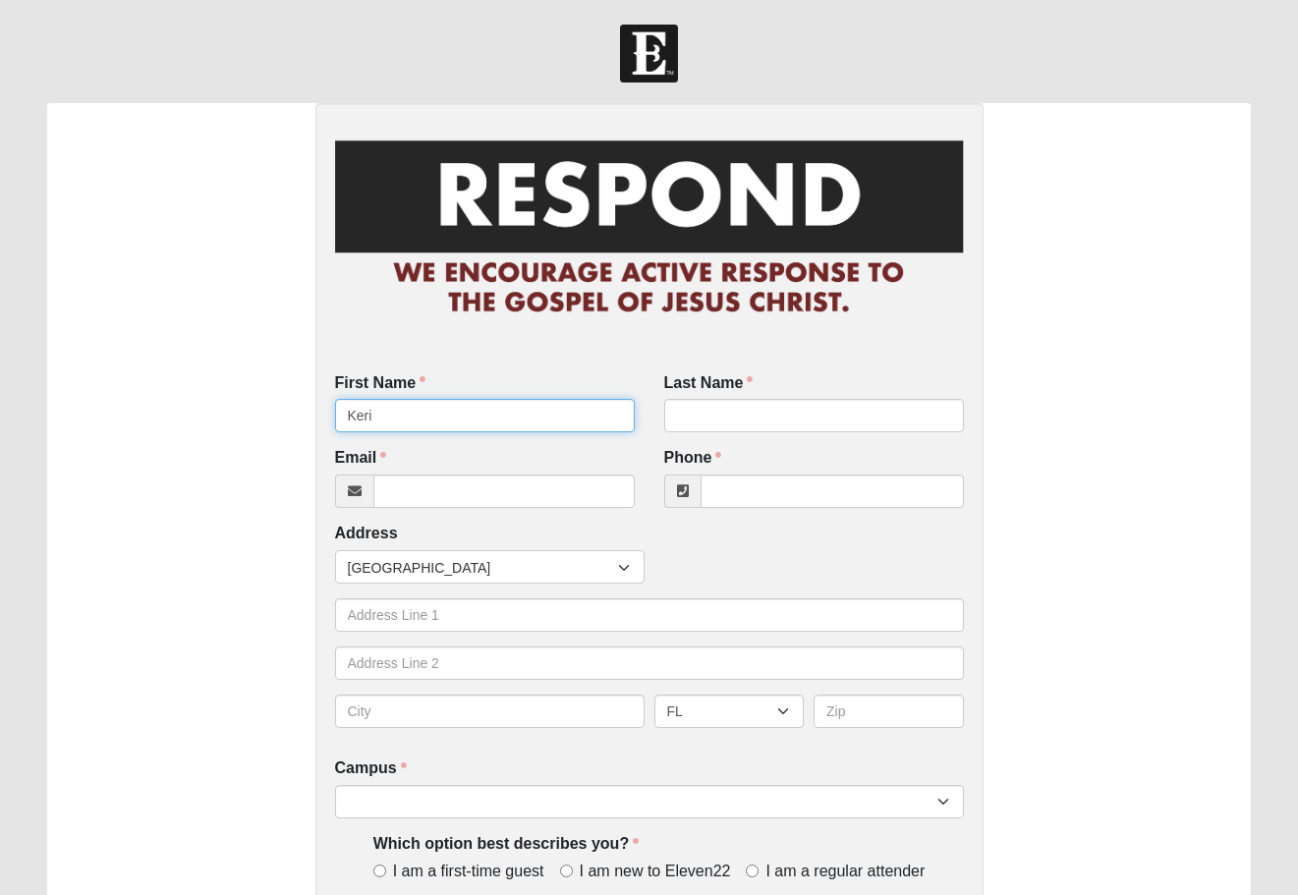
type input "Keri"
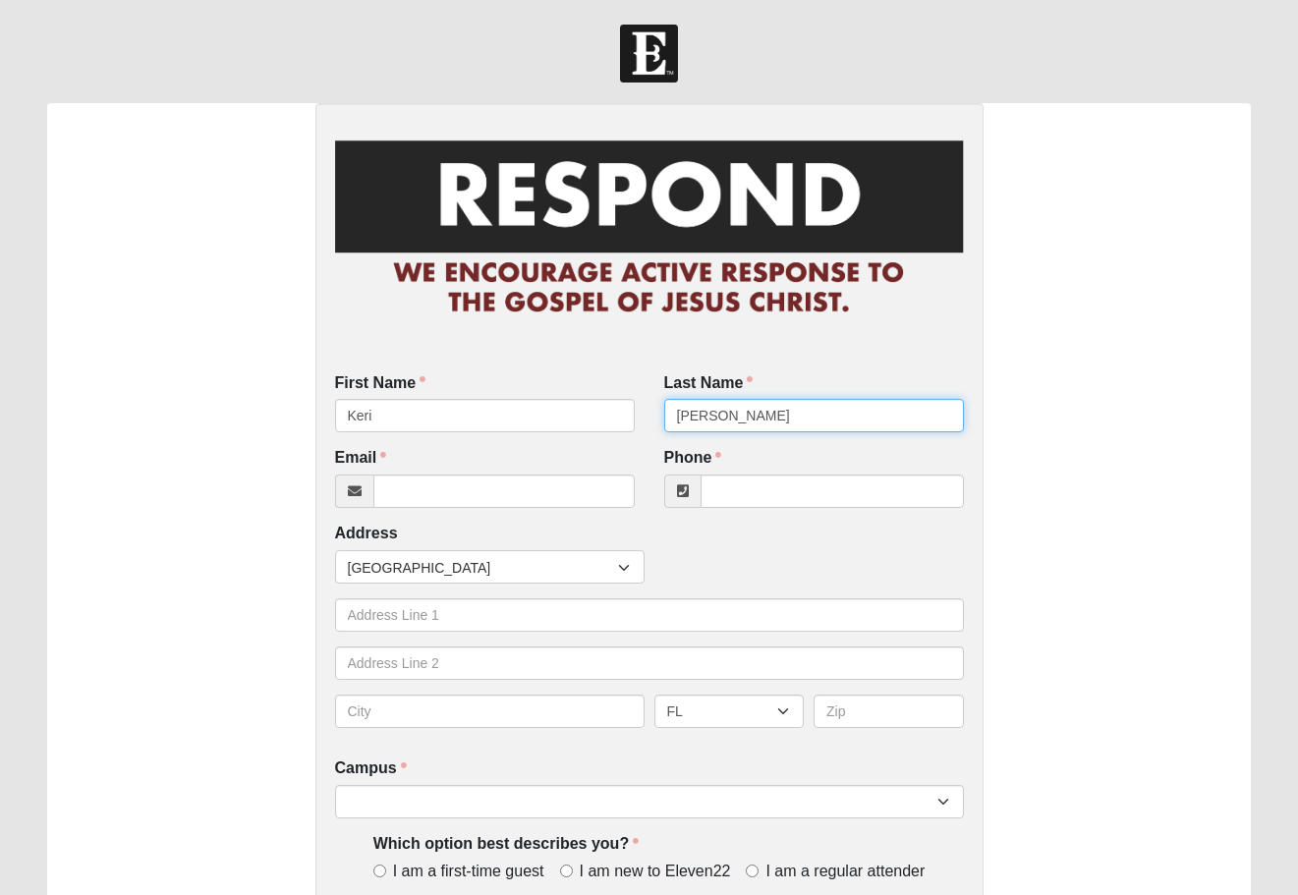
type input "[PERSON_NAME]"
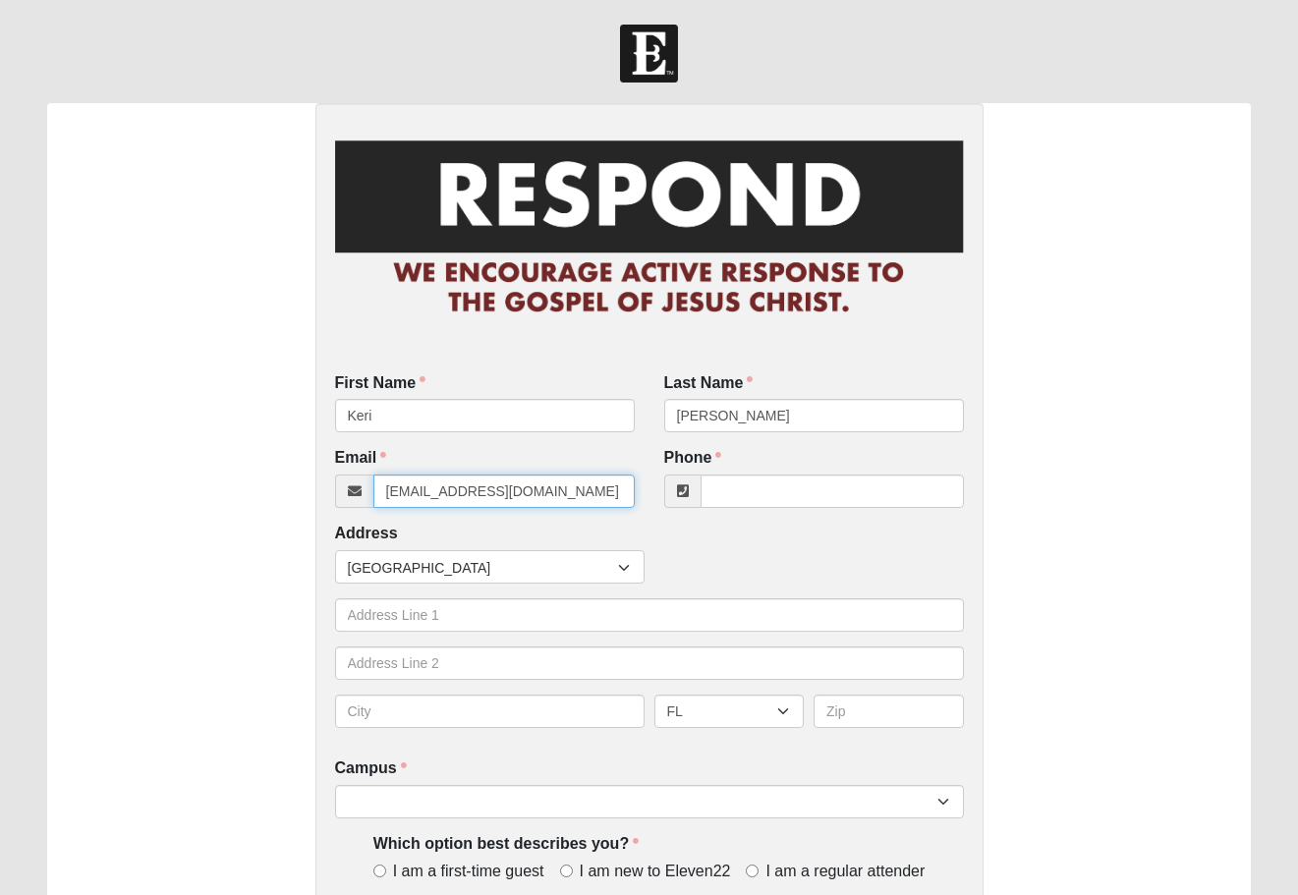
click at [486, 494] on input "[EMAIL_ADDRESS][DOMAIN_NAME]" at bounding box center [503, 490] width 261 height 33
type input "[EMAIL_ADDRESS][DOMAIN_NAME]"
click at [718, 486] on input "Phone" at bounding box center [831, 490] width 263 height 33
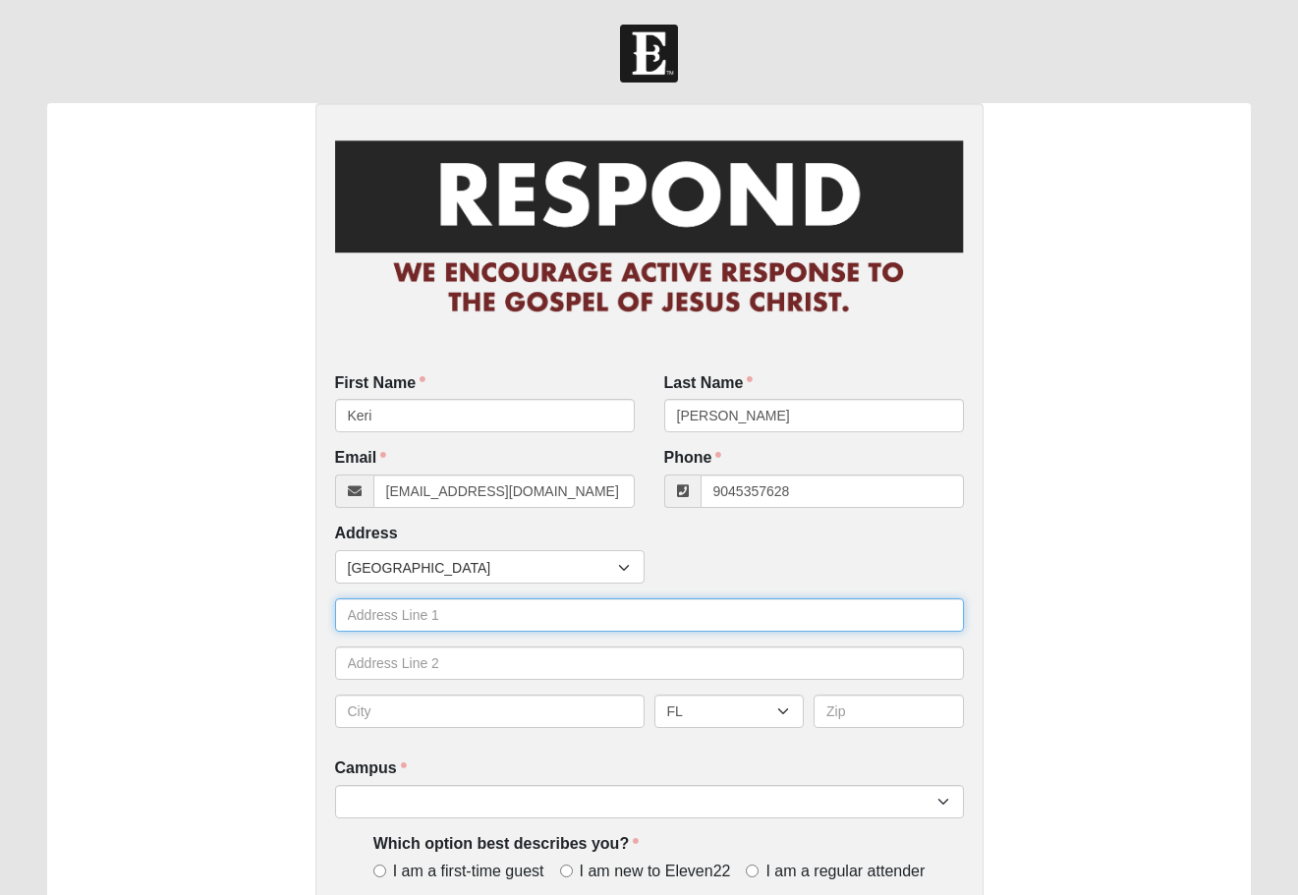
type input "(904) 535-7628"
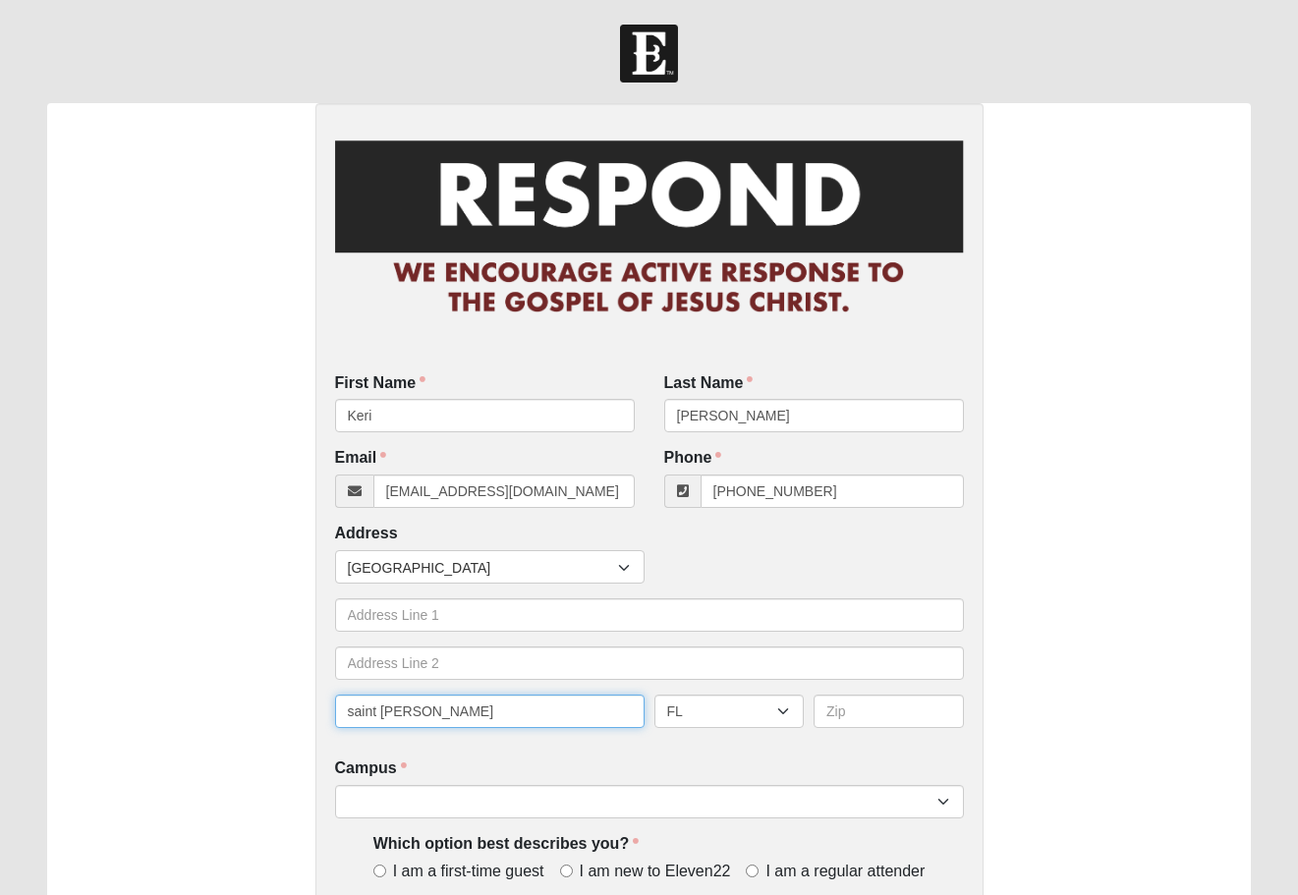
type input "saint johns"
type input "32259"
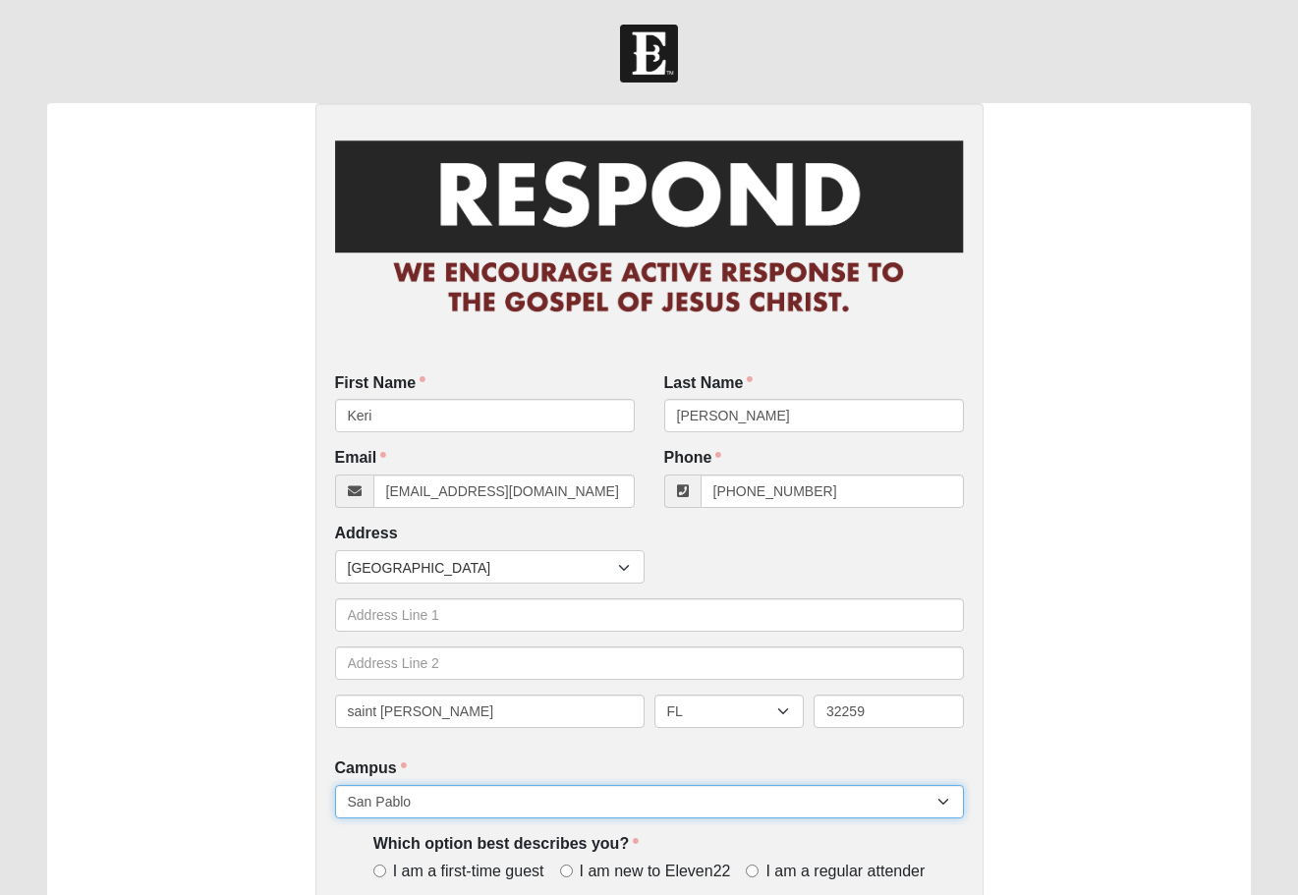
select select "11"
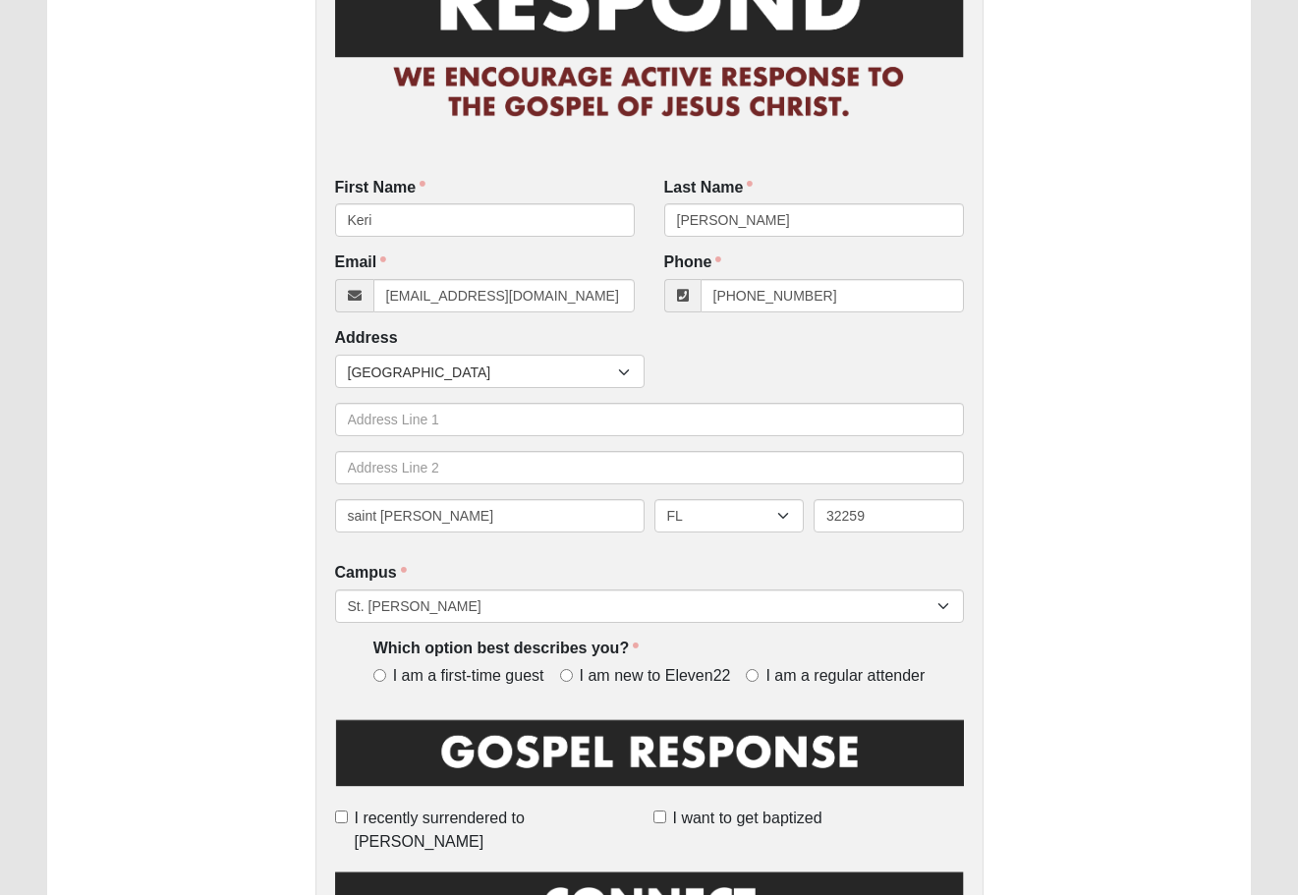
scroll to position [193, 0]
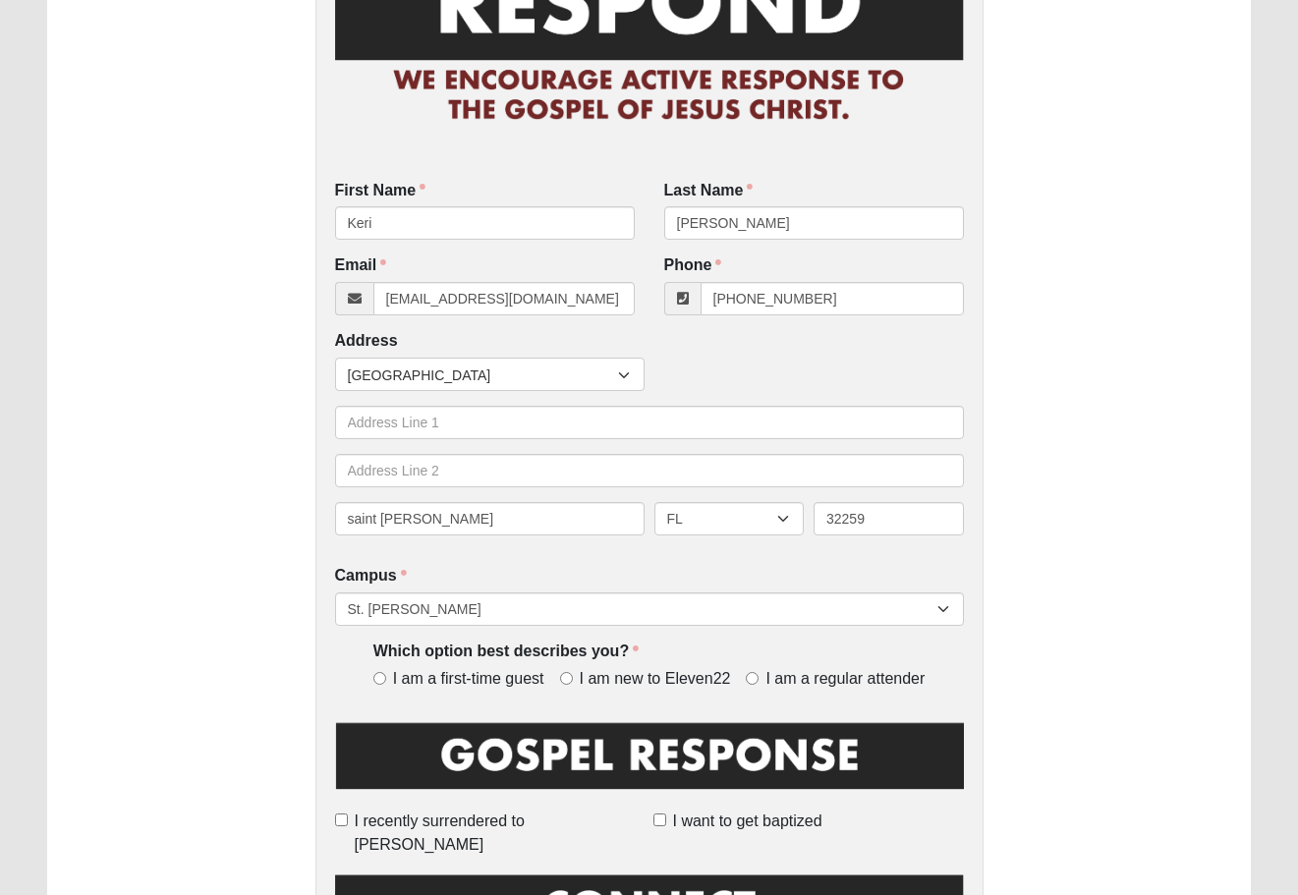
click at [753, 675] on input "I am a regular attender" at bounding box center [752, 678] width 13 height 13
radio input "true"
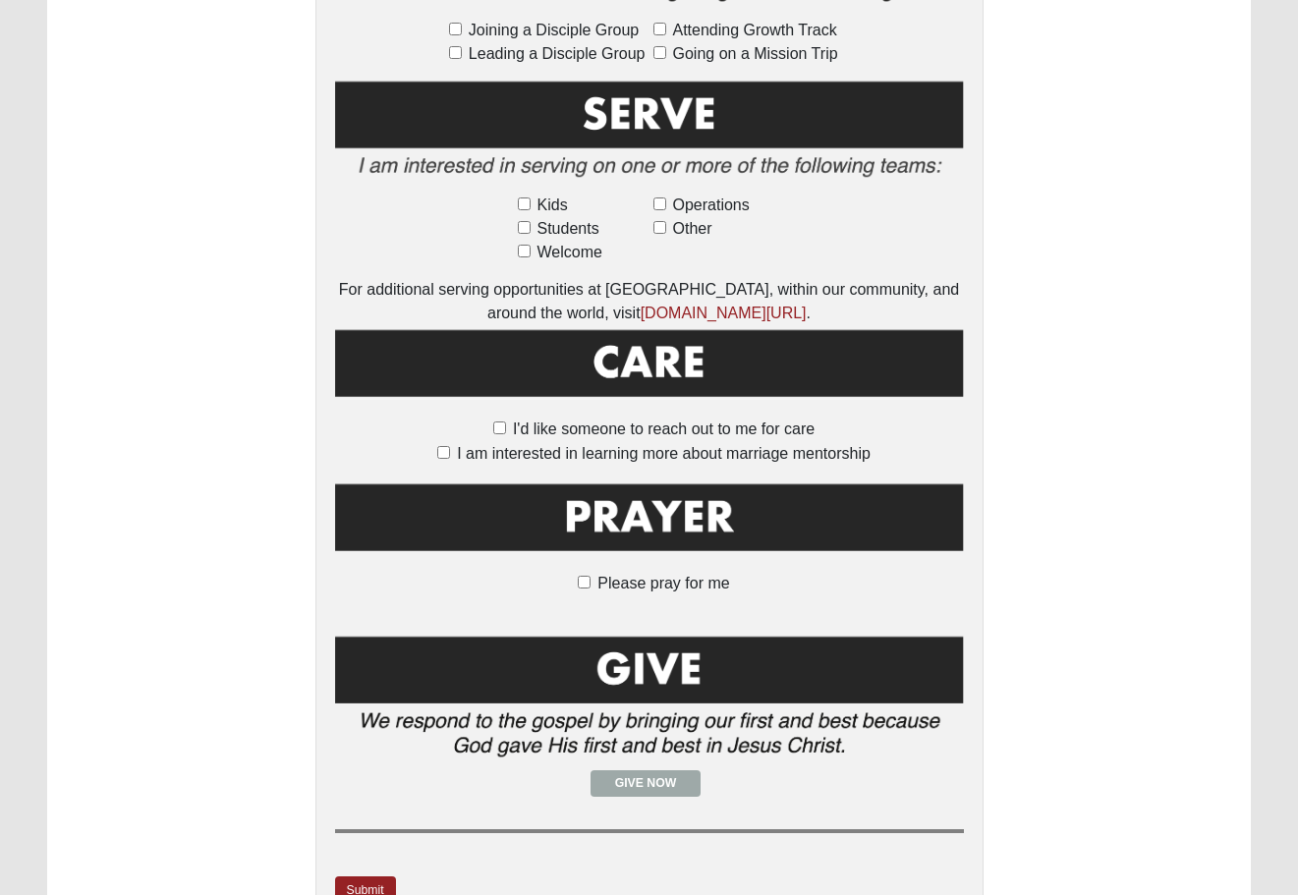
scroll to position [1163, 0]
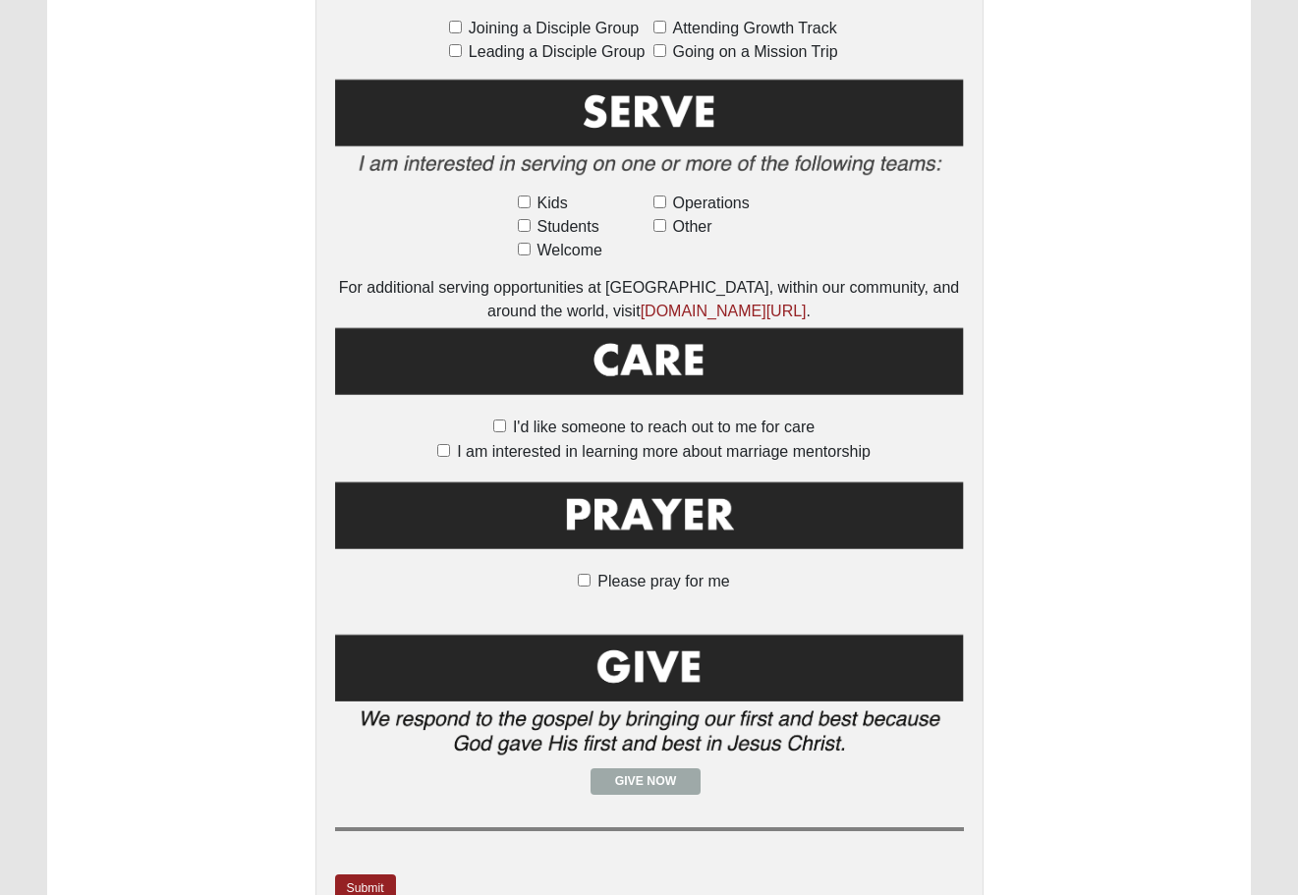
click at [586, 574] on input "Please pray for me" at bounding box center [584, 580] width 13 height 13
checkbox input "true"
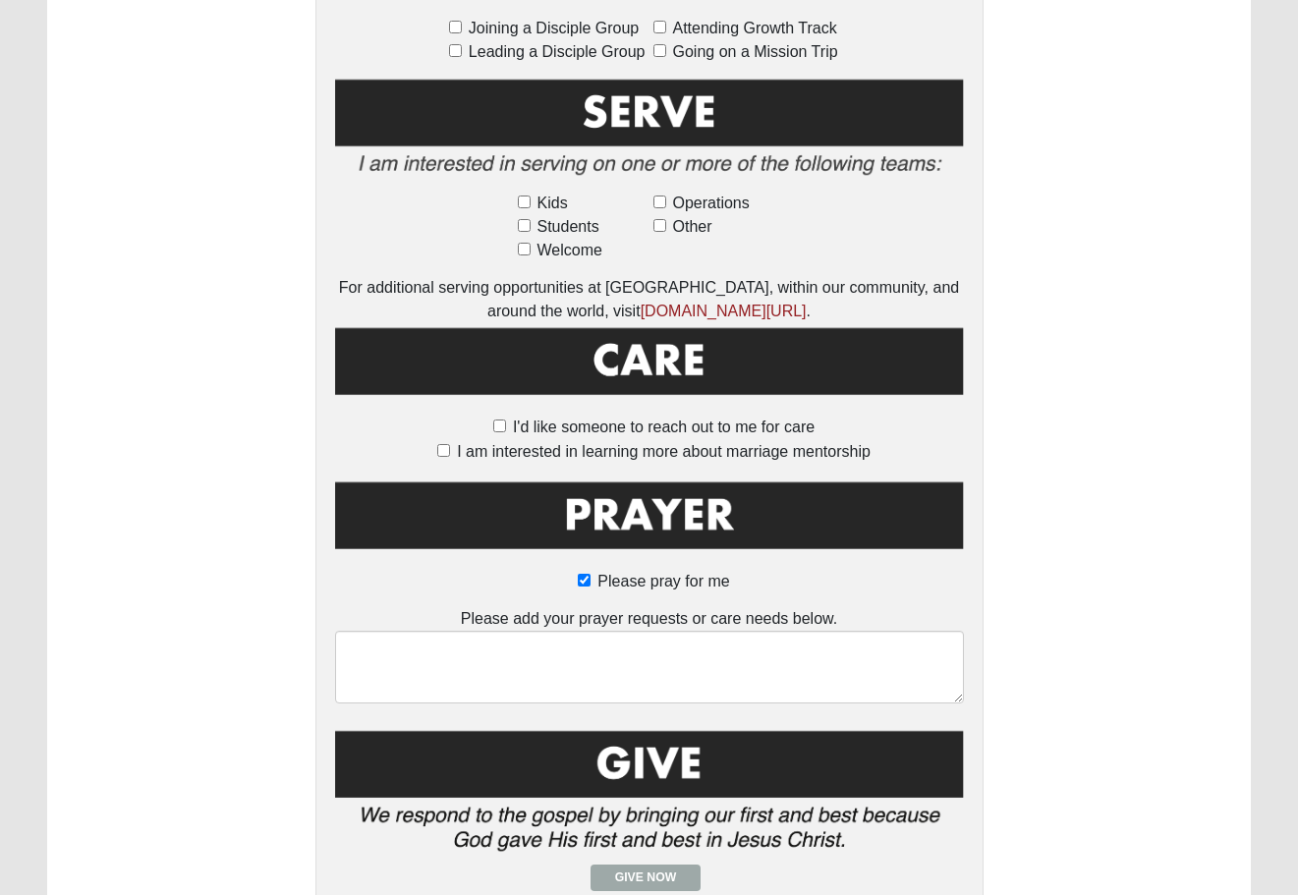
scroll to position [1123, 0]
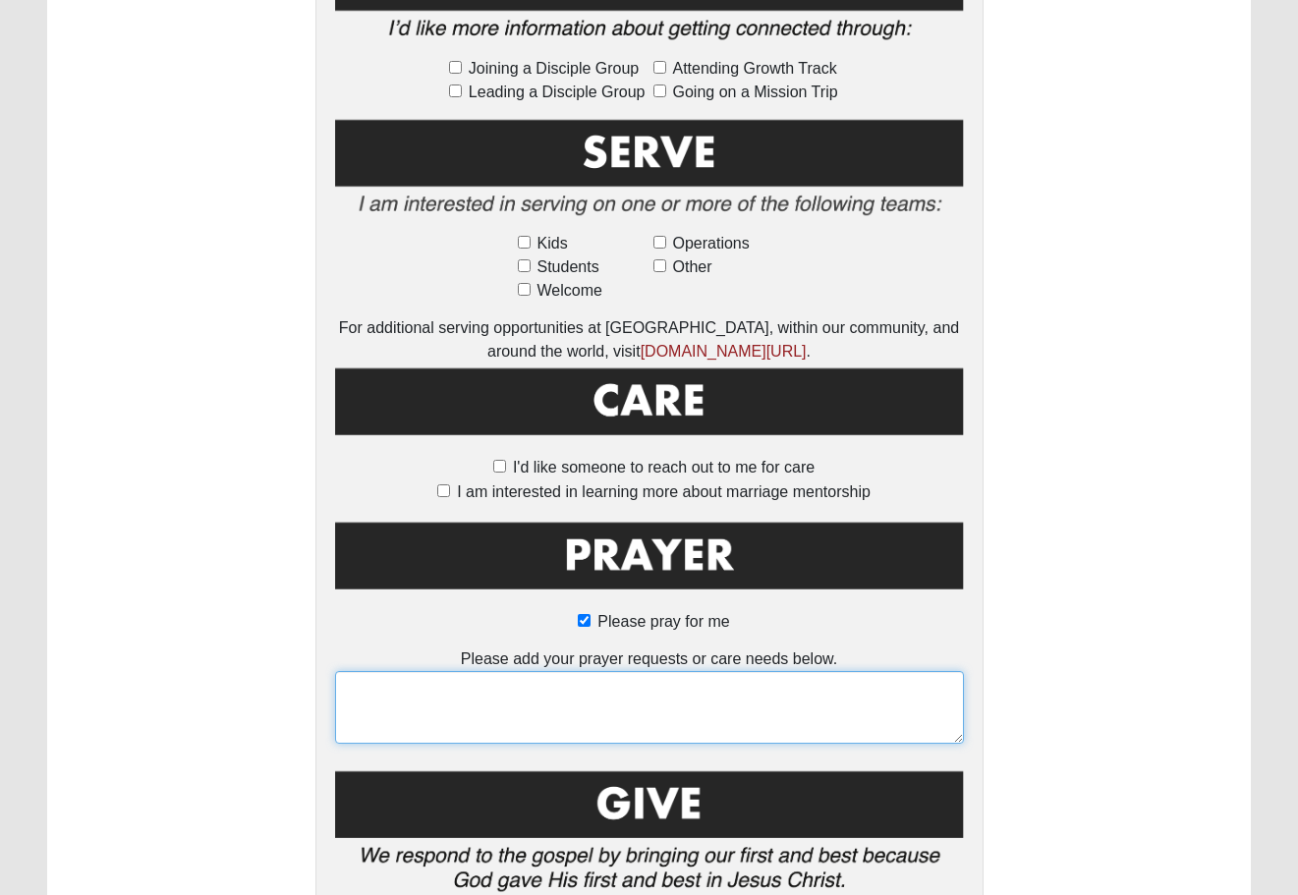
click at [572, 671] on textarea at bounding box center [649, 707] width 629 height 73
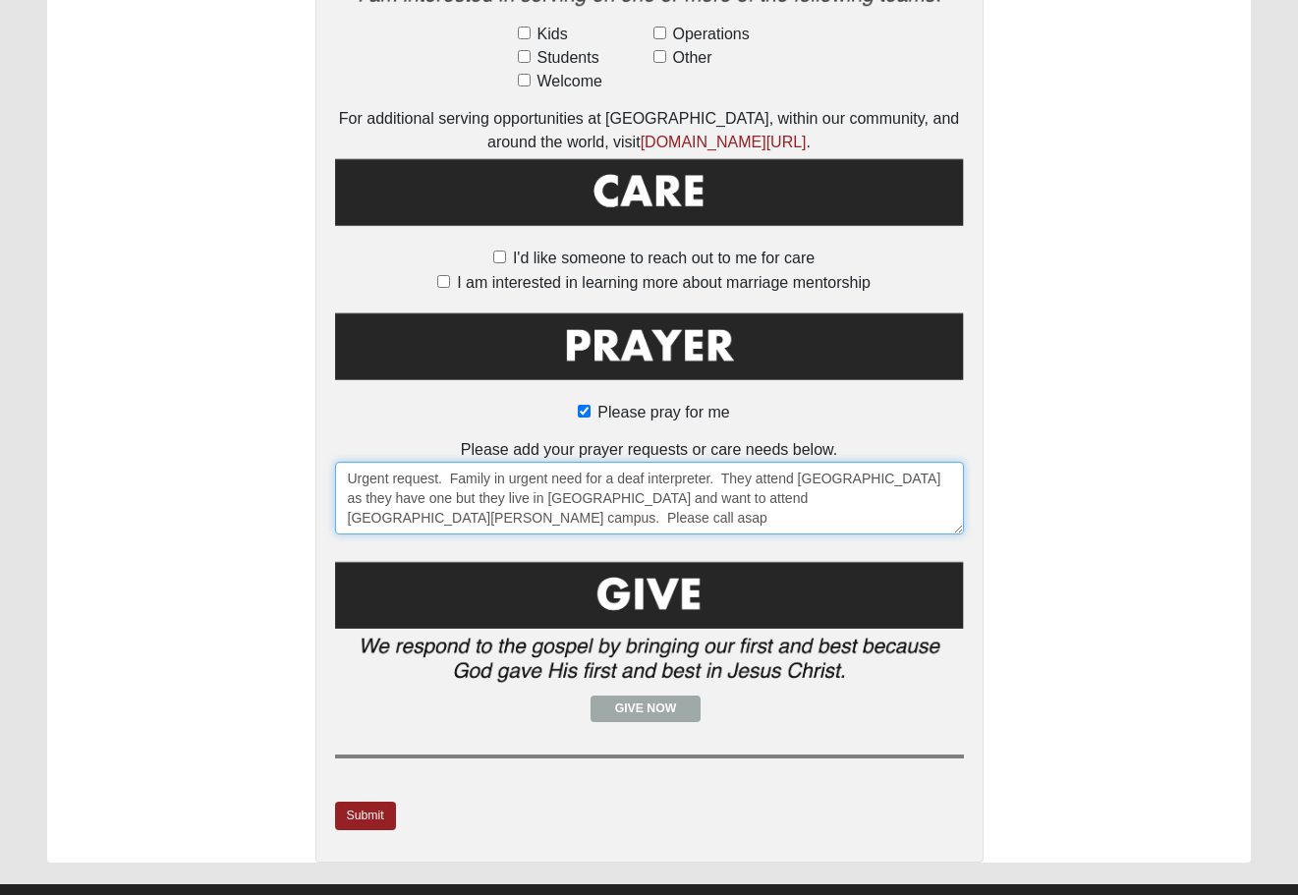
scroll to position [1334, 0]
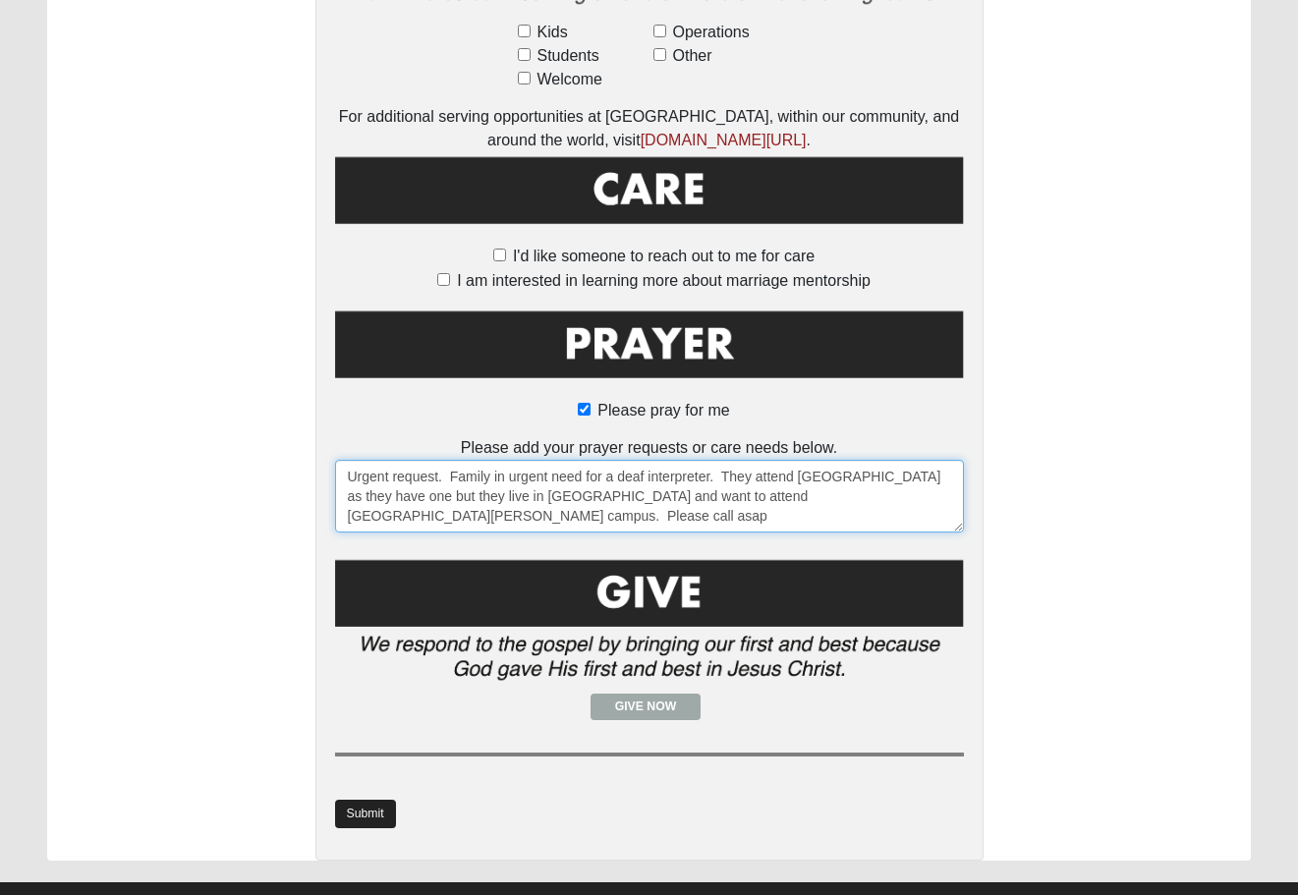
type textarea "Urgent request. Family in urgent need for a deaf interpreter. They attend San P…"
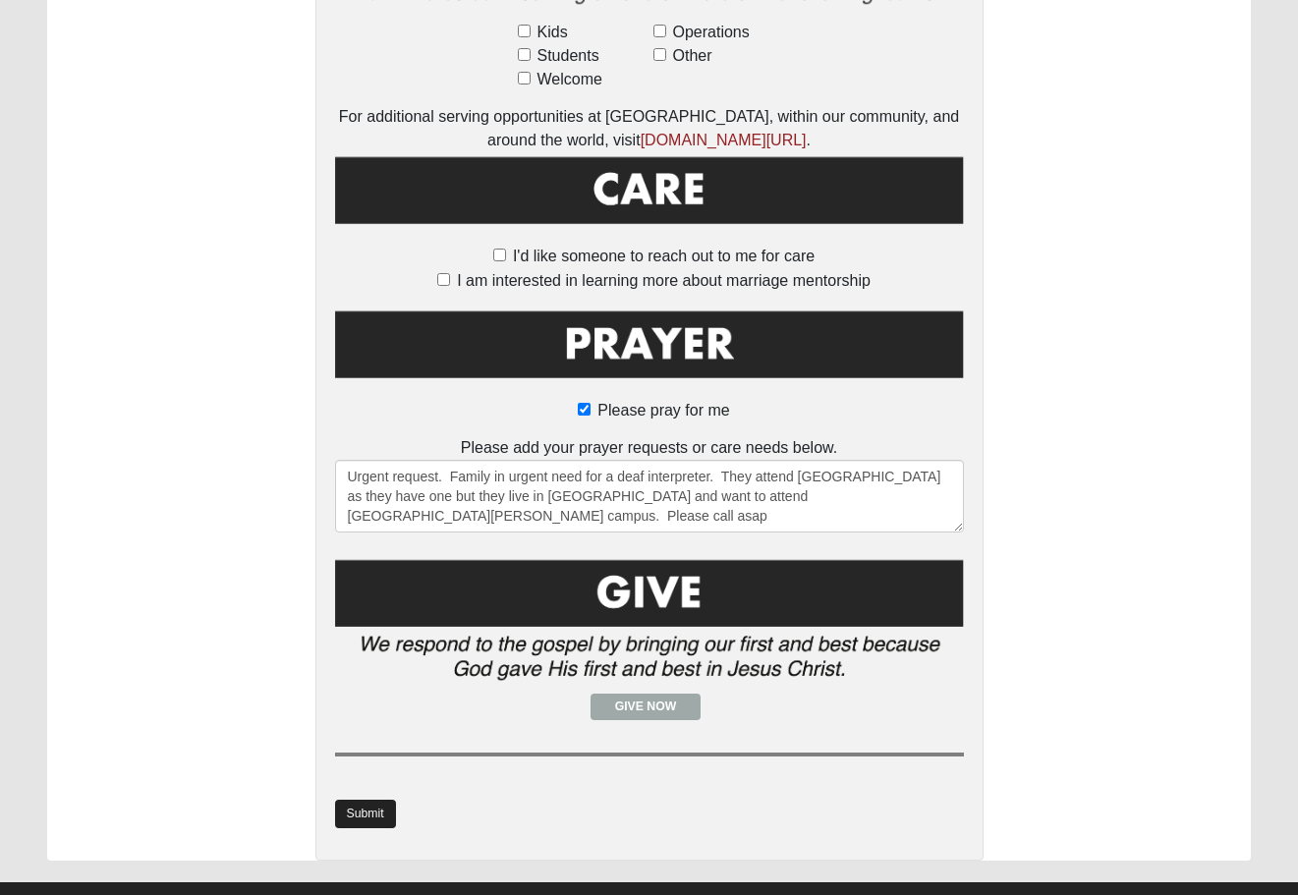
click at [374, 800] on link "Submit" at bounding box center [365, 814] width 61 height 28
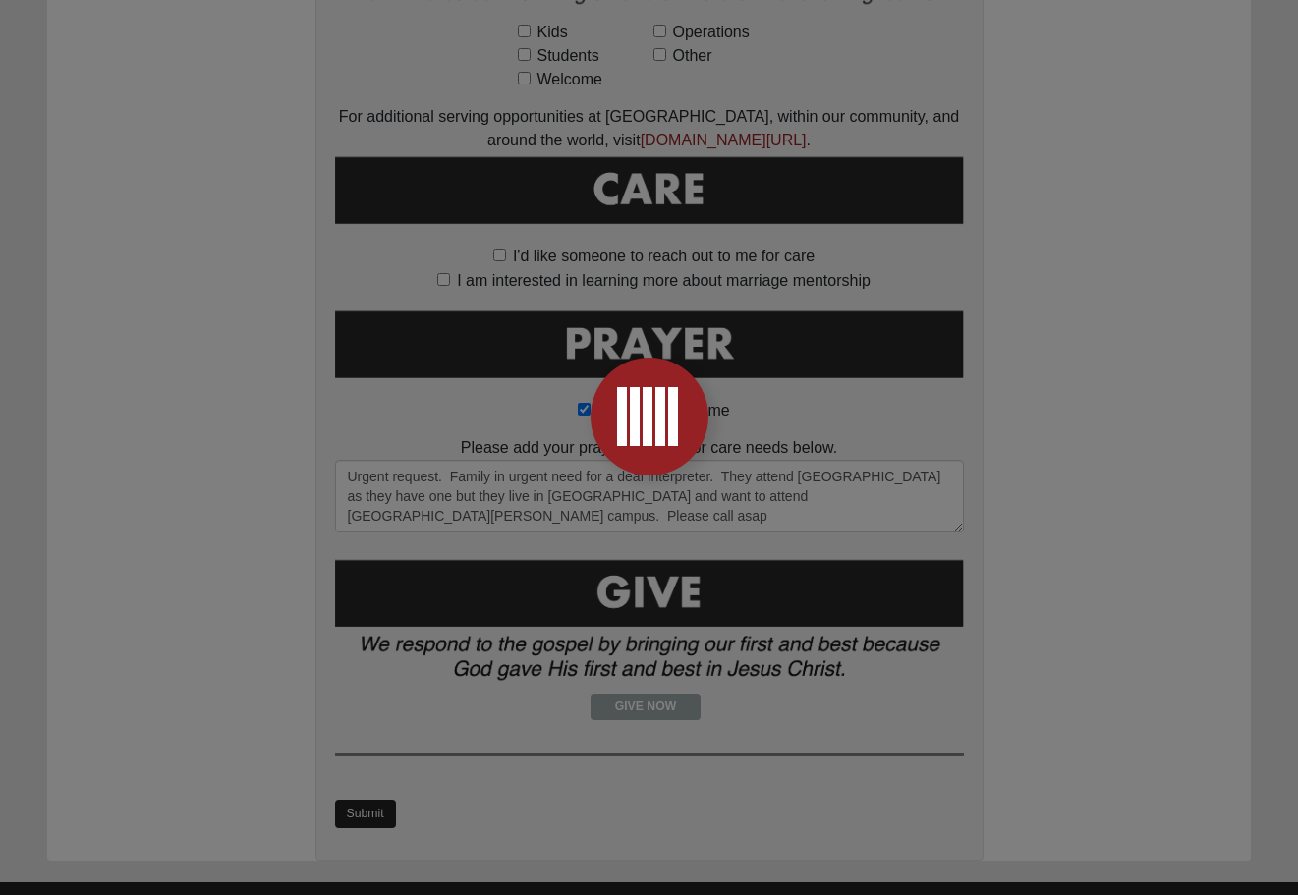
scroll to position [0, 0]
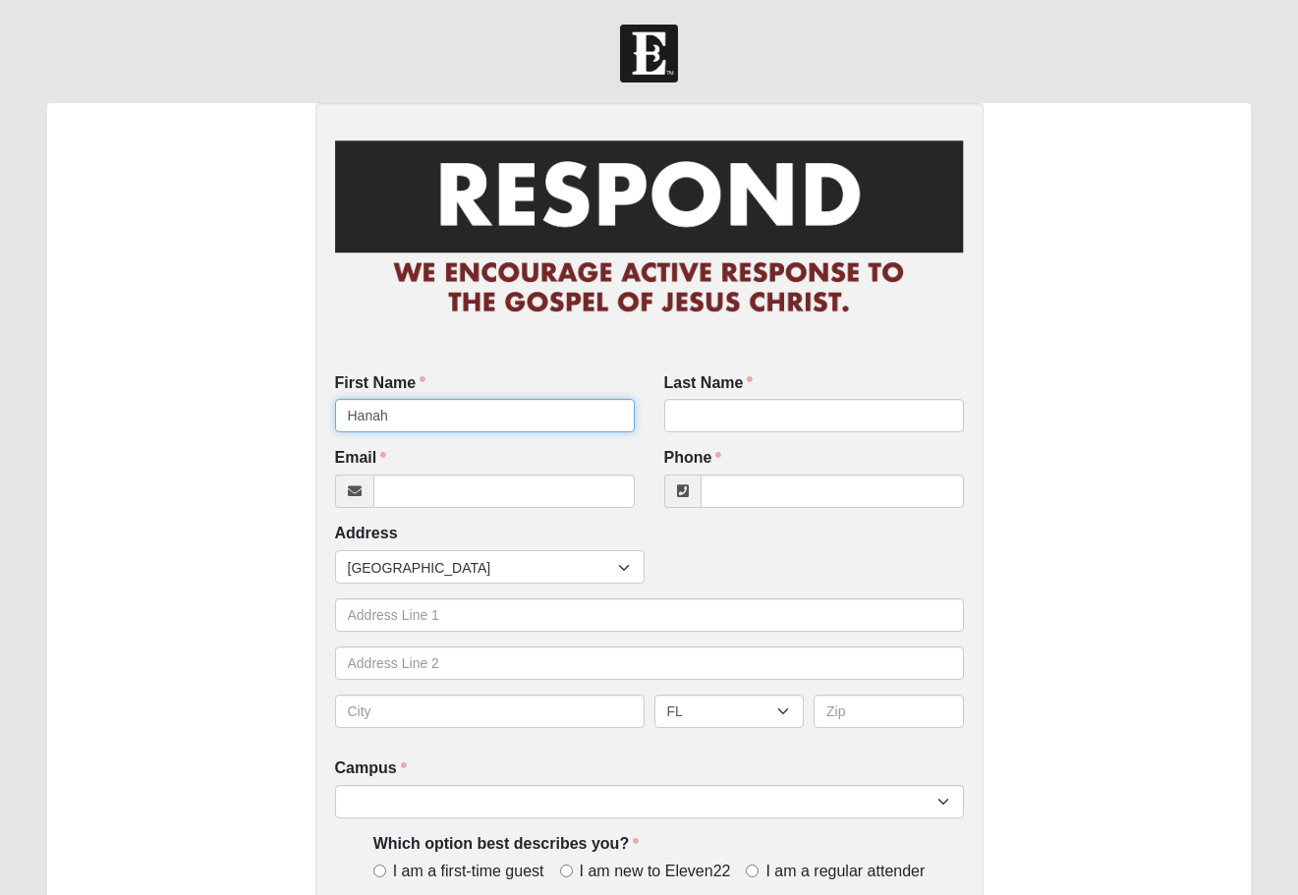
type input "Hanah"
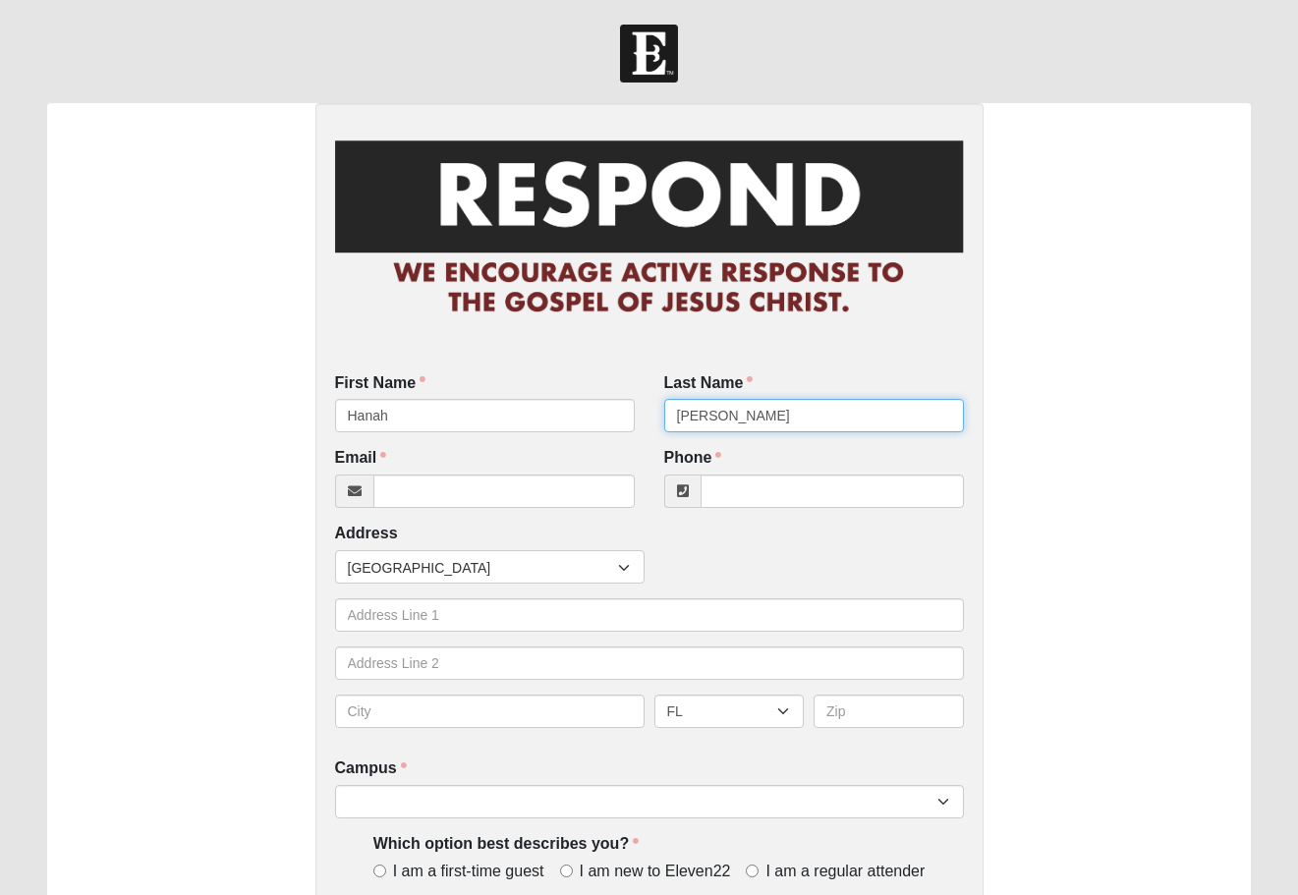
type input "Hurd"
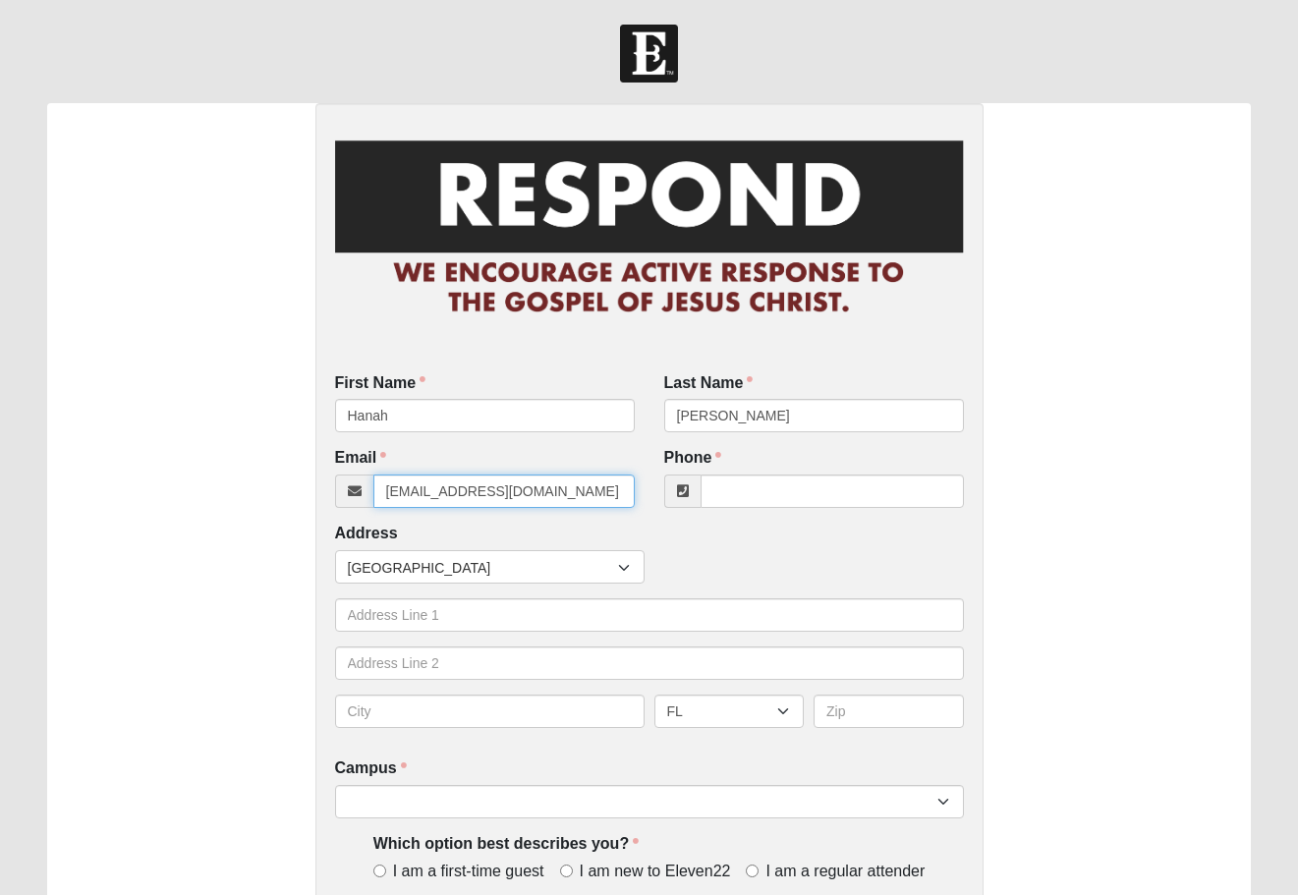
type input "notemai@gmail.com"
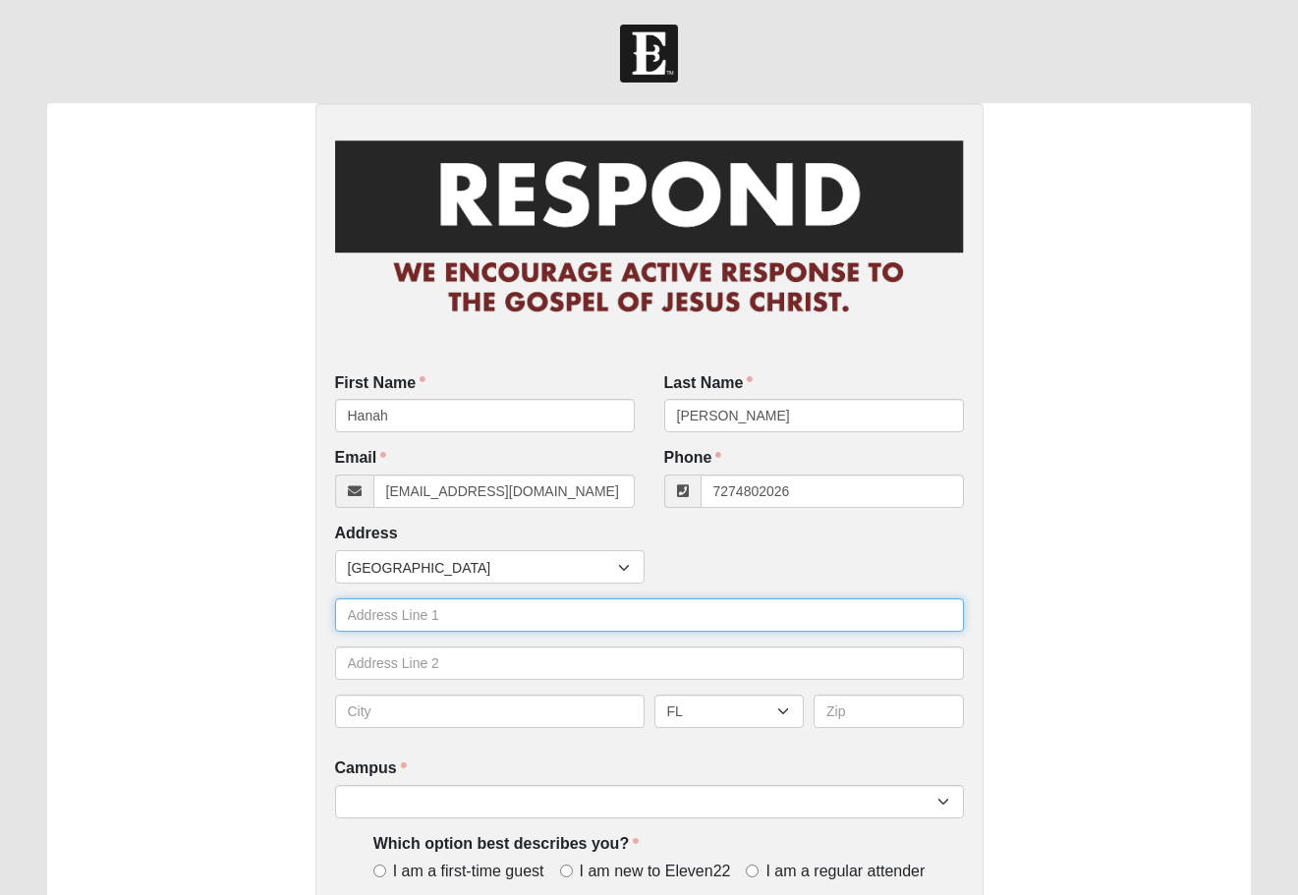
type input "(727) 480-2026"
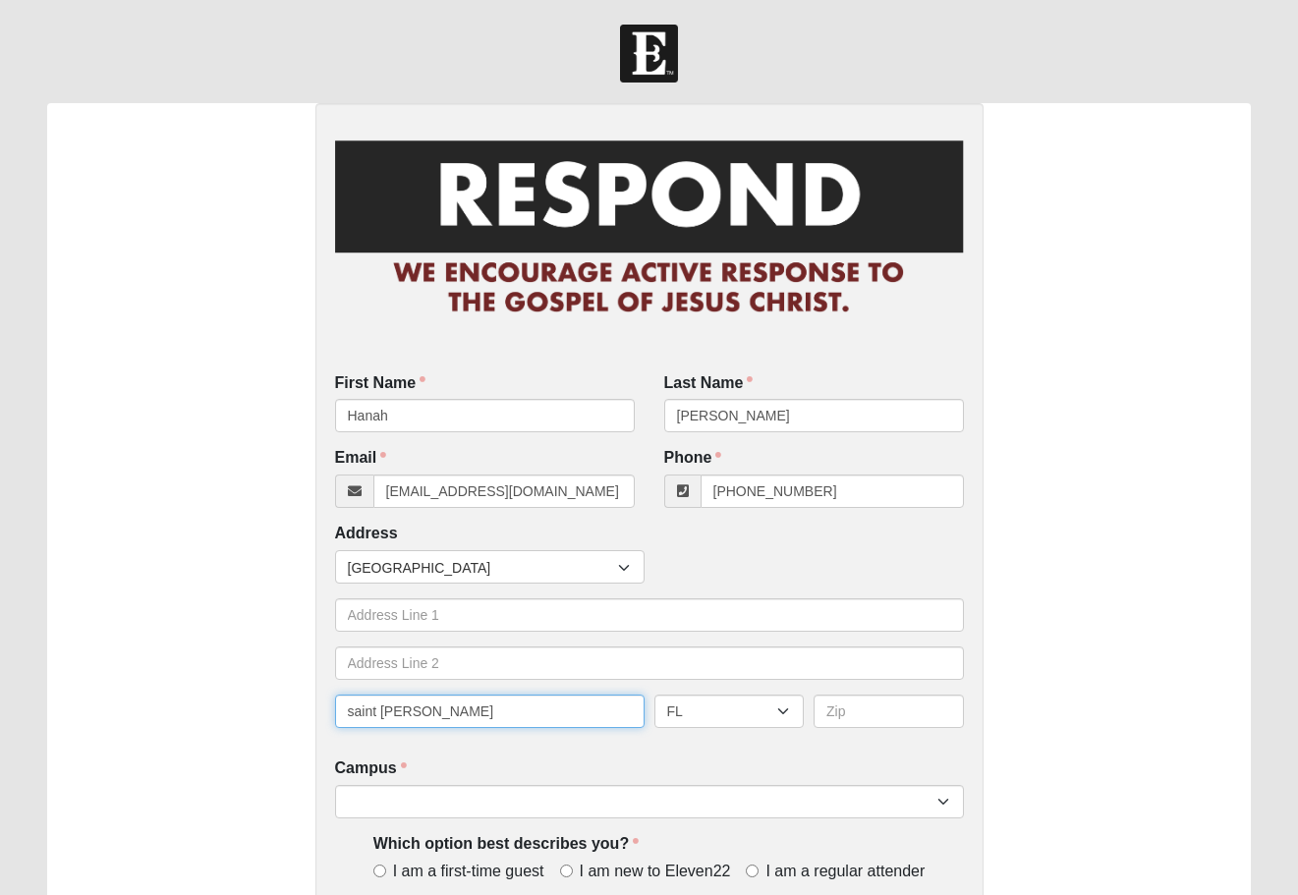
type input "saint [PERSON_NAME]"
type input "32259"
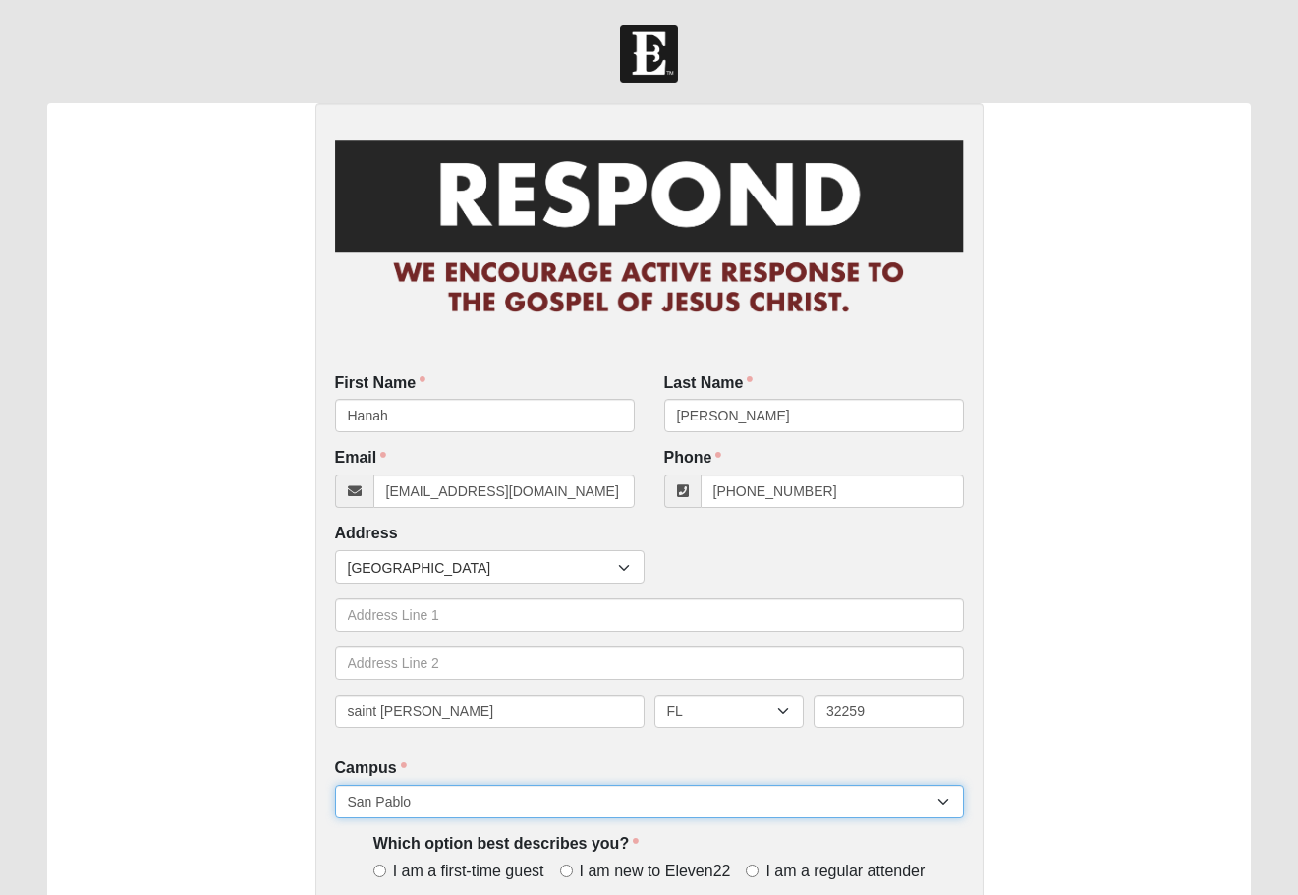
select select "11"
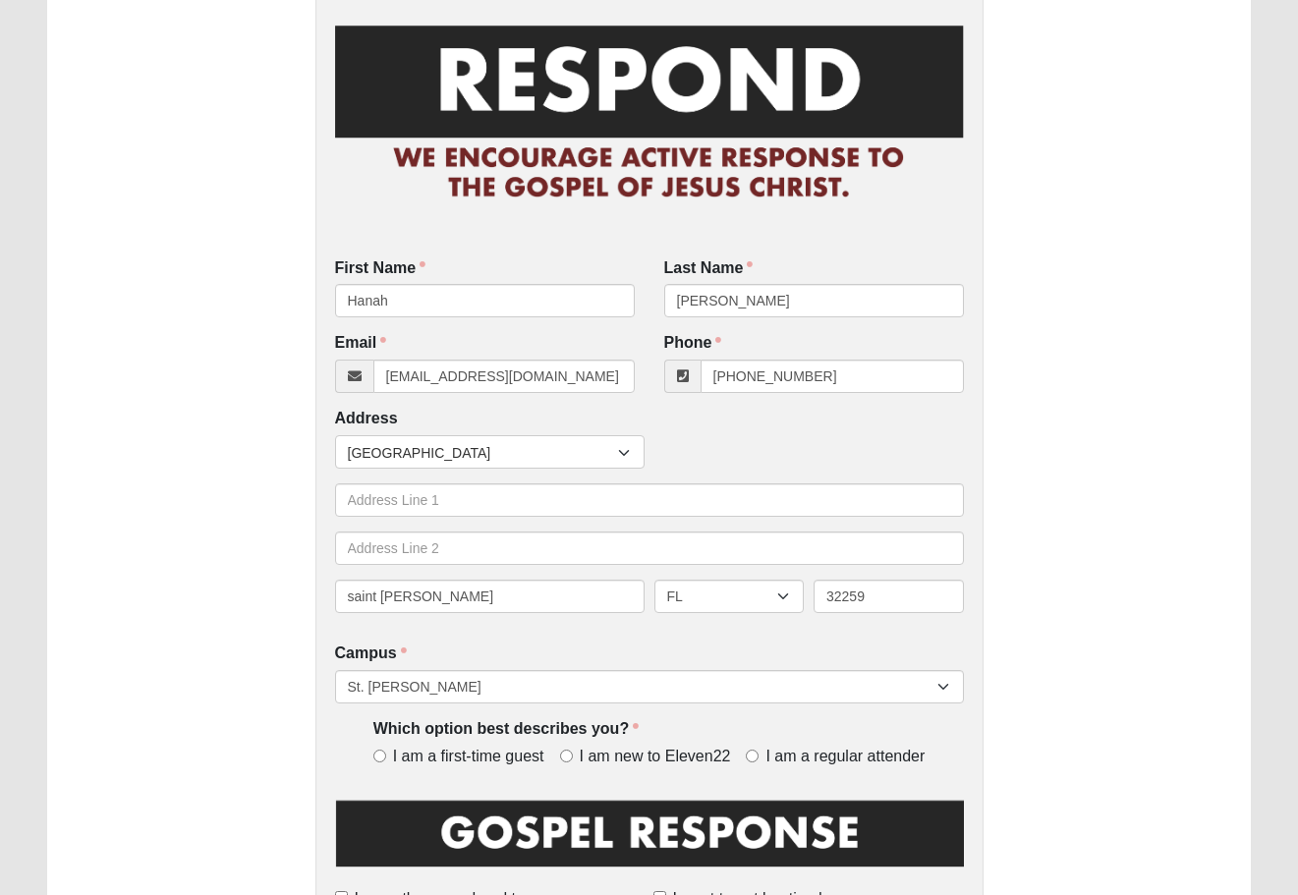
scroll to position [116, 0]
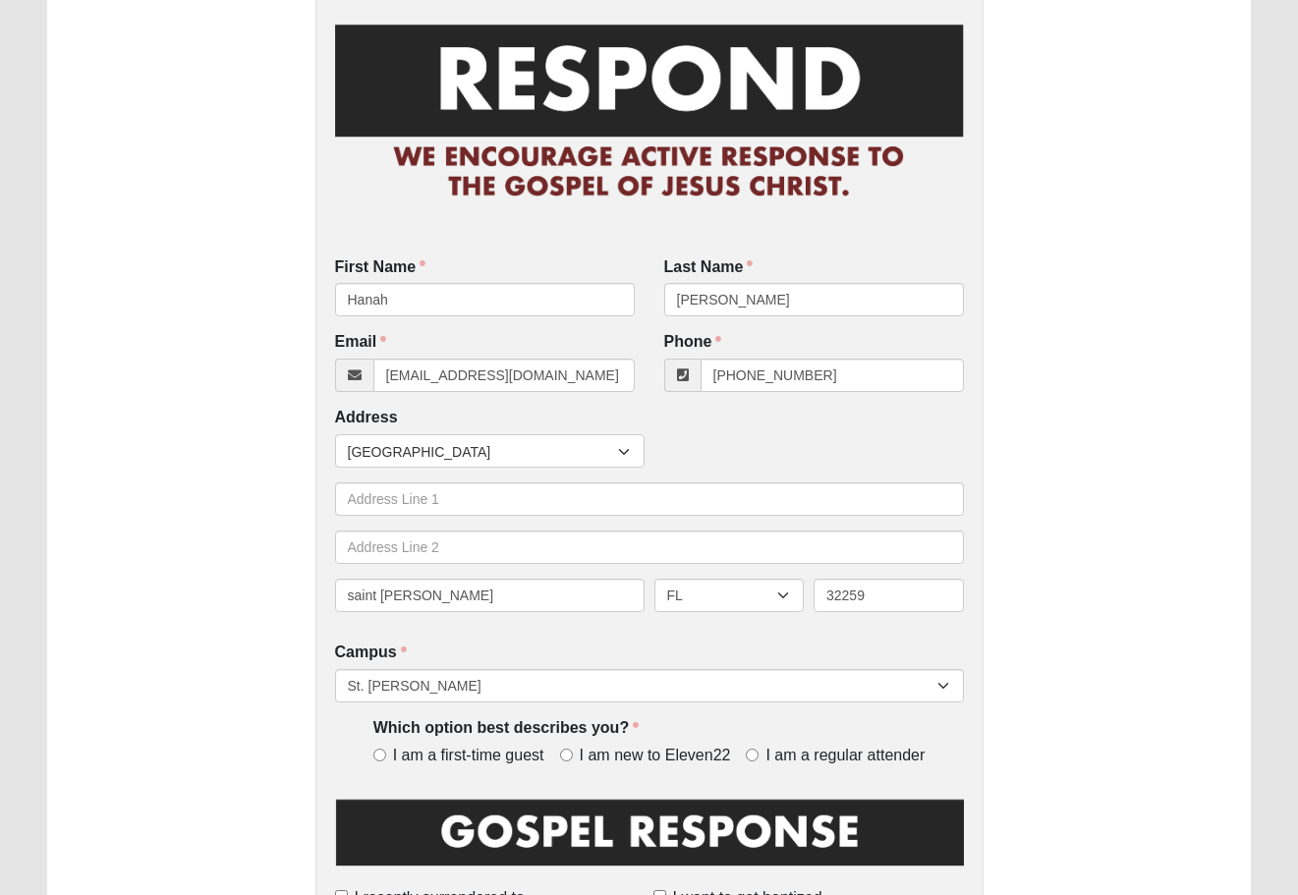
click at [753, 749] on input "I am a regular attender" at bounding box center [752, 755] width 13 height 13
radio input "true"
click at [387, 749] on label "I am a first-time guest" at bounding box center [462, 756] width 179 height 23
click at [386, 749] on input "I am a first-time guest" at bounding box center [379, 755] width 13 height 13
radio input "true"
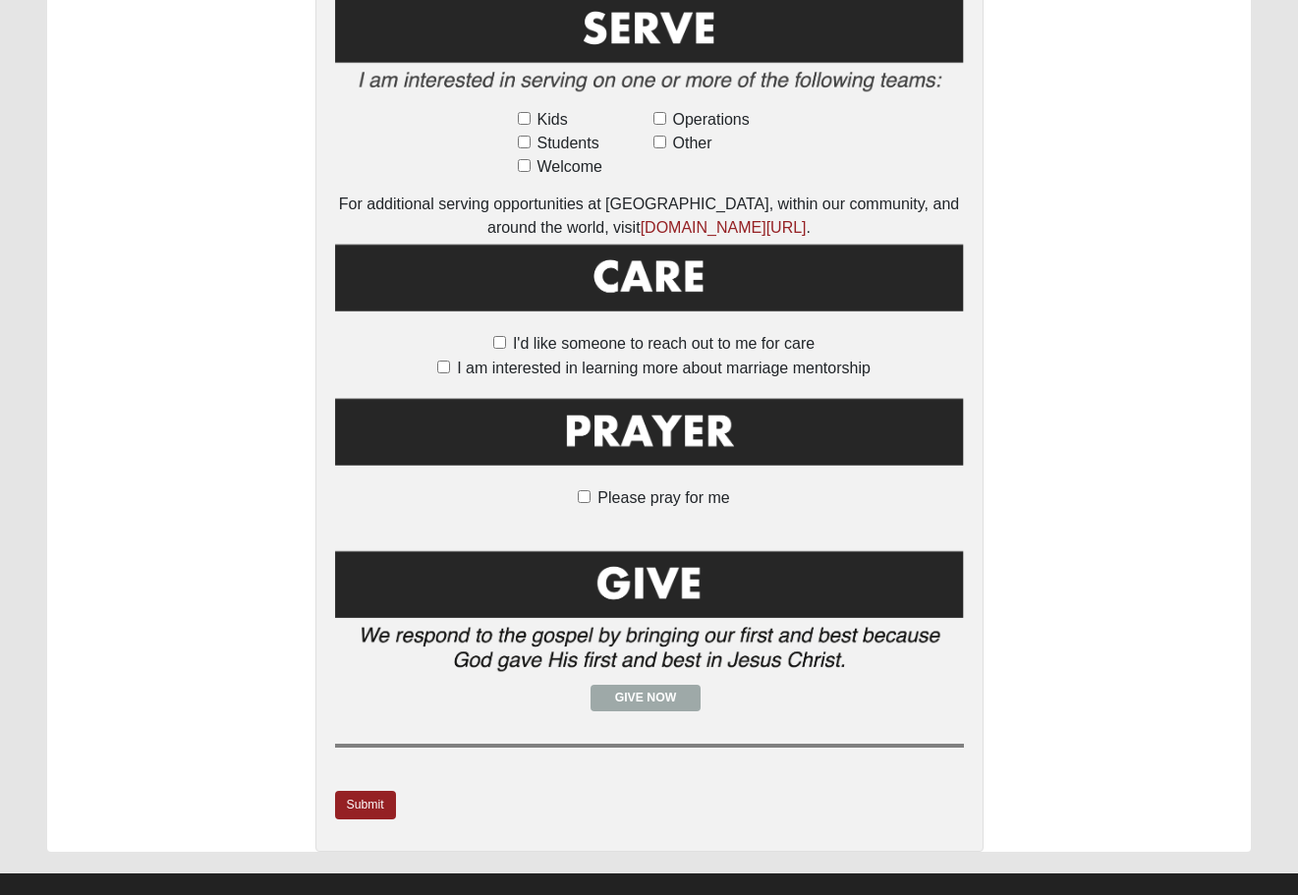
scroll to position [1246, 0]
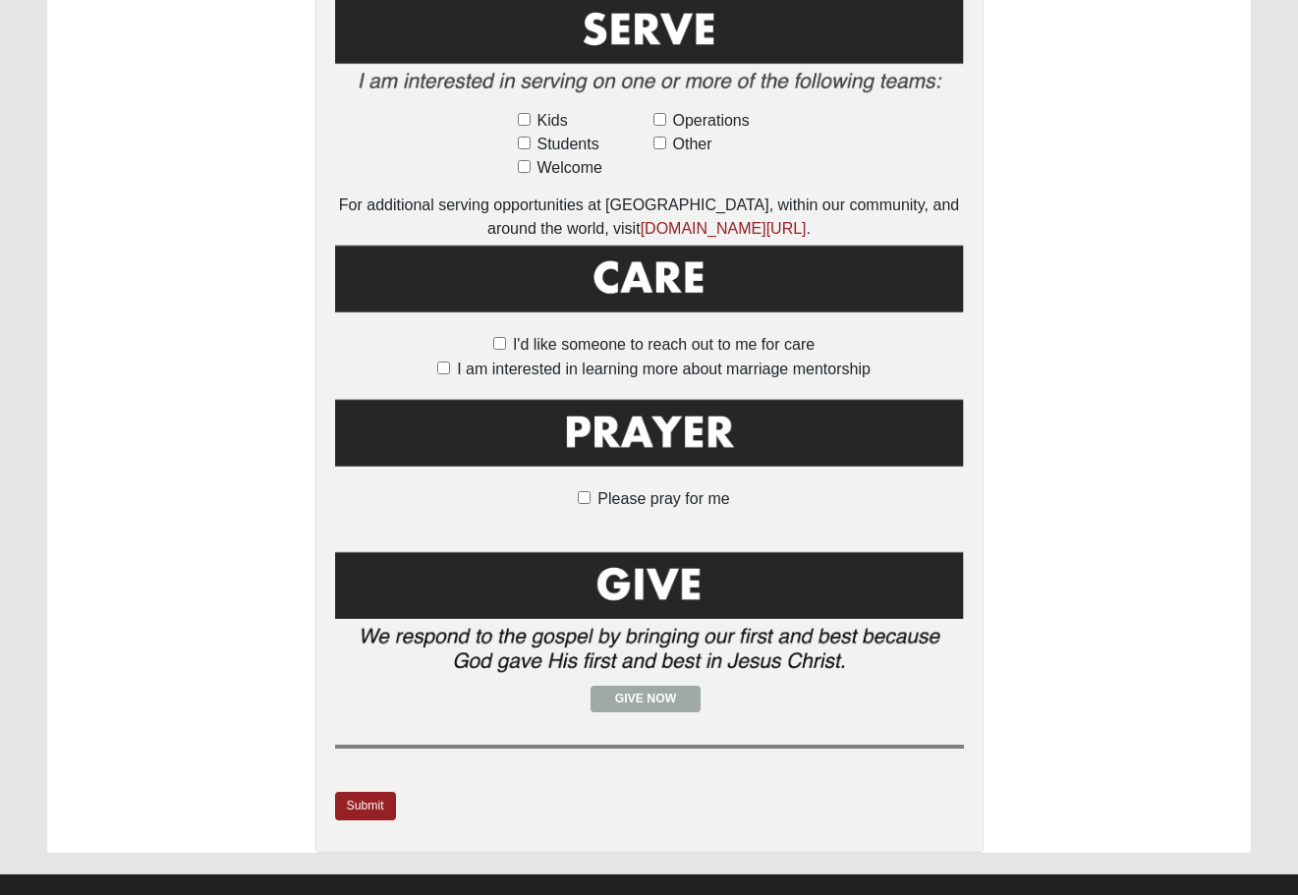
click at [593, 487] on label "Please pray for me" at bounding box center [648, 499] width 161 height 24
click at [590, 491] on input "Please pray for me" at bounding box center [584, 497] width 13 height 13
checkbox input "true"
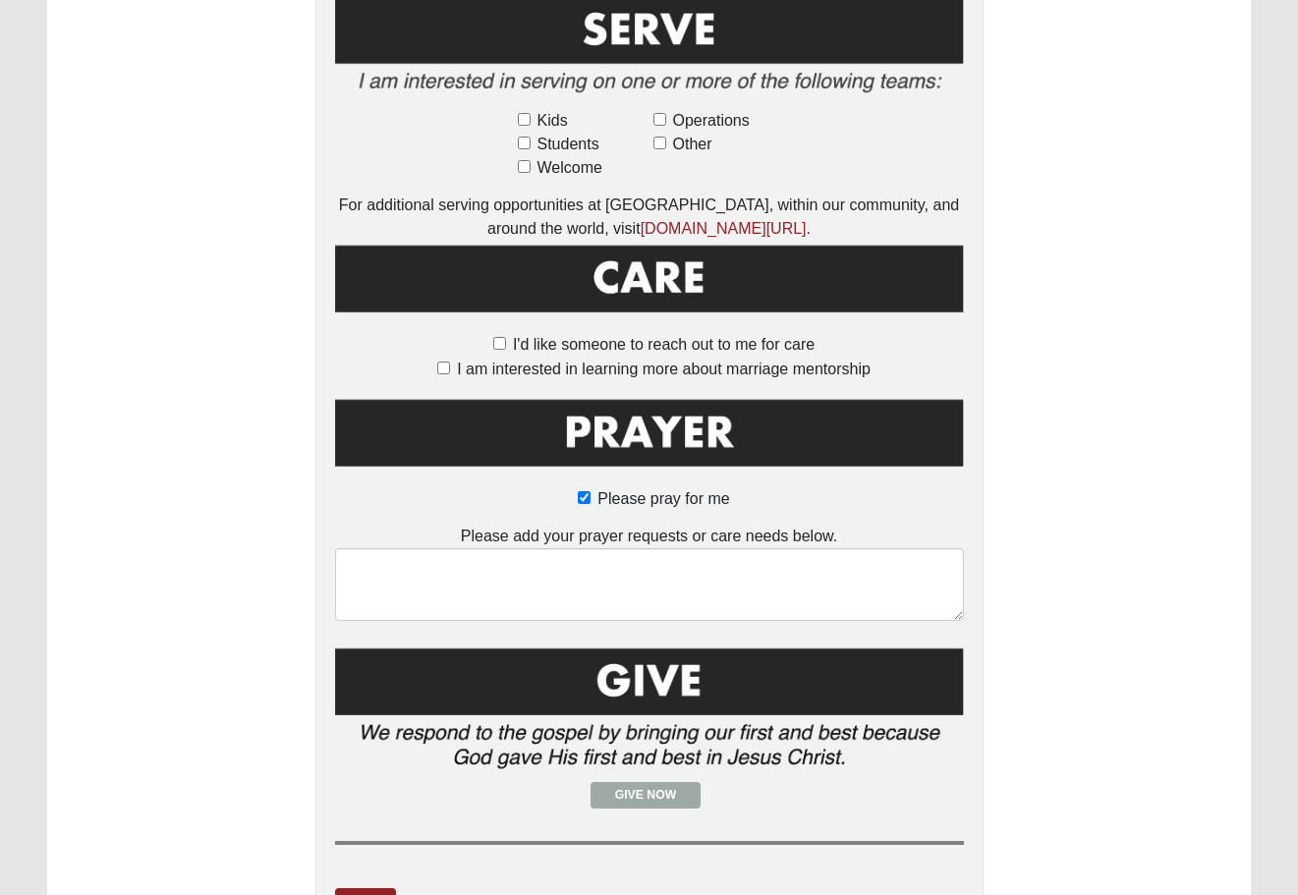
scroll to position [1123, 0]
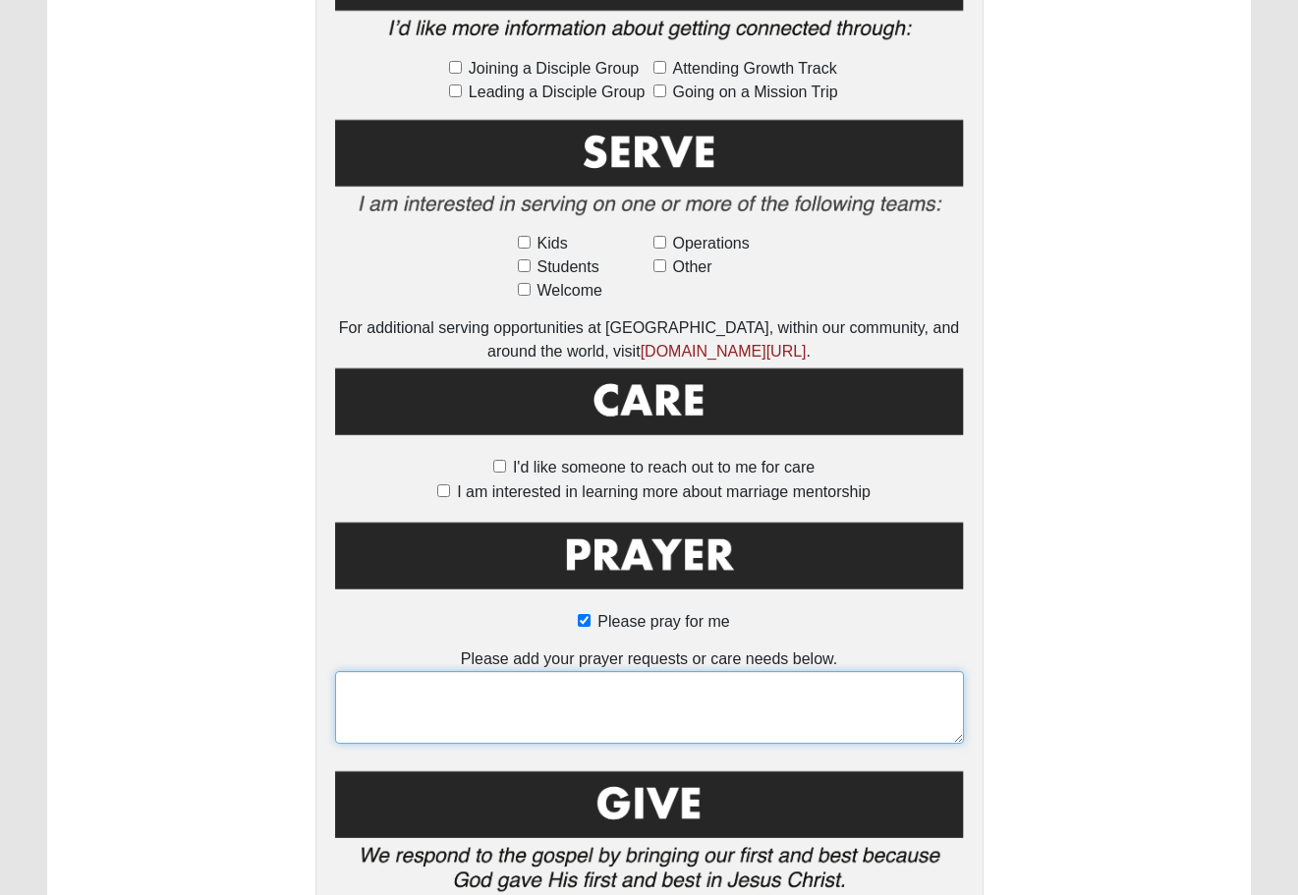
click at [556, 671] on textarea at bounding box center [649, 707] width 629 height 73
type textarea "F"
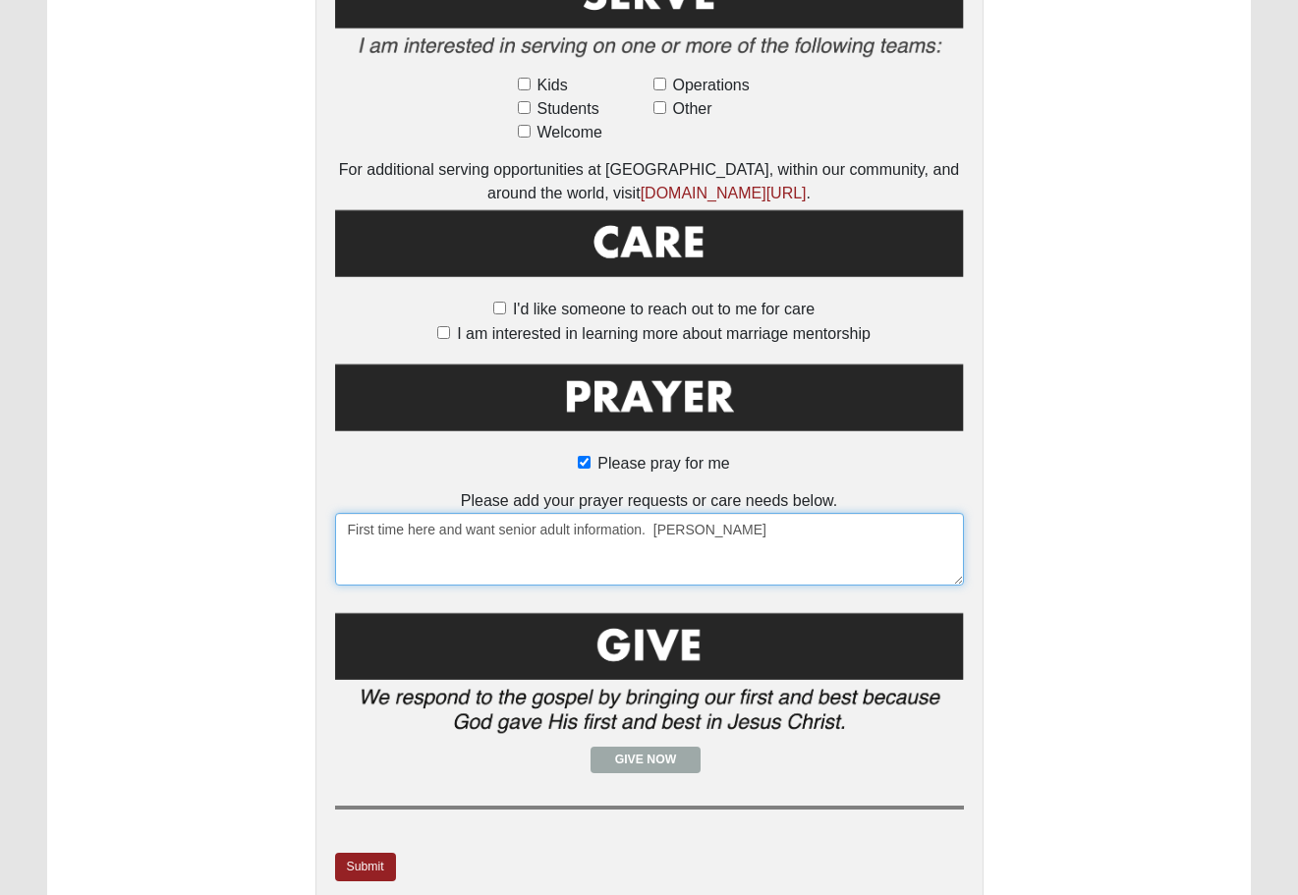
scroll to position [1290, 0]
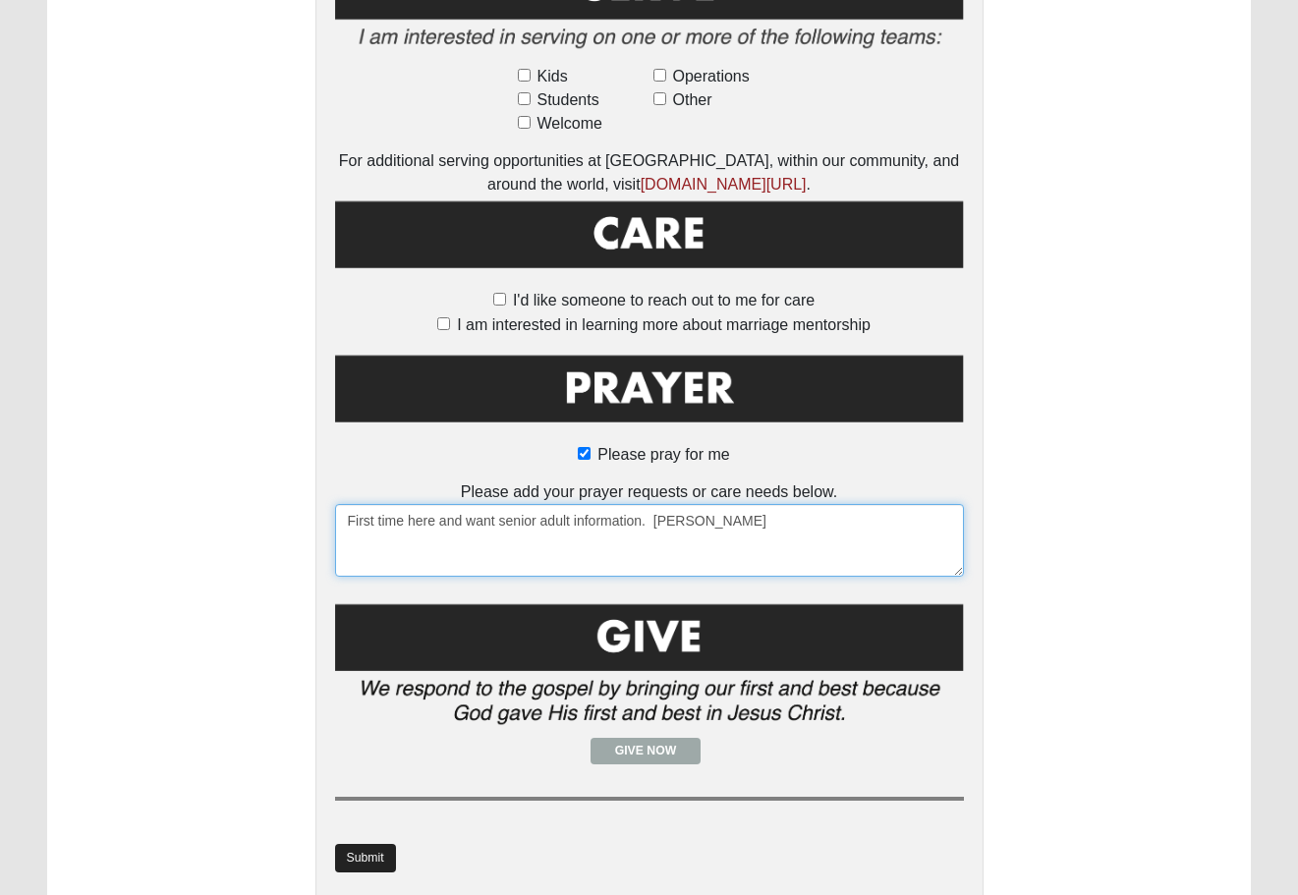
type textarea "First time here and want senior adult information. Pesti, Matt"
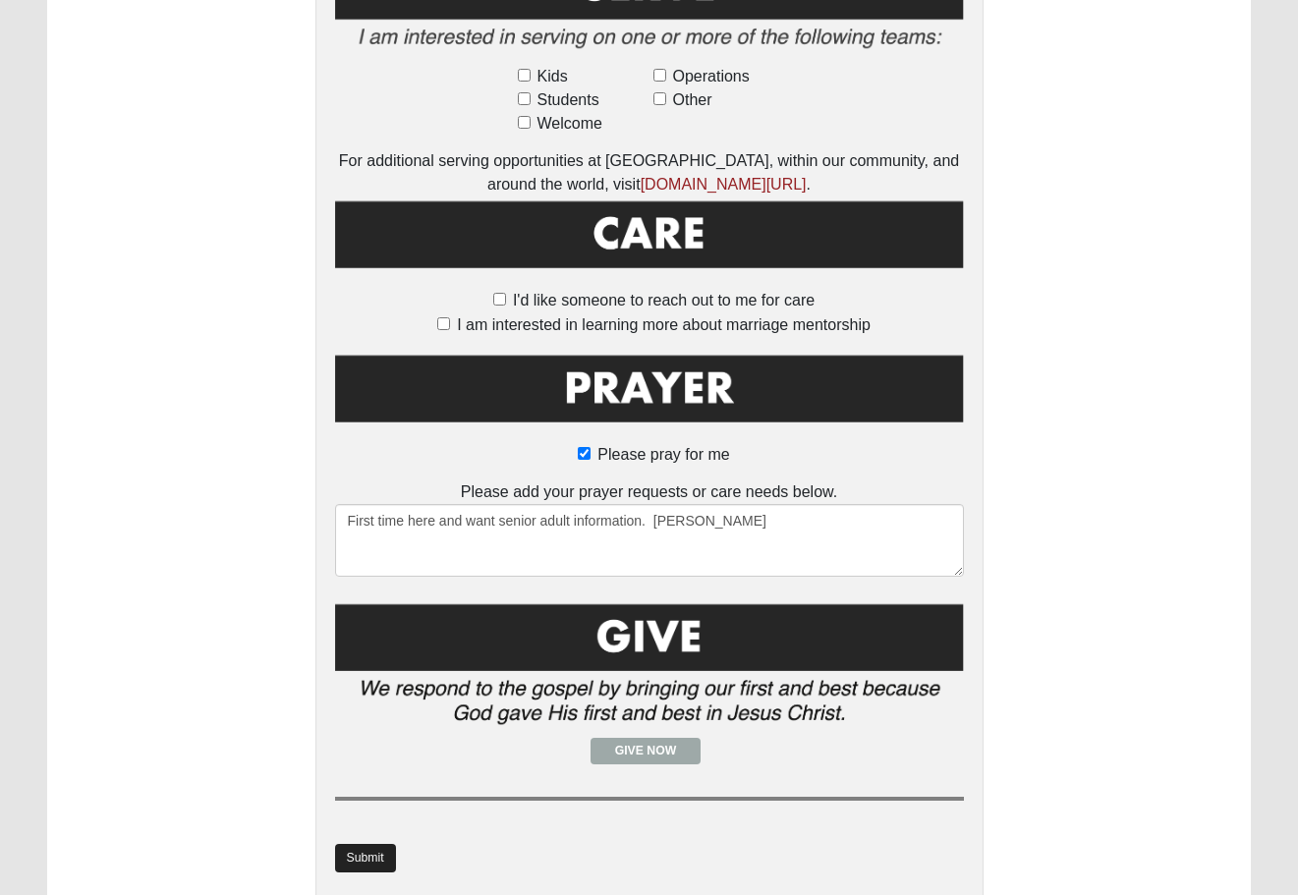
click at [355, 844] on link "Submit" at bounding box center [365, 858] width 61 height 28
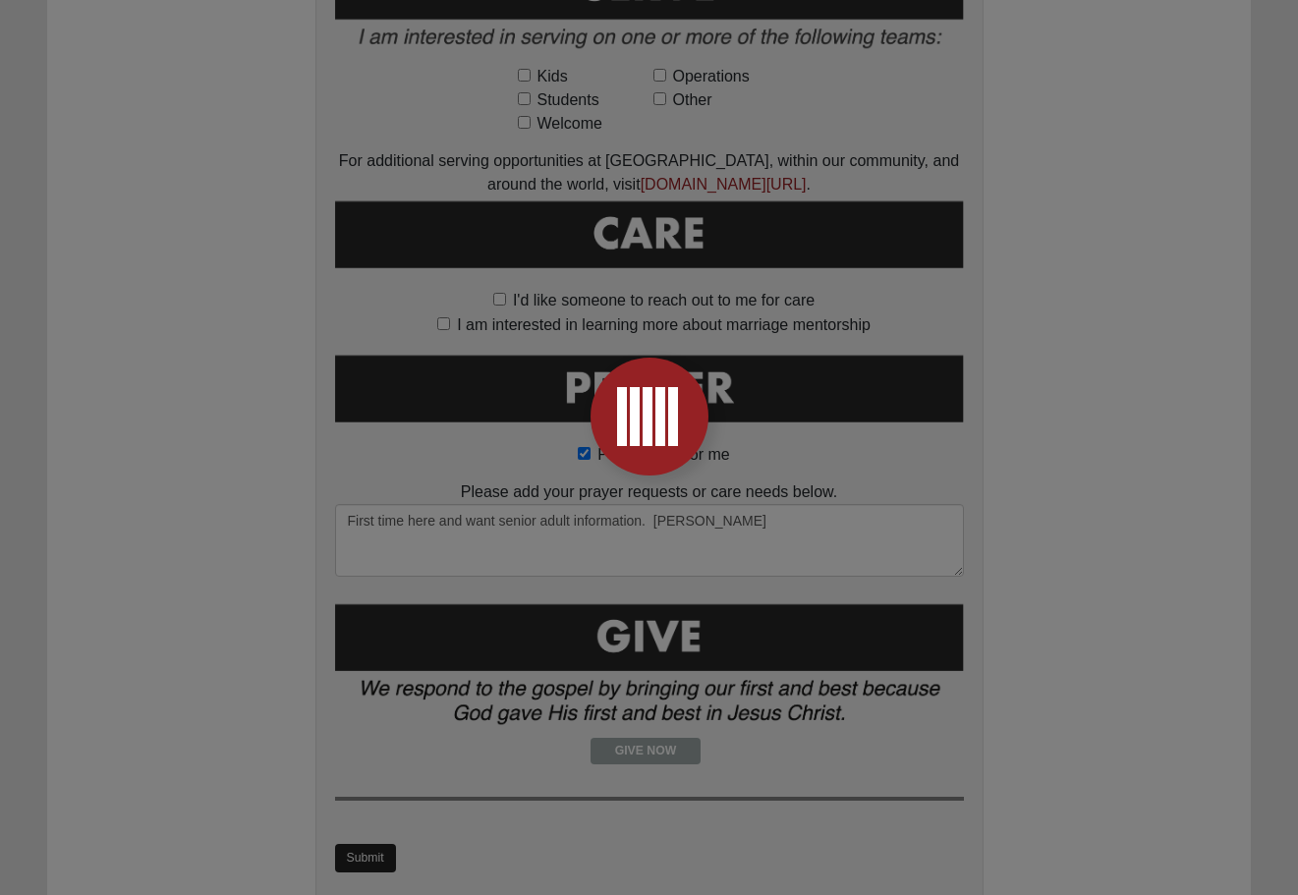
scroll to position [0, 0]
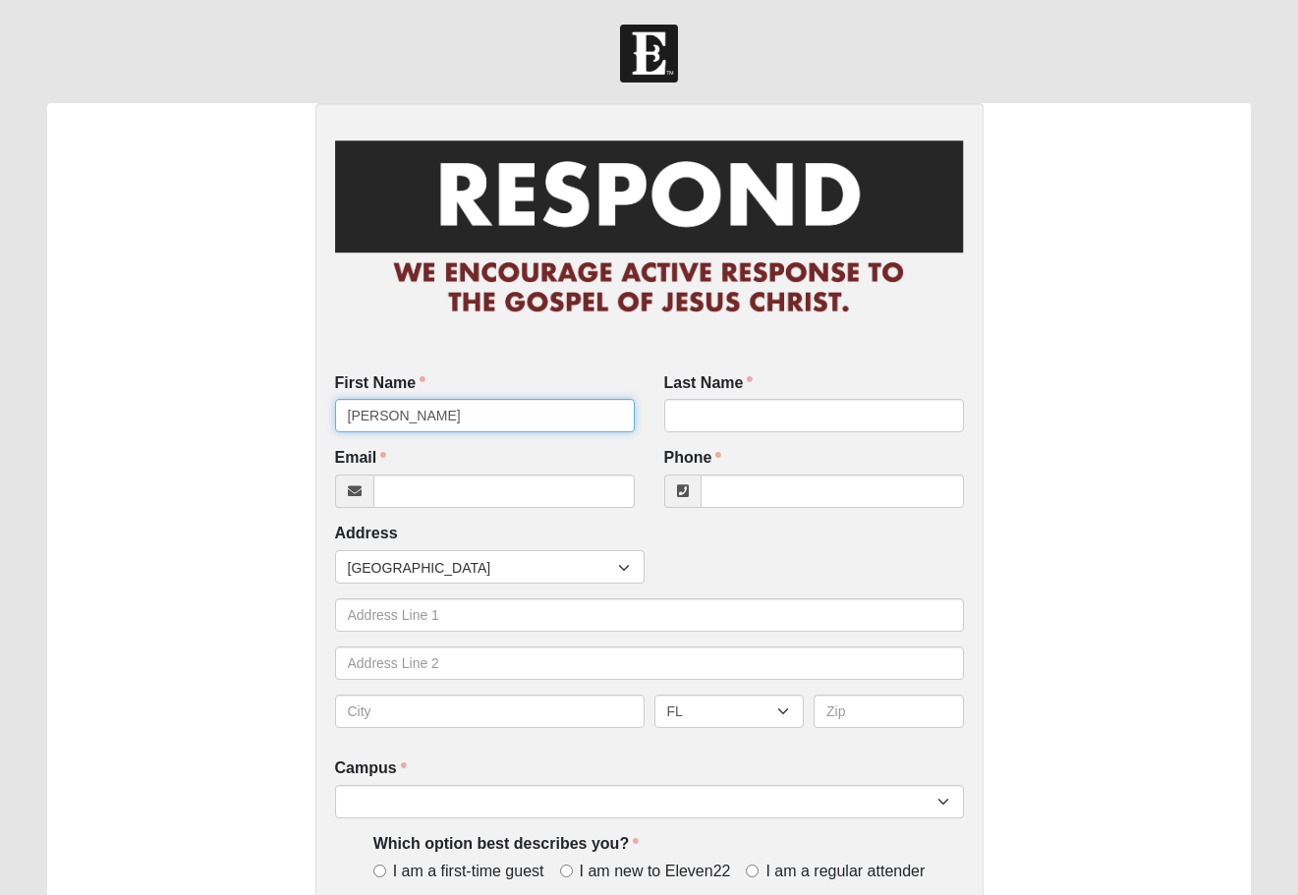
type input "[PERSON_NAME]"
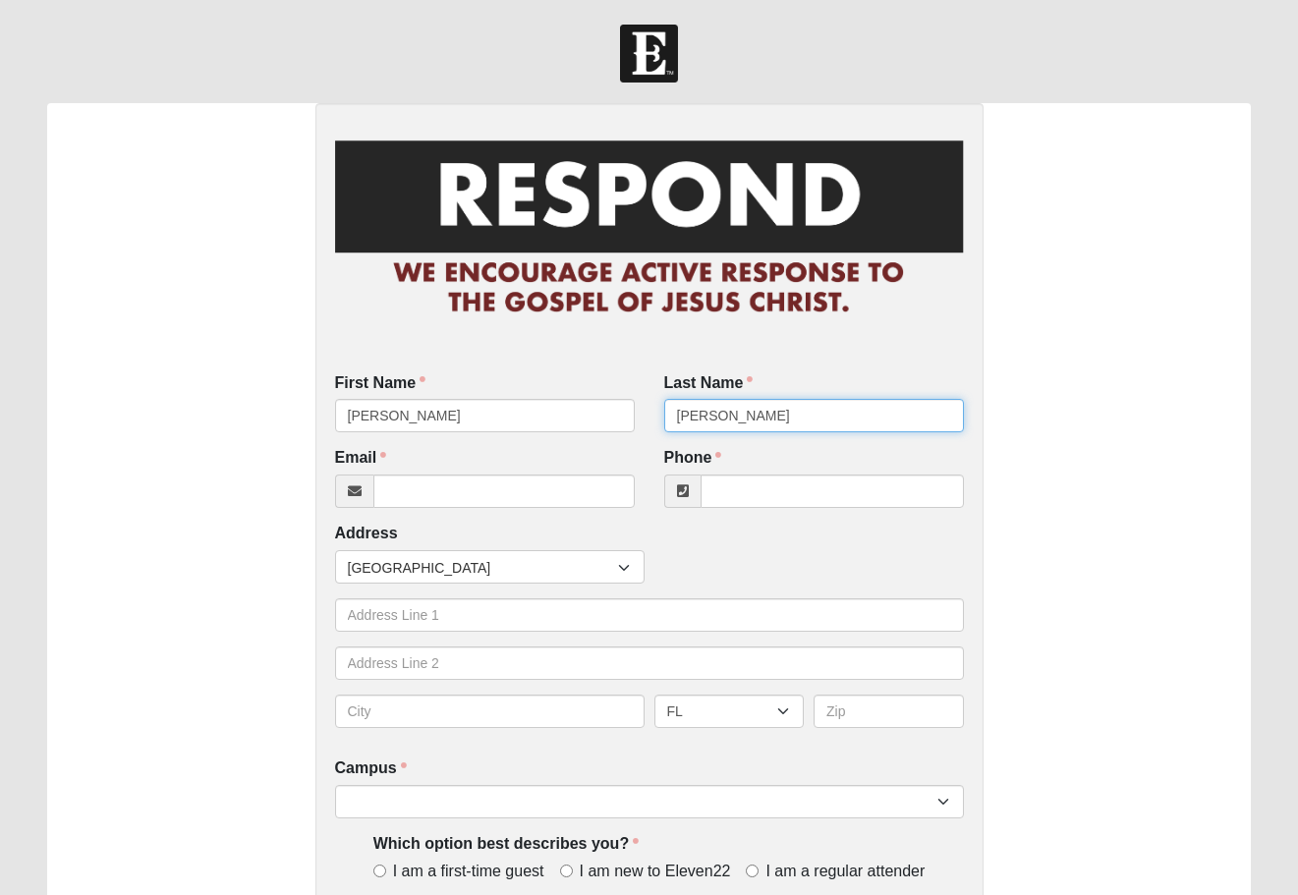
type input "Morris"
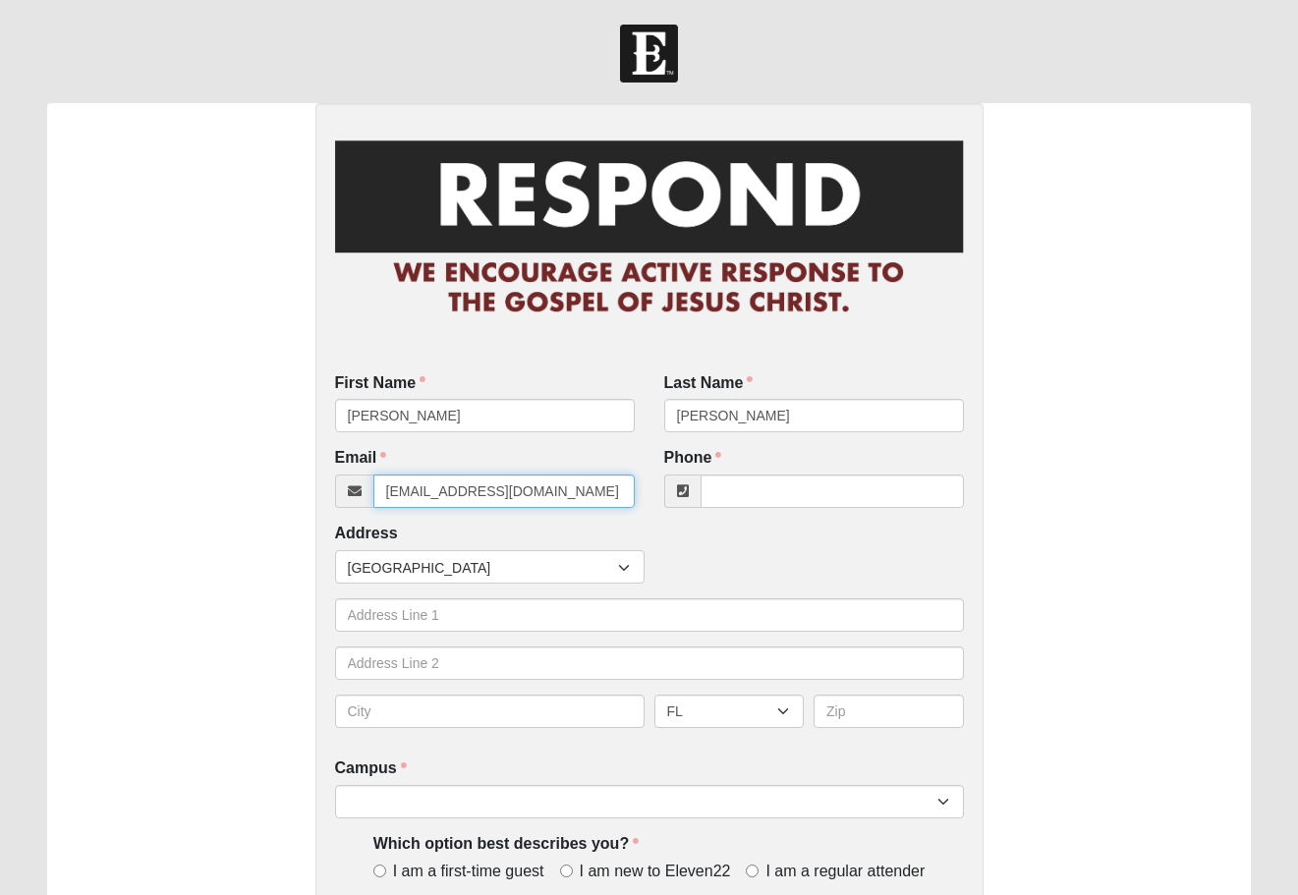
type input "coreymor@gmail.com"
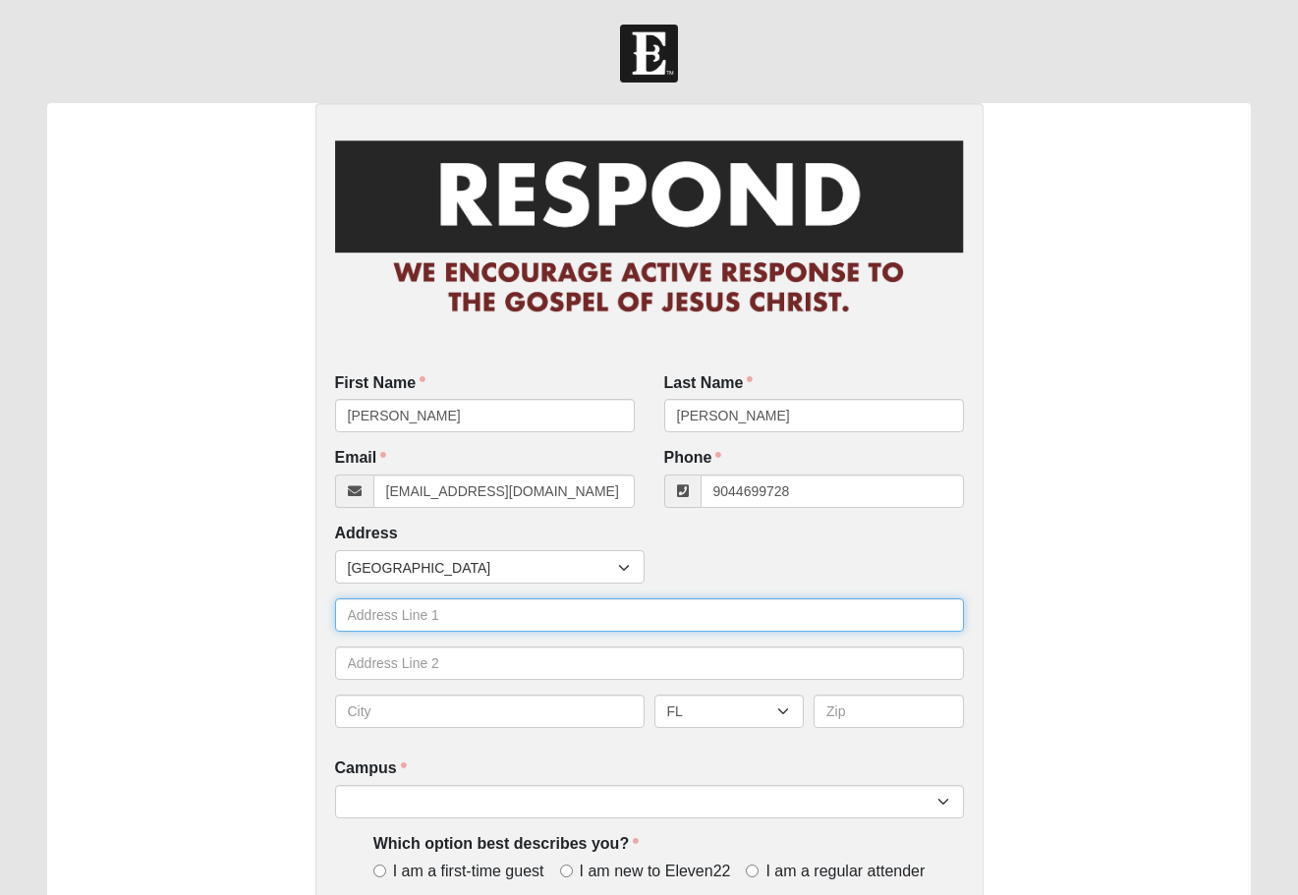
type input "(904) 469-9728"
click at [448, 625] on input "text" at bounding box center [649, 614] width 629 height 33
type input "504 Abbotsford Ct"
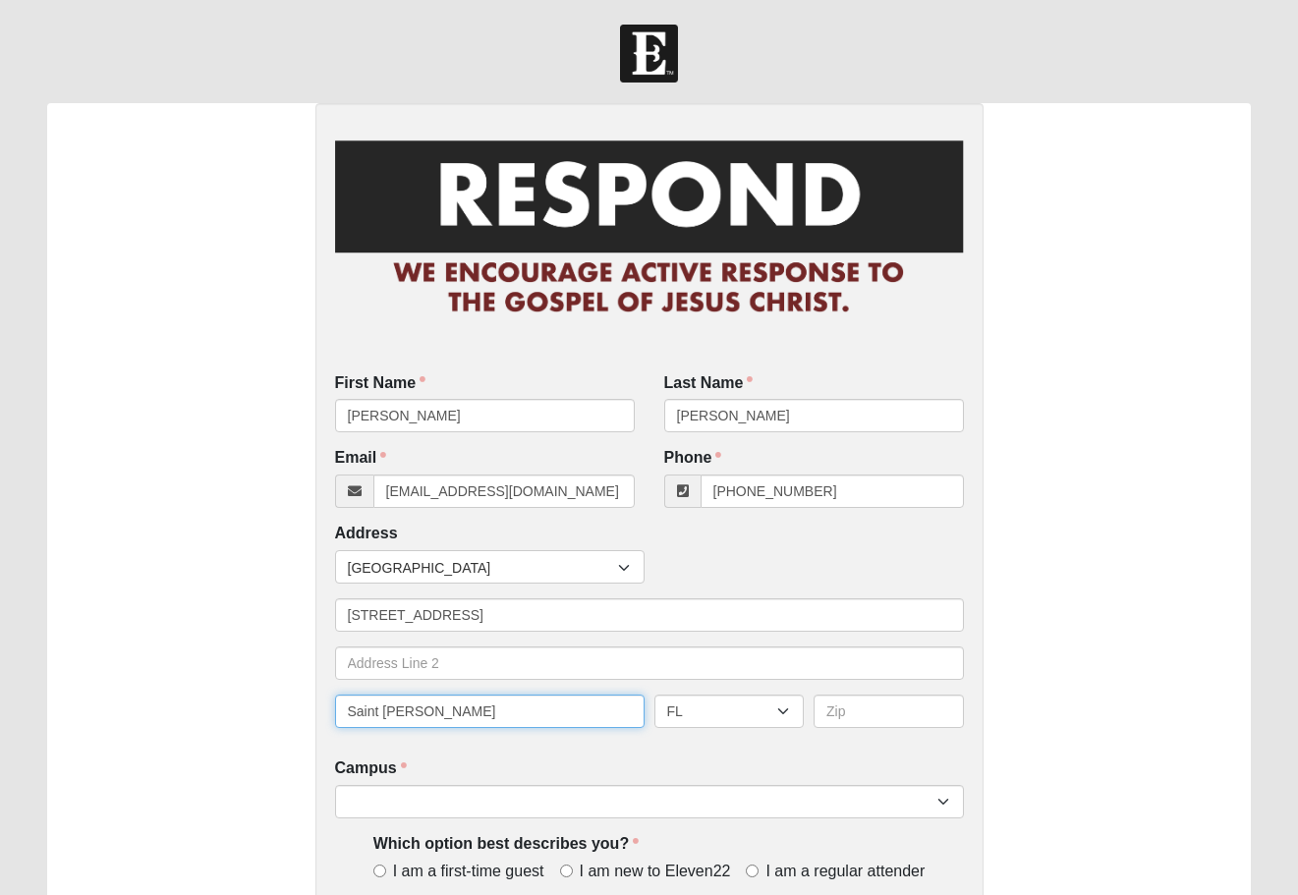
type input "Saint Johns"
type input "32259"
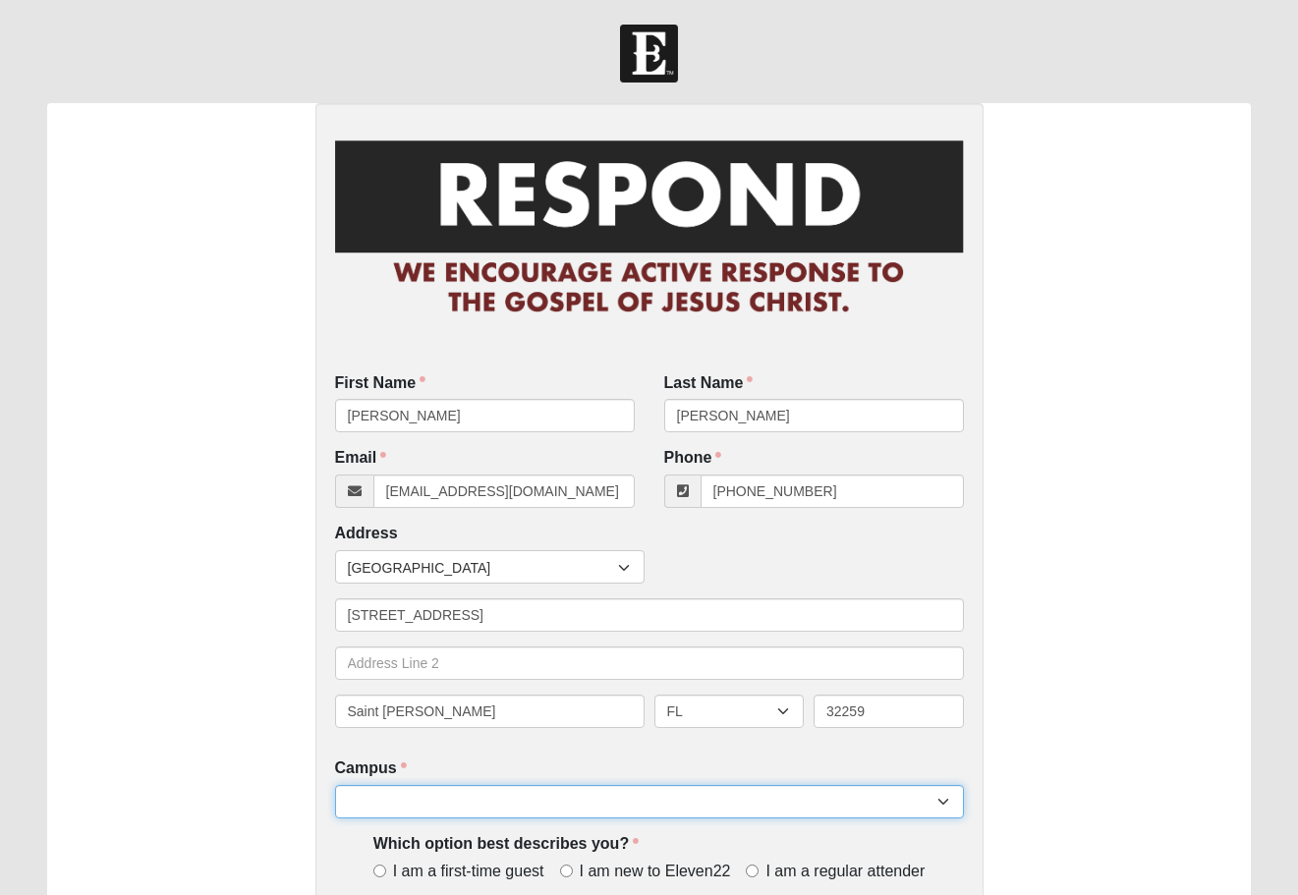
select select "11"
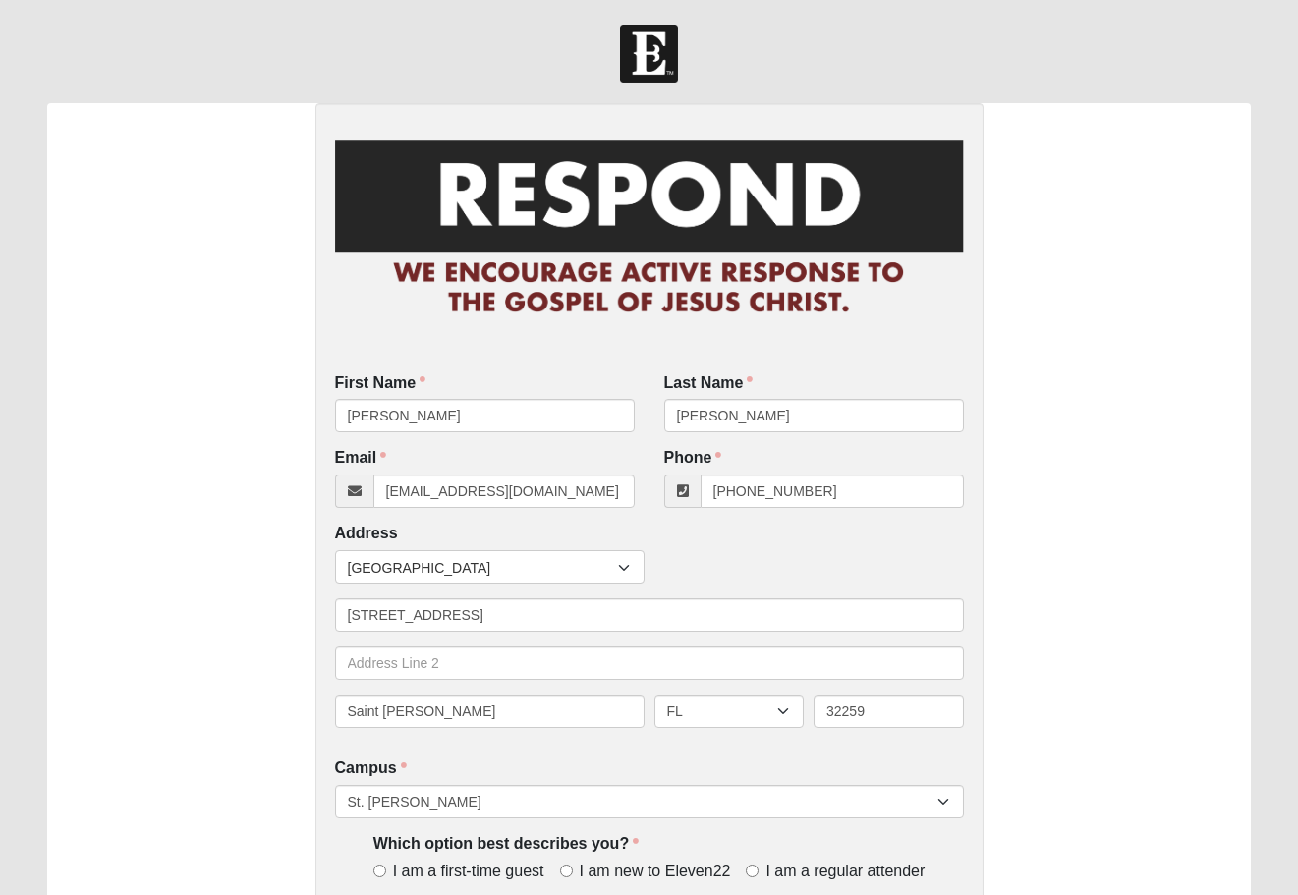
click at [383, 868] on input "I am a first-time guest" at bounding box center [379, 870] width 13 height 13
radio input "true"
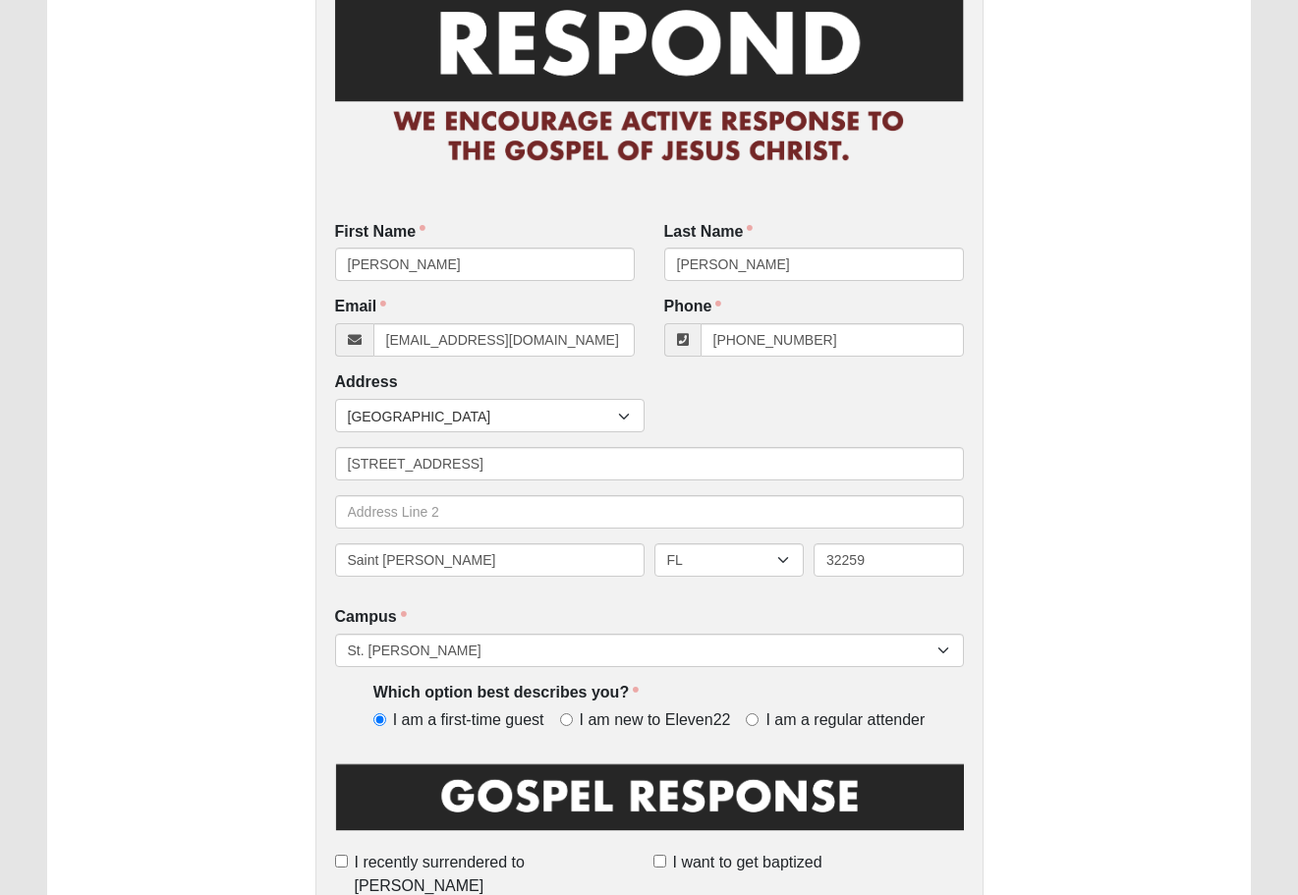
scroll to position [171, 0]
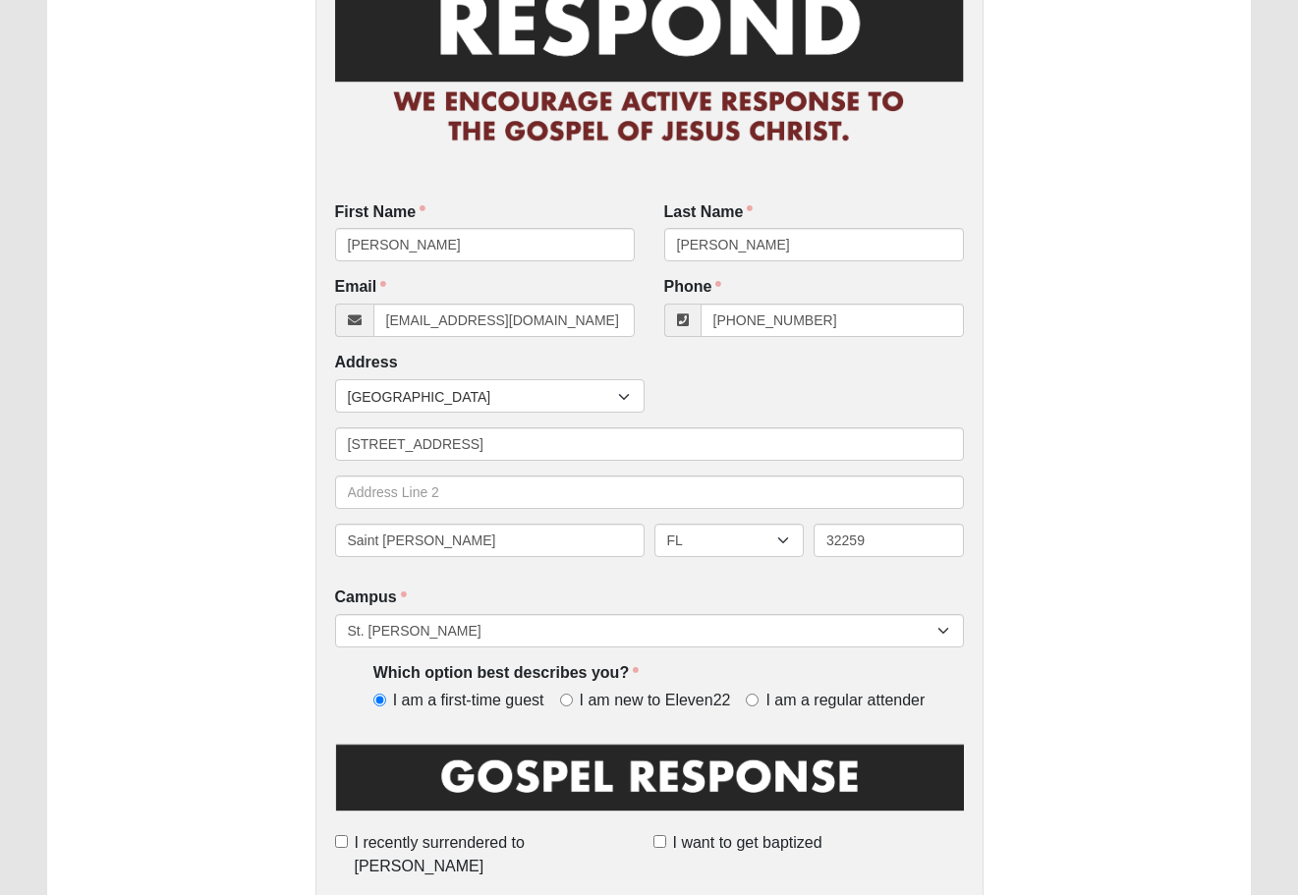
click at [348, 841] on input "I recently surrendered to [PERSON_NAME]" at bounding box center [341, 841] width 13 height 13
checkbox input "true"
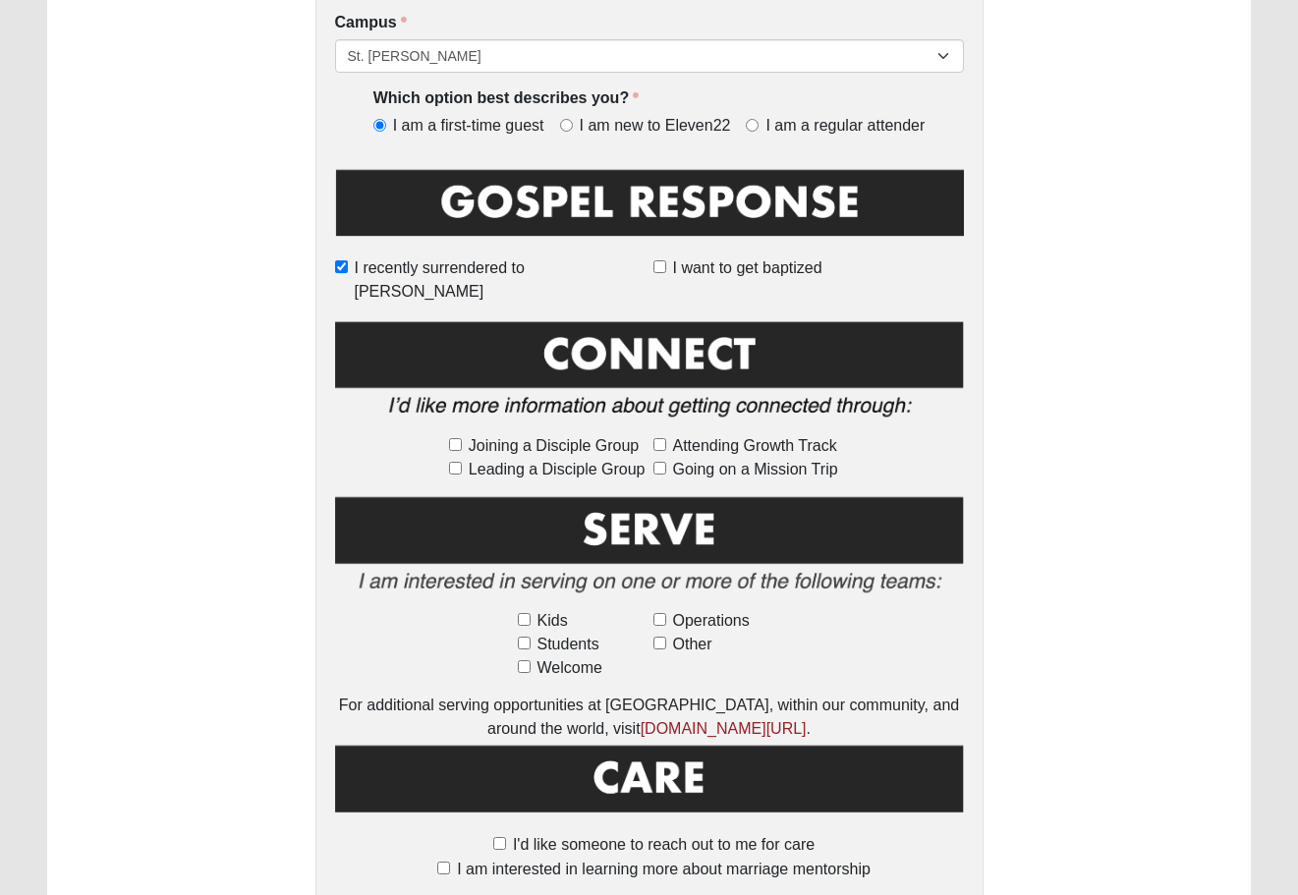
scroll to position [757, 0]
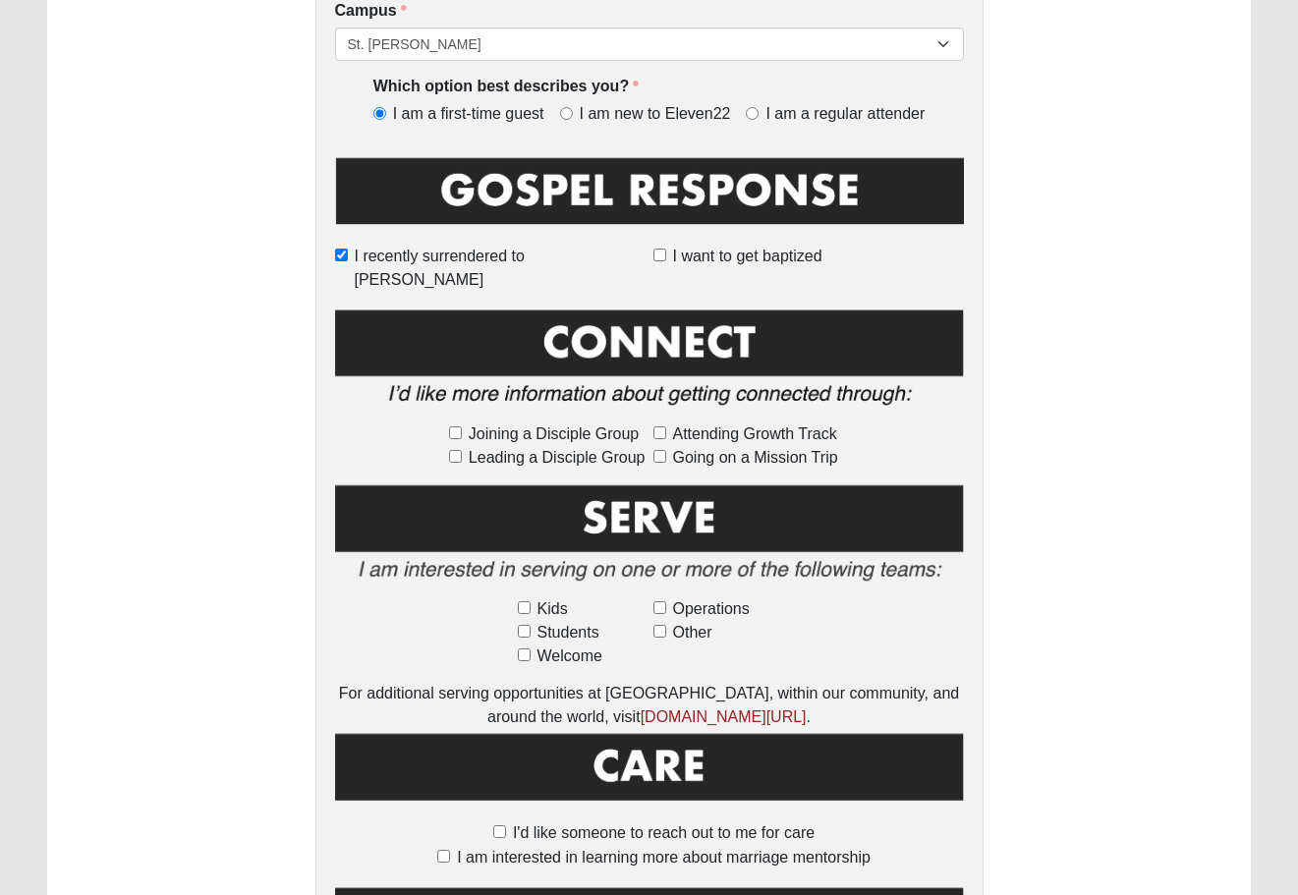
click at [505, 821] on label "I'd like someone to reach out to me for care" at bounding box center [648, 833] width 331 height 24
click at [505, 825] on input "I'd like someone to reach out to me for care" at bounding box center [499, 831] width 13 height 13
checkbox input "true"
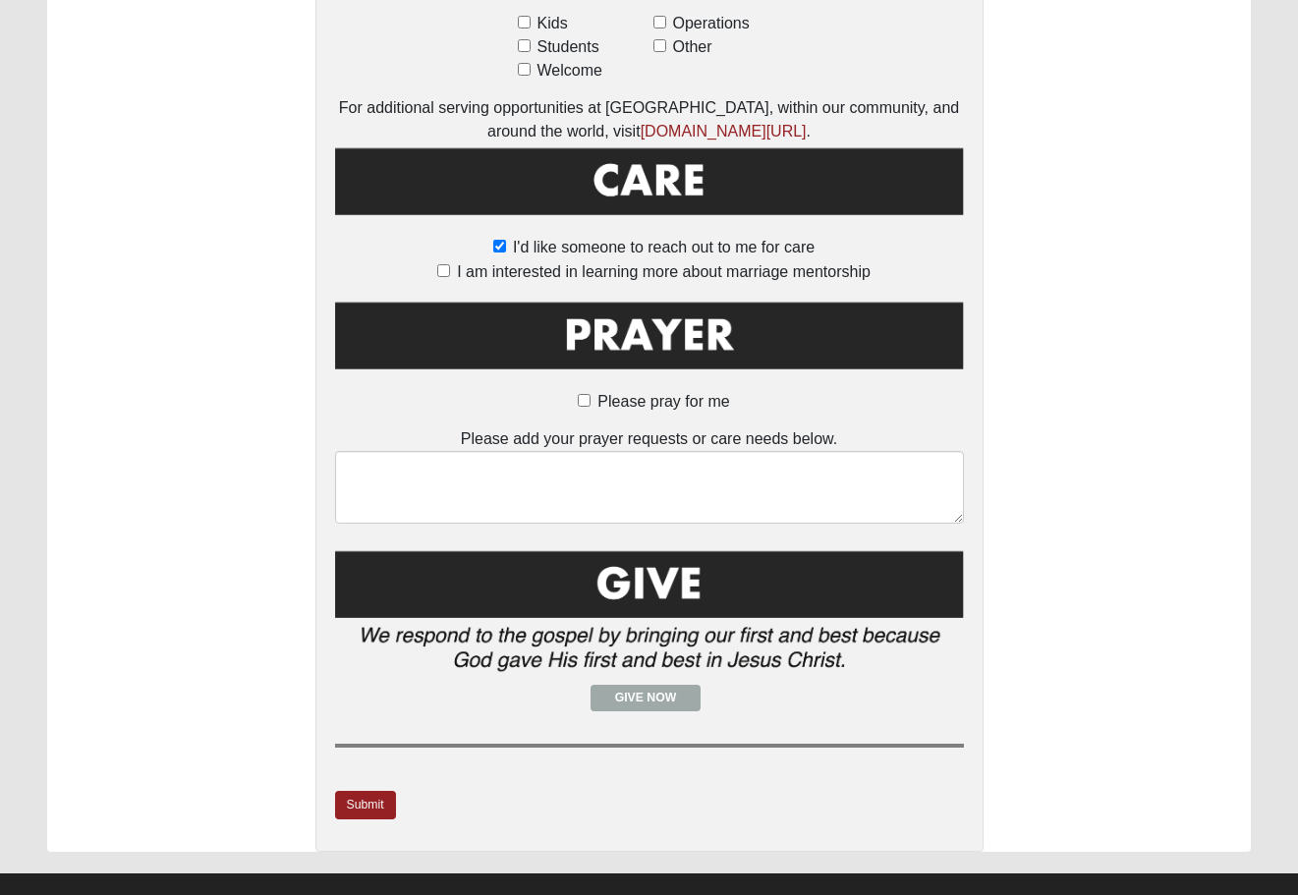
scroll to position [1342, 0]
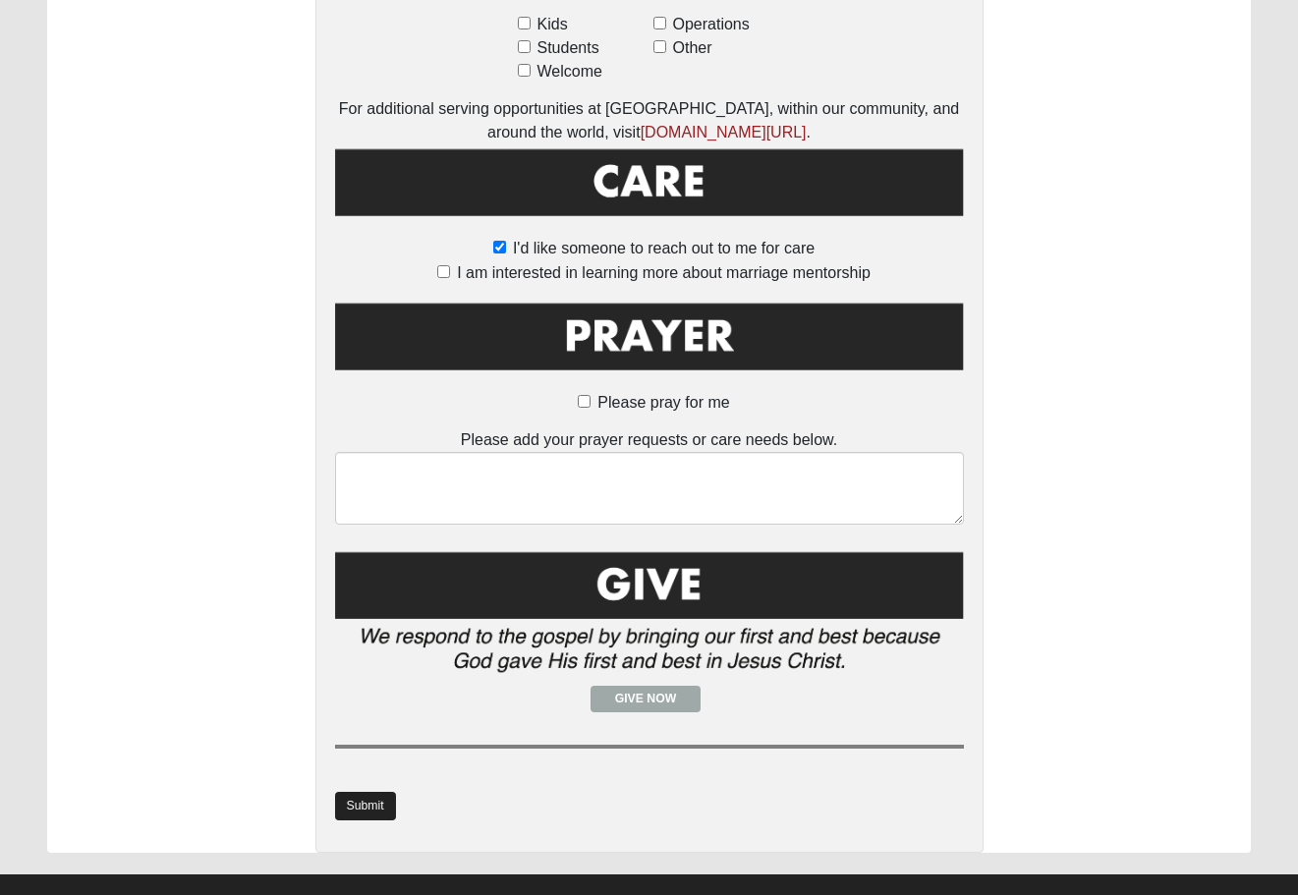
click at [375, 792] on link "Submit" at bounding box center [365, 806] width 61 height 28
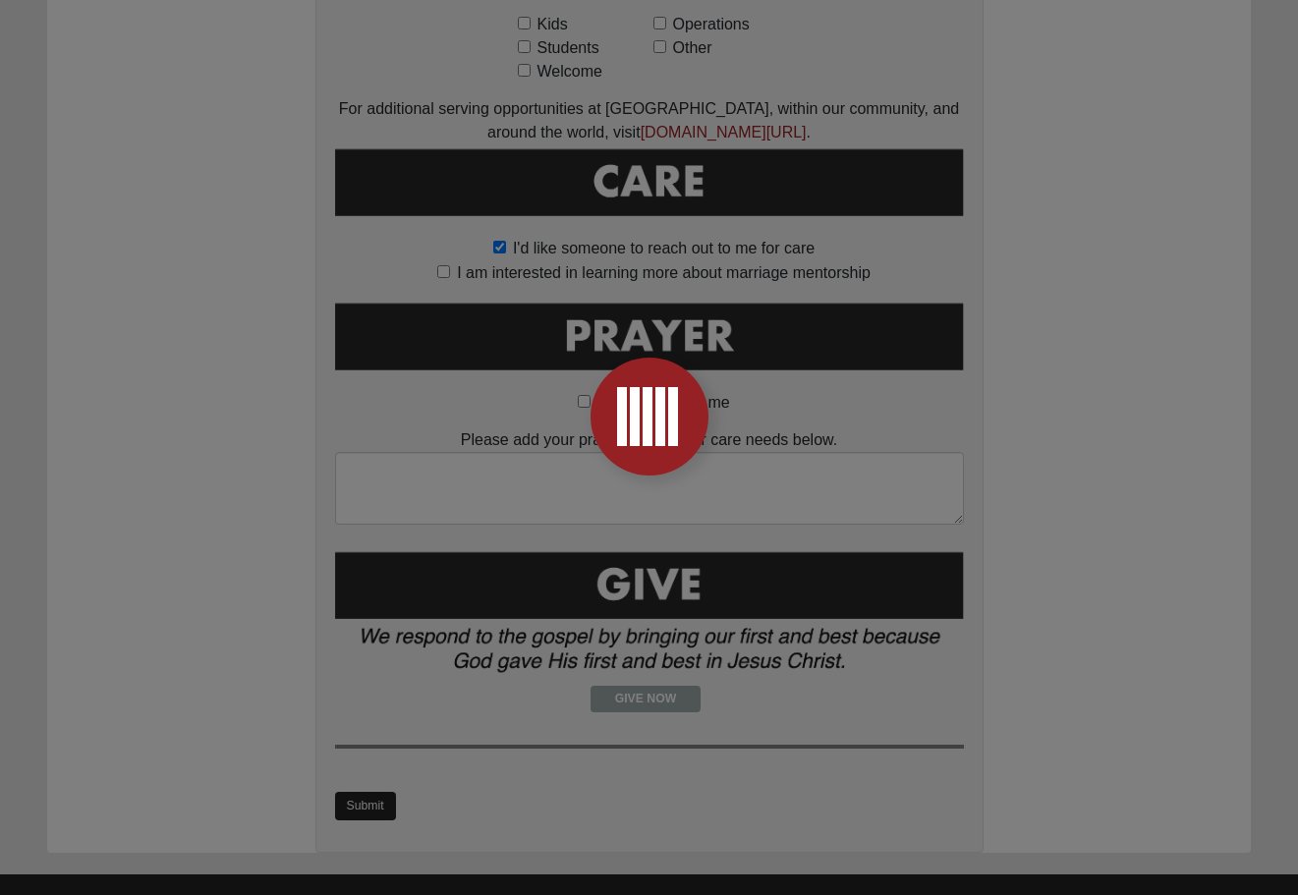
scroll to position [0, 0]
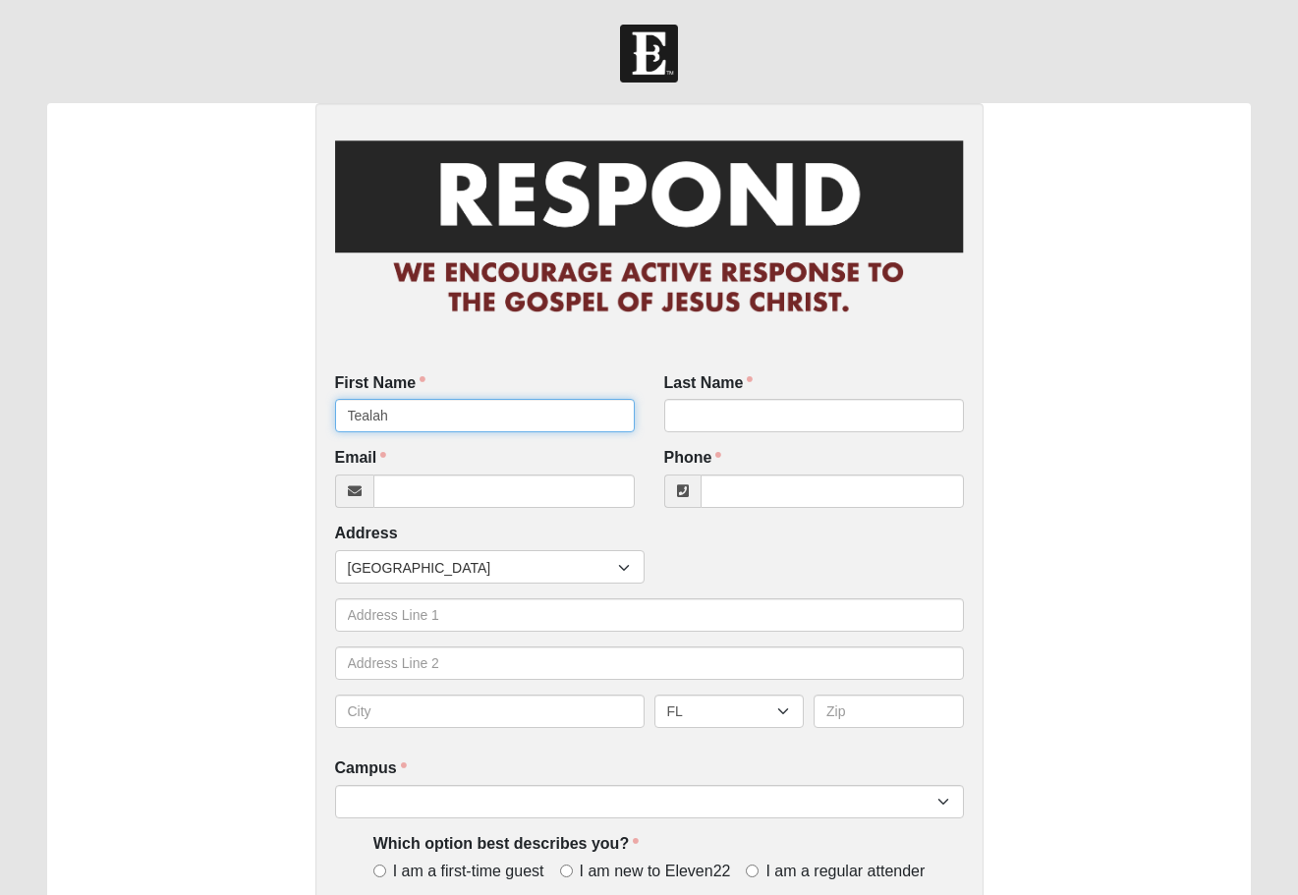
type input "Tealah"
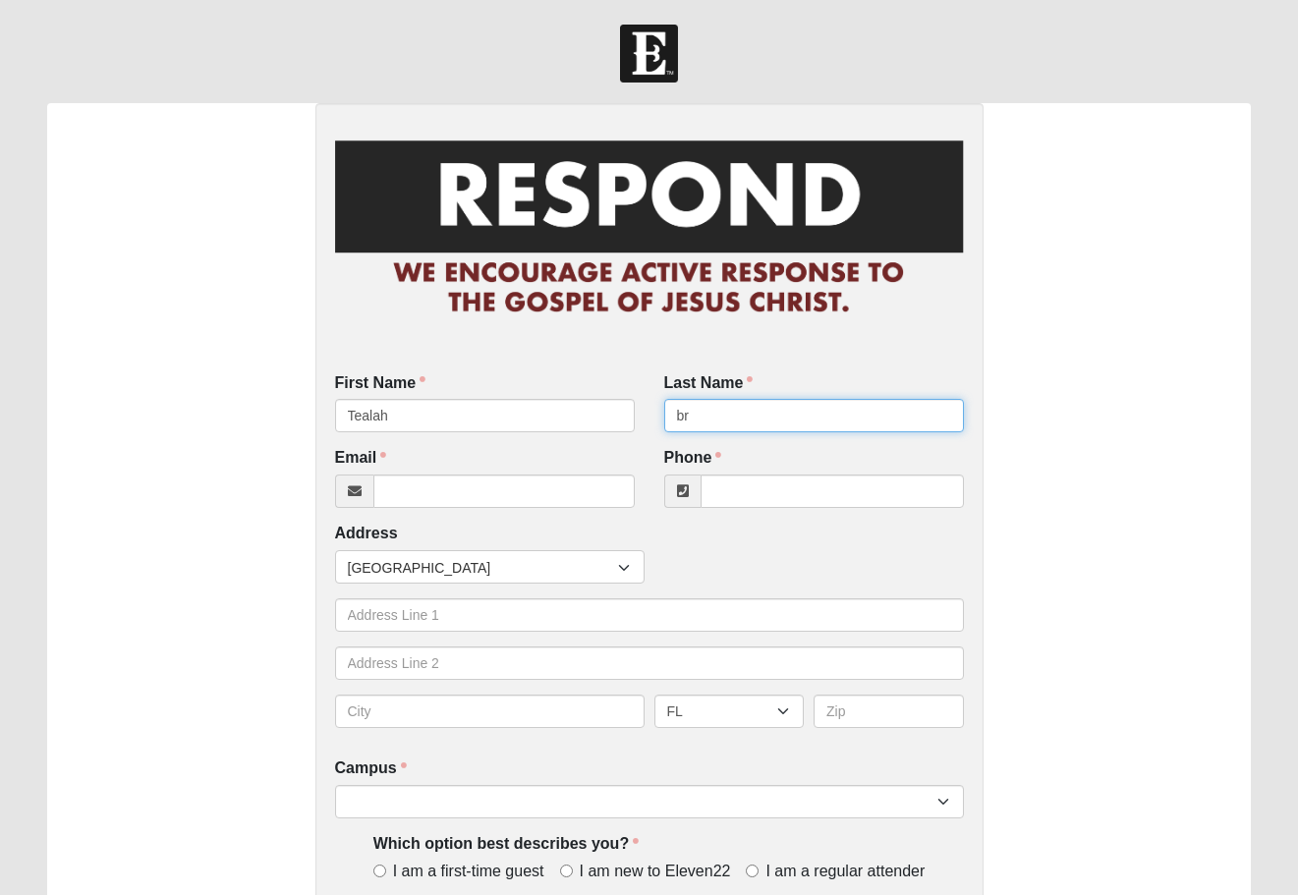
type input "b"
type input "Bryant"
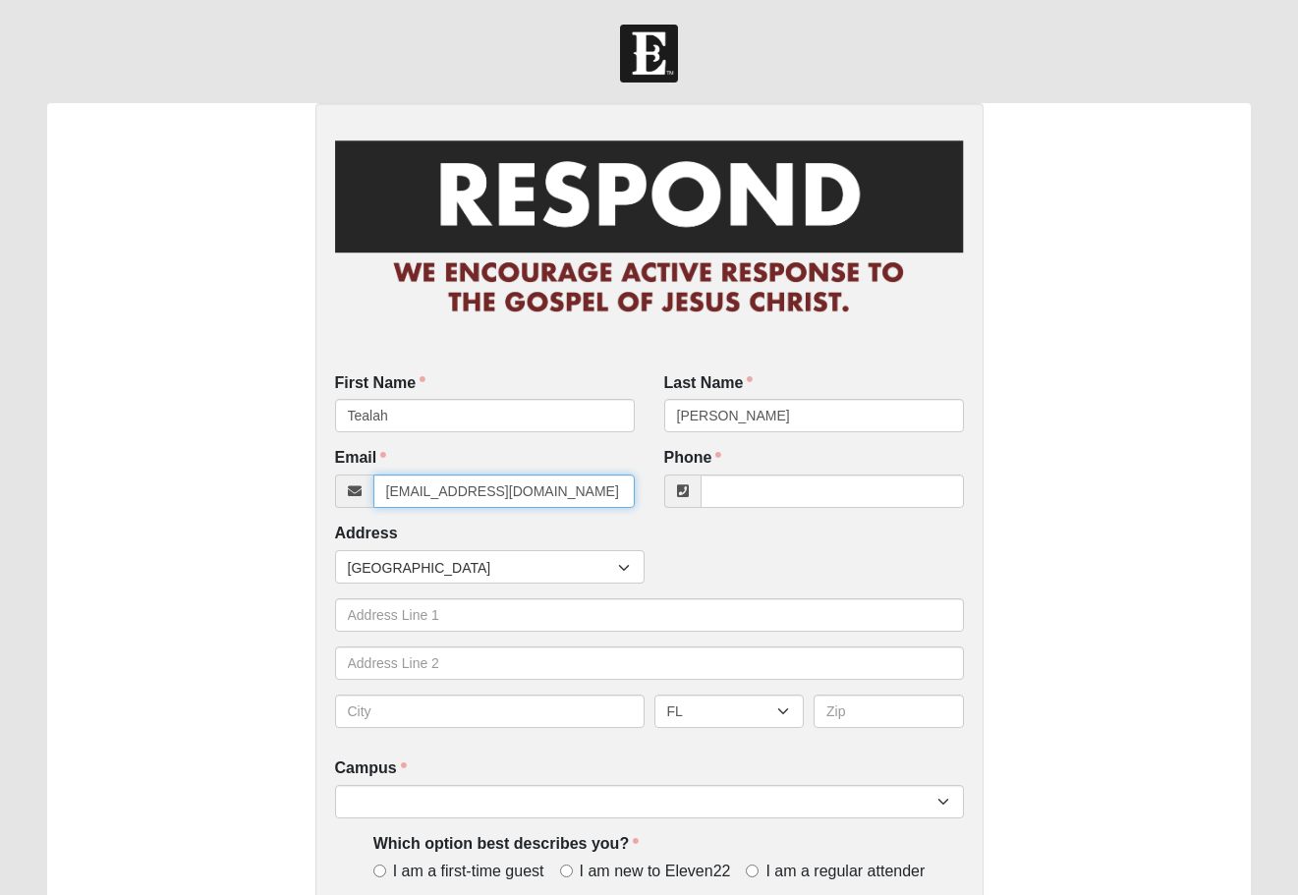
type input "telah23@bellsouth.net"
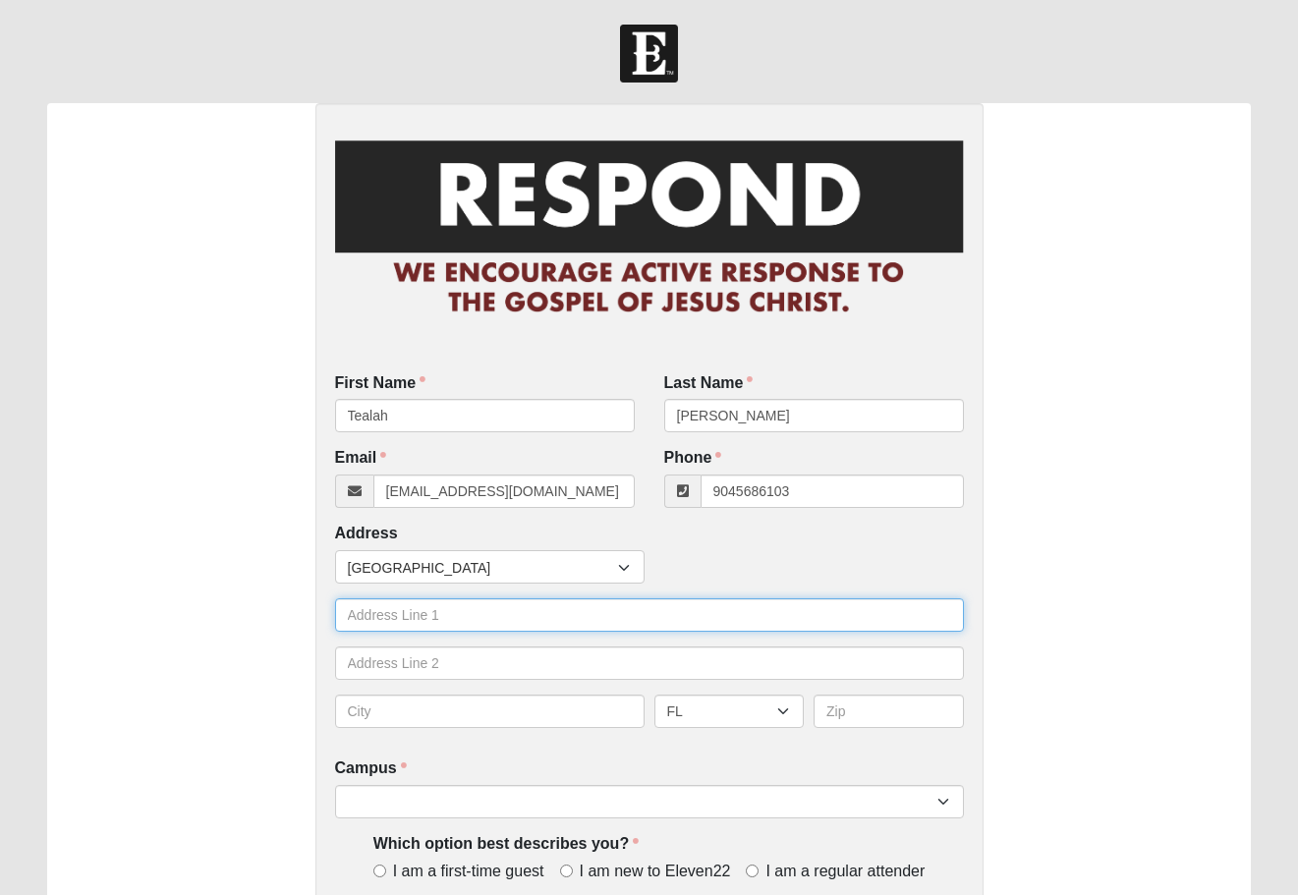
type input "(904) 568-6103"
type input "68 Vista Lake Circle"
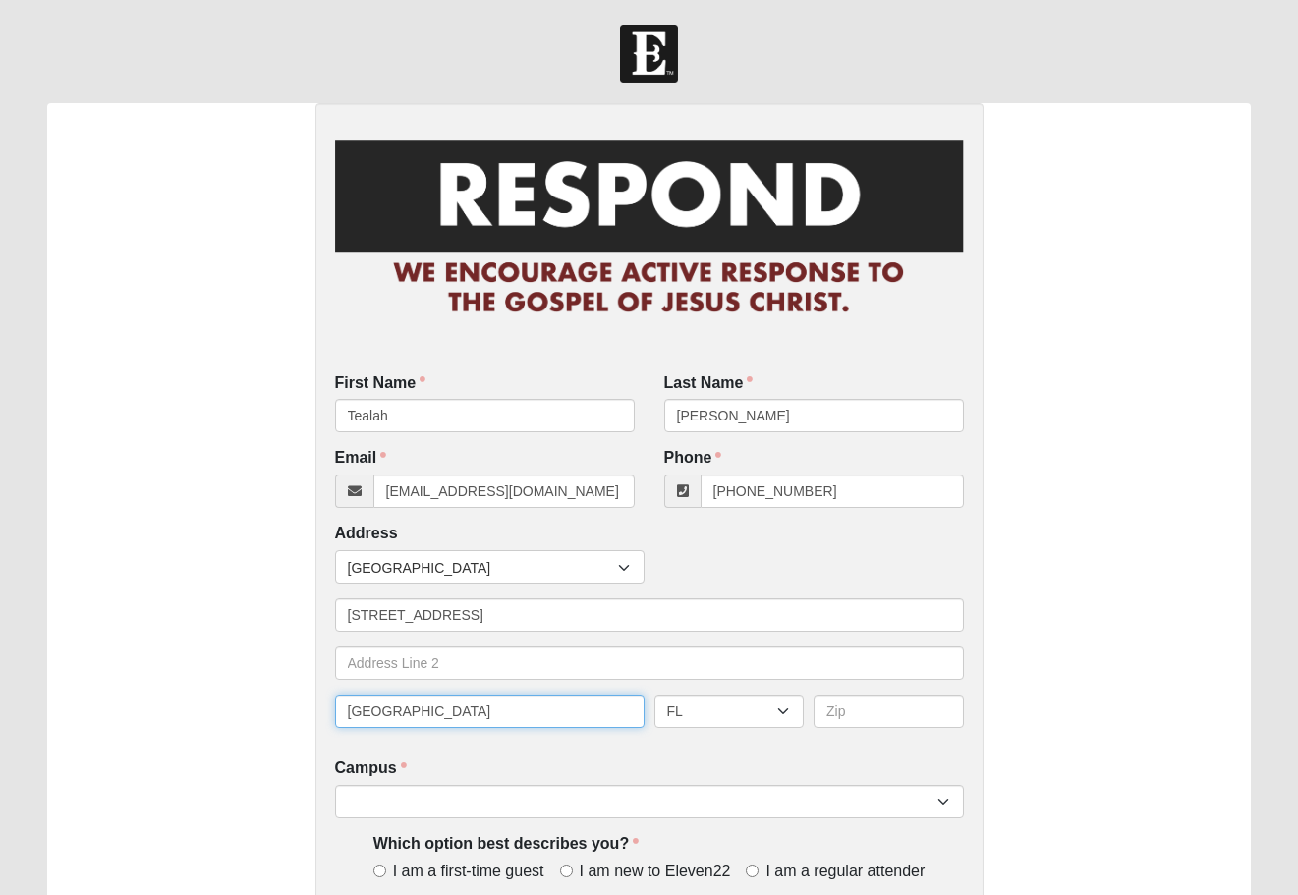
type input "Ponte Vedra Beach"
type input "32081"
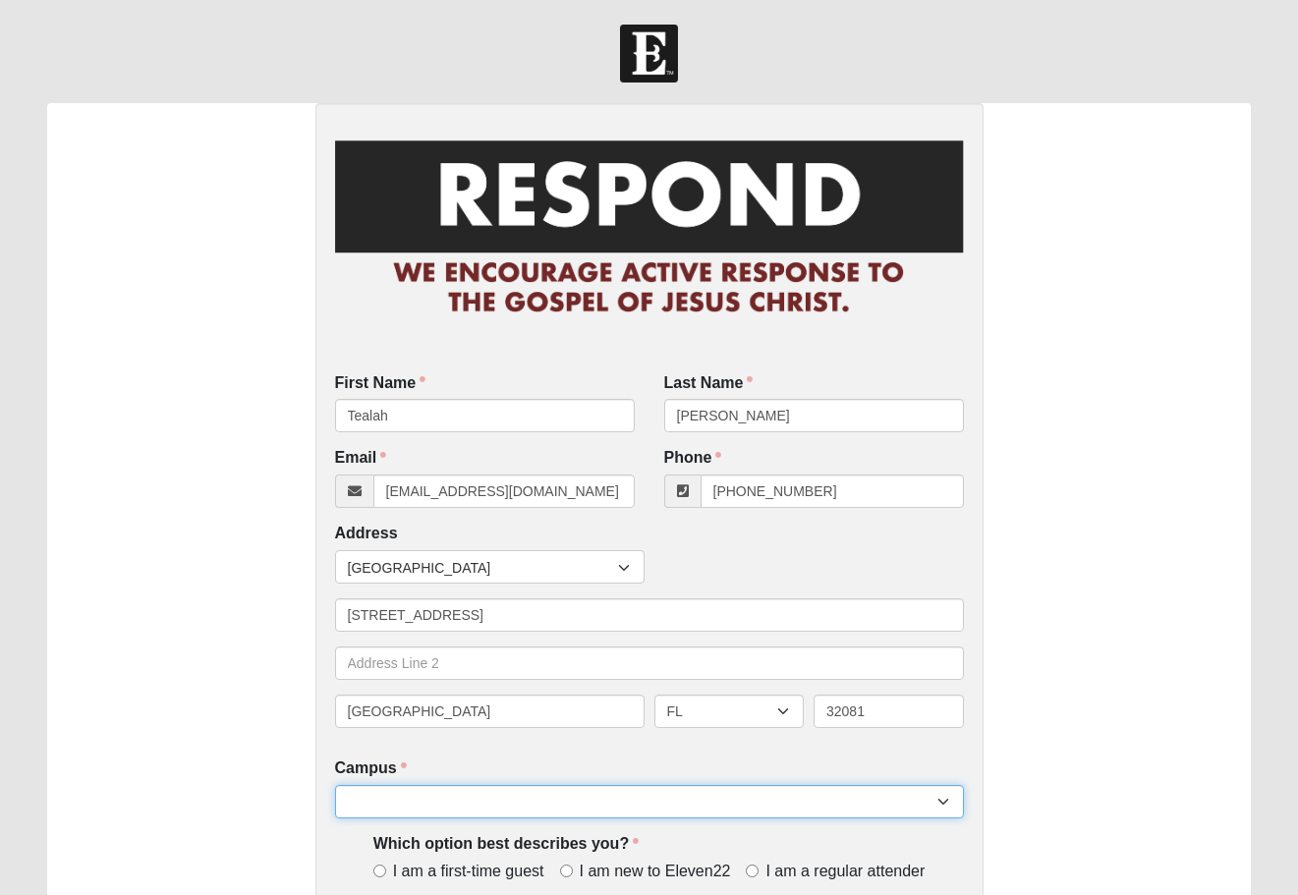
select select "11"
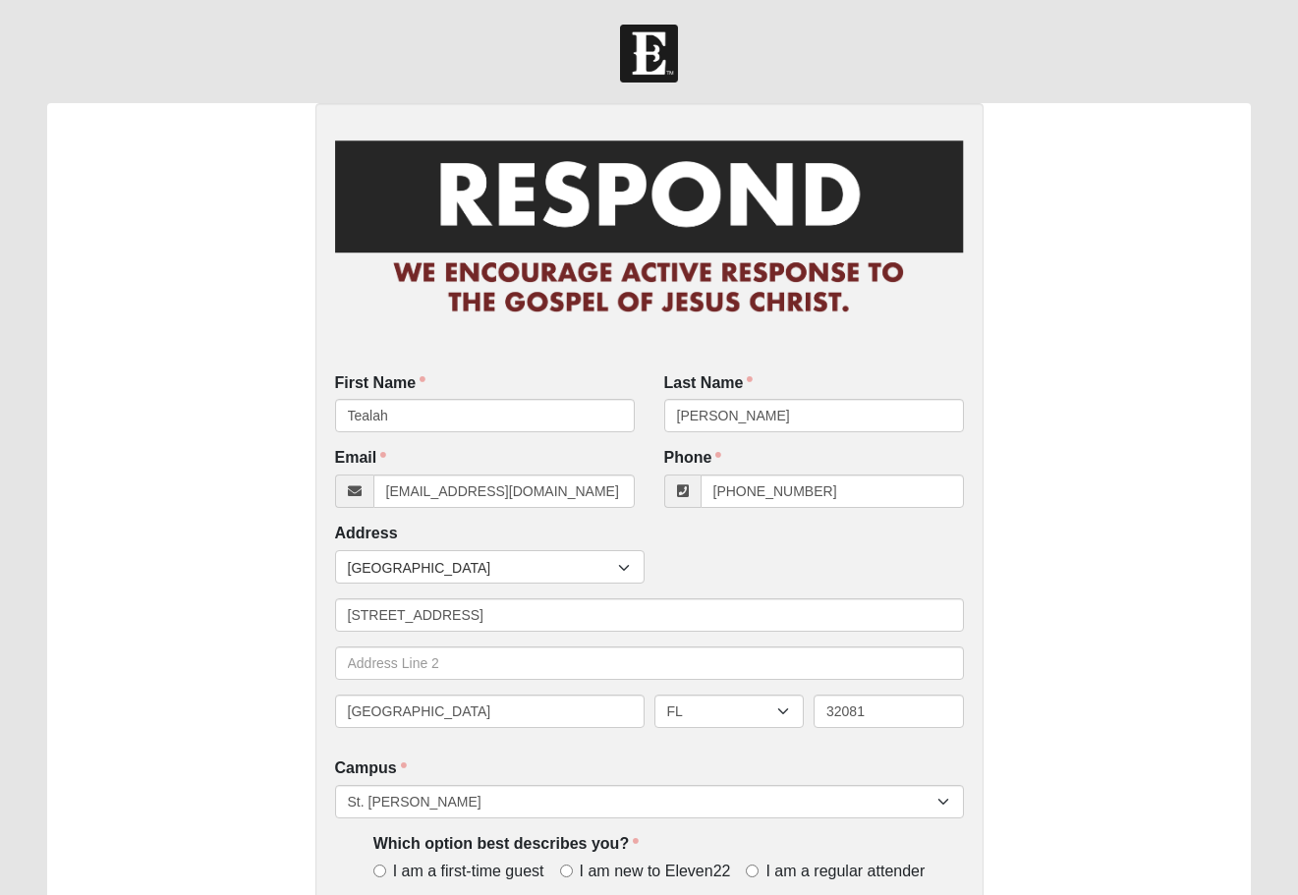
click at [572, 870] on label "I am new to Eleven22" at bounding box center [649, 872] width 179 height 23
click at [572, 870] on input "I am new to Eleven22" at bounding box center [566, 870] width 13 height 13
radio input "true"
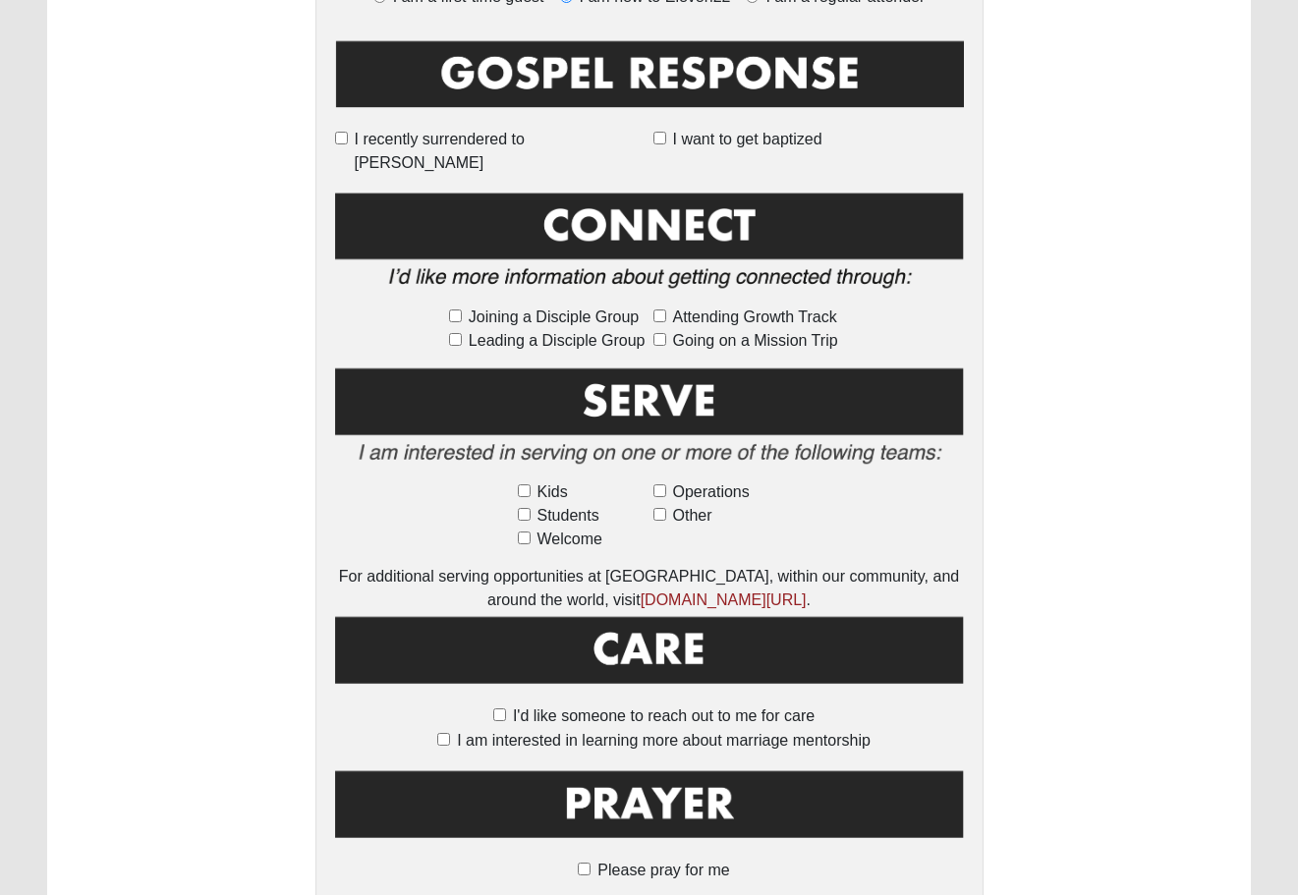
scroll to position [879, 0]
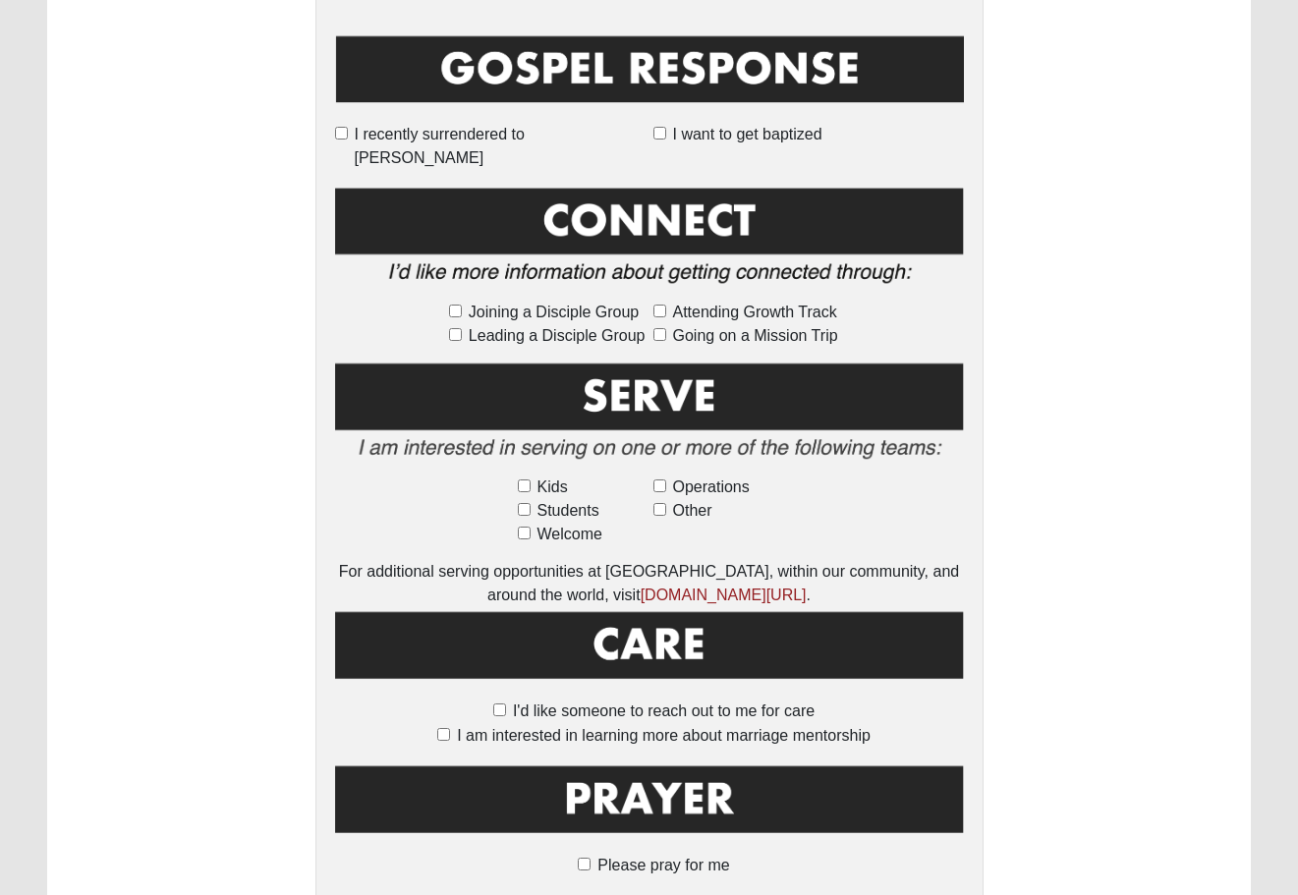
click at [589, 858] on input "Please pray for me" at bounding box center [584, 864] width 13 height 13
checkbox input "true"
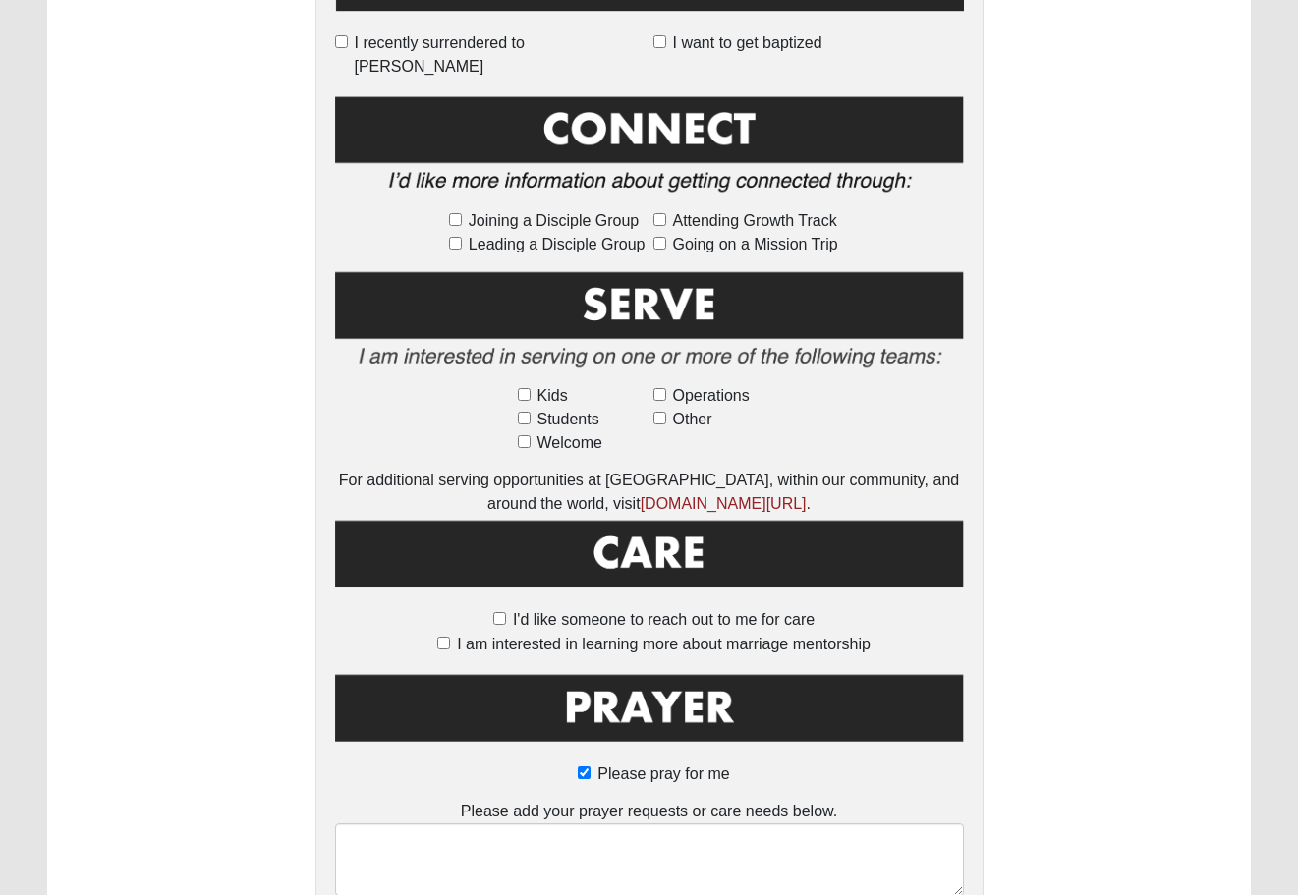
scroll to position [968, 0]
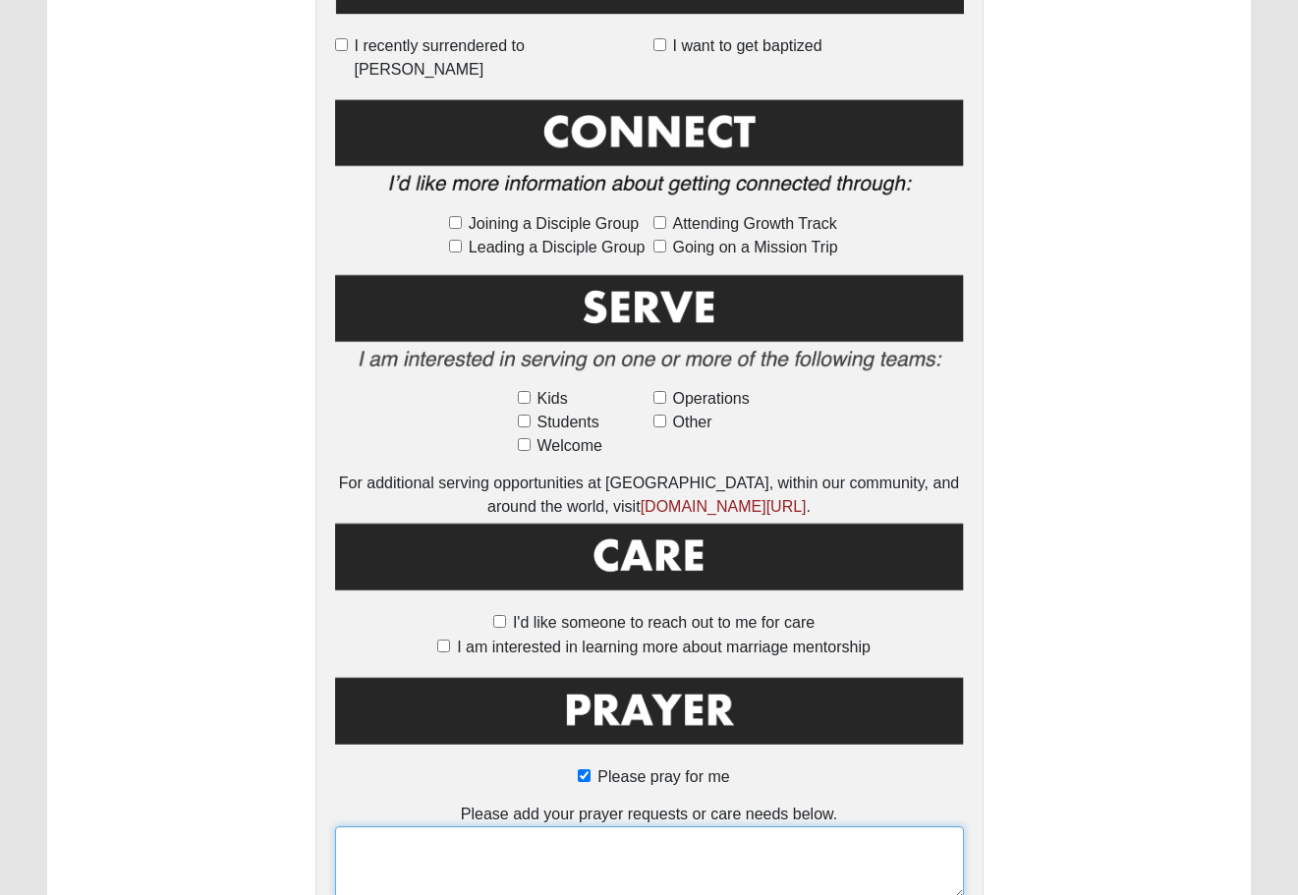
click at [588, 826] on textarea at bounding box center [649, 862] width 629 height 73
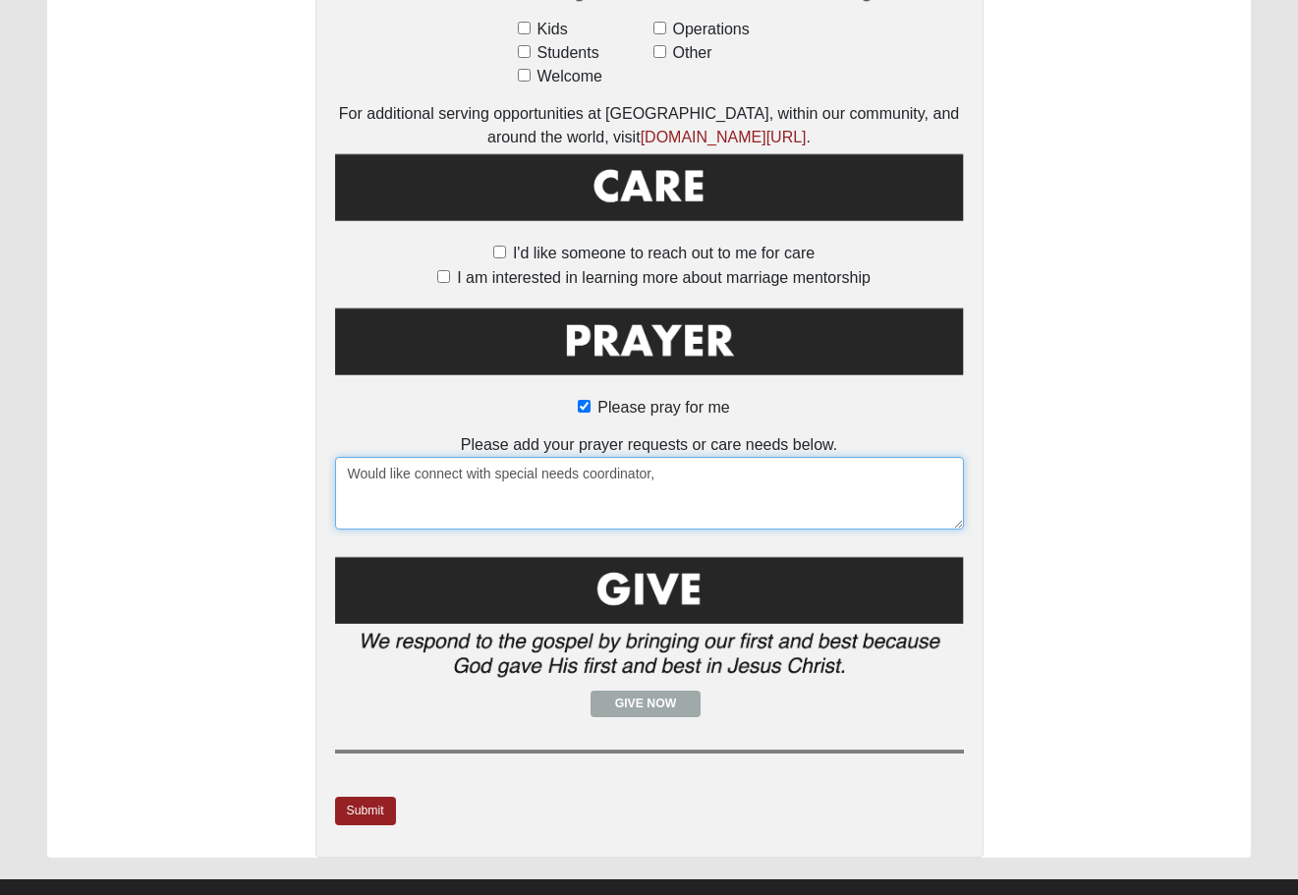
scroll to position [1335, 0]
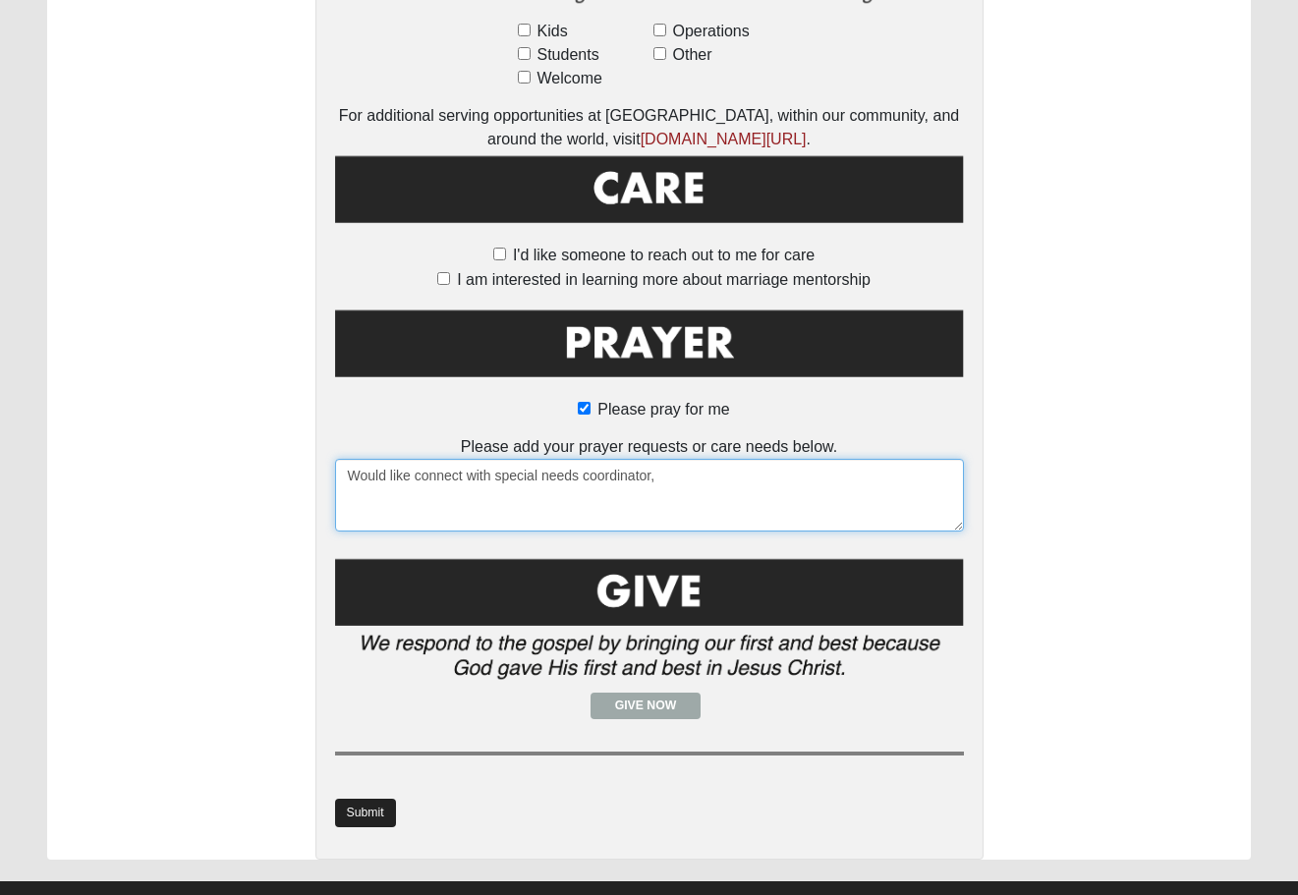
type textarea "Would like connect with special needs coordinator,"
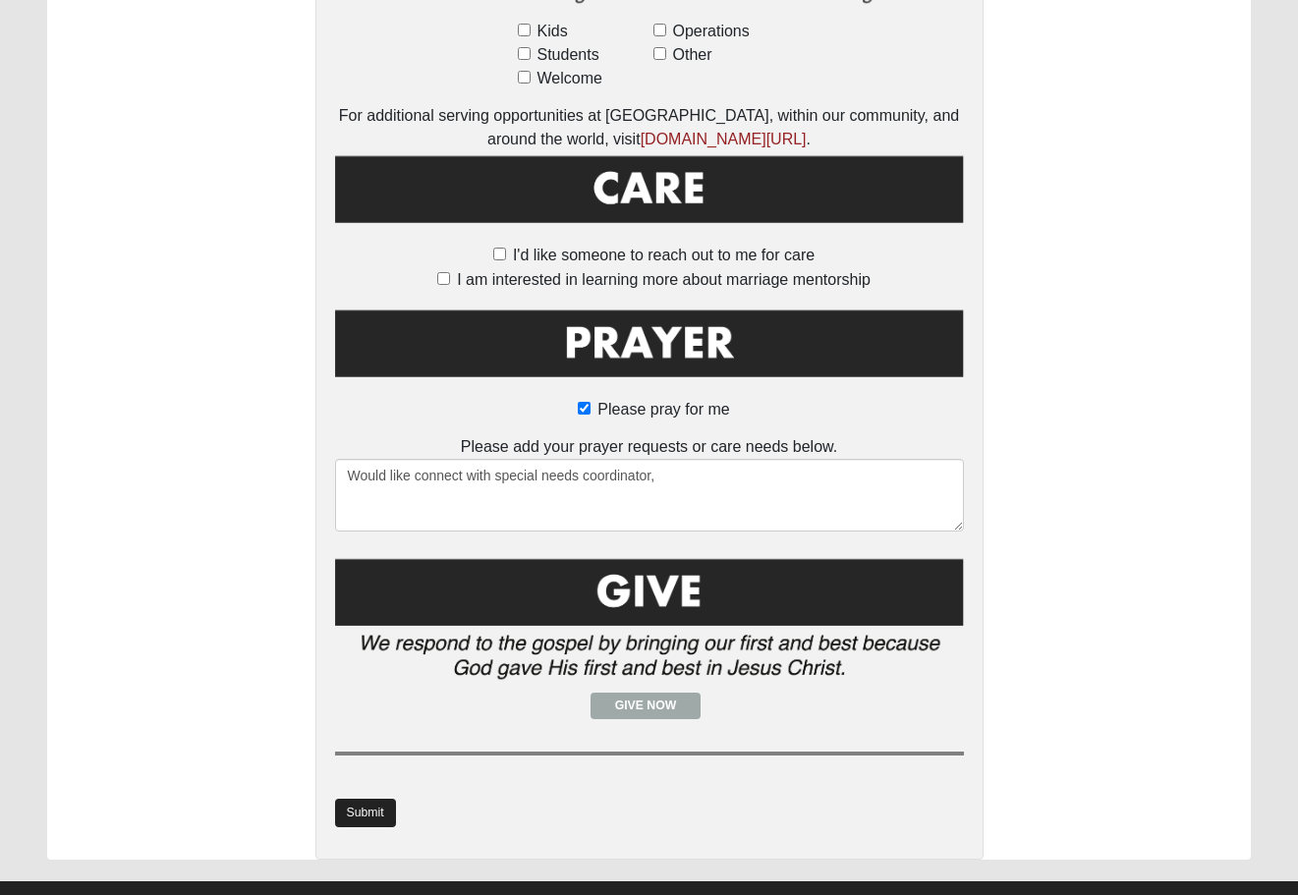
click at [367, 799] on link "Submit" at bounding box center [365, 813] width 61 height 28
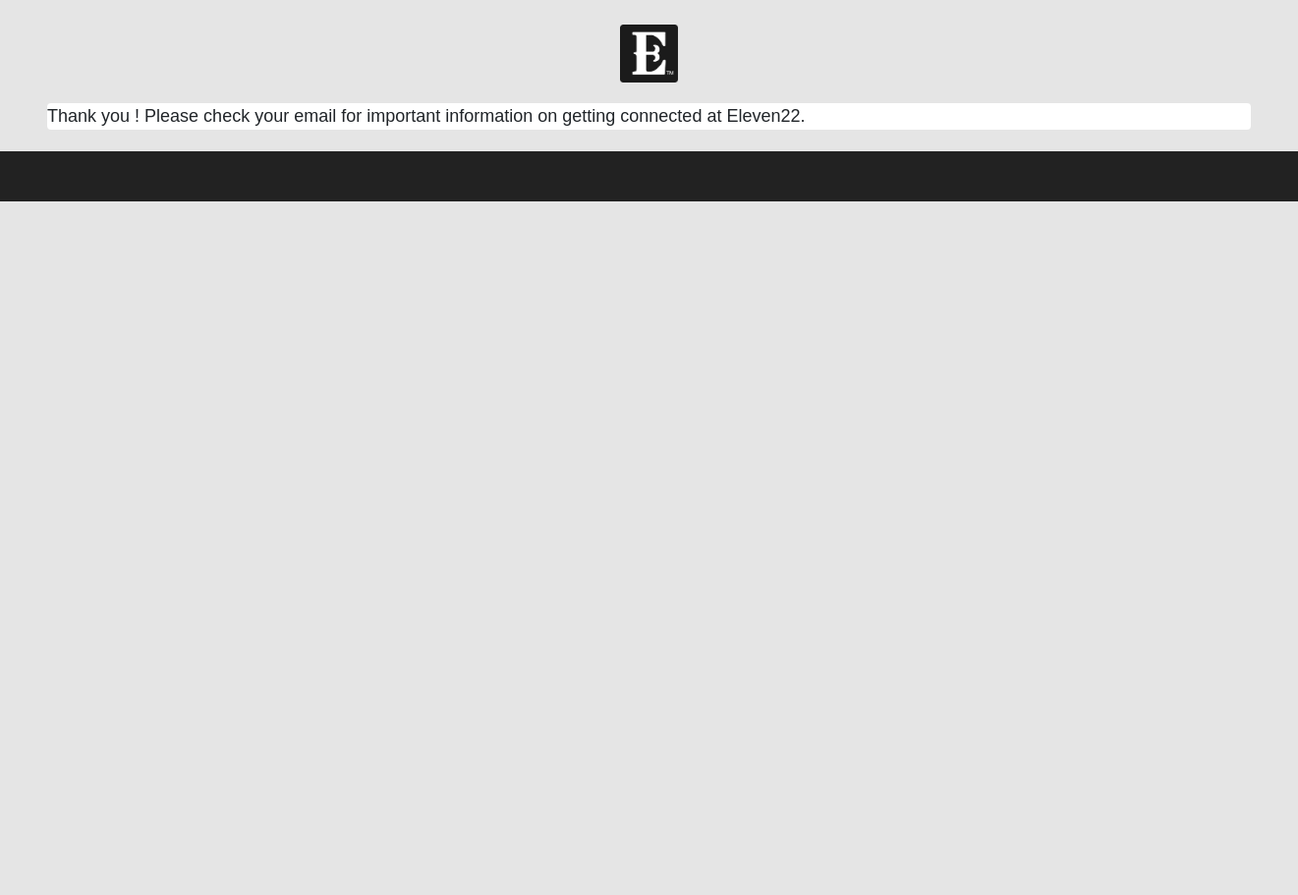
scroll to position [0, 0]
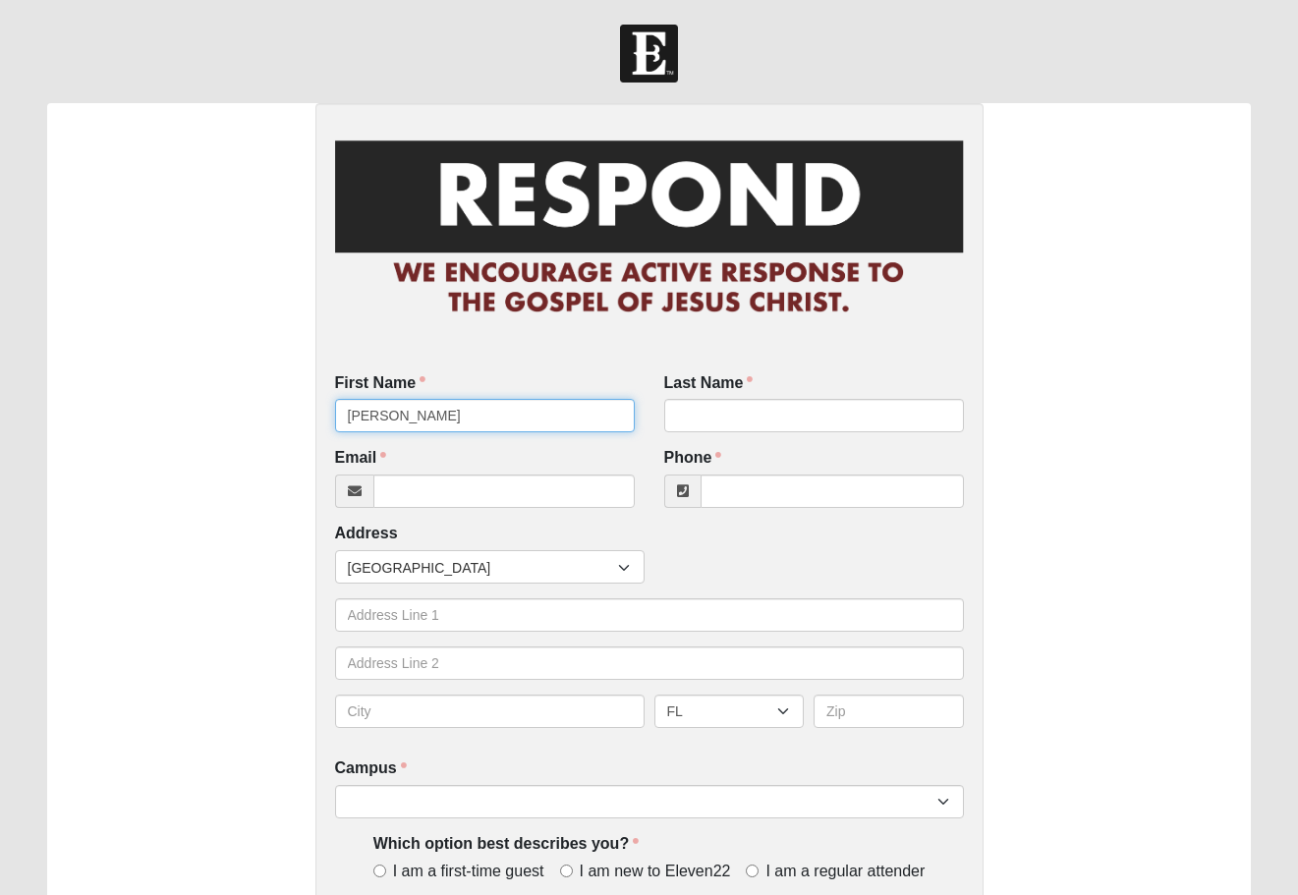
type input "[PERSON_NAME]"
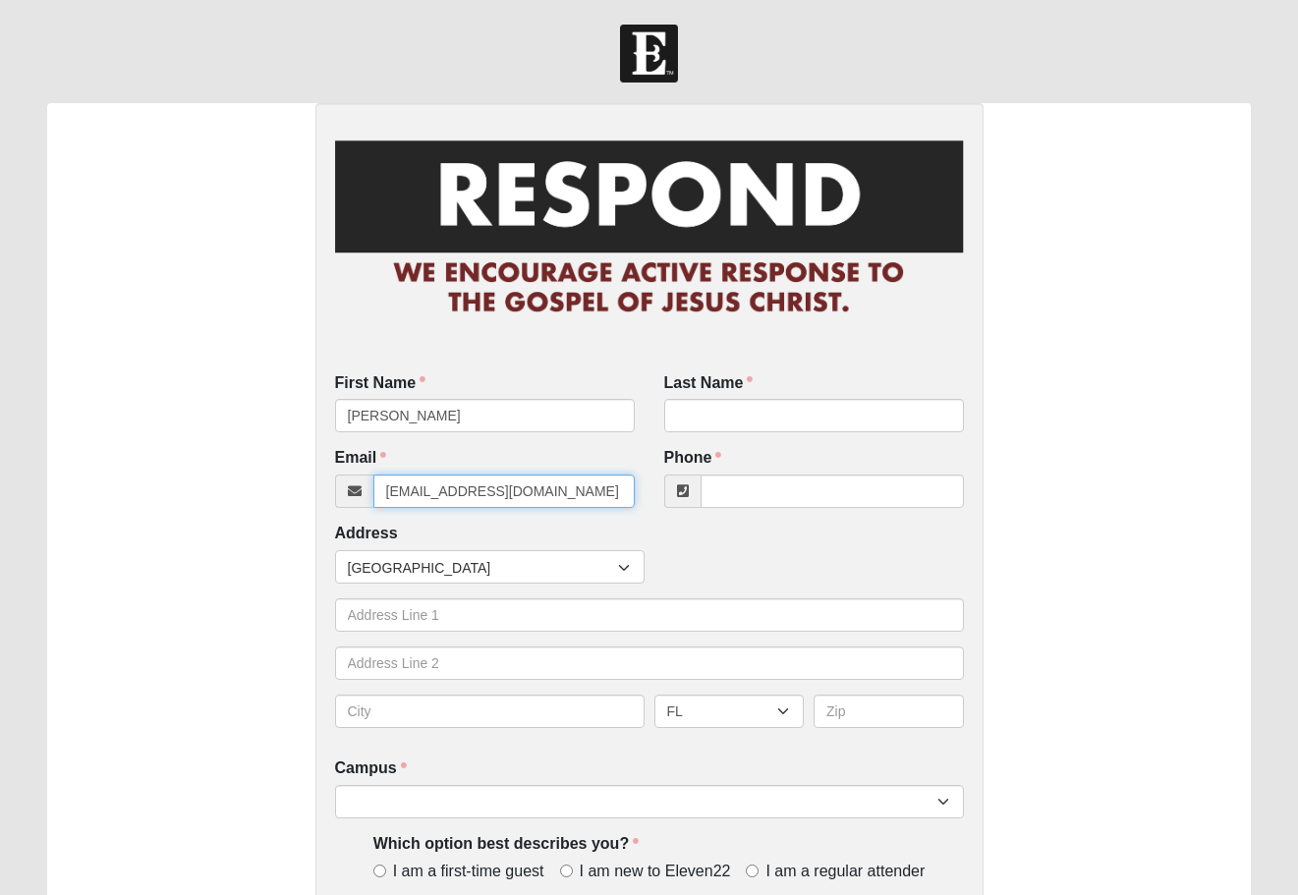
type input "[EMAIL_ADDRESS][DOMAIN_NAME]"
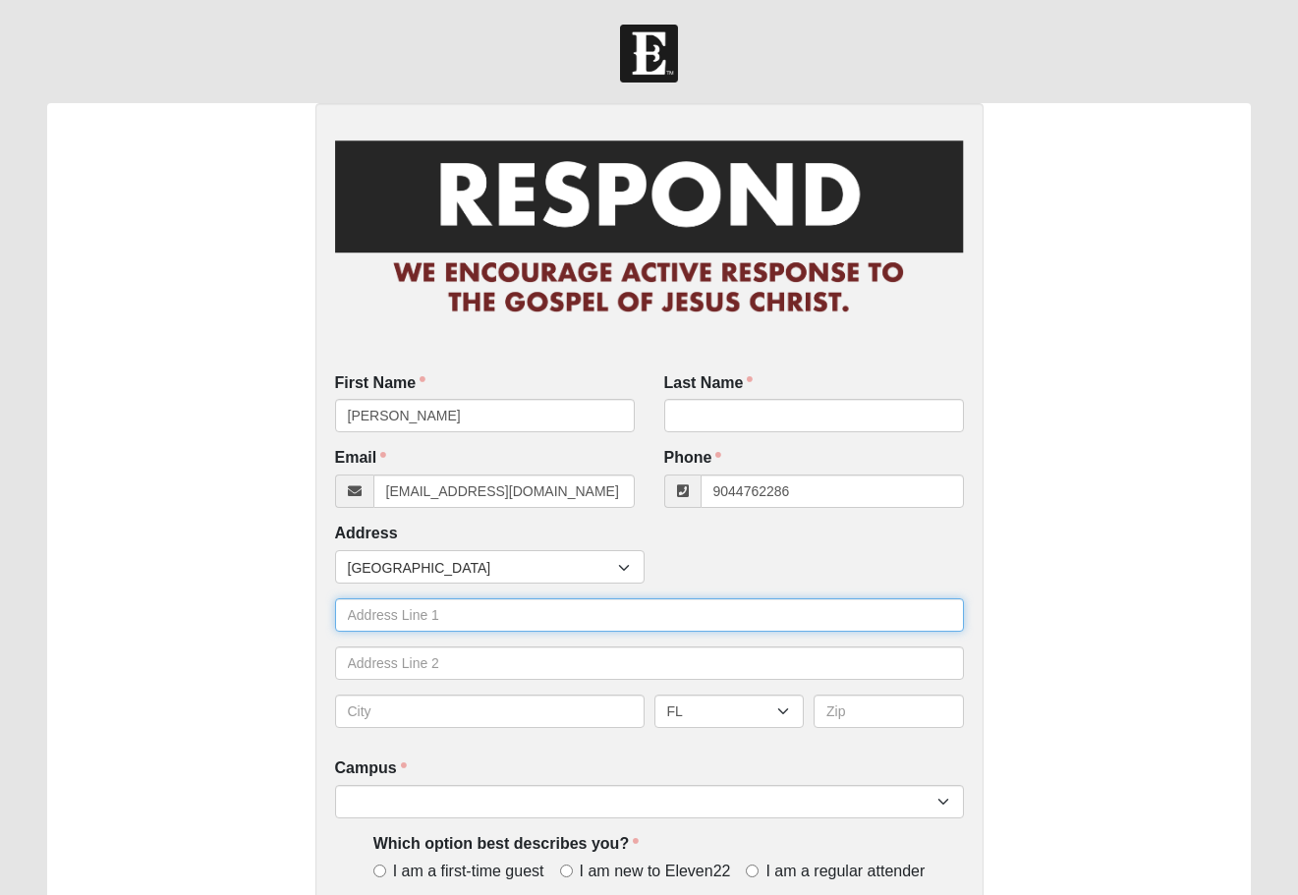
type input "[PHONE_NUMBER]"
type input "8217 Hall Lane"
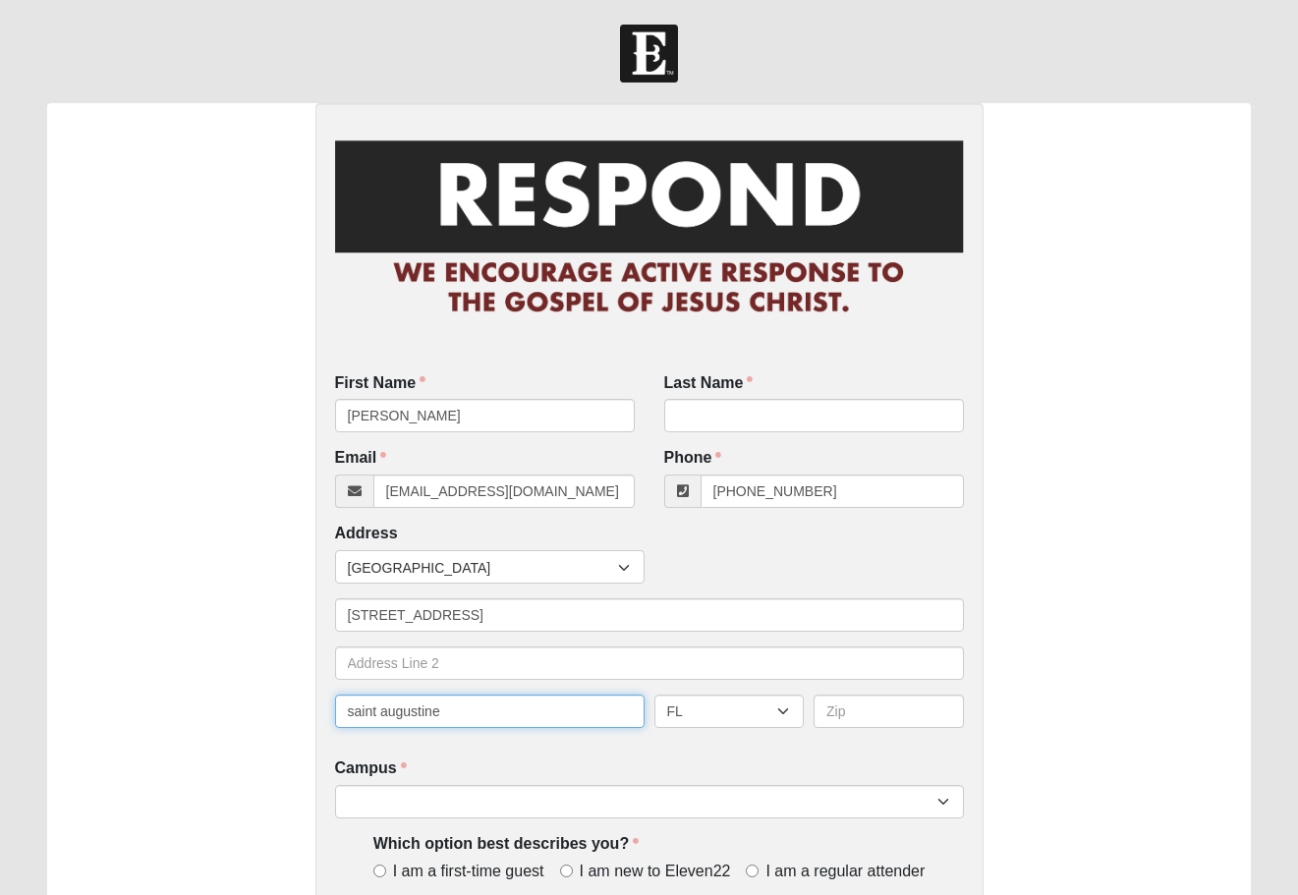
type input "saint augustine"
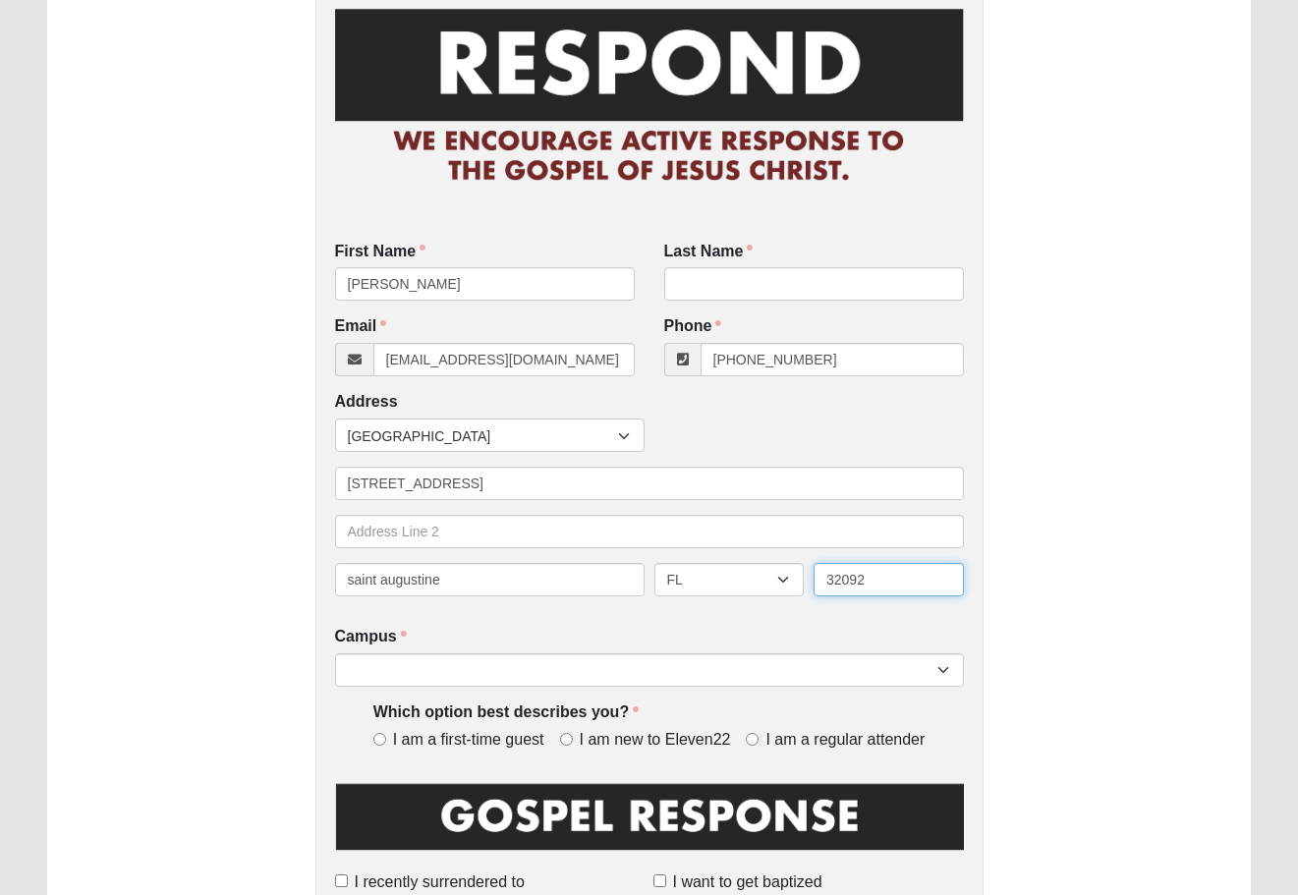
scroll to position [138, 0]
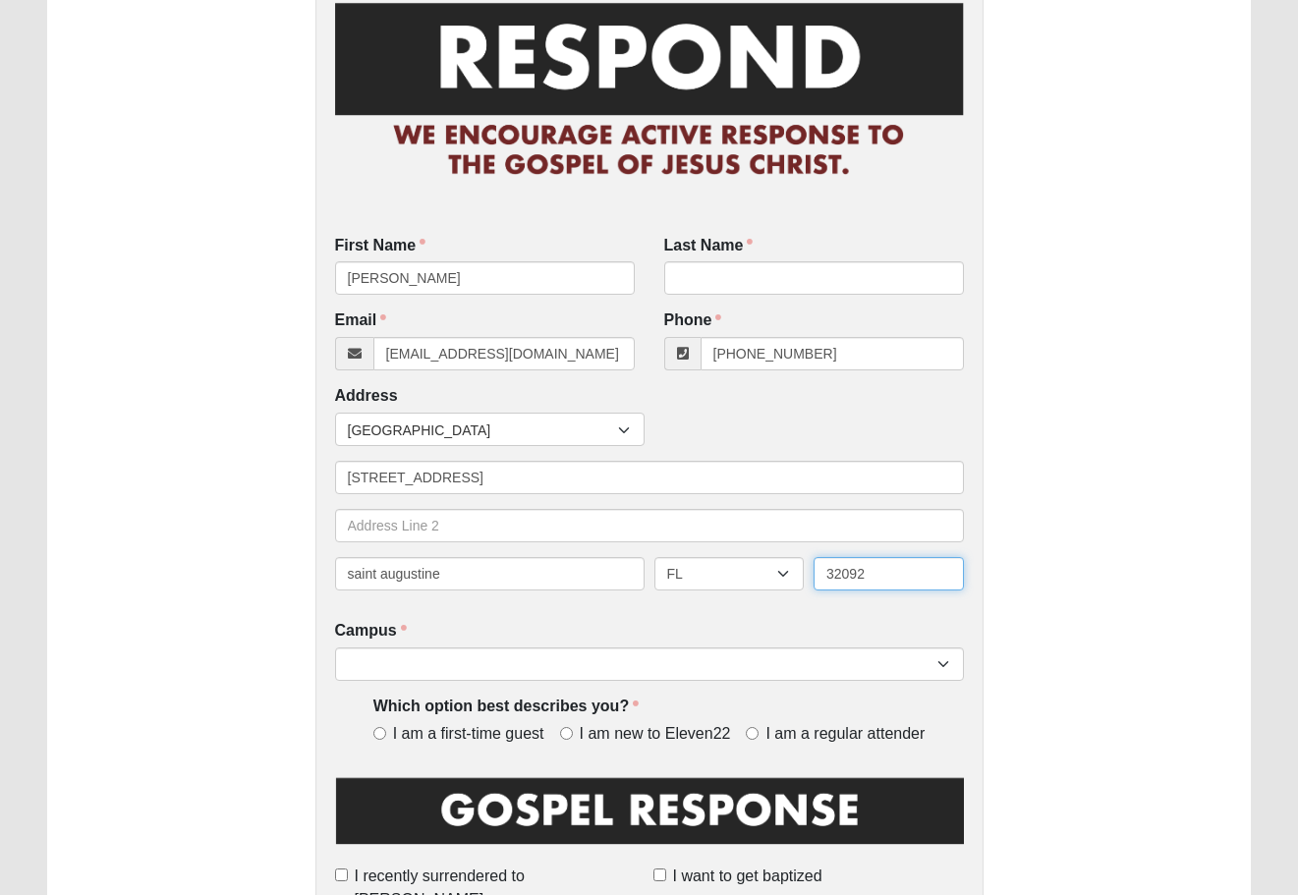
type input "32092"
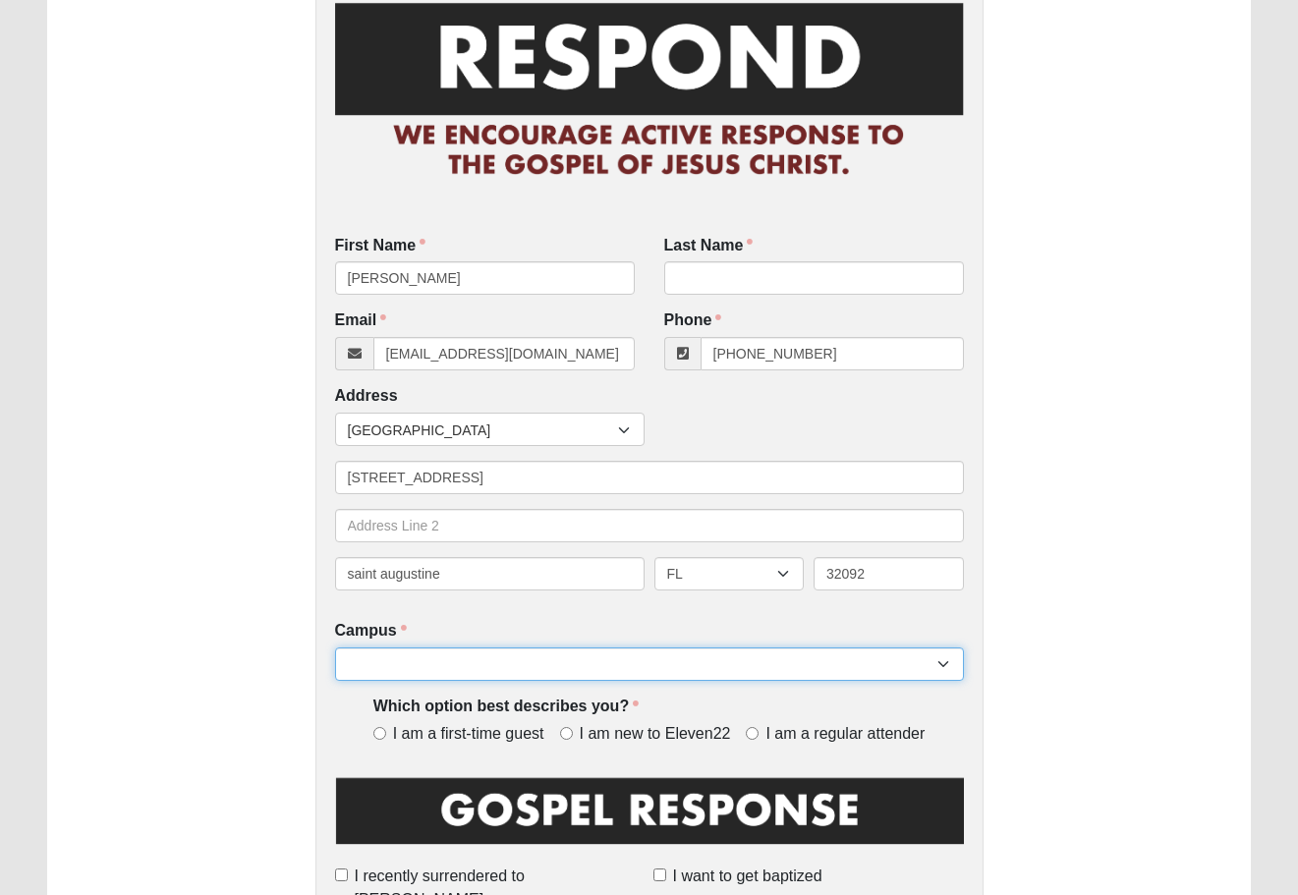
select select "11"
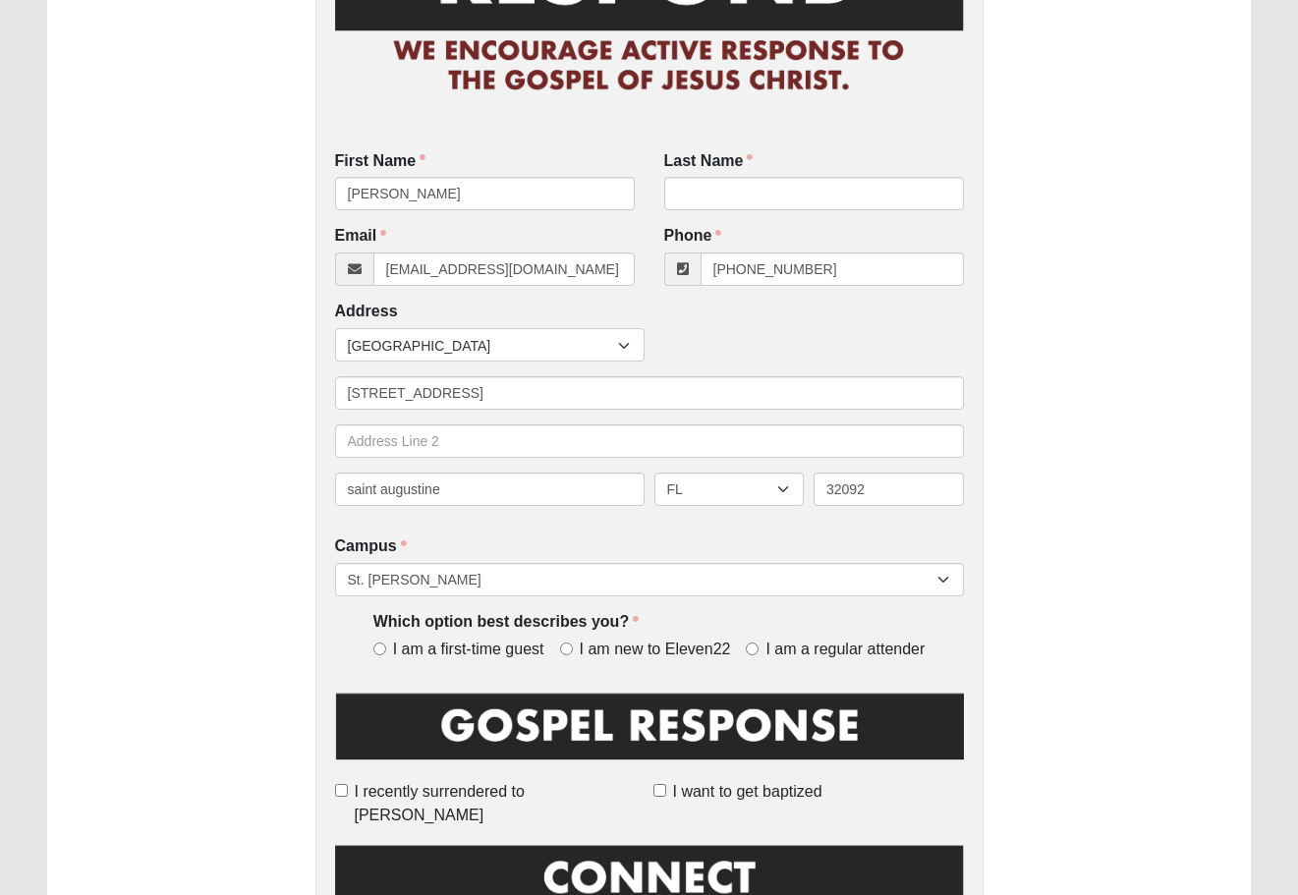
scroll to position [225, 0]
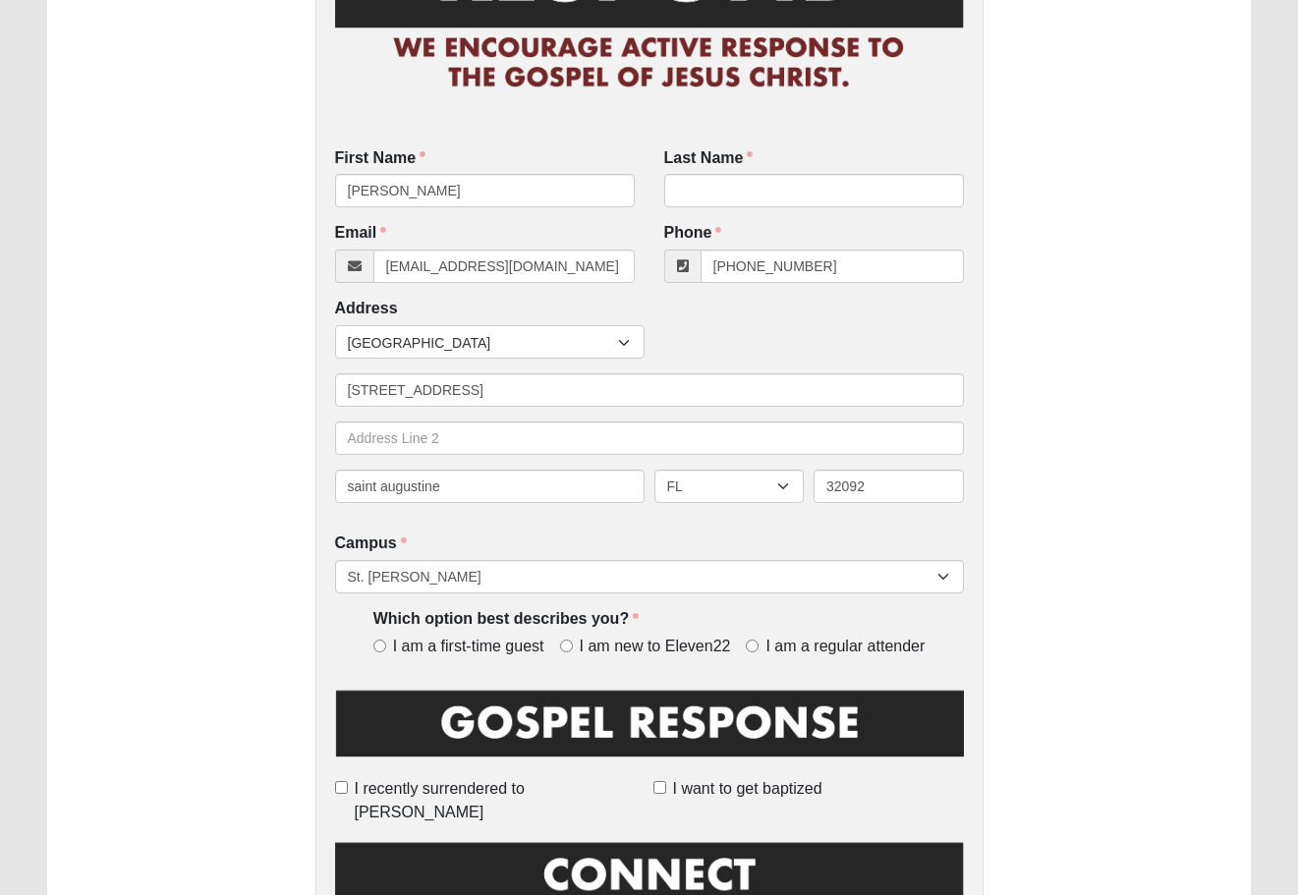
click at [755, 643] on input "I am a regular attender" at bounding box center [752, 646] width 13 height 13
radio input "true"
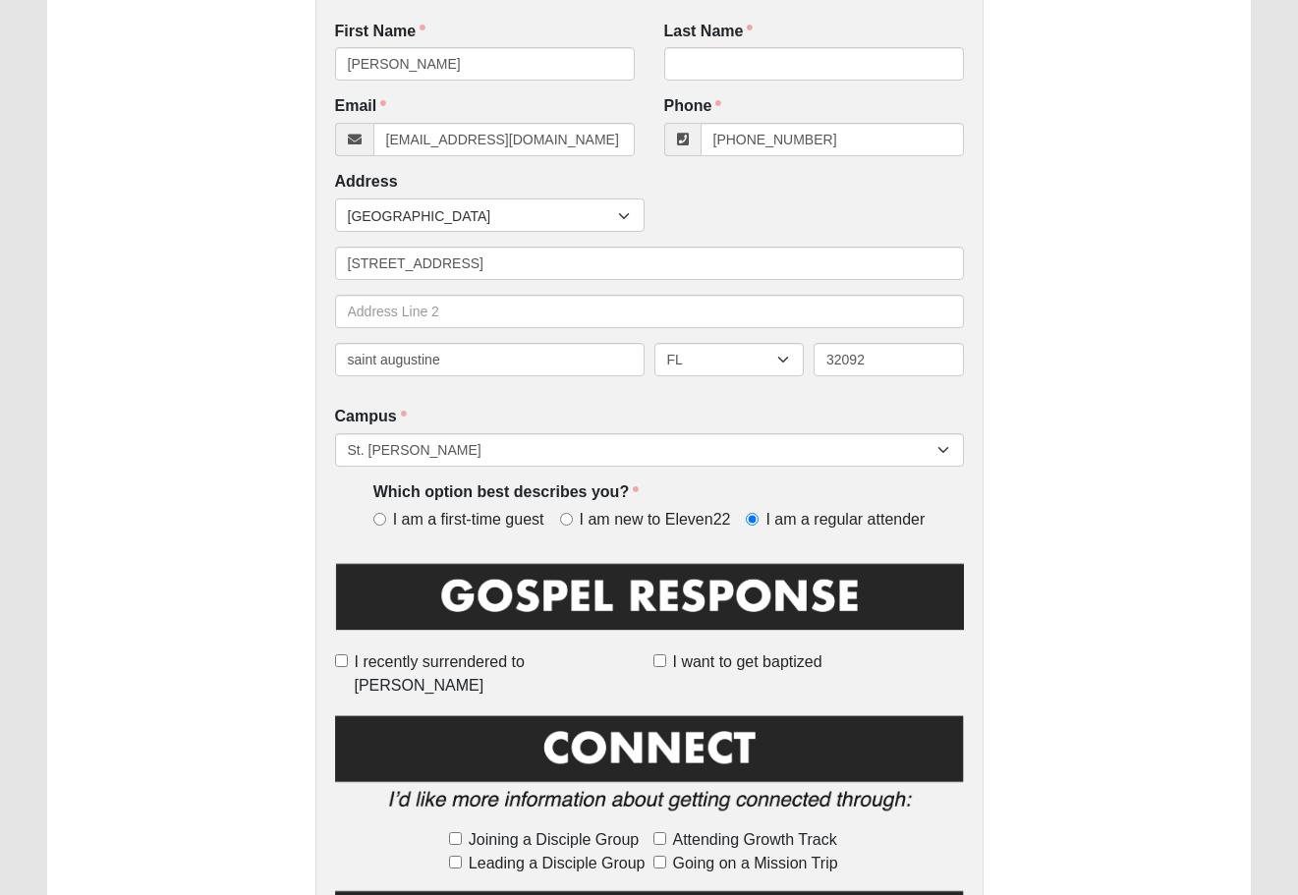
scroll to position [361, 0]
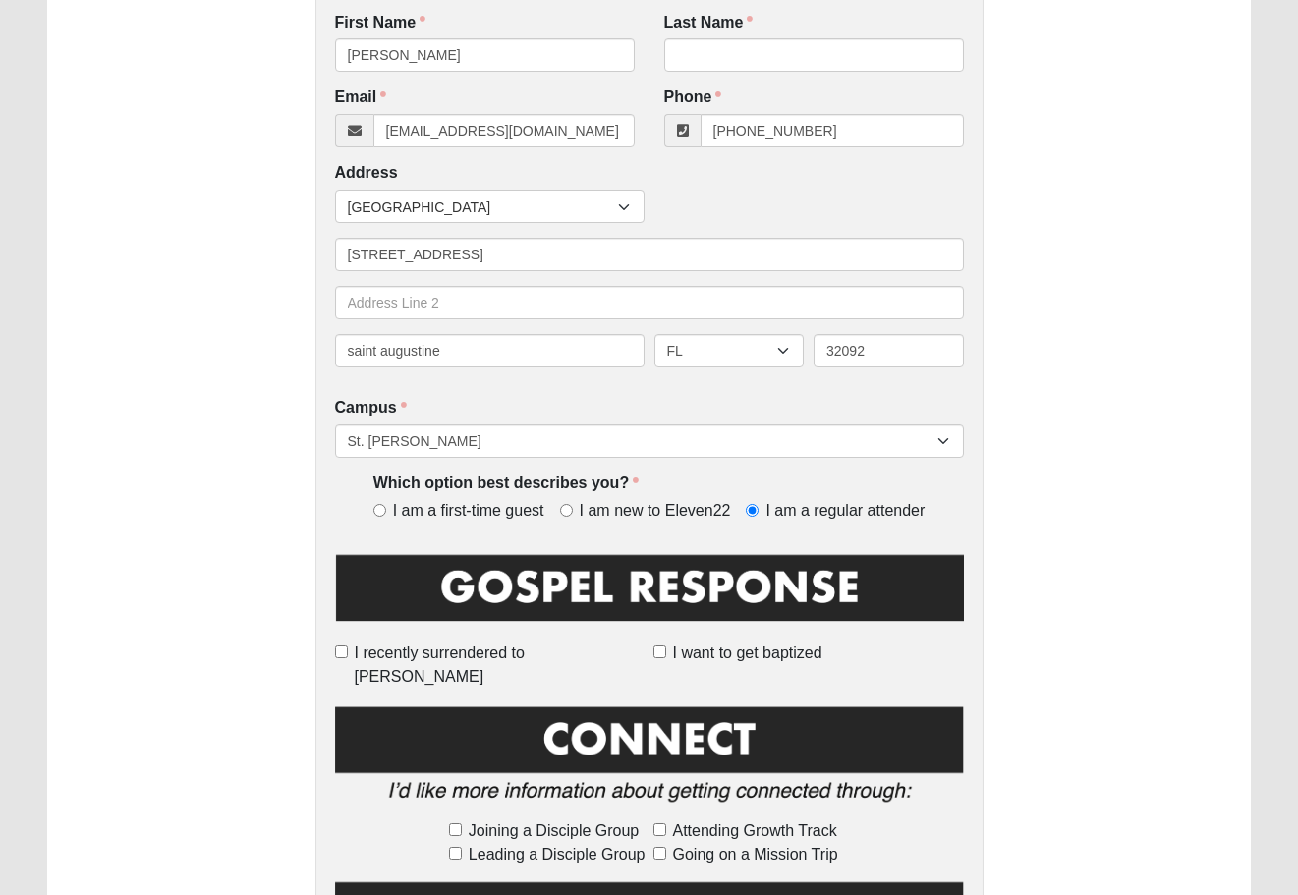
click at [673, 644] on span "I want to get baptized" at bounding box center [747, 653] width 149 height 24
click at [666, 645] on input "I want to get baptized" at bounding box center [659, 651] width 13 height 13
checkbox input "true"
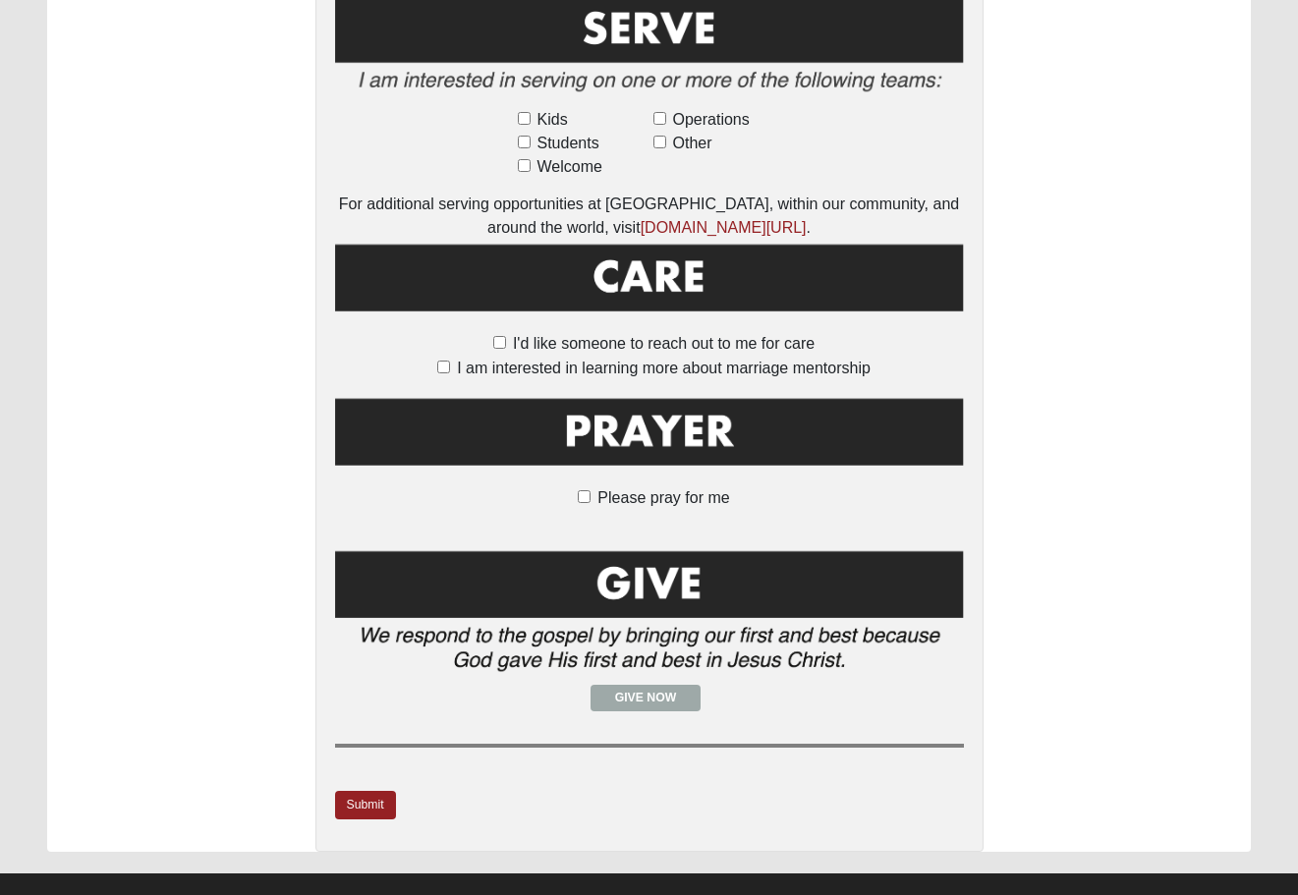
scroll to position [1246, 0]
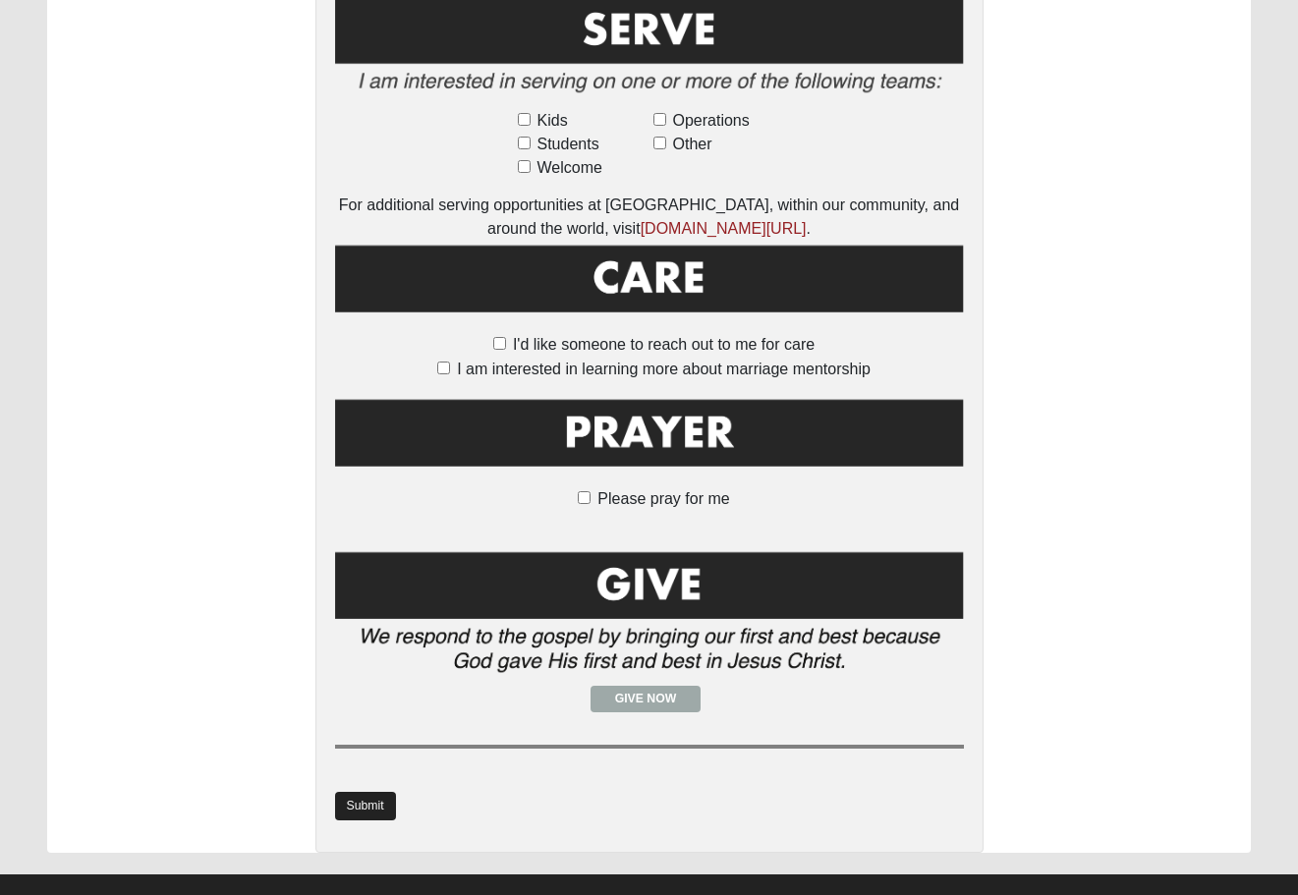
click at [383, 792] on link "Submit" at bounding box center [365, 806] width 61 height 28
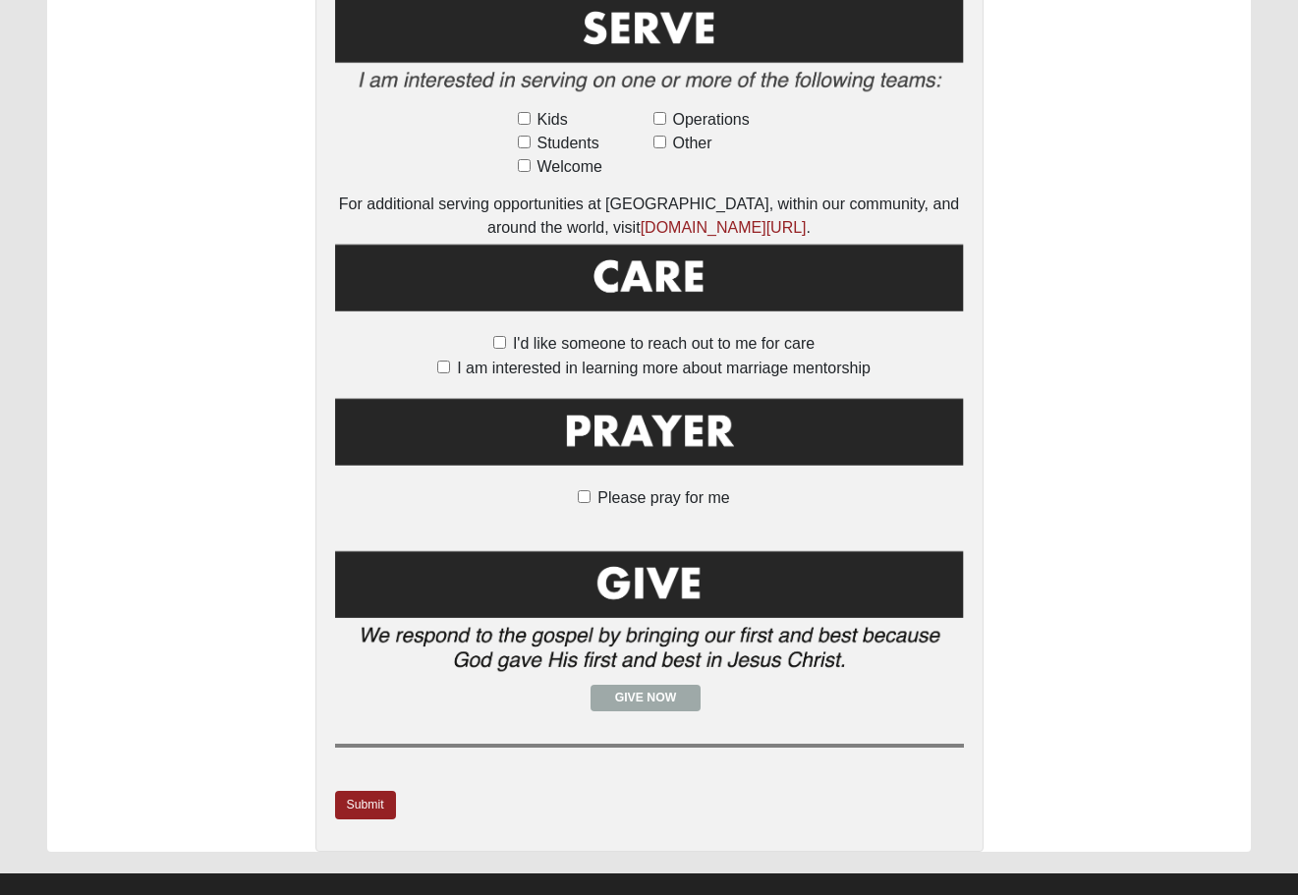
scroll to position [1343, 0]
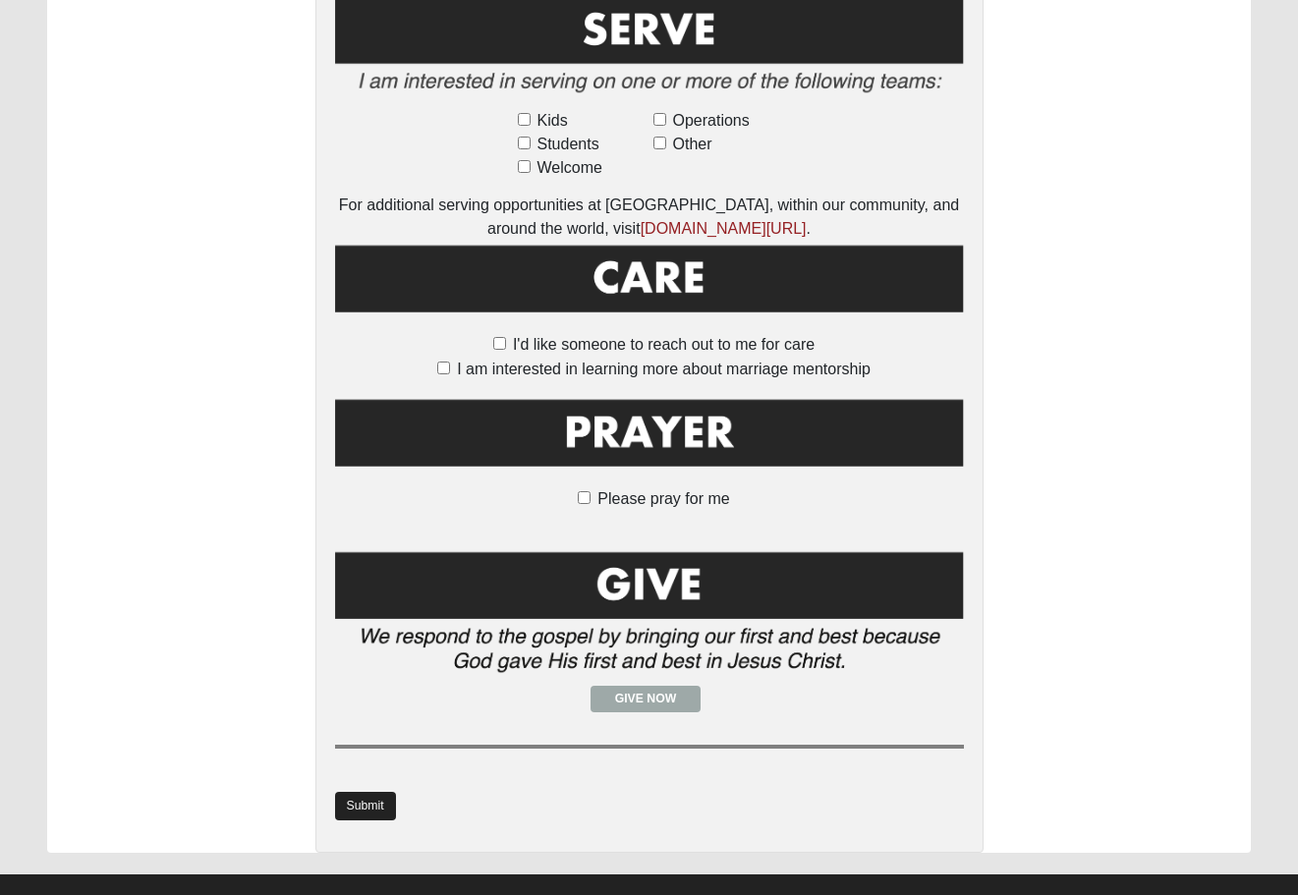
type input "None listed"
click at [364, 792] on link "Submit" at bounding box center [365, 806] width 61 height 28
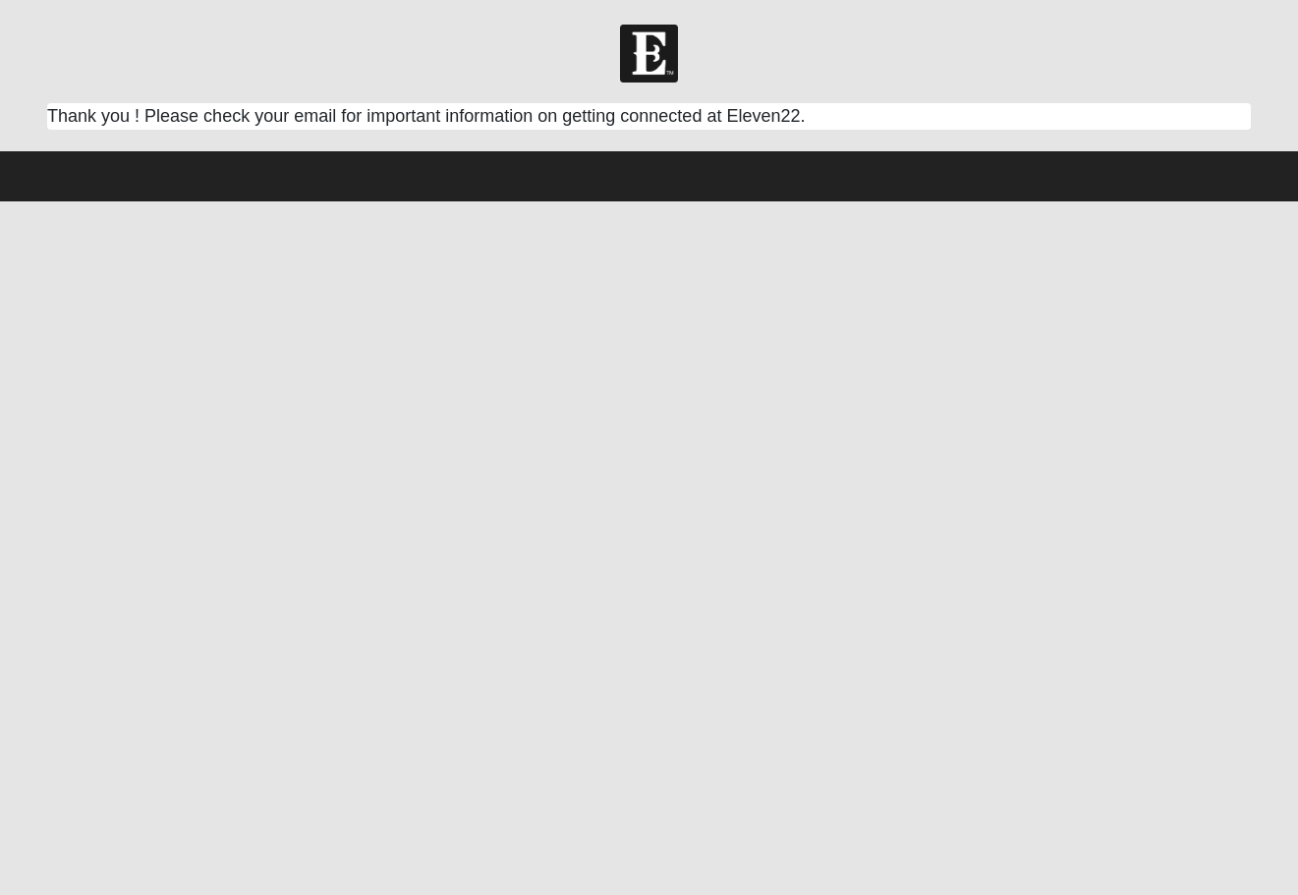
scroll to position [0, 0]
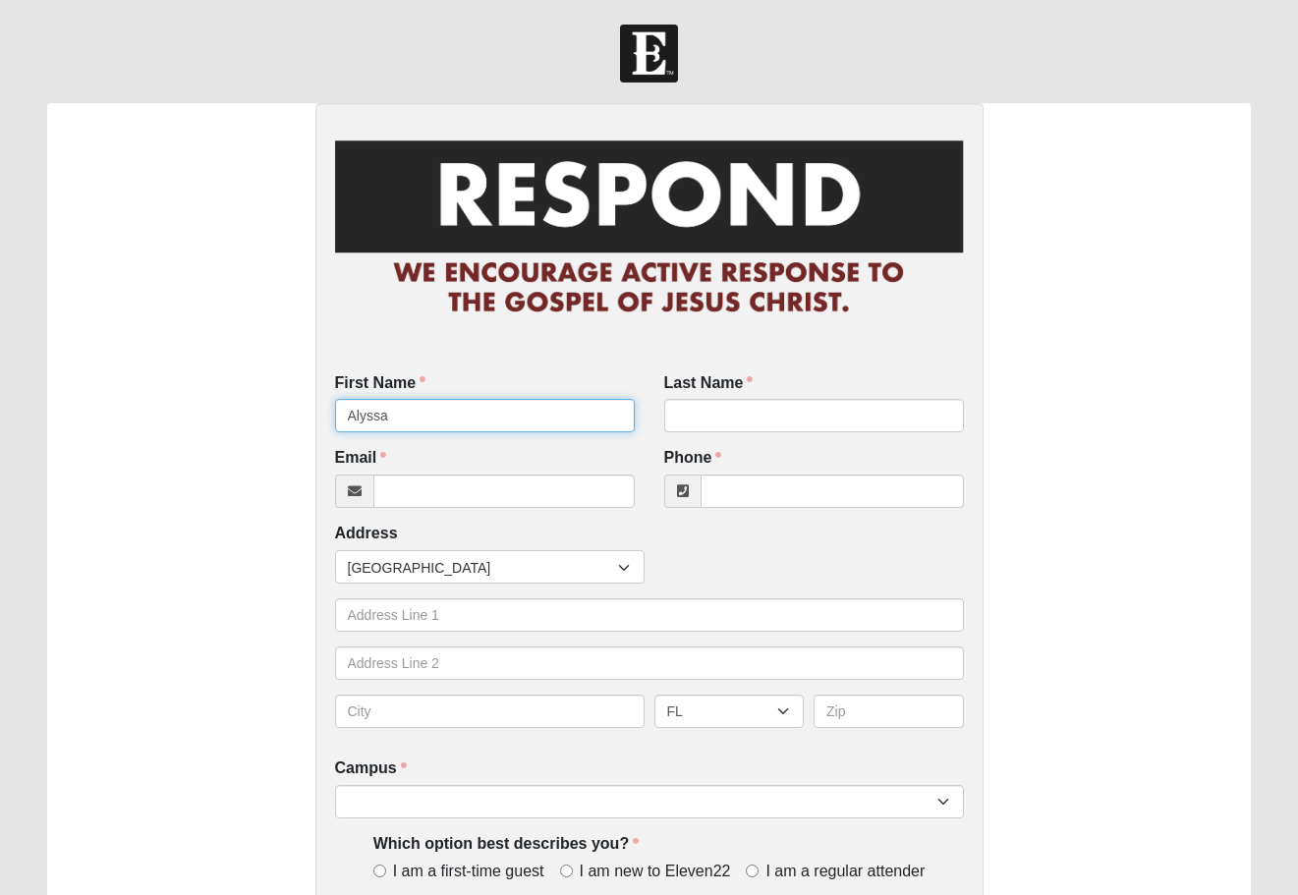
type input "Alyssa"
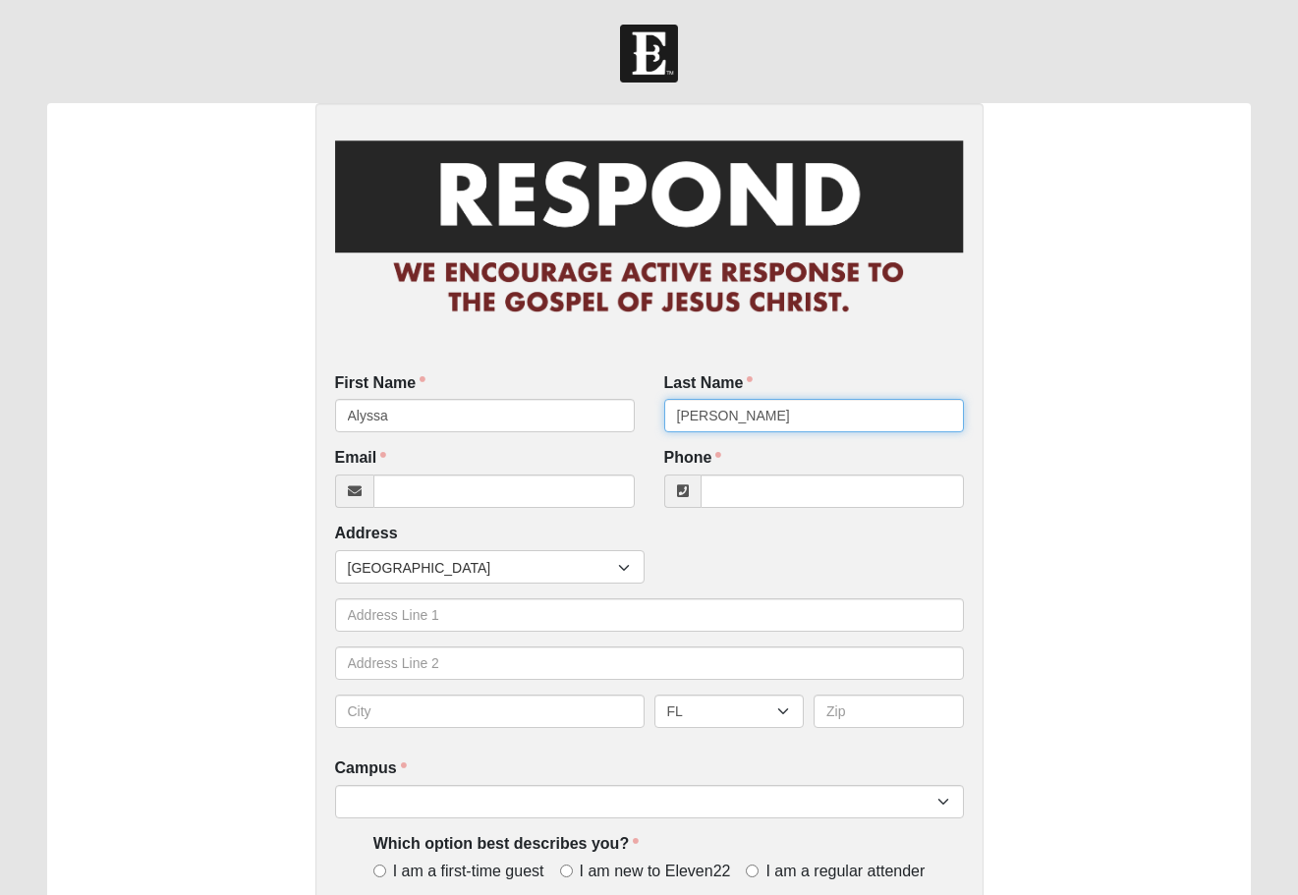
type input "[PERSON_NAME]"
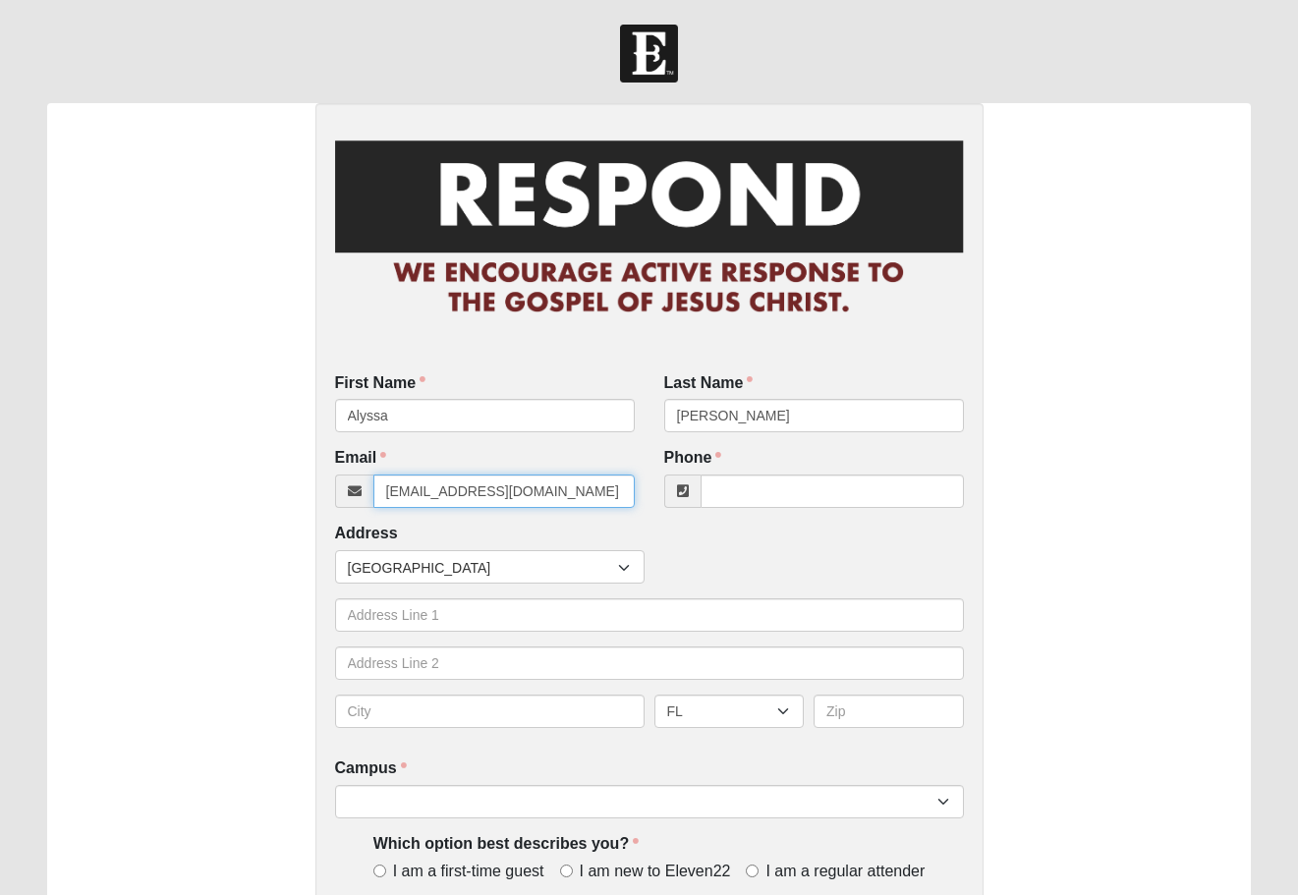
type input "[EMAIL_ADDRESS][DOMAIN_NAME]"
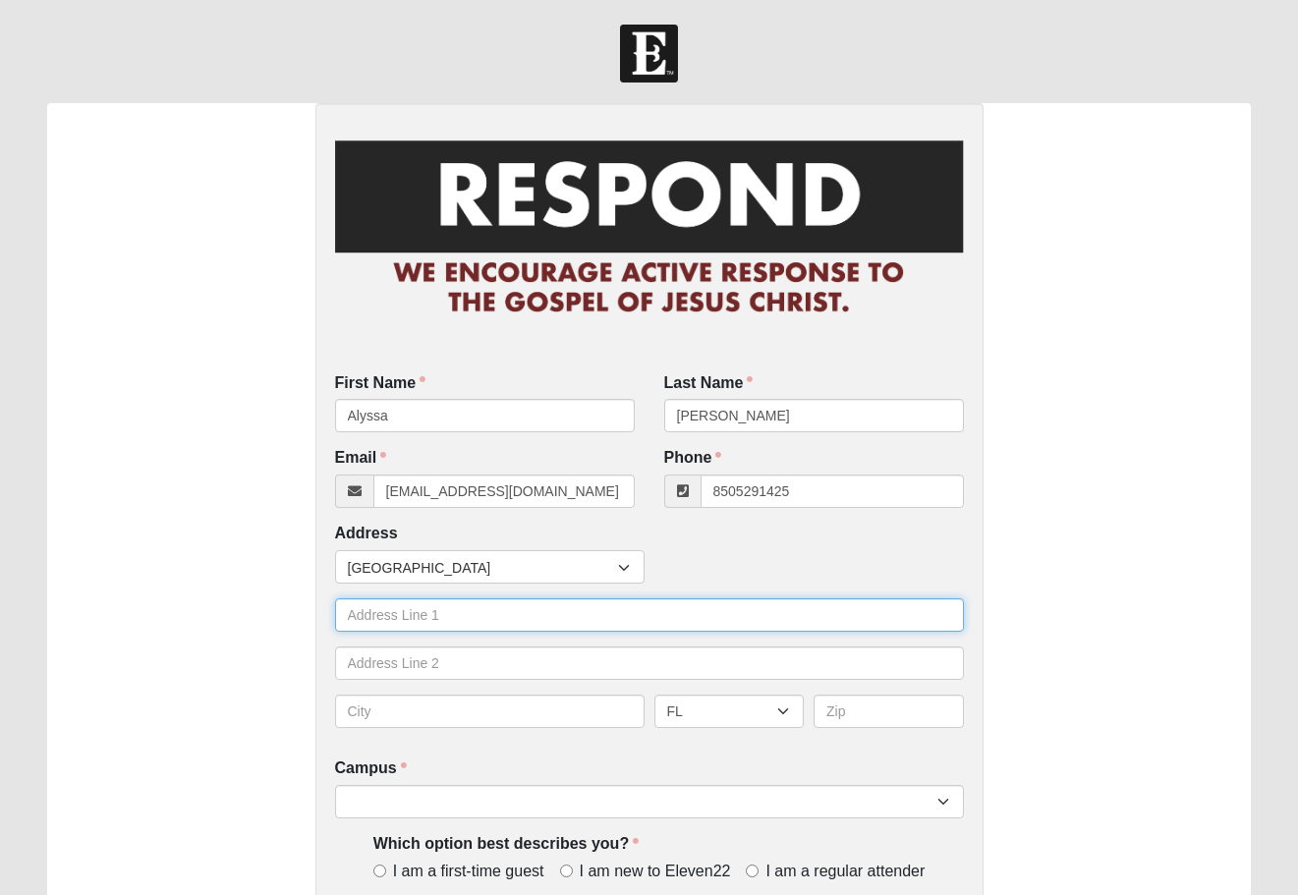
type input "[PHONE_NUMBER]"
type input "120 Mahogany Bay Pr."
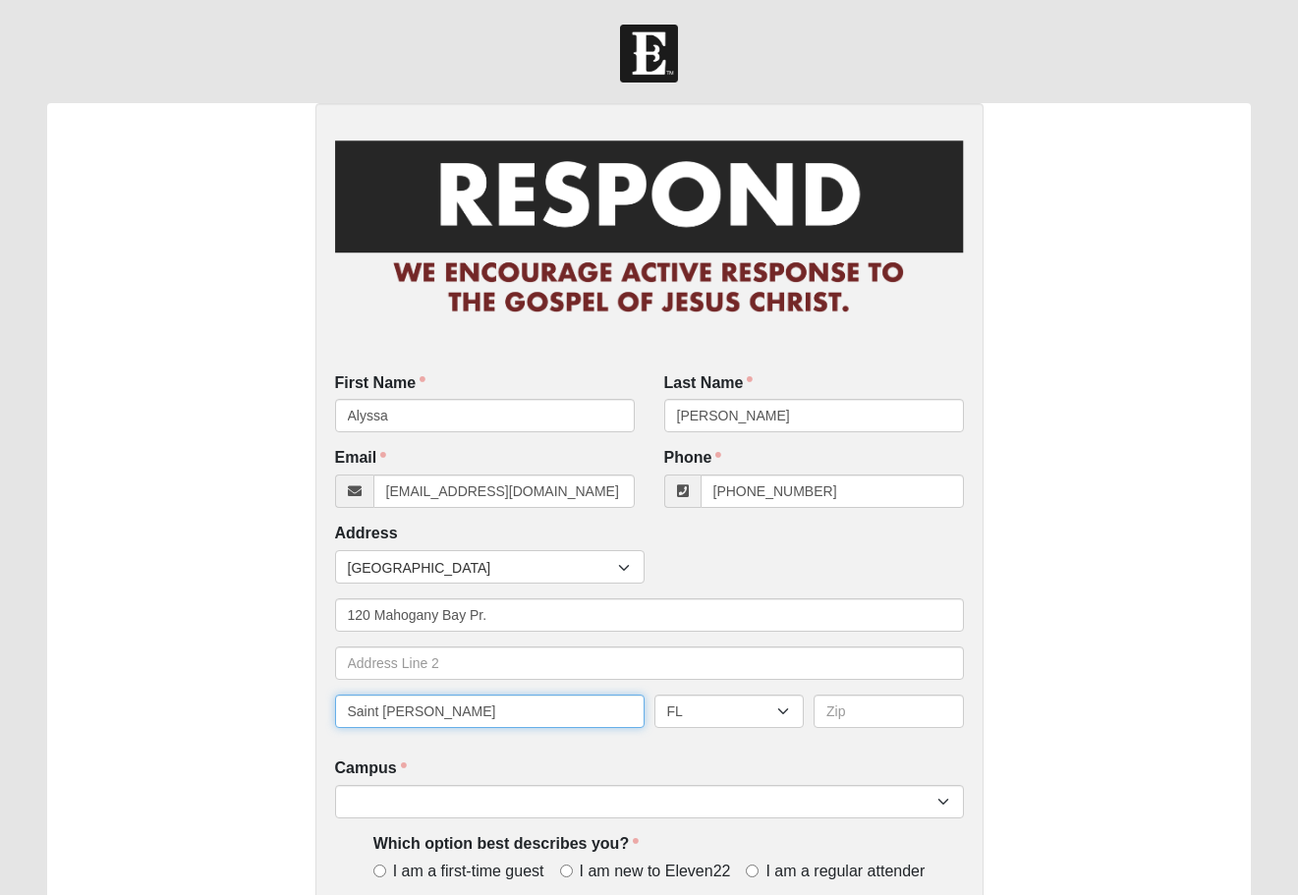
type input "Saint [PERSON_NAME]"
type input "32259"
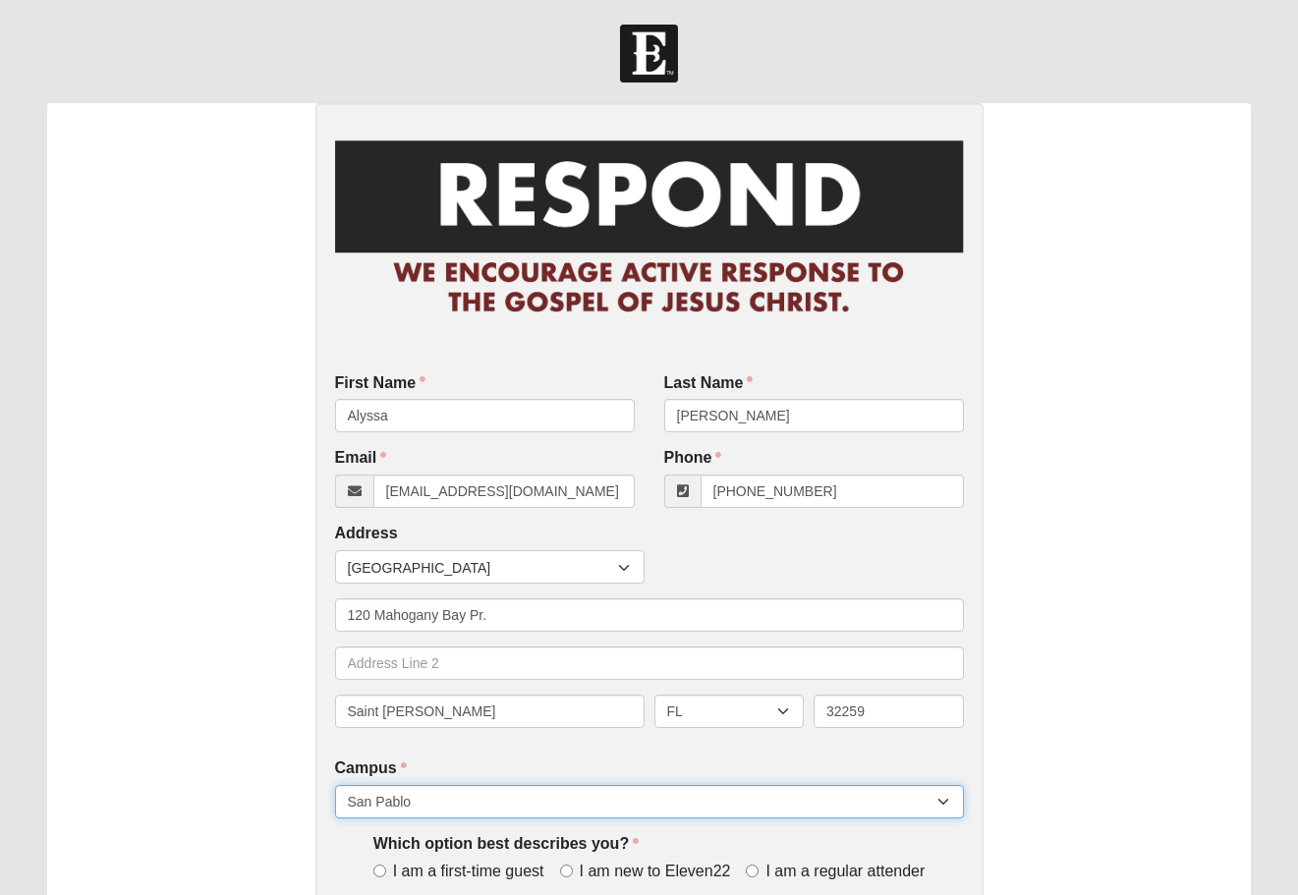
select select "11"
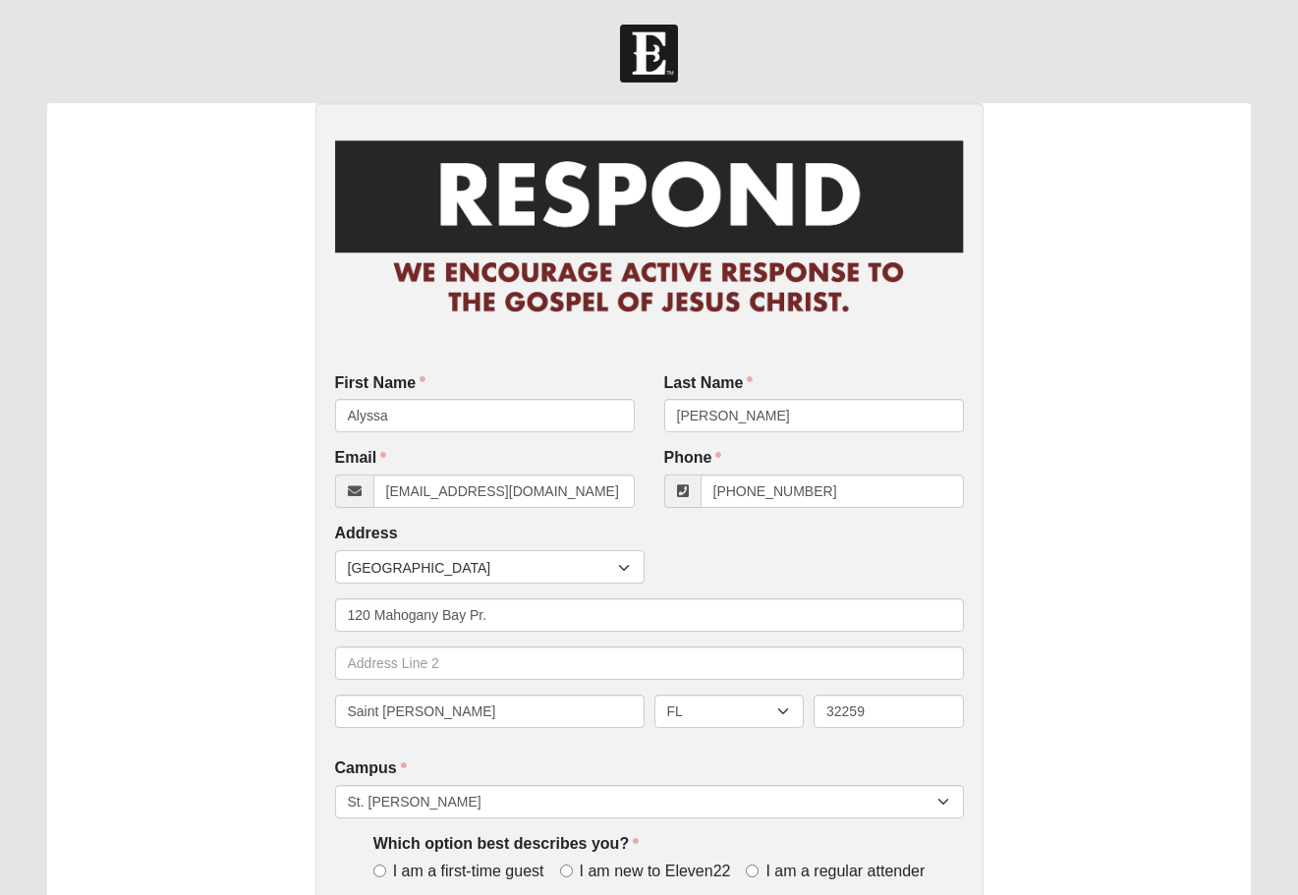
click at [569, 864] on input "I am new to Eleven22" at bounding box center [566, 870] width 13 height 13
radio input "true"
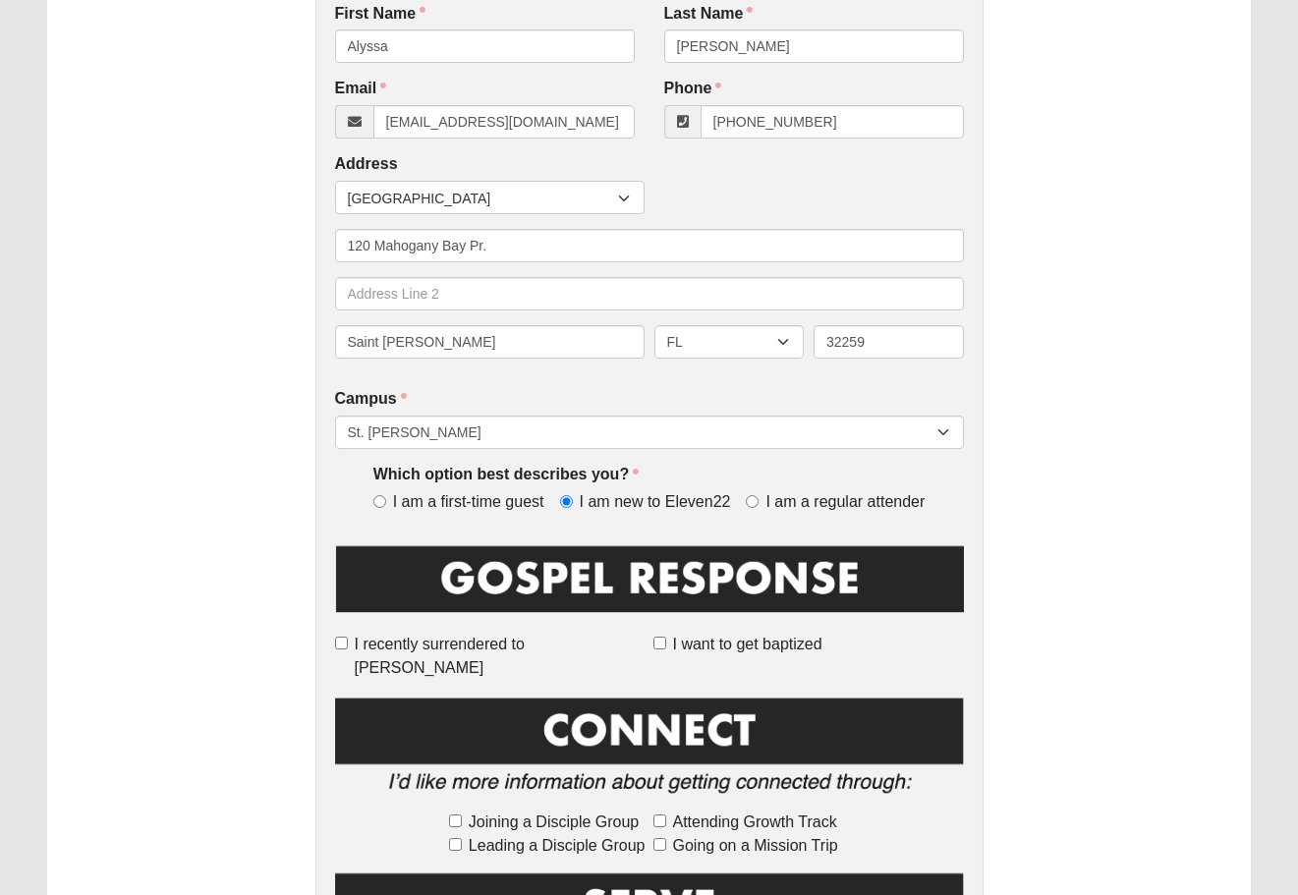
scroll to position [370, 0]
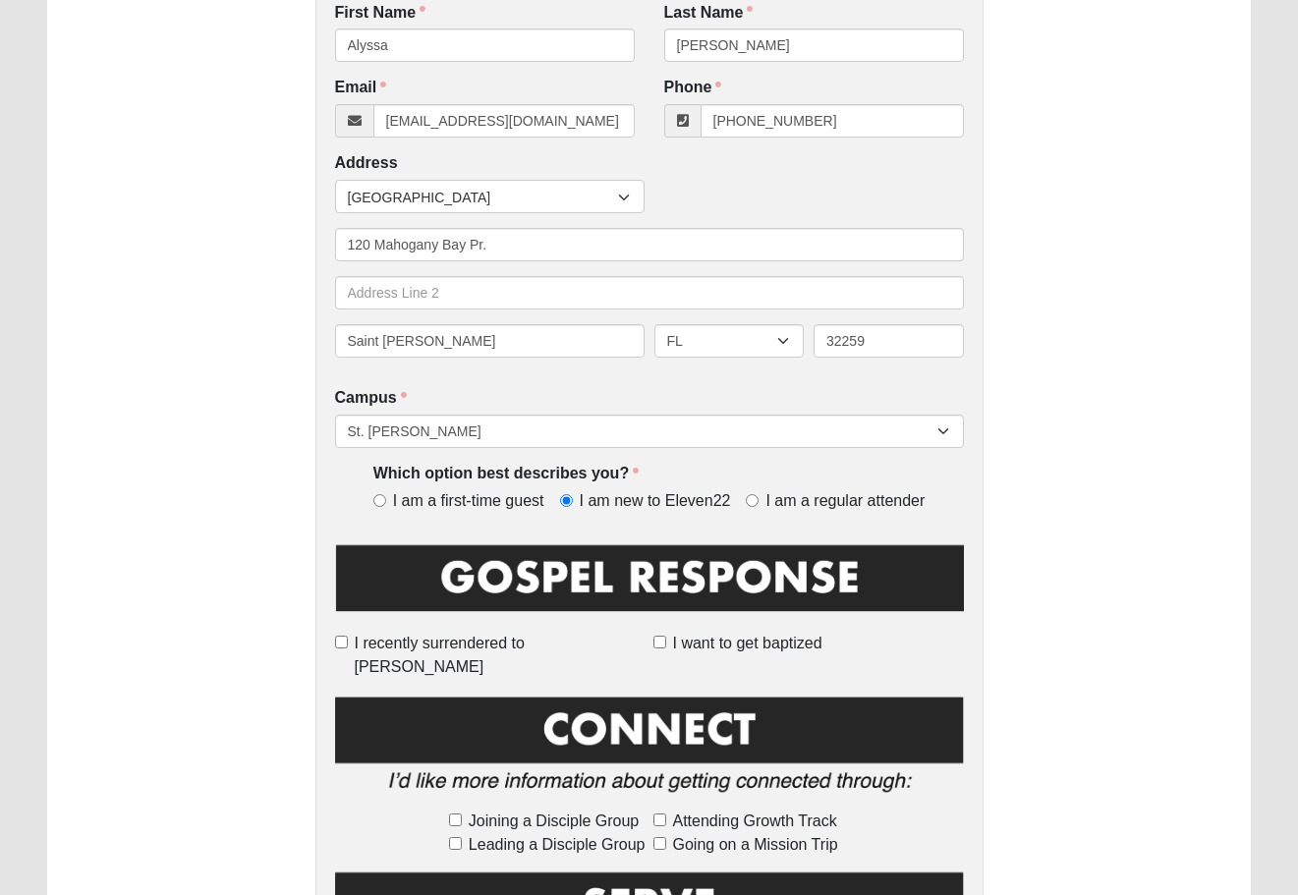
click at [450, 813] on input "Joining a Disciple Group" at bounding box center [455, 819] width 13 height 13
checkbox input "true"
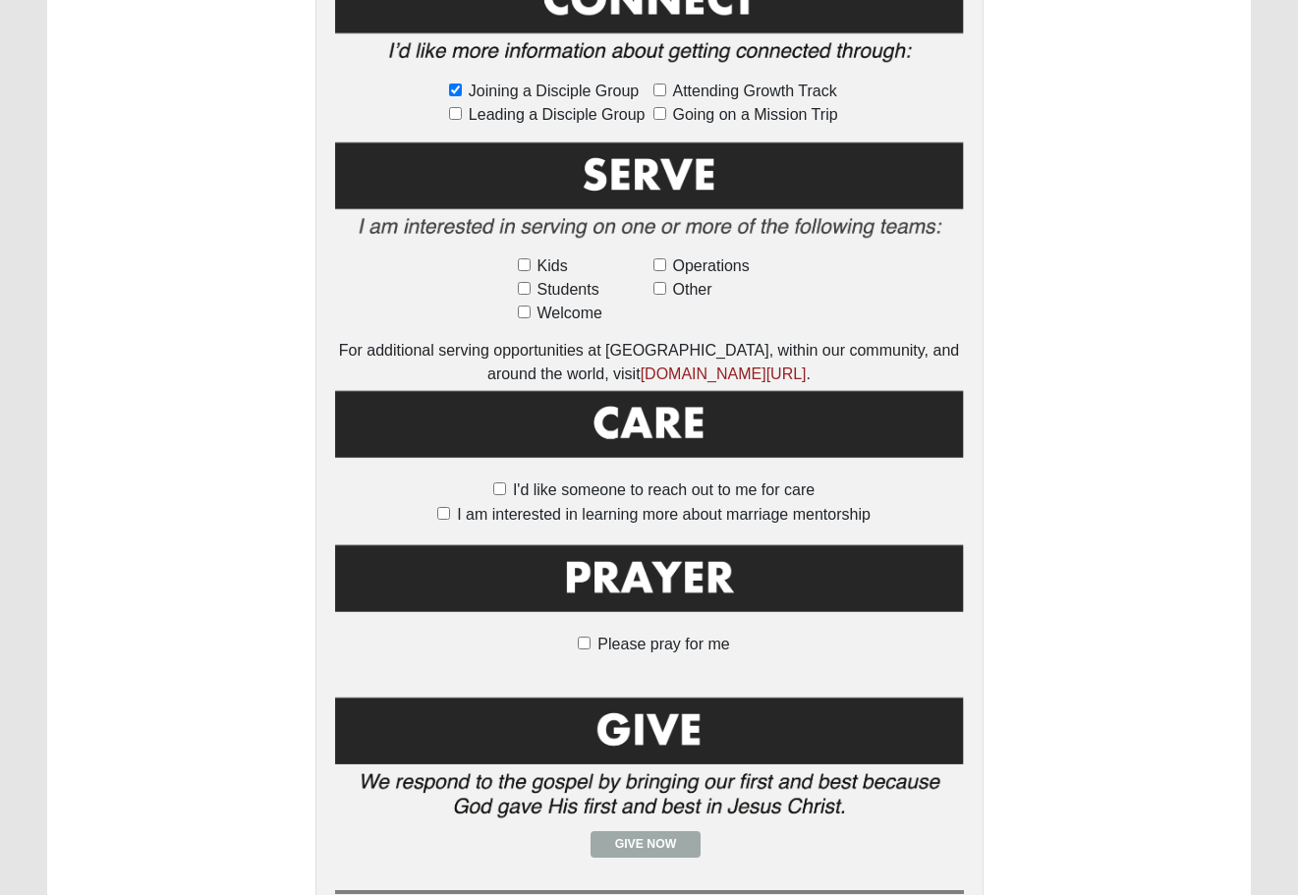
scroll to position [1101, 0]
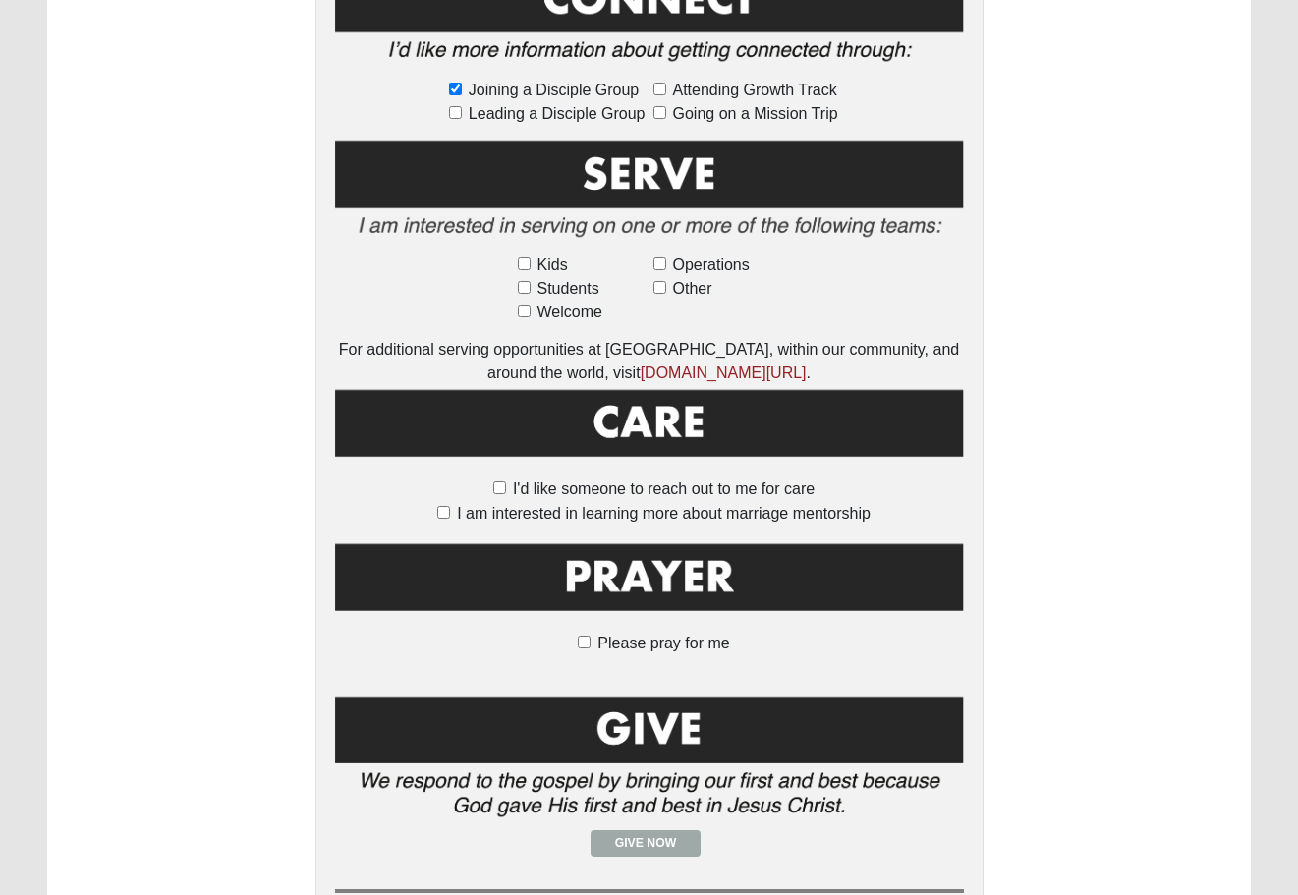
click at [586, 636] on input "Please pray for me" at bounding box center [584, 642] width 13 height 13
checkbox input "true"
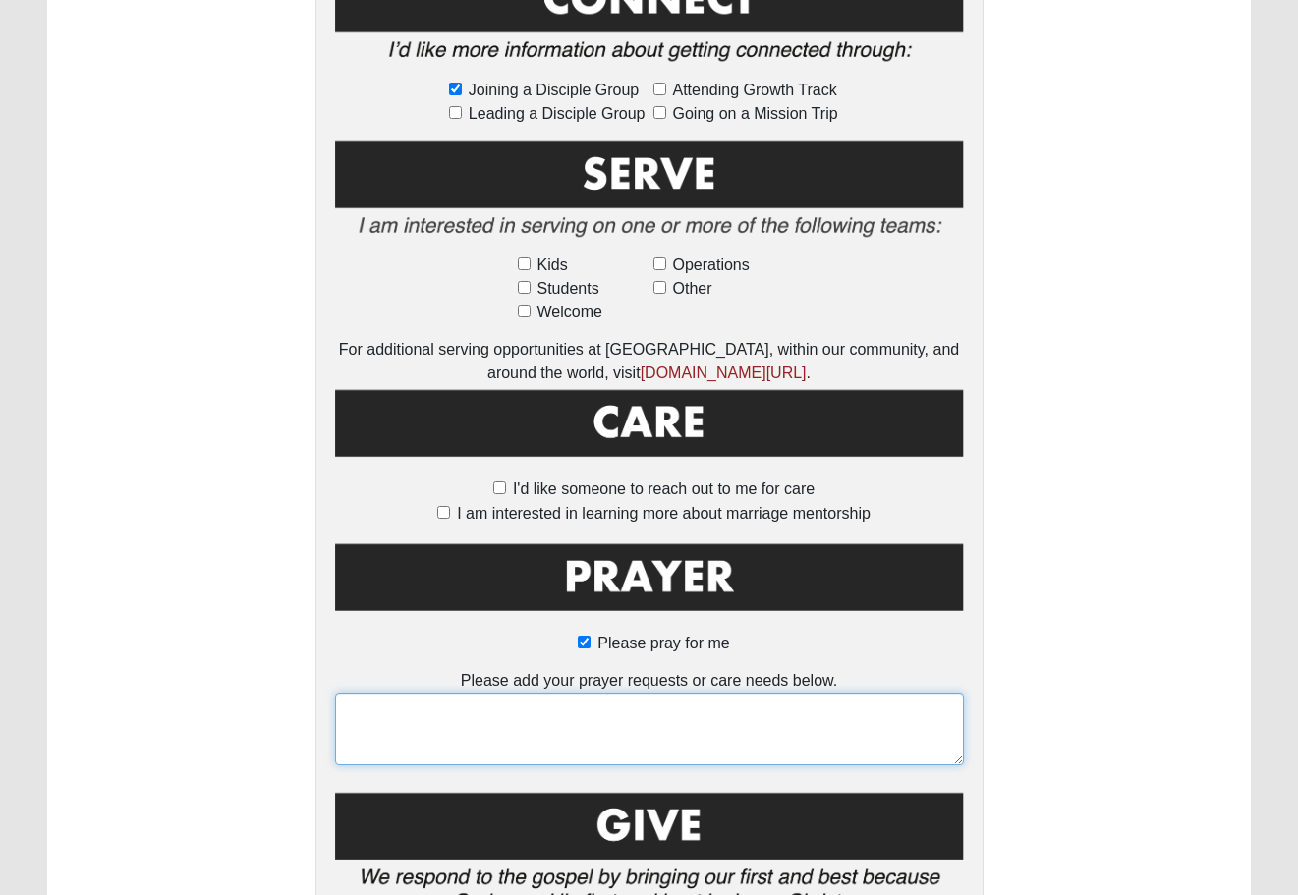
click at [545, 693] on textarea at bounding box center [649, 729] width 629 height 73
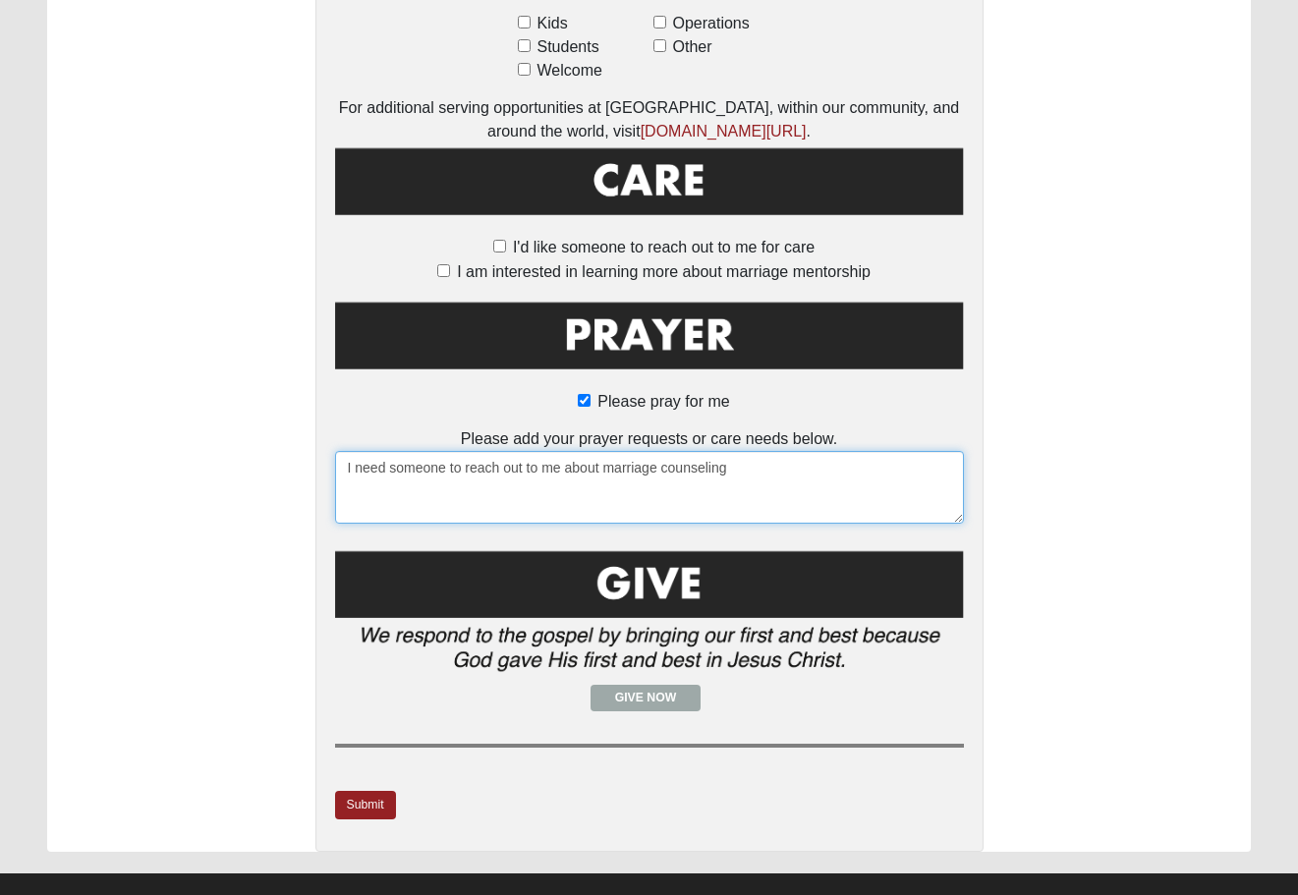
scroll to position [1342, 0]
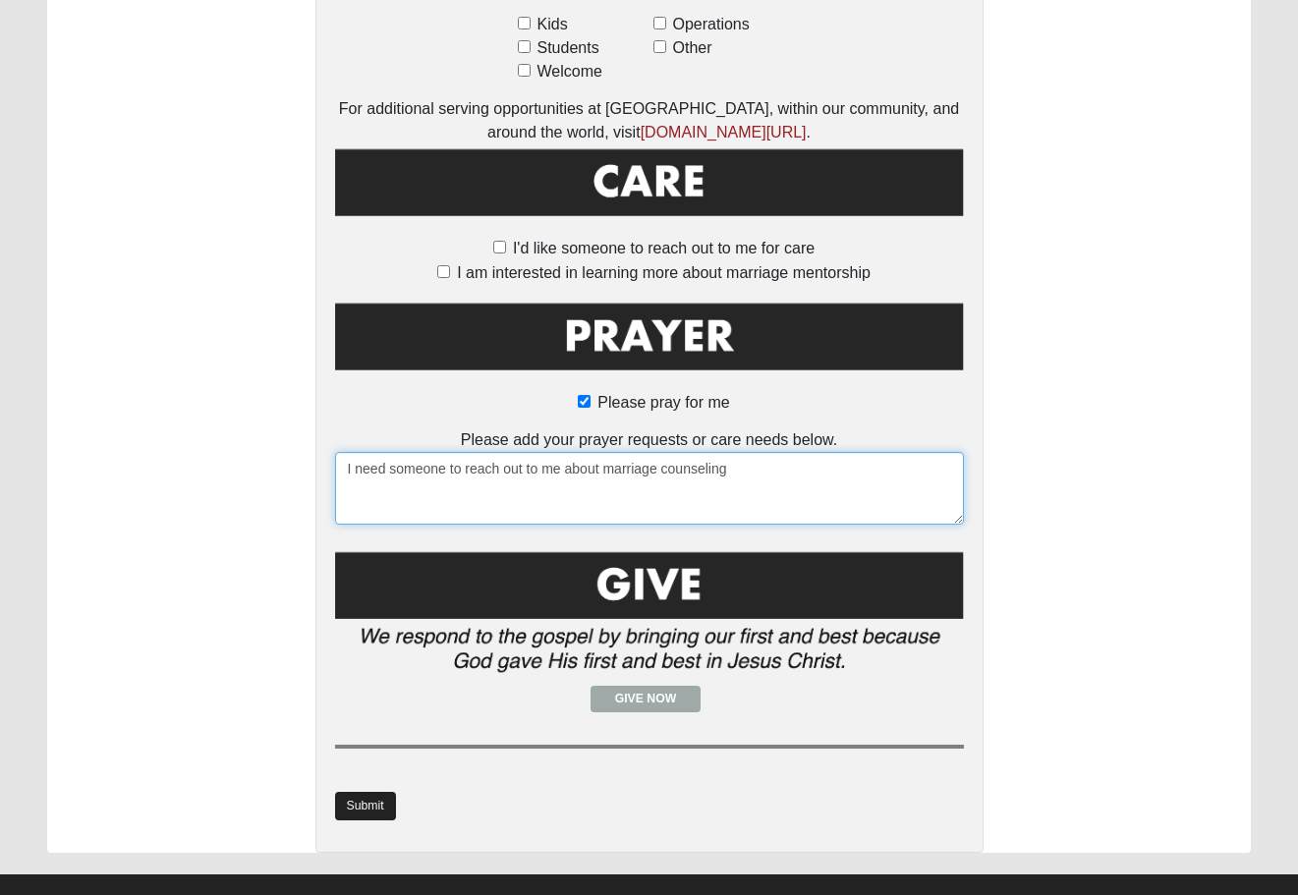
type textarea "I need someone to reach out to me about marriage counseling"
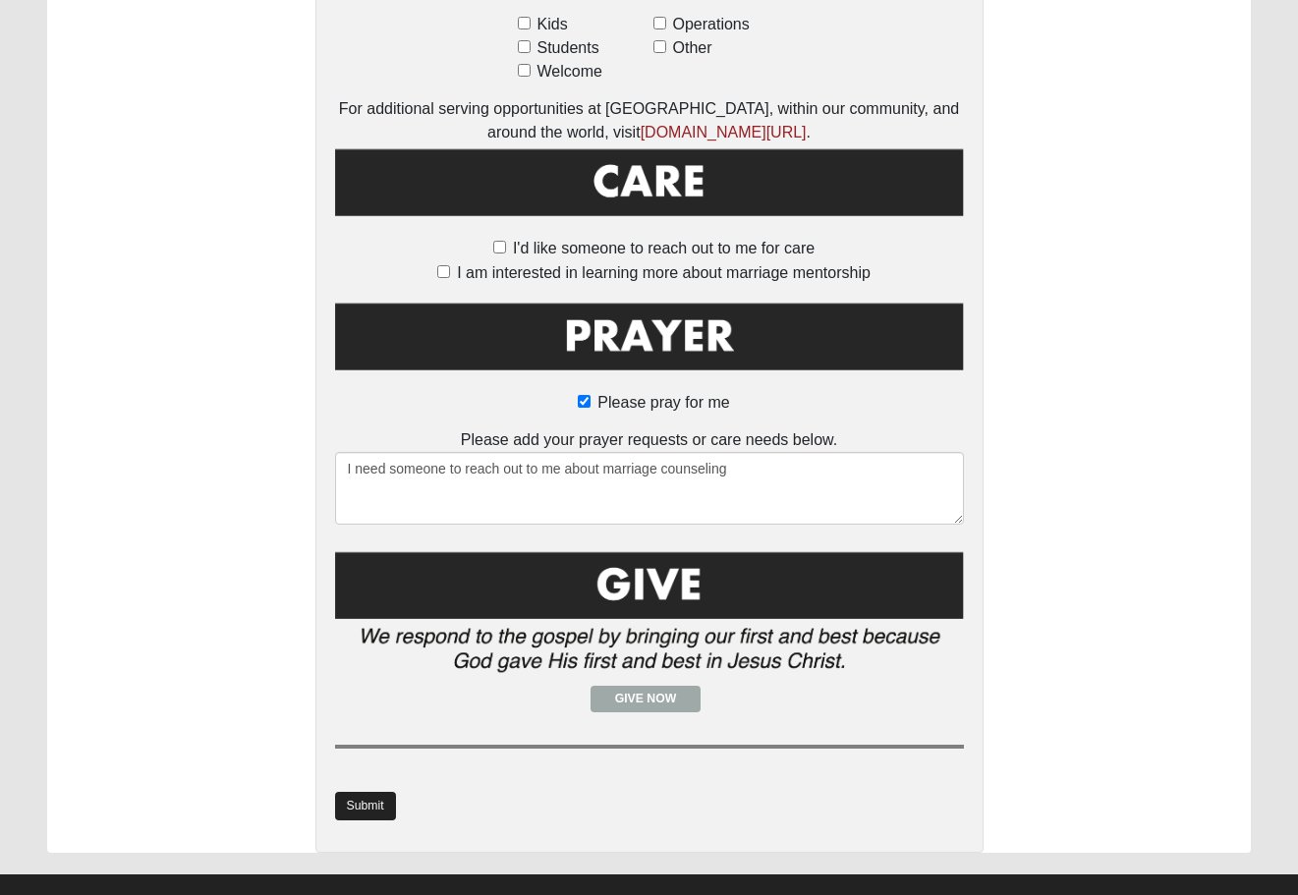
click at [359, 792] on link "Submit" at bounding box center [365, 806] width 61 height 28
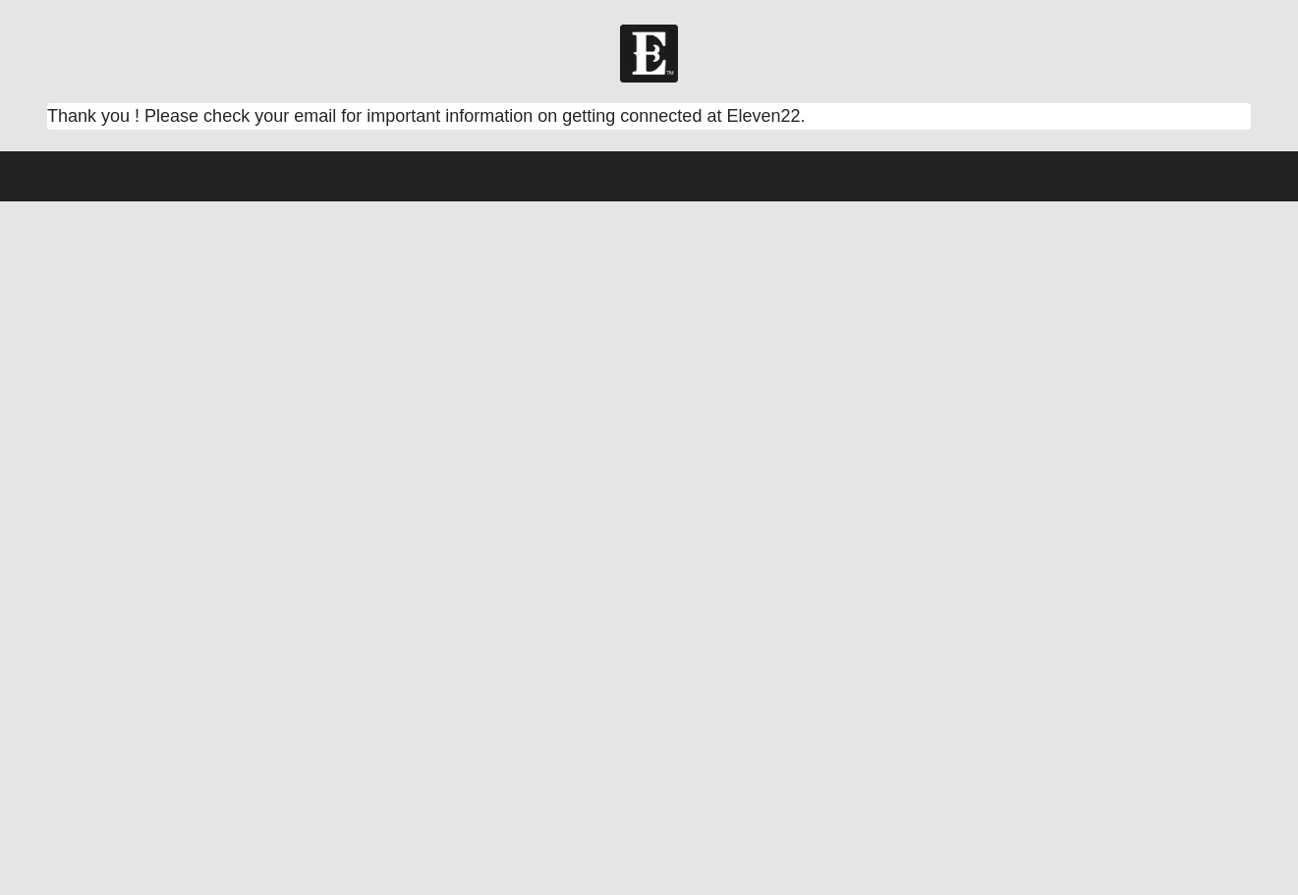
scroll to position [0, 0]
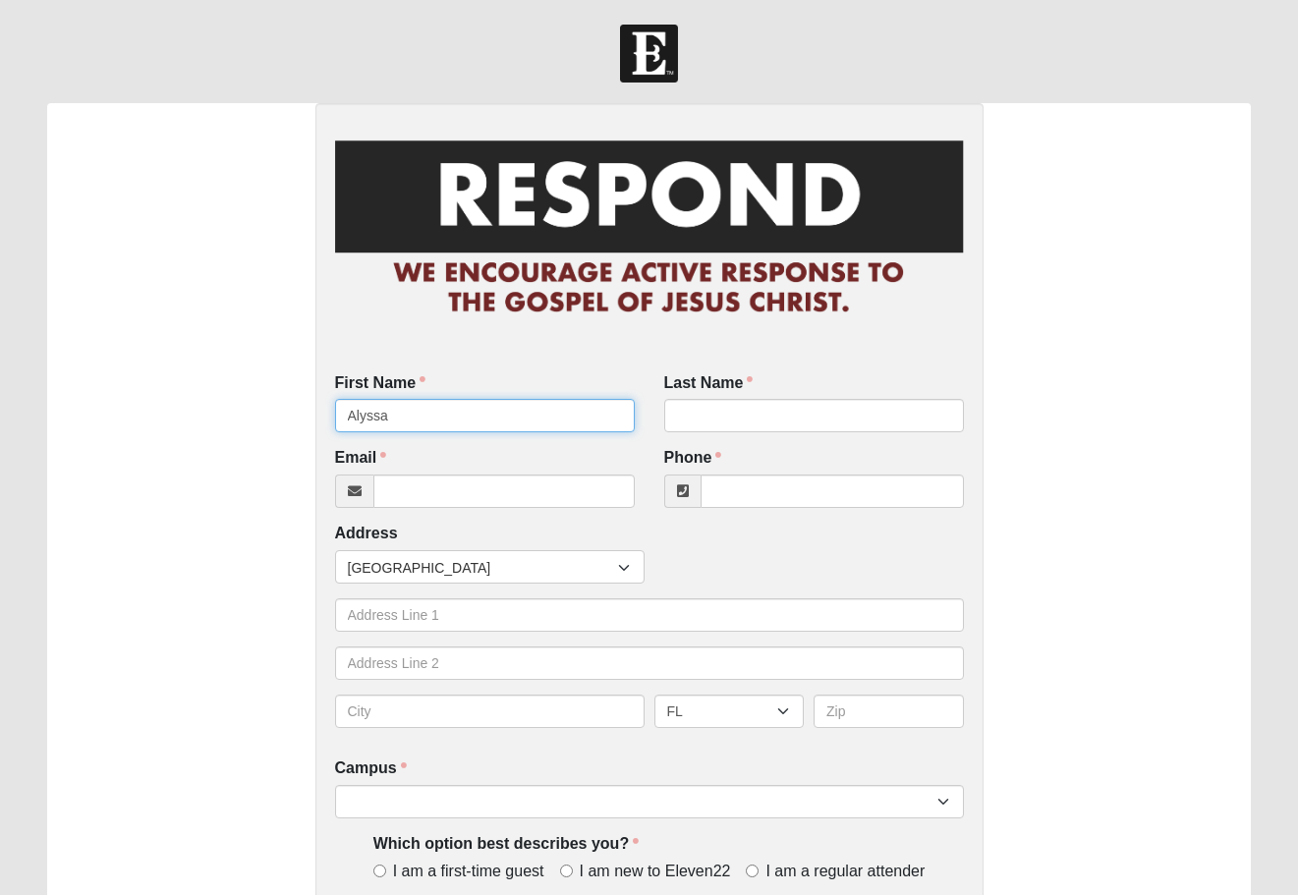
type input "Alyssa"
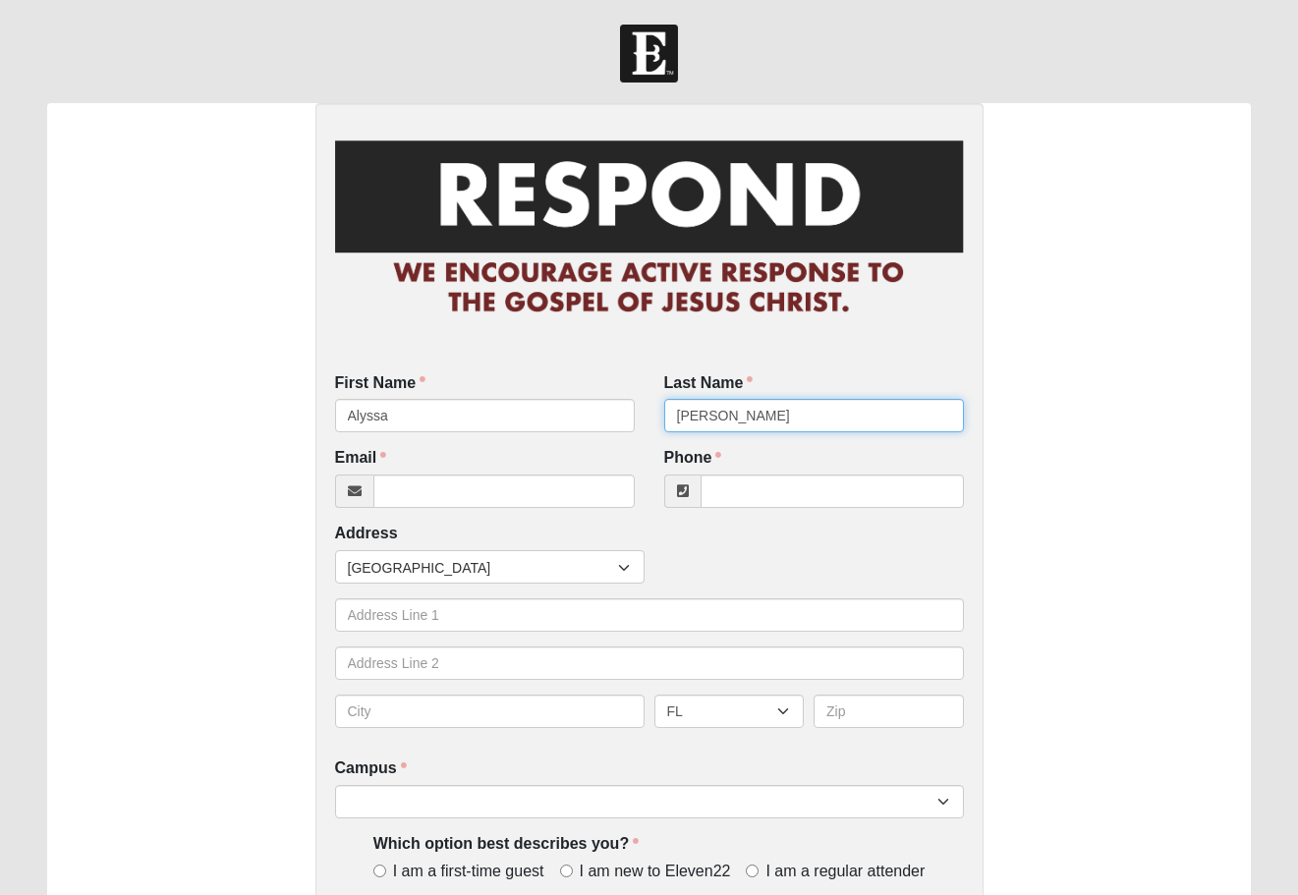
type input "[PERSON_NAME]"
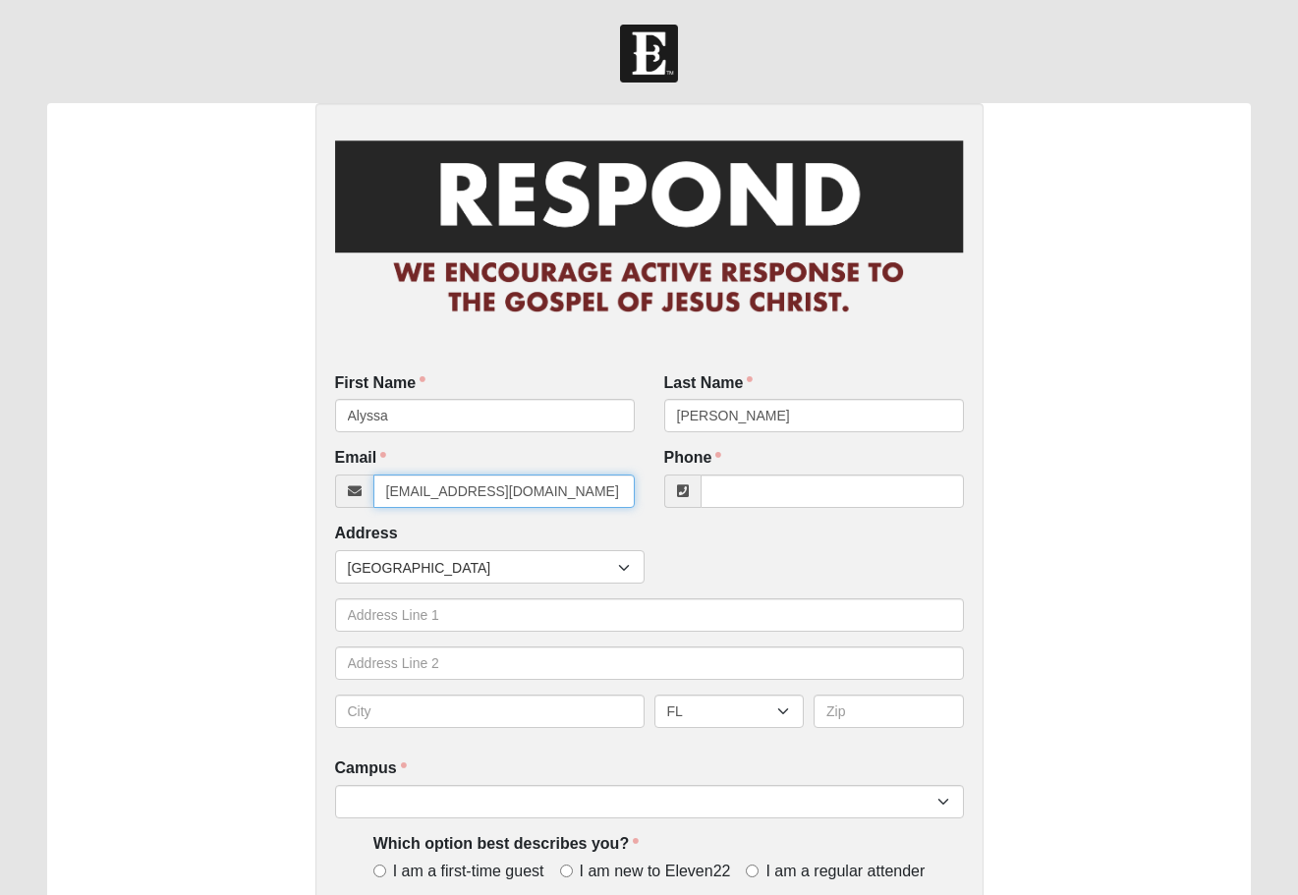
type input "[EMAIL_ADDRESS][DOMAIN_NAME]"
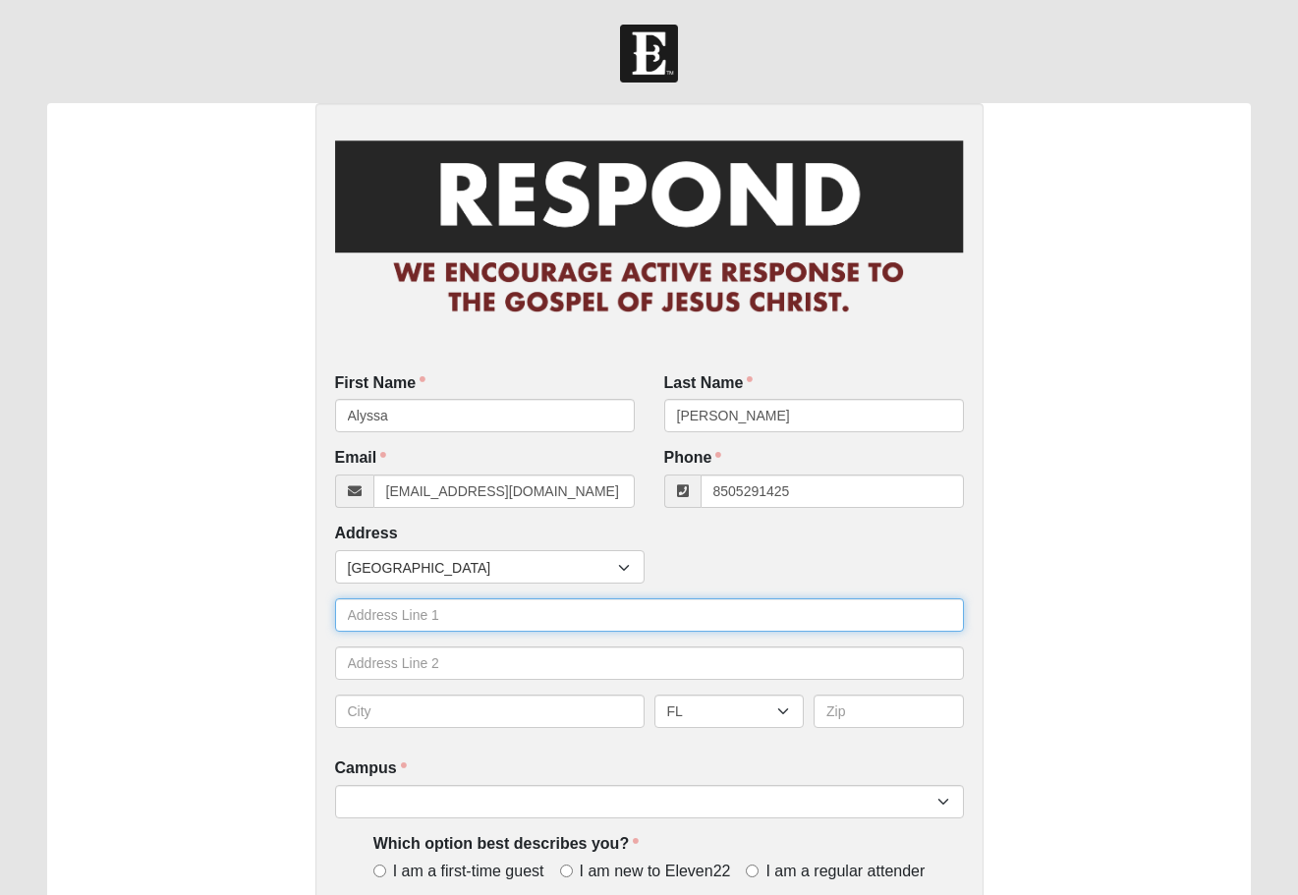
type input "[PHONE_NUMBER]"
type input "[STREET_ADDRESS]"
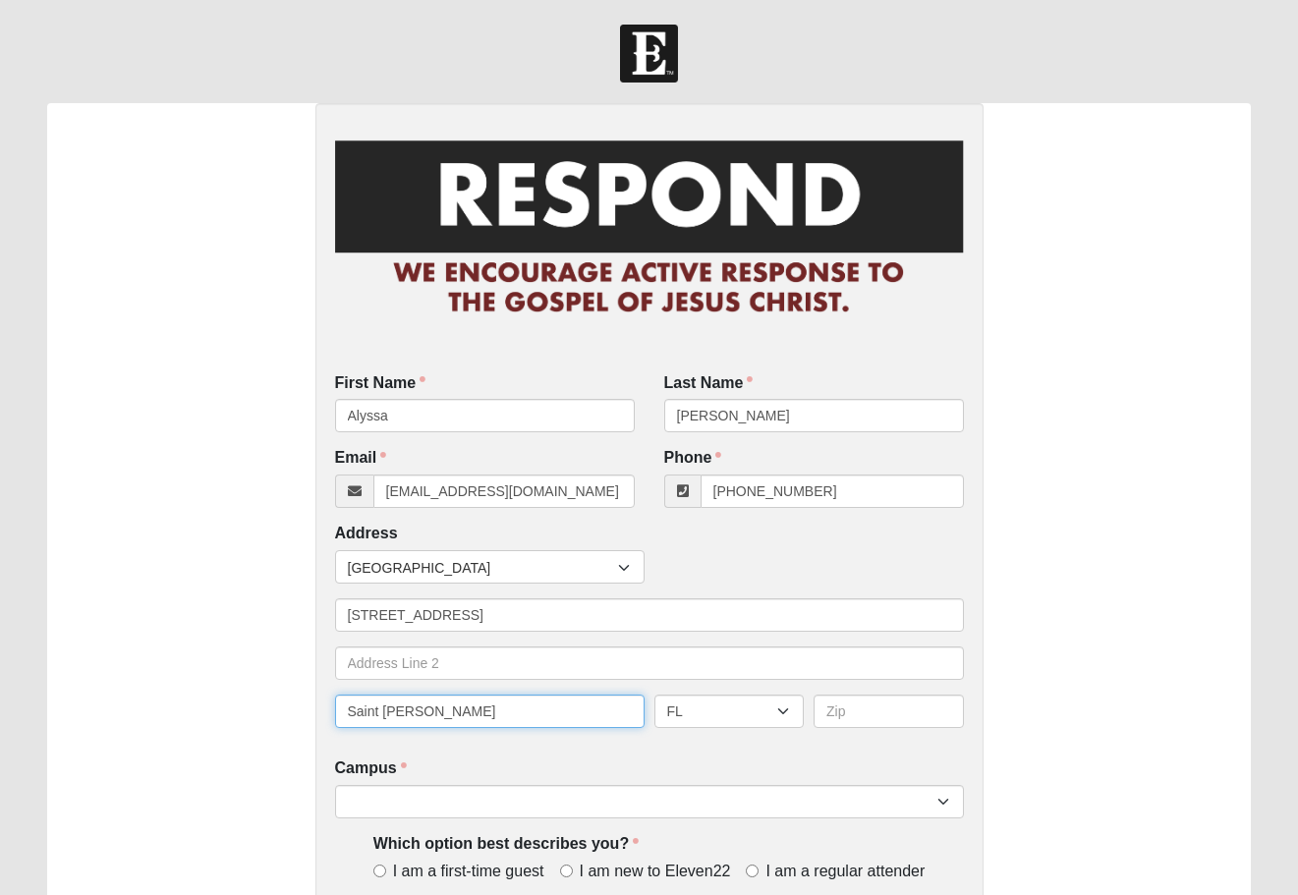
type input "Saint [PERSON_NAME]"
type input "32259"
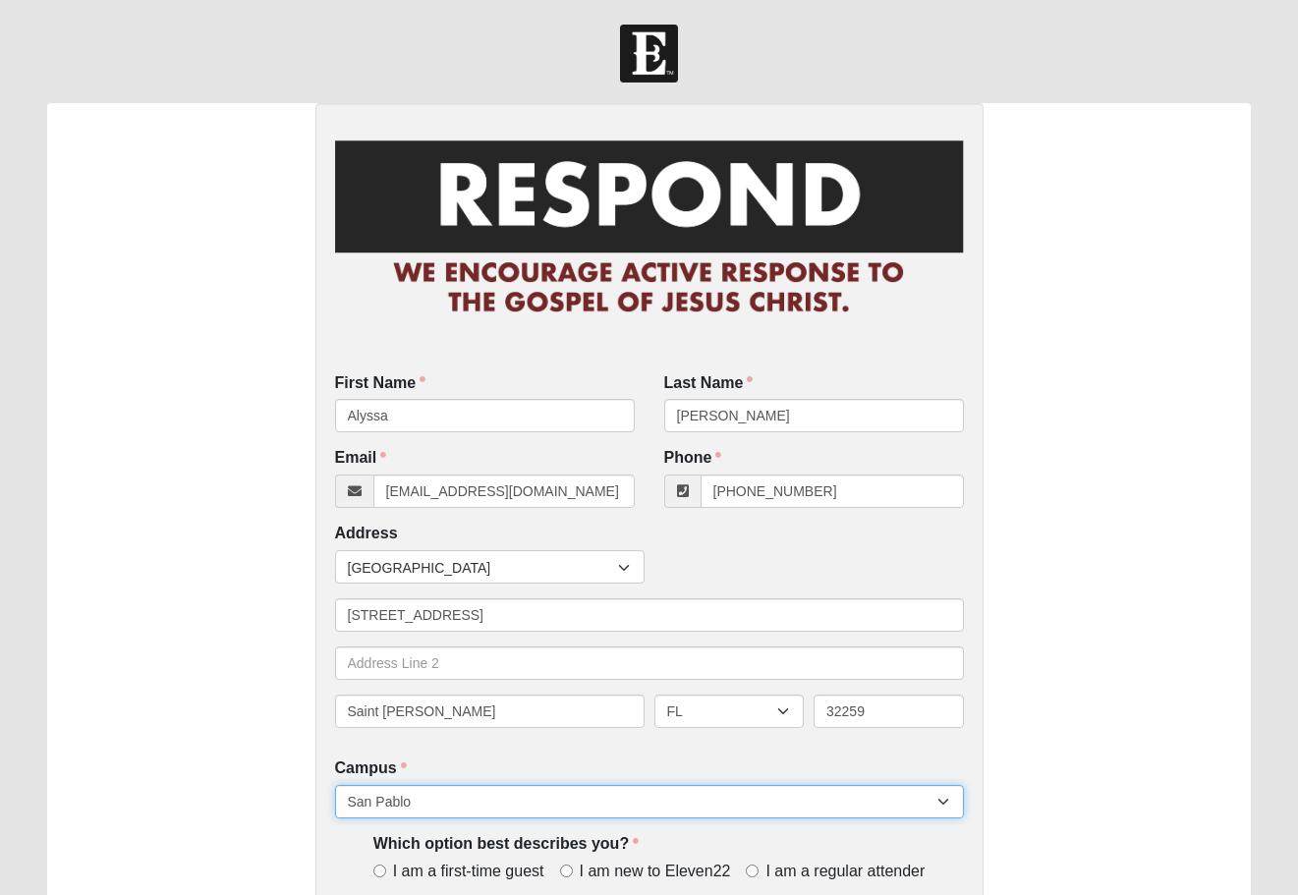
select select "11"
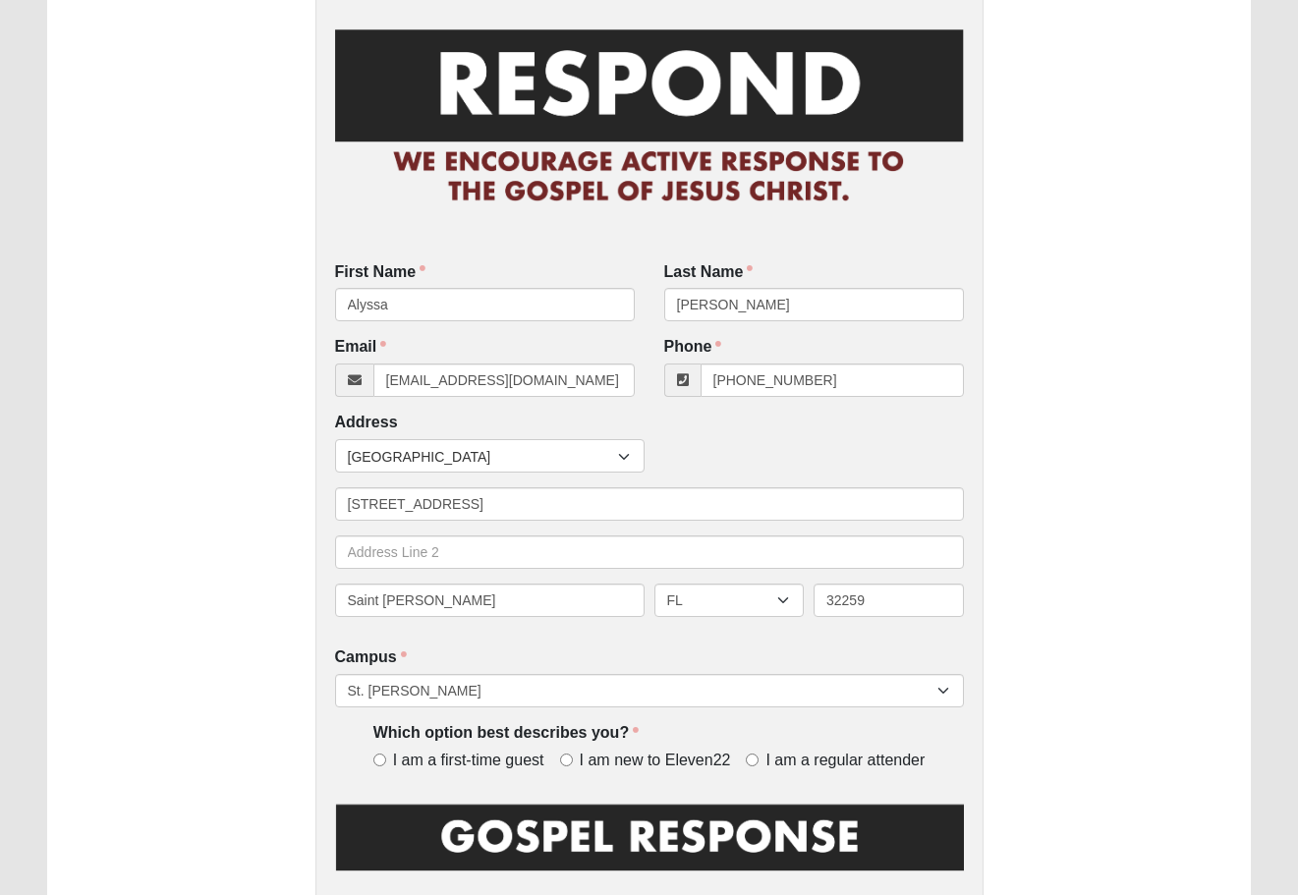
scroll to position [115, 0]
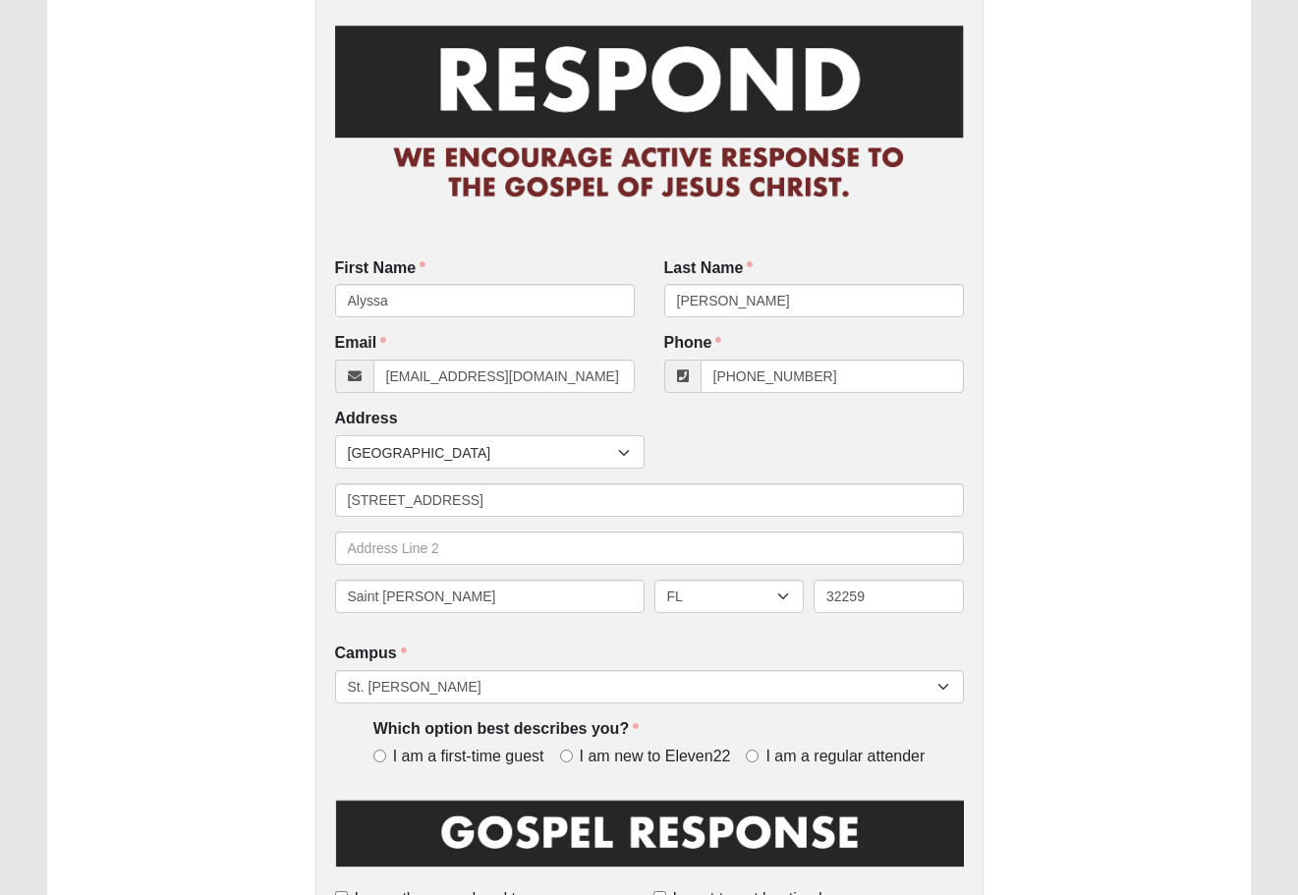
click at [568, 753] on input "I am new to Eleven22" at bounding box center [566, 756] width 13 height 13
radio input "true"
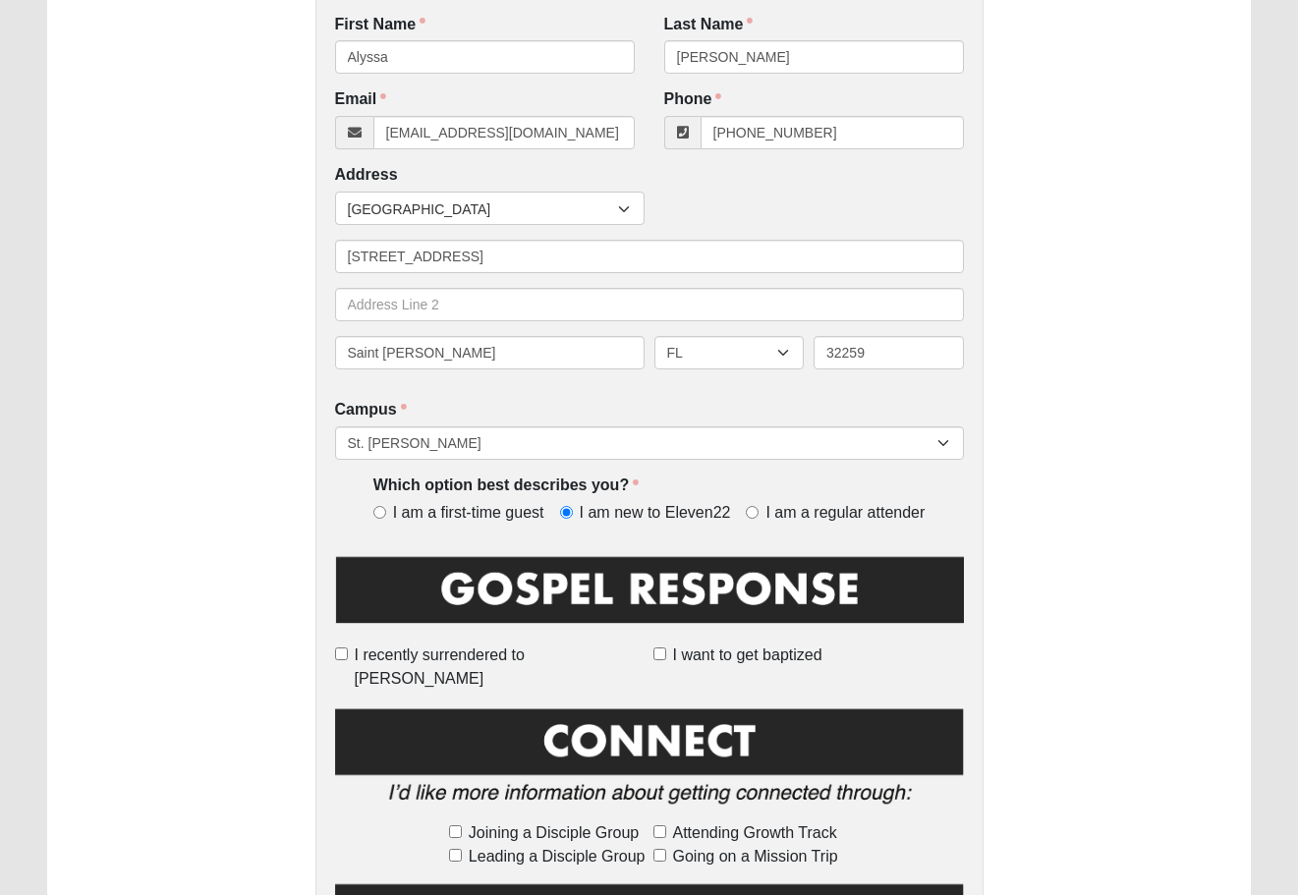
scroll to position [365, 0]
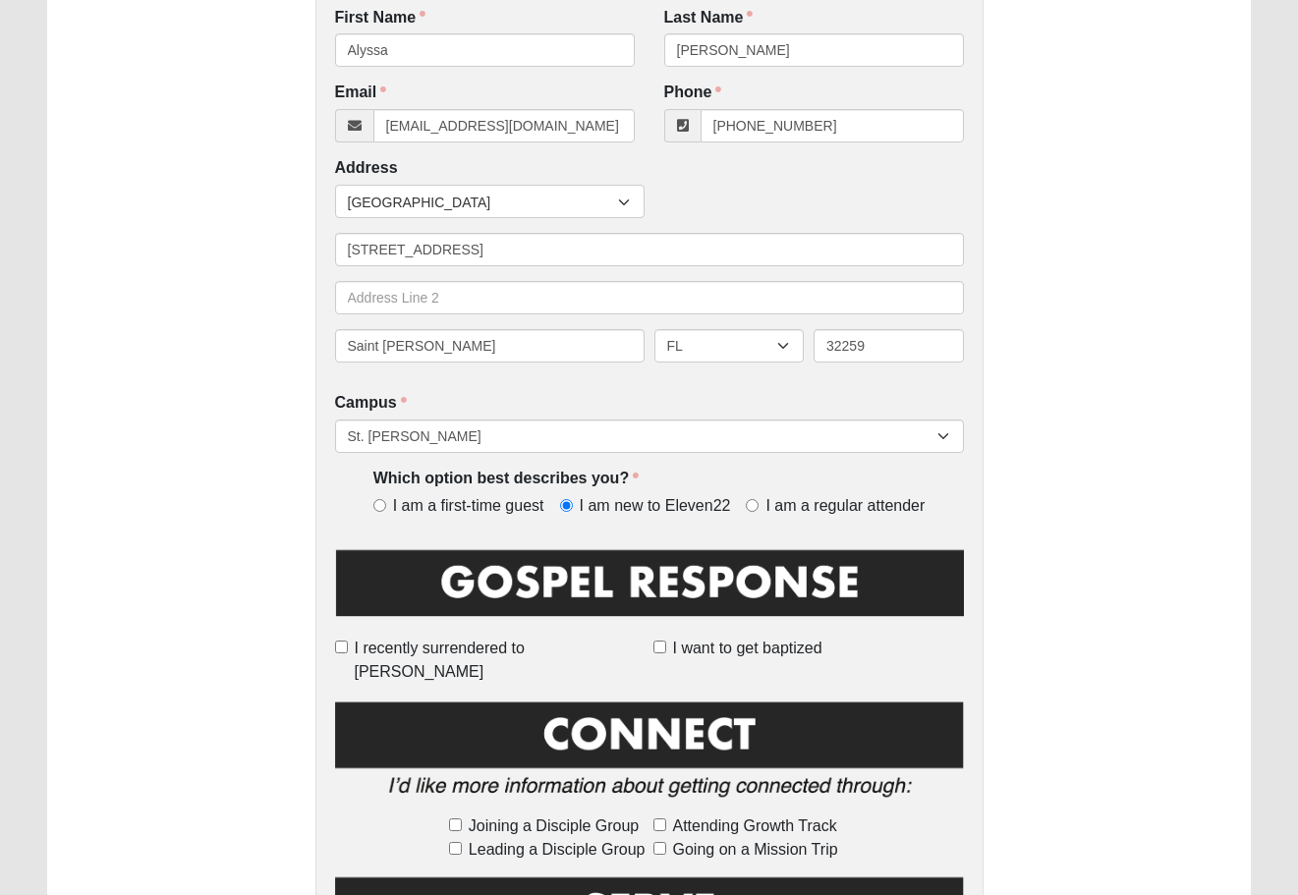
click at [457, 818] on input "Joining a Disciple Group" at bounding box center [455, 824] width 13 height 13
checkbox input "true"
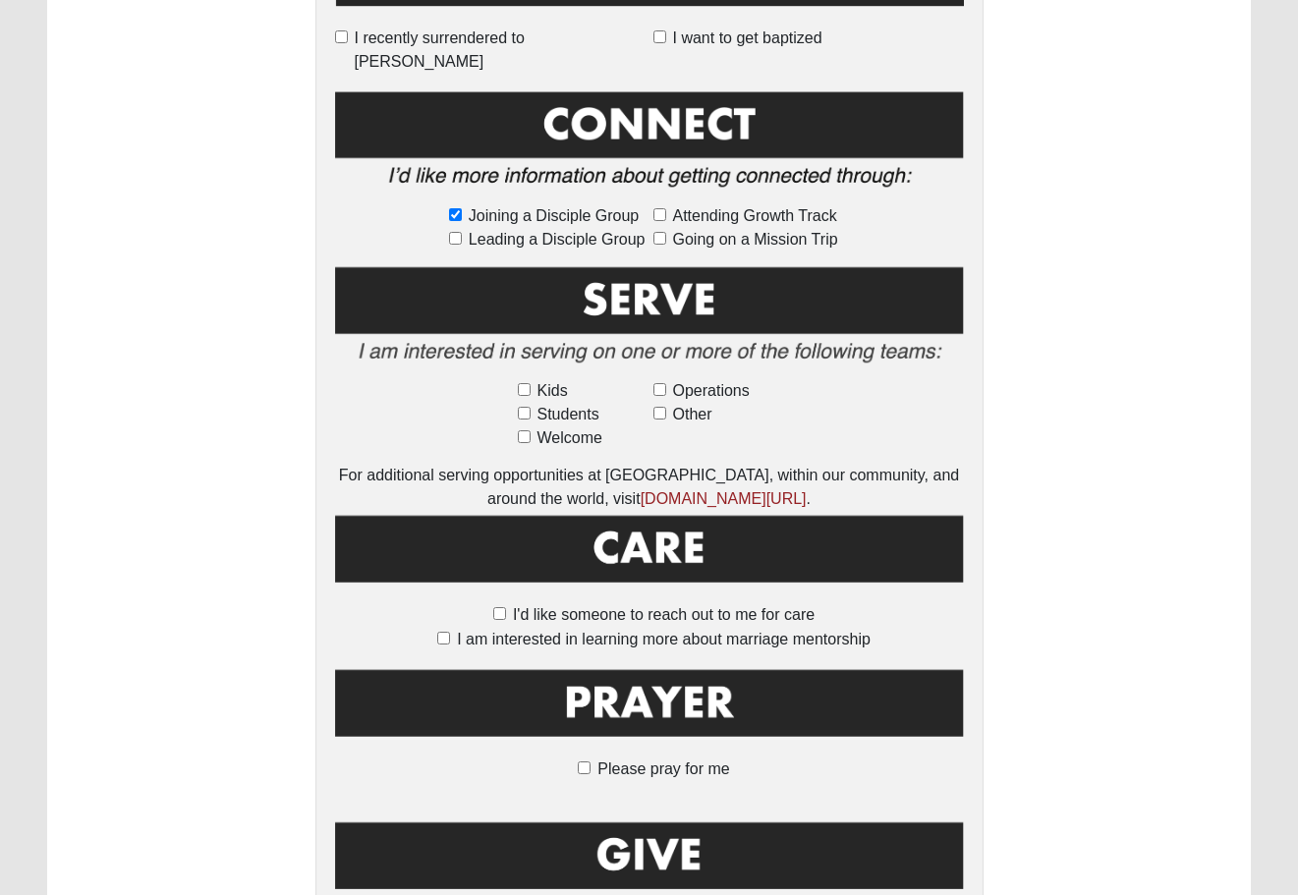
scroll to position [978, 0]
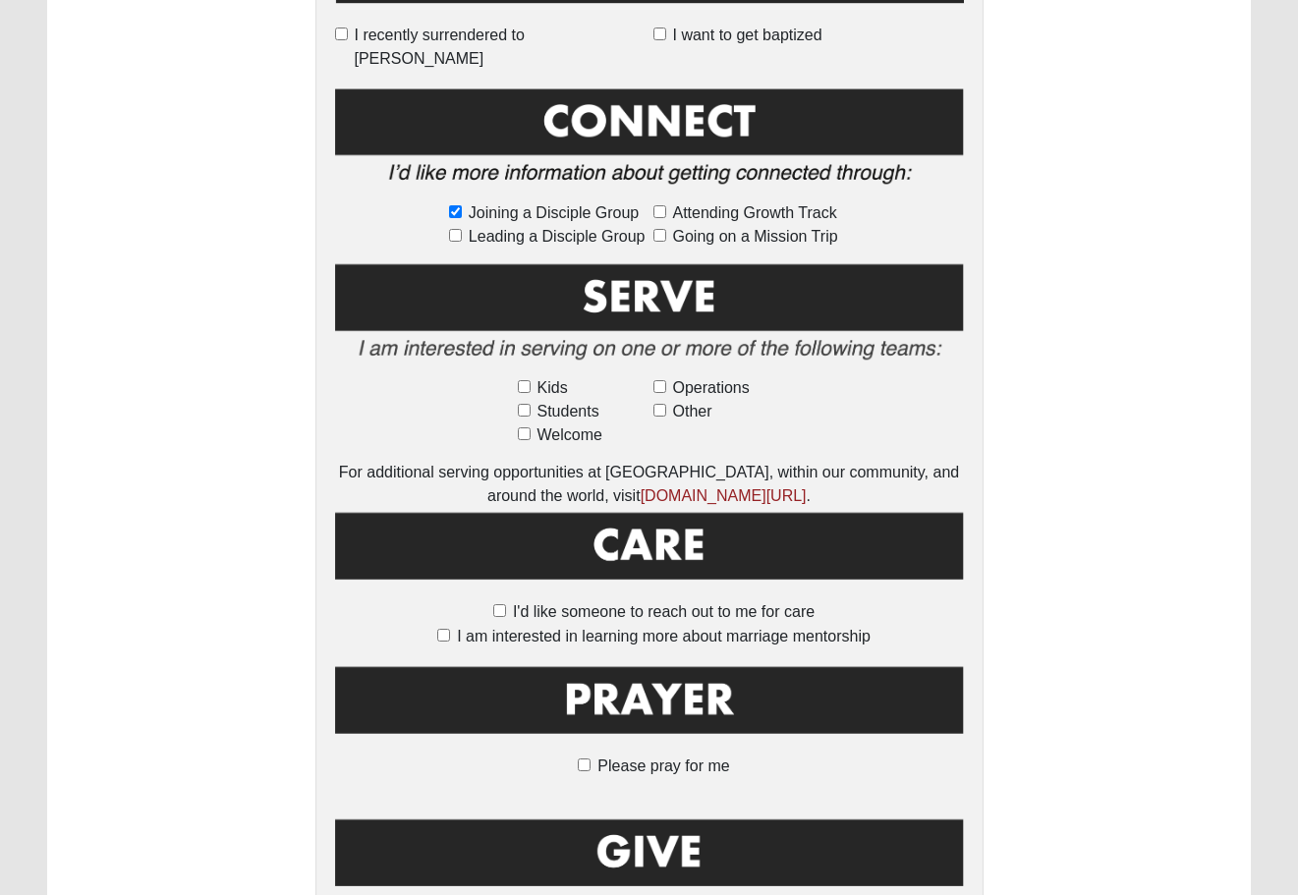
click at [586, 758] on input "Please pray for me" at bounding box center [584, 764] width 13 height 13
checkbox input "true"
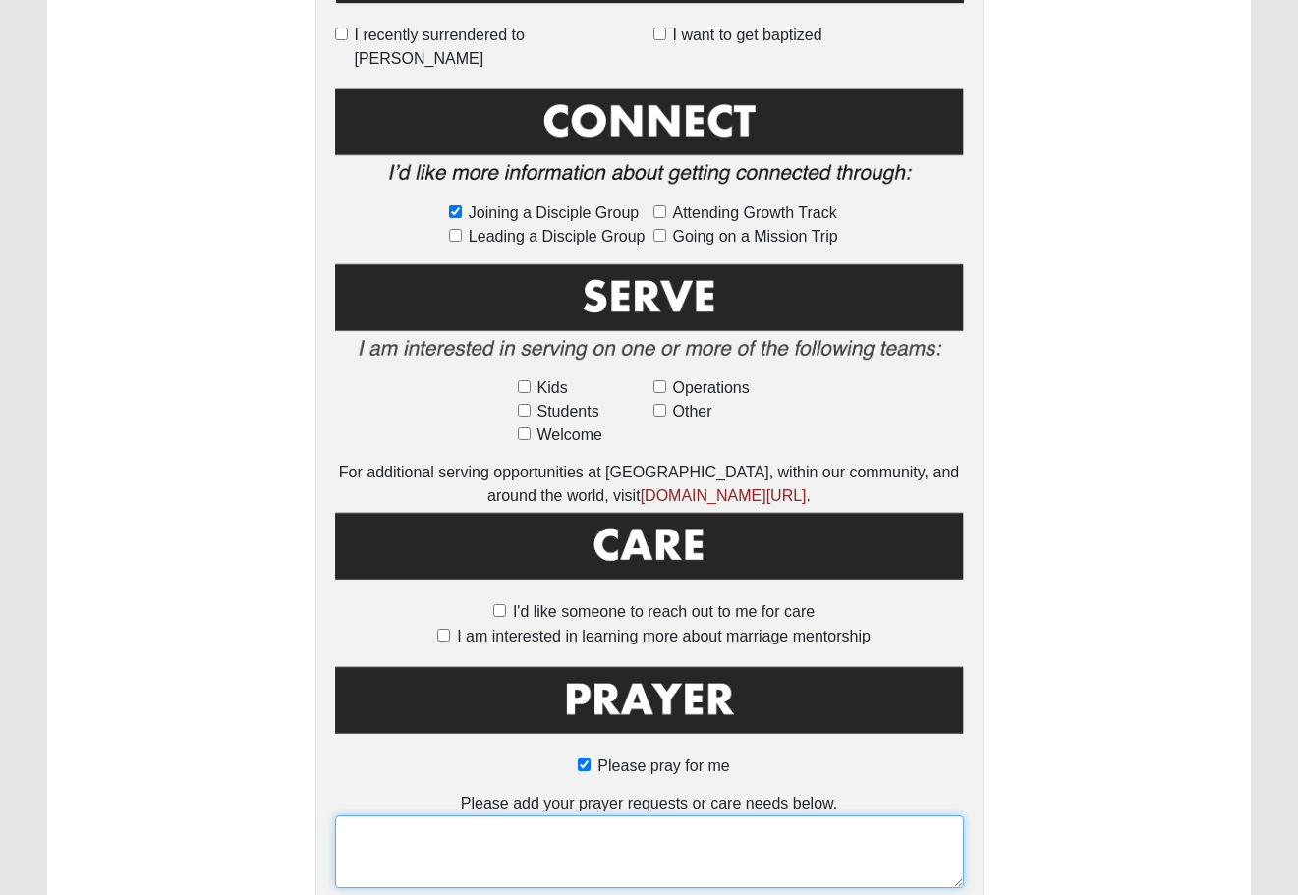
click at [571, 815] on textarea at bounding box center [649, 851] width 629 height 73
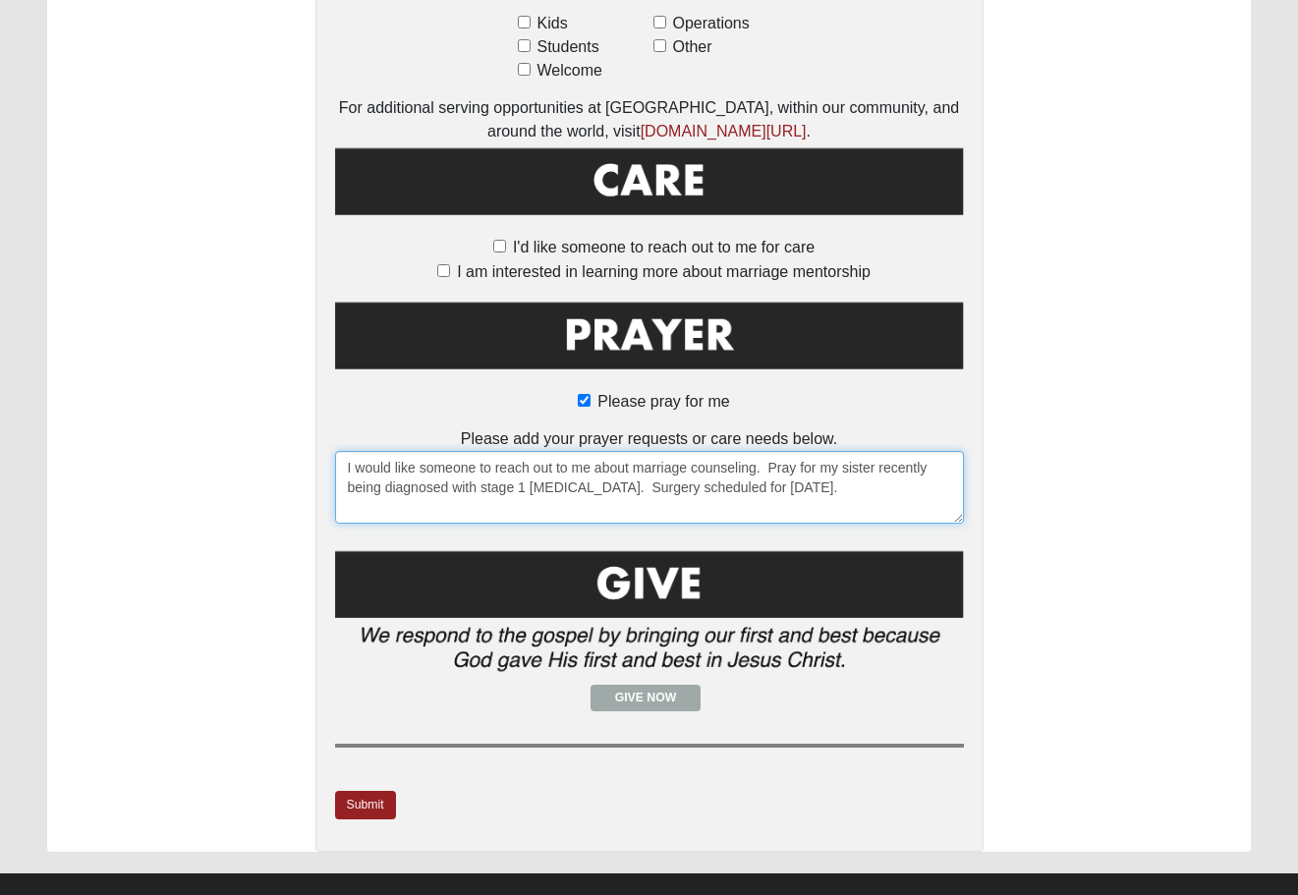
scroll to position [1342, 0]
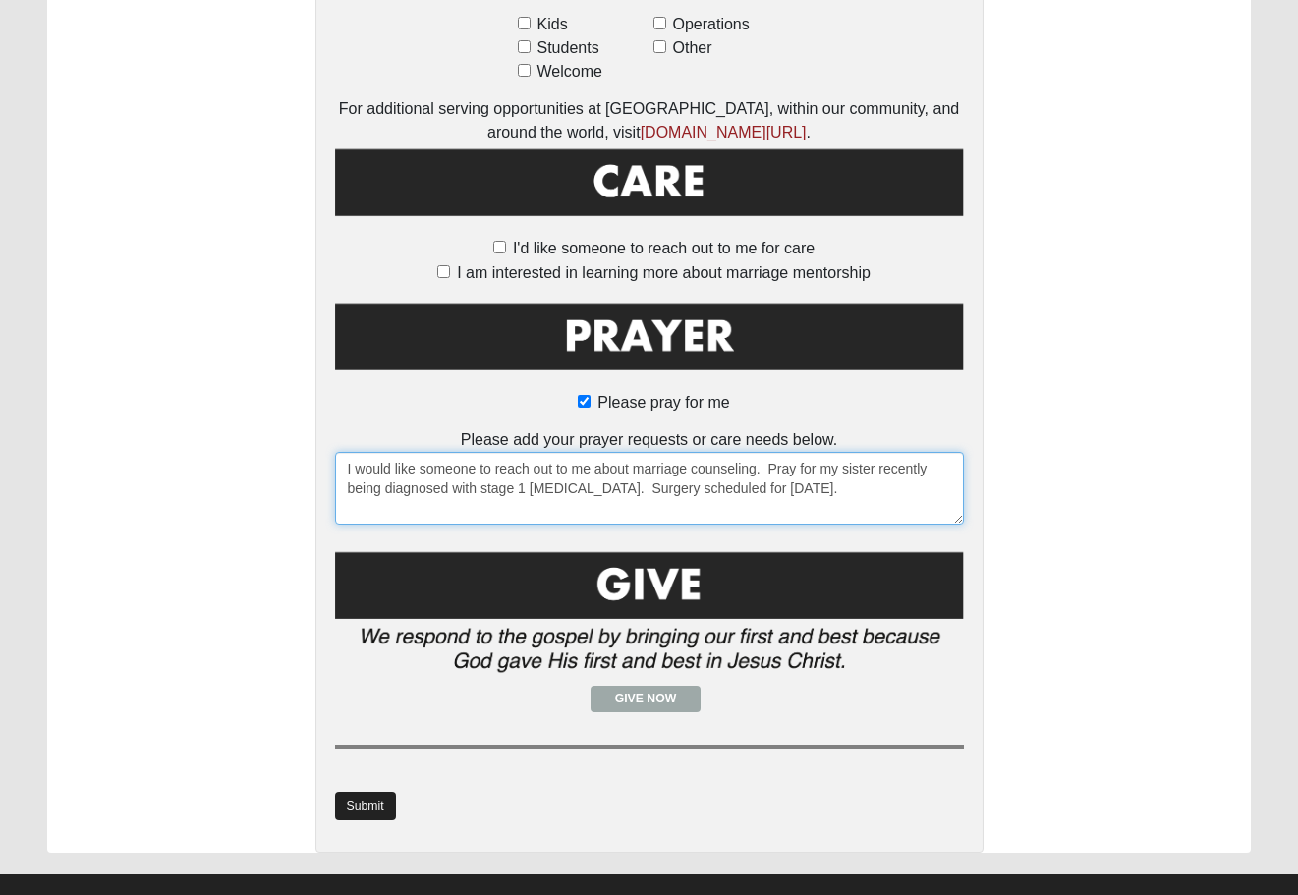
type textarea "I would like someone to reach out to me about marriage counseling. Pray for my …"
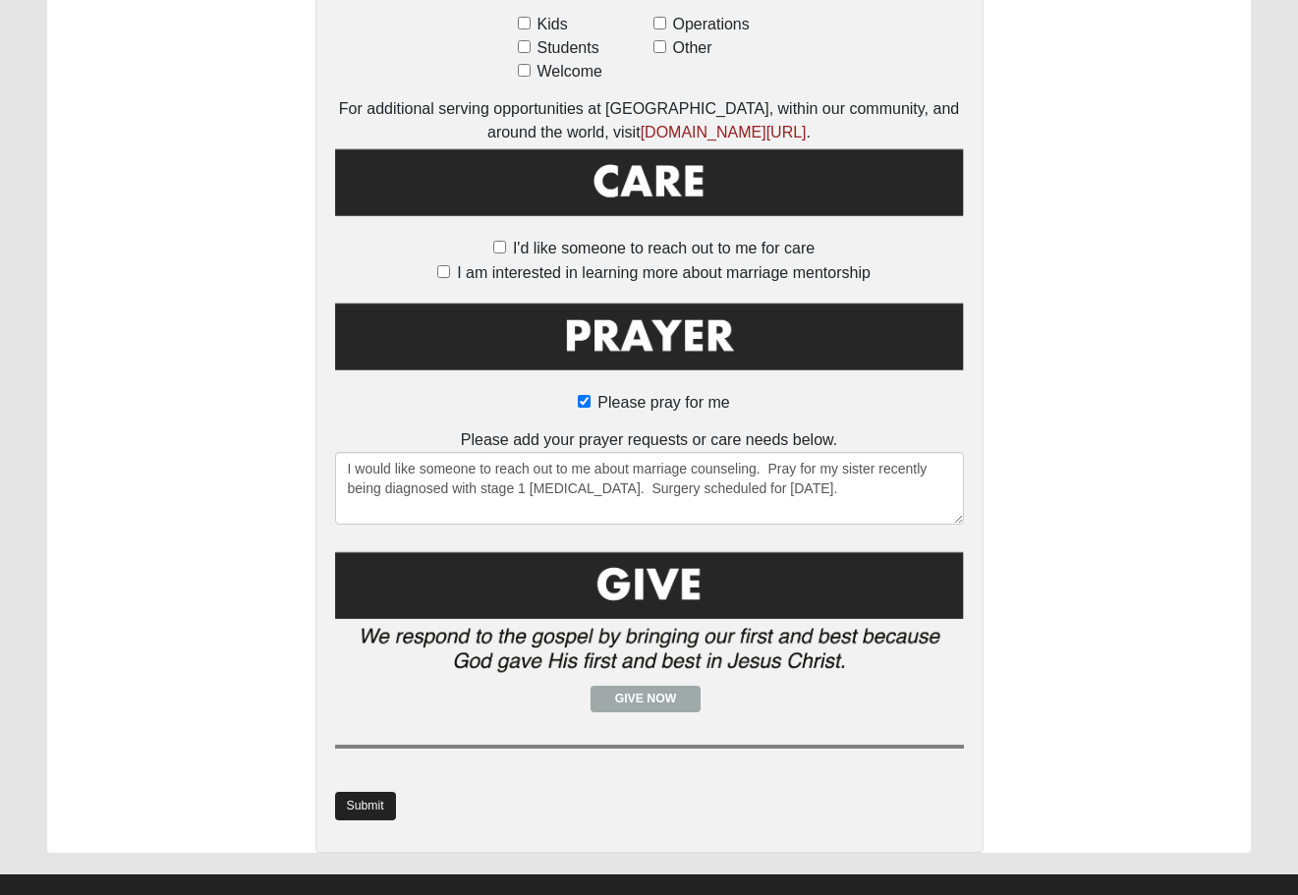
click at [361, 792] on link "Submit" at bounding box center [365, 806] width 61 height 28
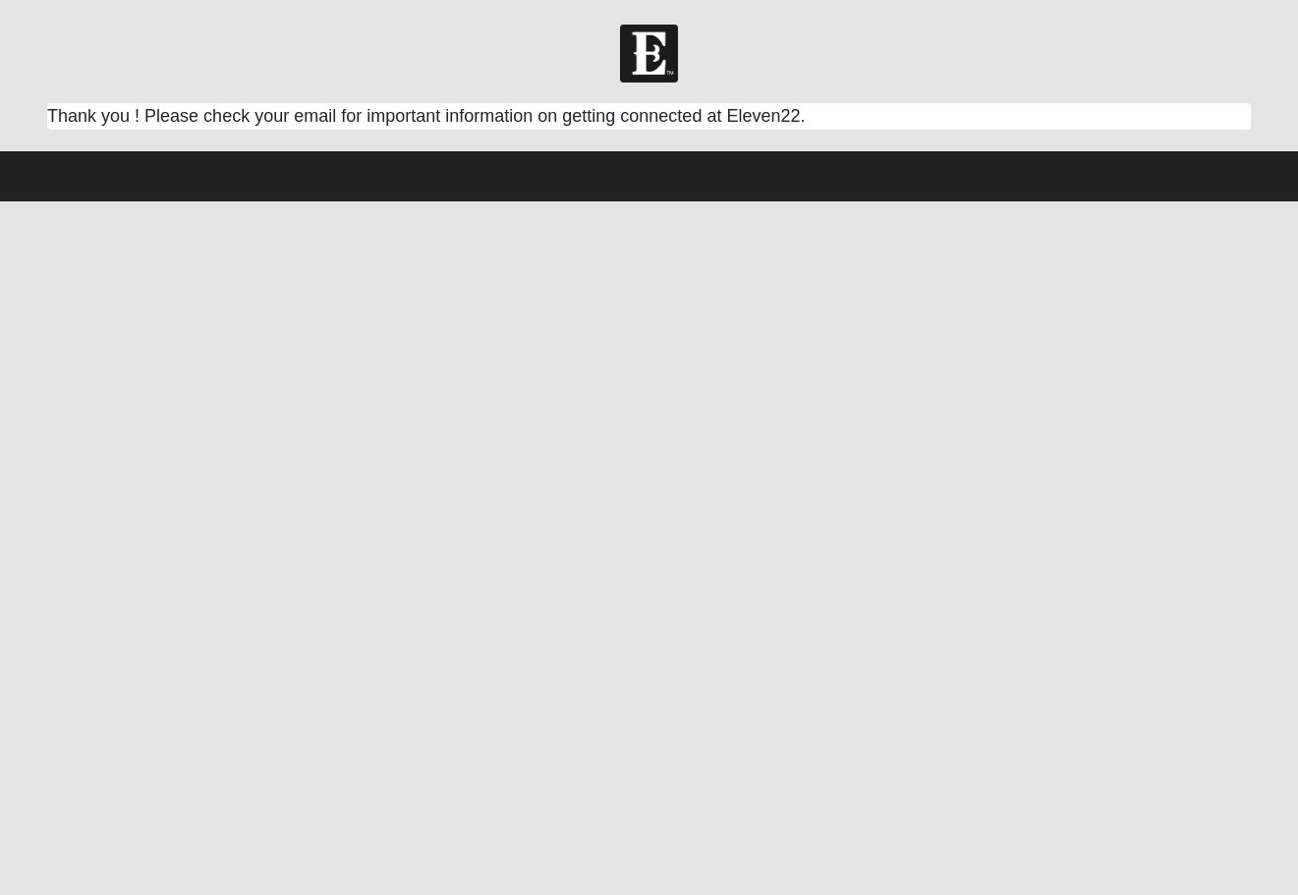
scroll to position [0, 0]
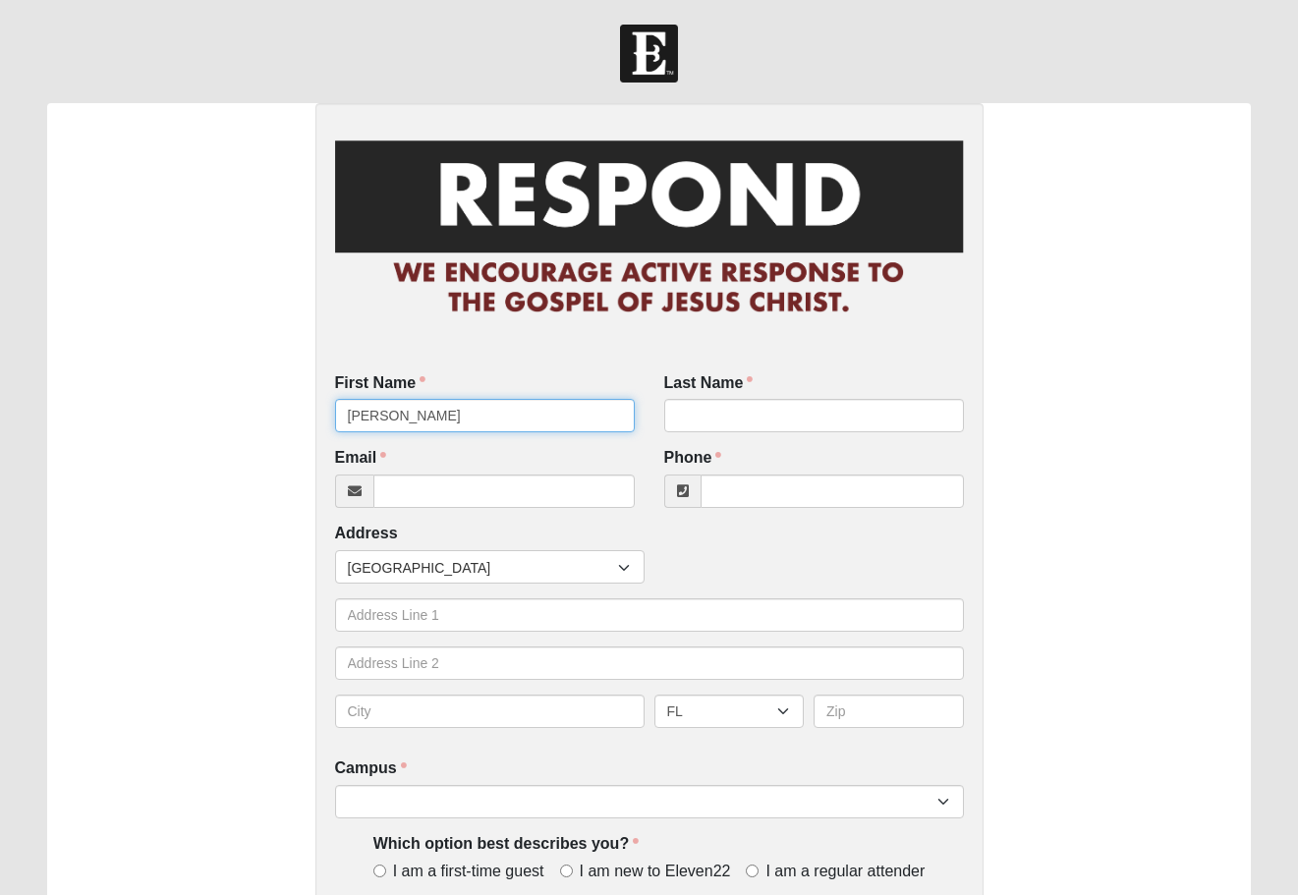
type input "[PERSON_NAME]"
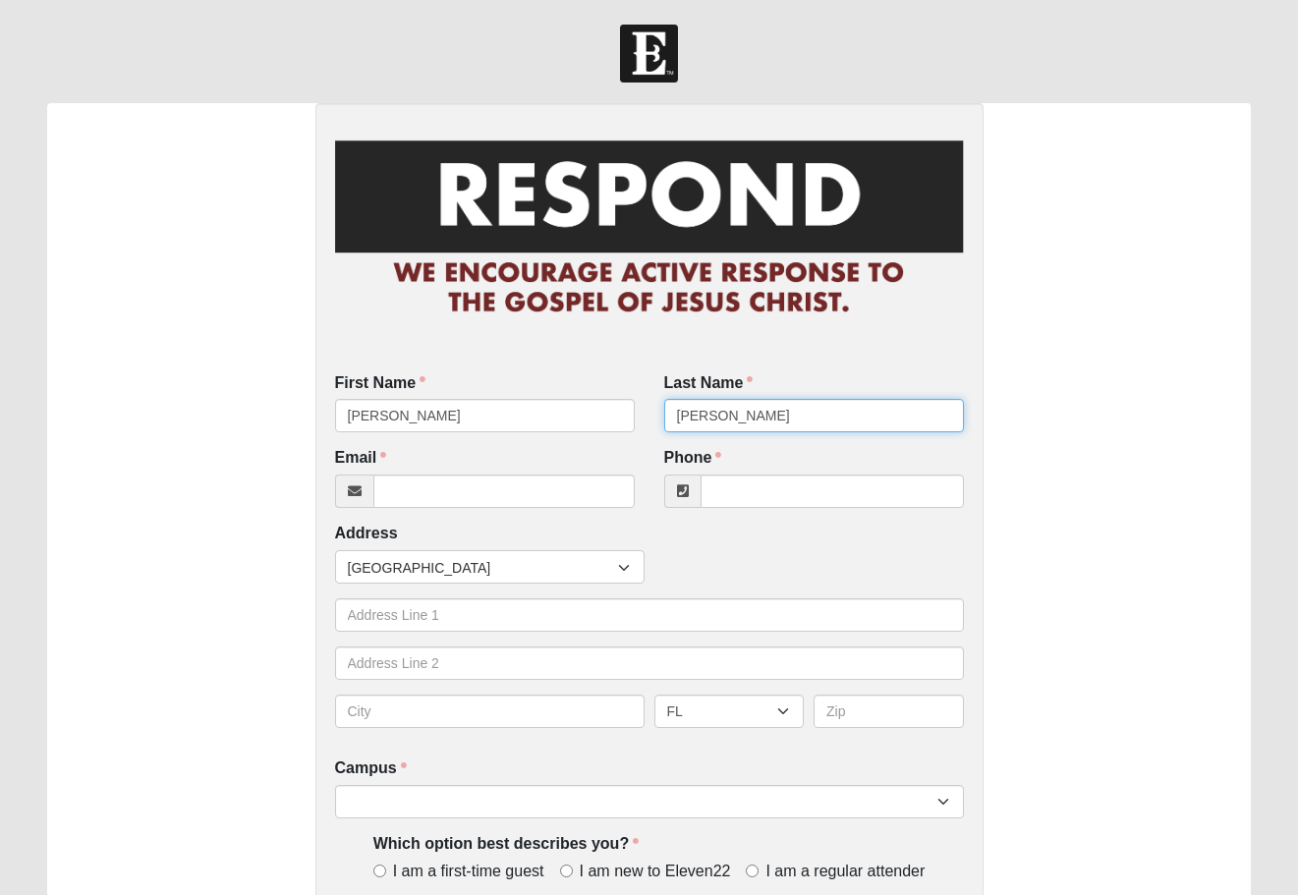
type input "[PERSON_NAME]"
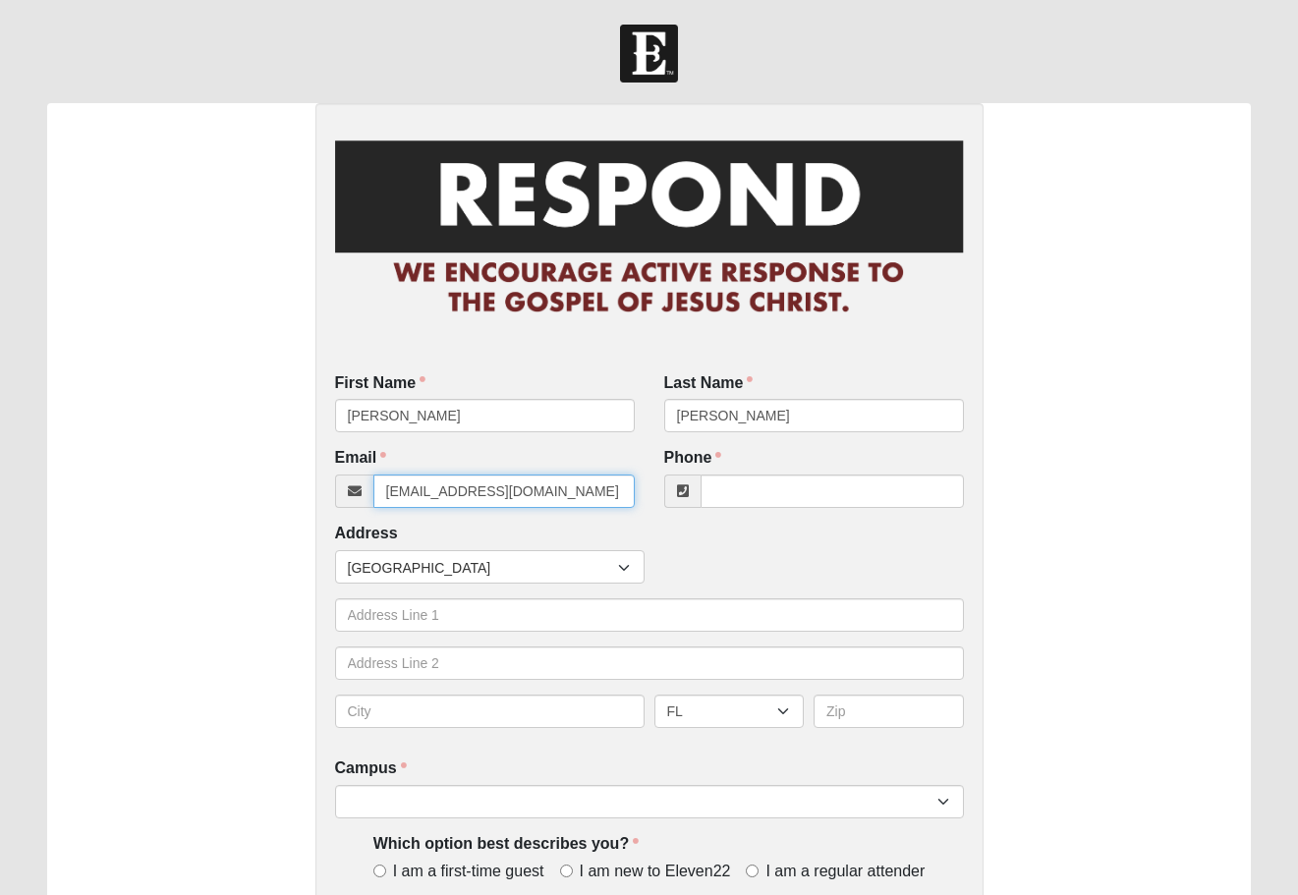
type input "[EMAIL_ADDRESS][DOMAIN_NAME]"
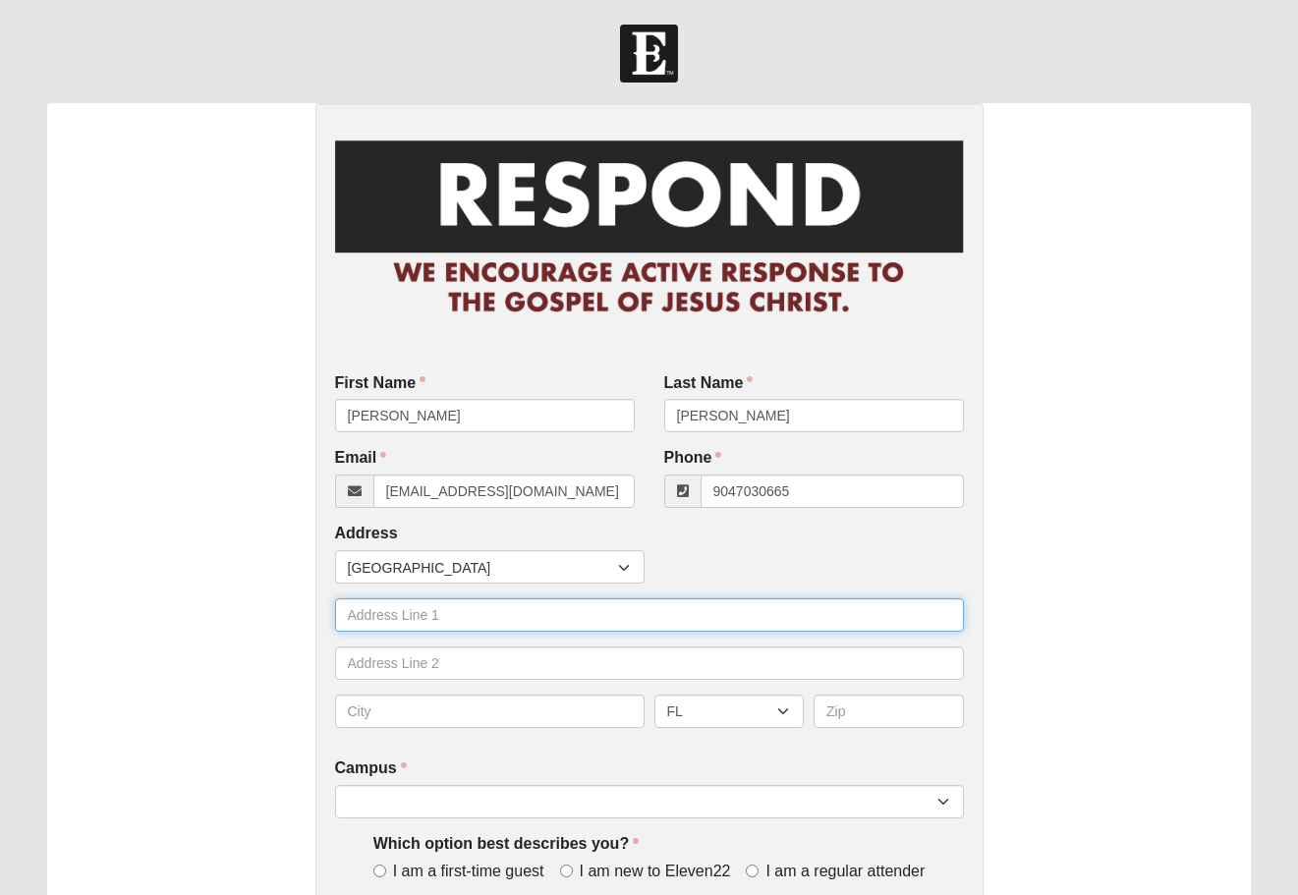
type input "[PHONE_NUMBER]"
type input "245 Dunleg Run"
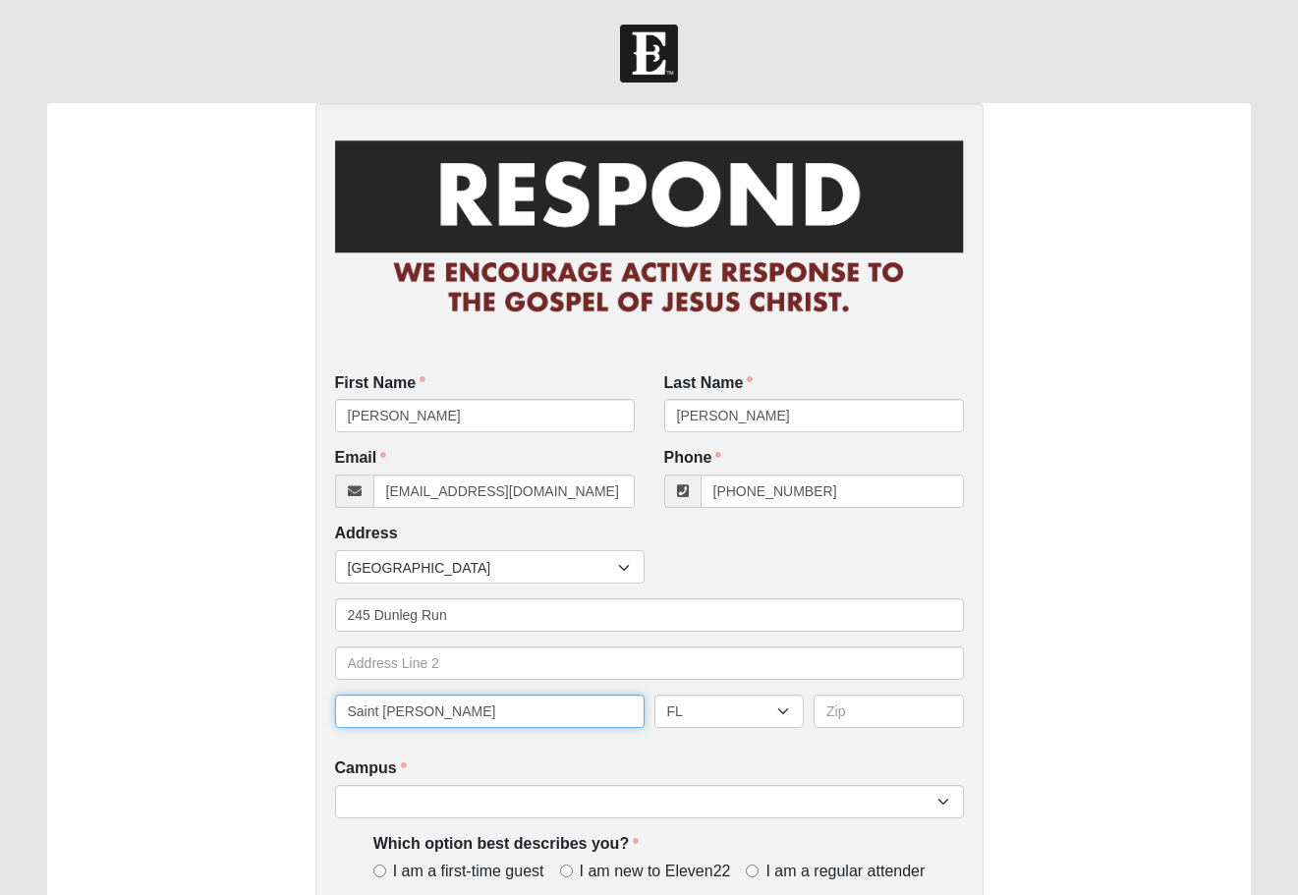
type input "Saint [PERSON_NAME]"
type input "32259"
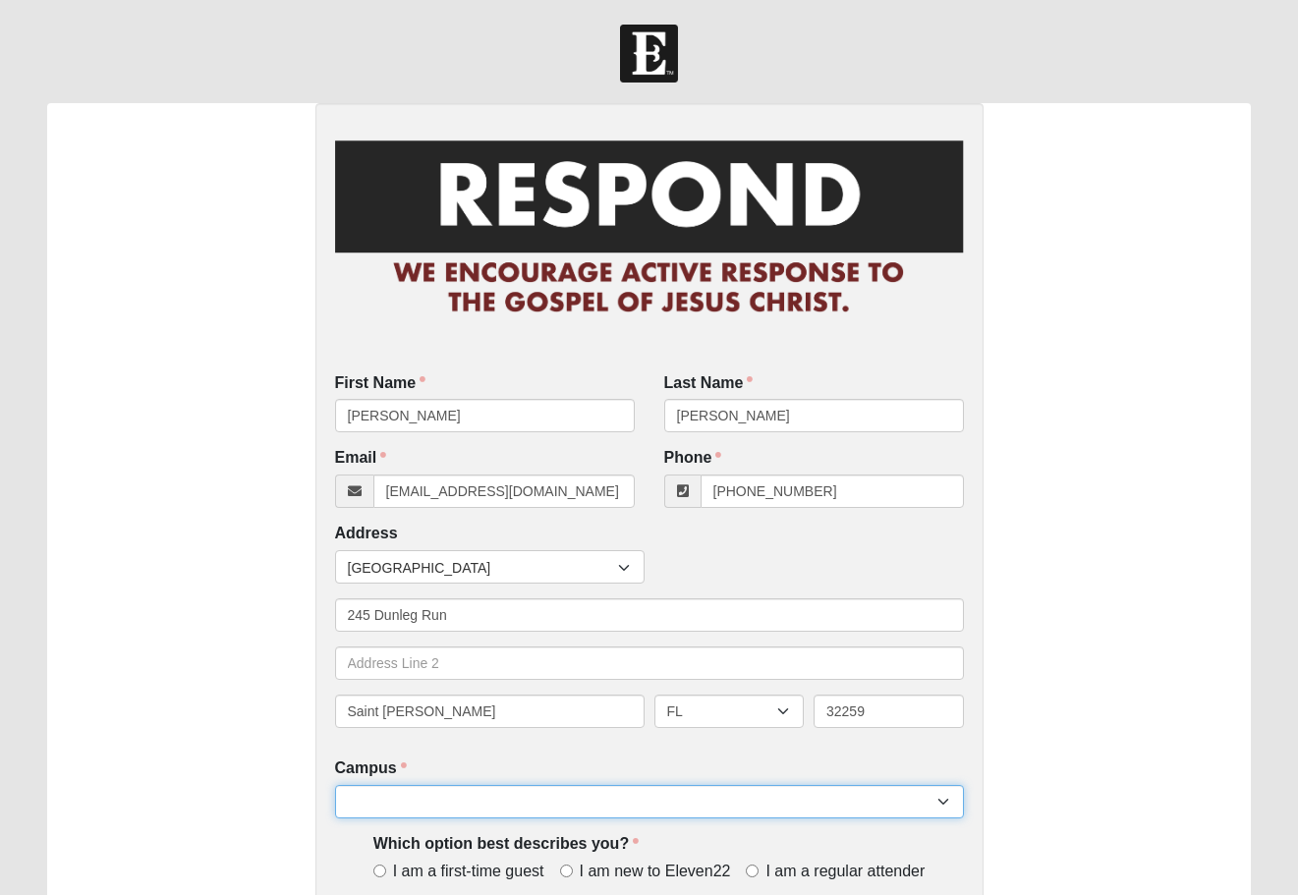
select select "11"
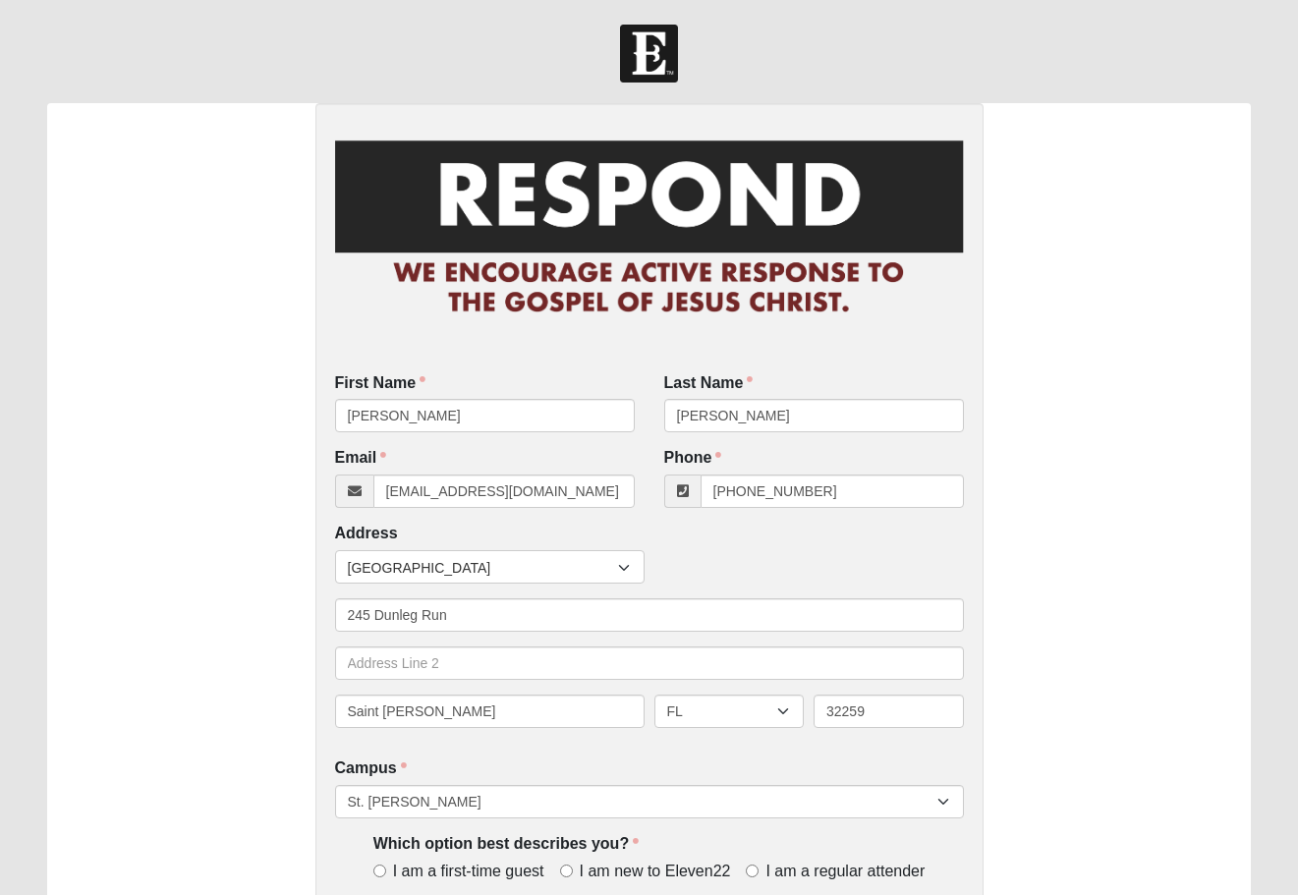
click at [751, 869] on input "I am a regular attender" at bounding box center [752, 870] width 13 height 13
radio input "true"
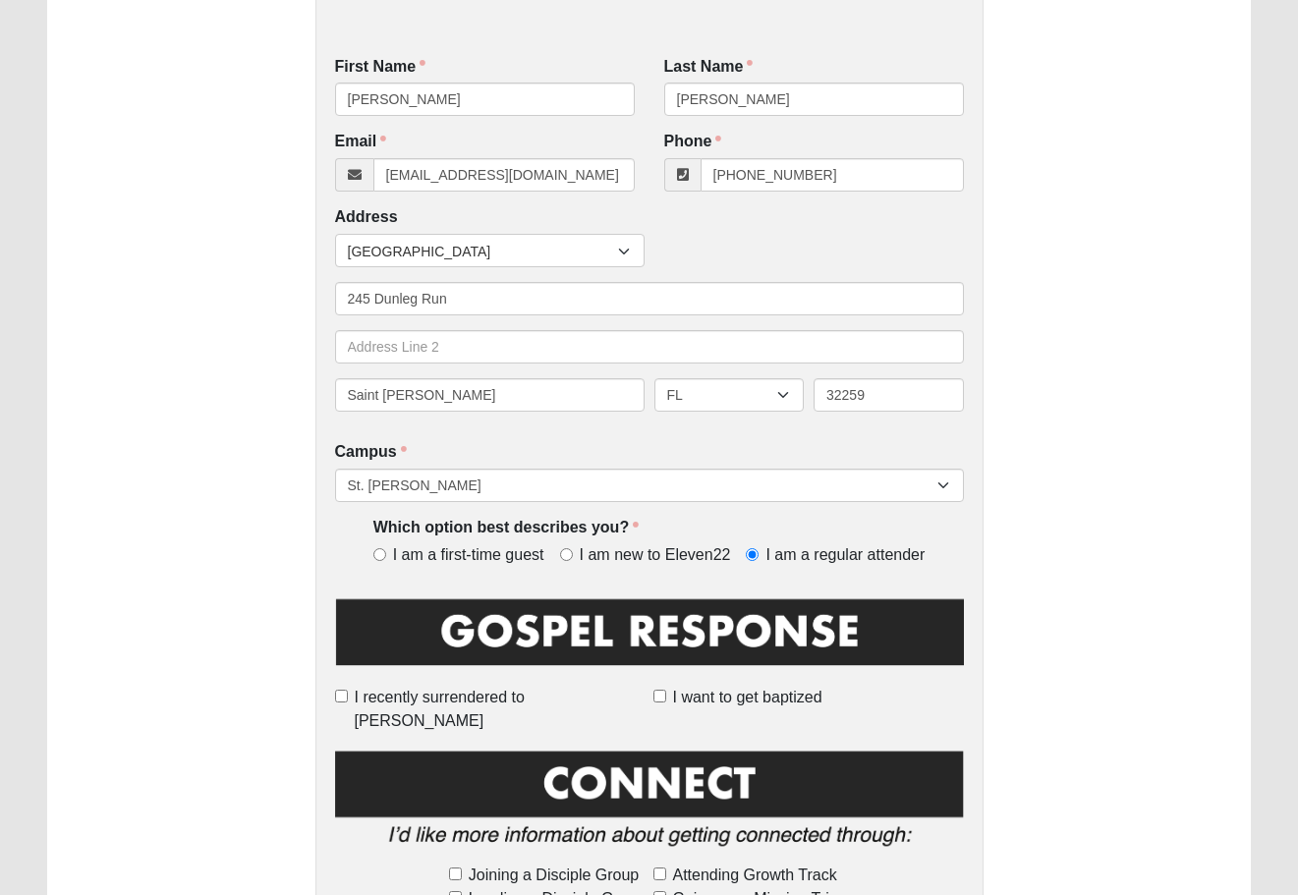
scroll to position [321, 0]
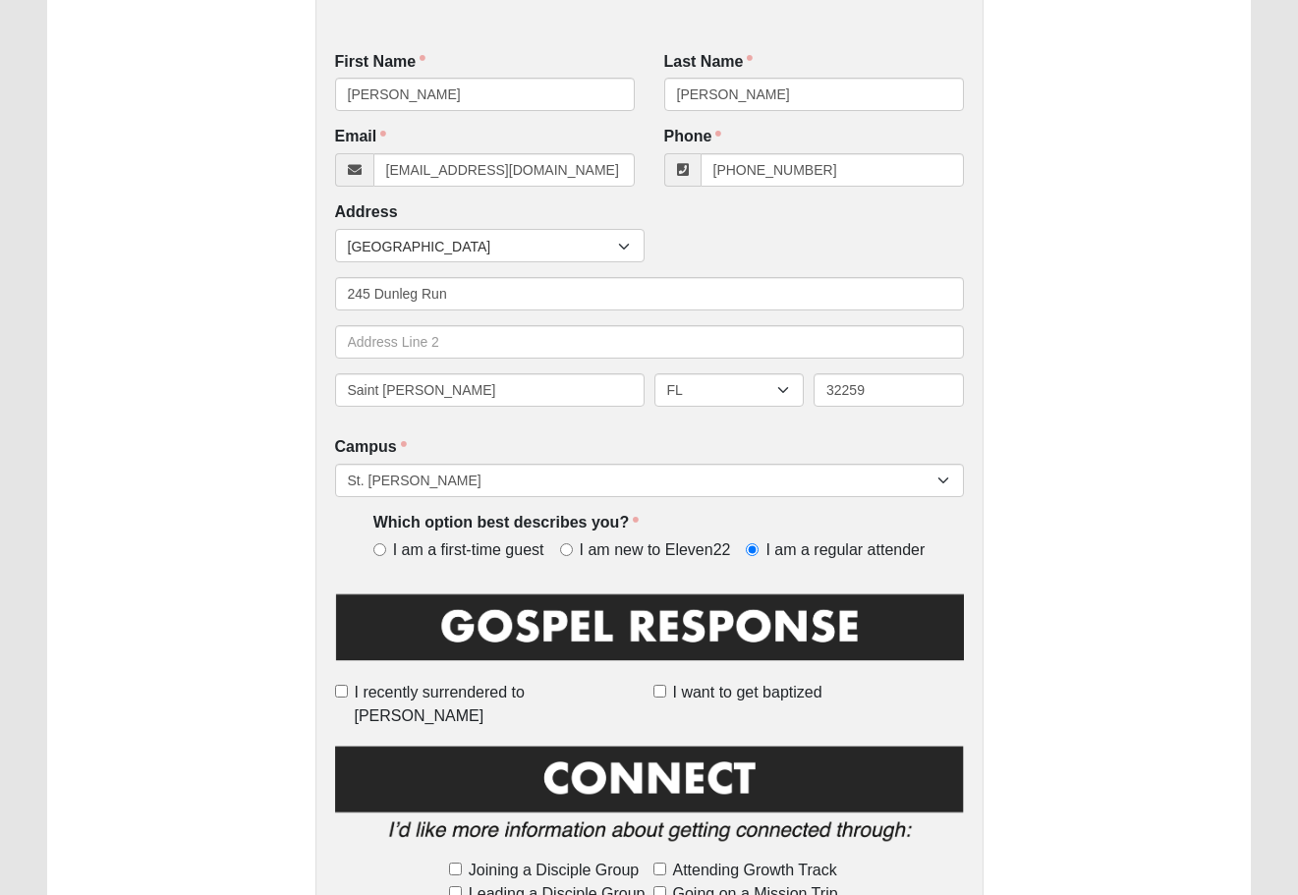
click at [453, 859] on label "Joining a Disciple Group" at bounding box center [547, 871] width 196 height 24
click at [453, 863] on input "Joining a Disciple Group" at bounding box center [455, 869] width 13 height 13
checkbox input "true"
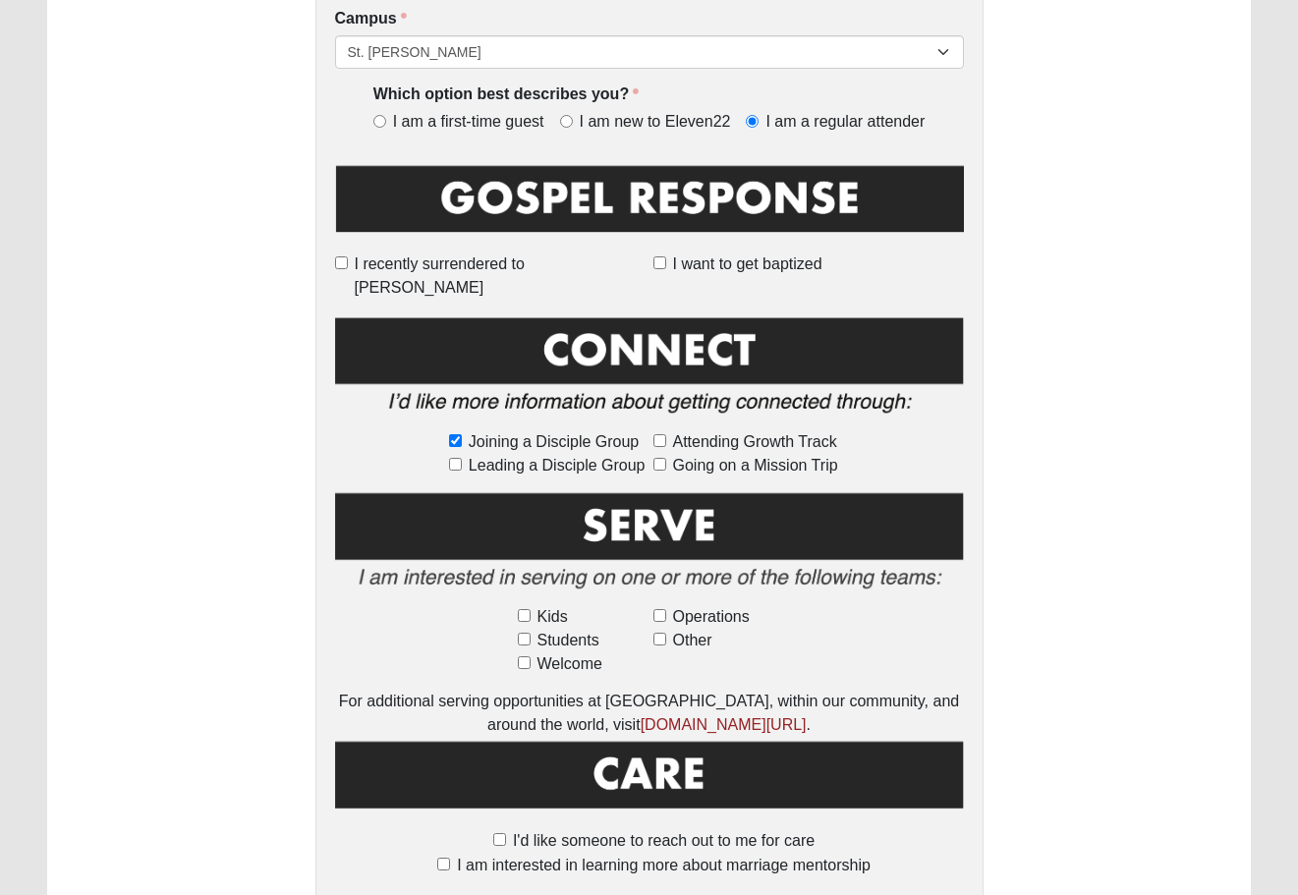
scroll to position [752, 0]
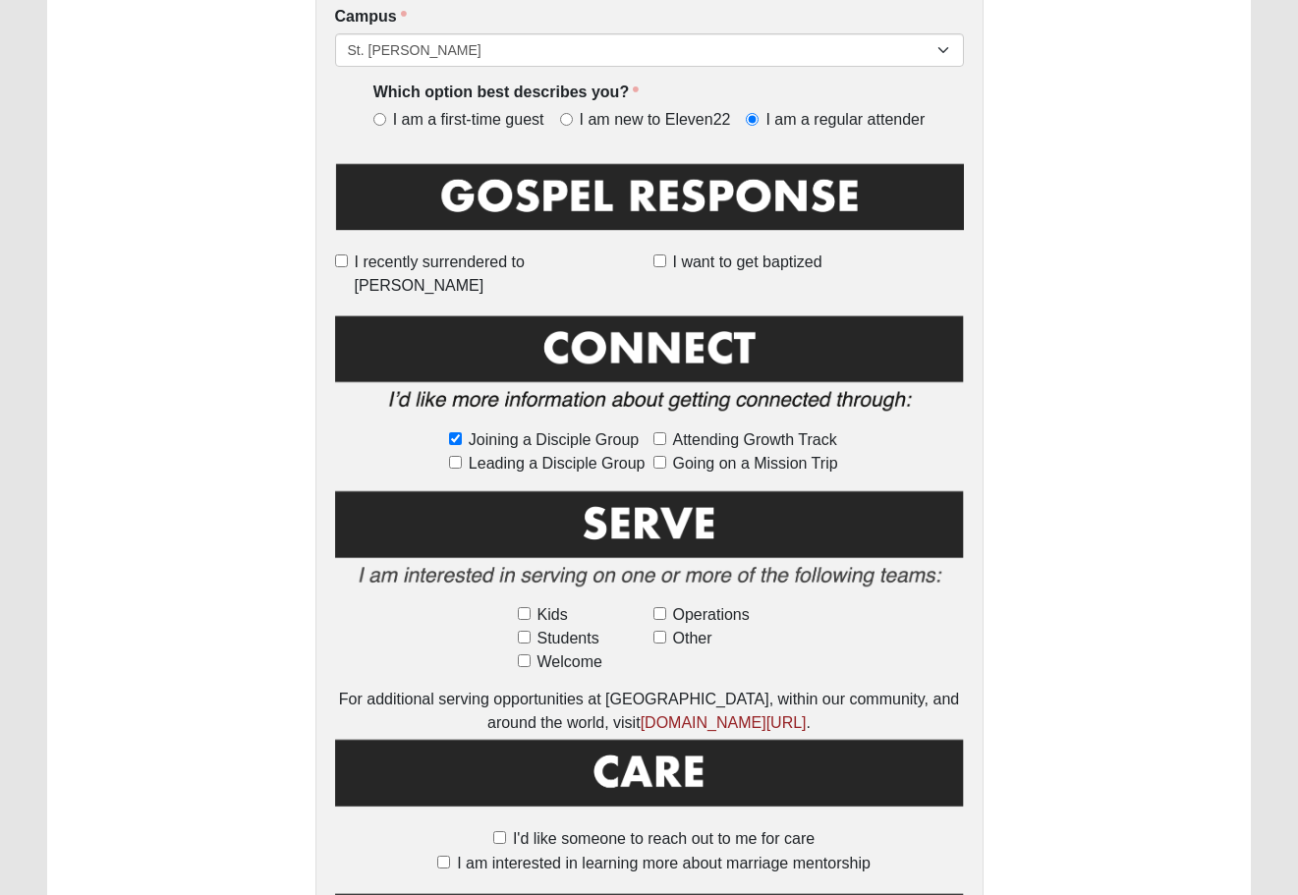
click at [499, 831] on input "I'd like someone to reach out to me for care" at bounding box center [499, 837] width 13 height 13
checkbox input "true"
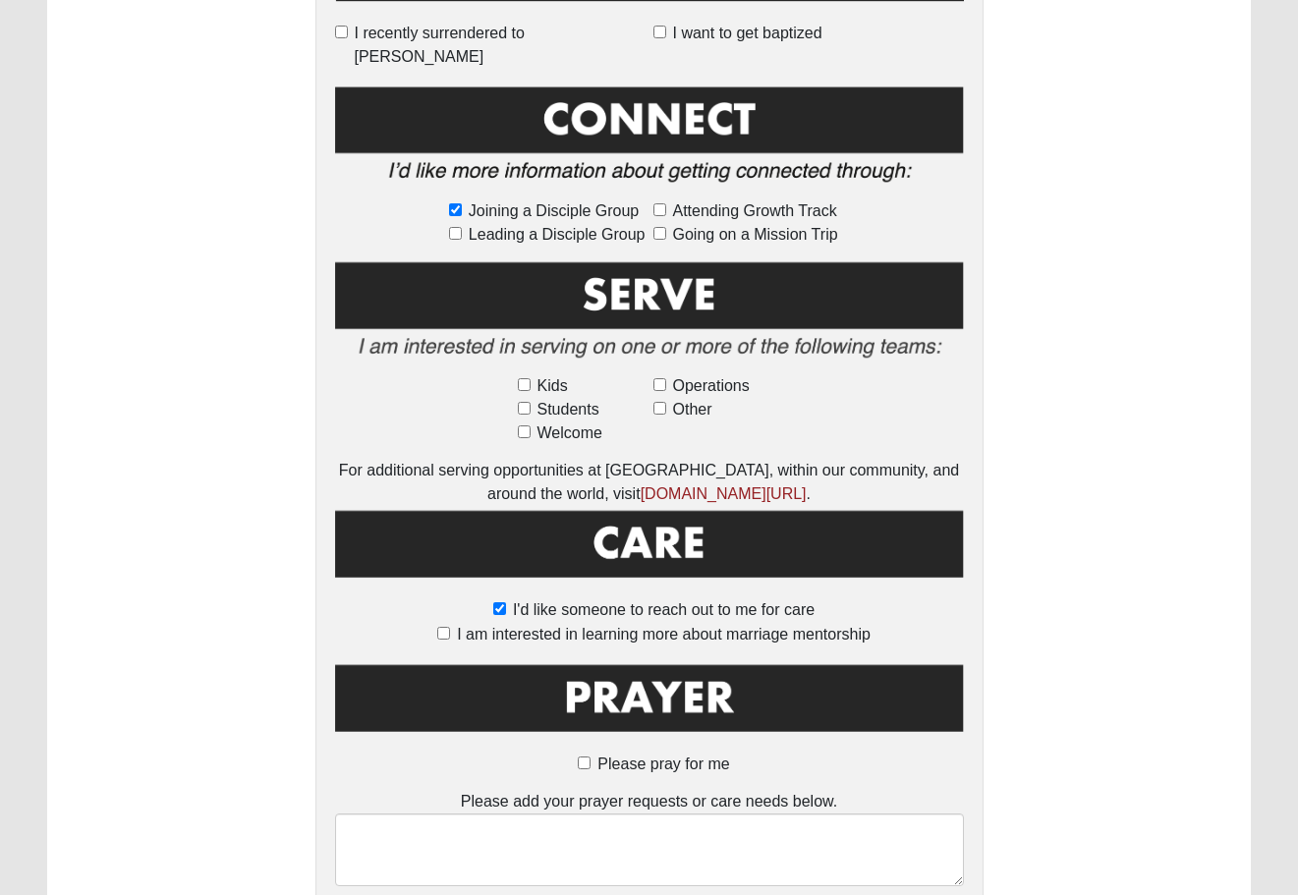
scroll to position [981, 0]
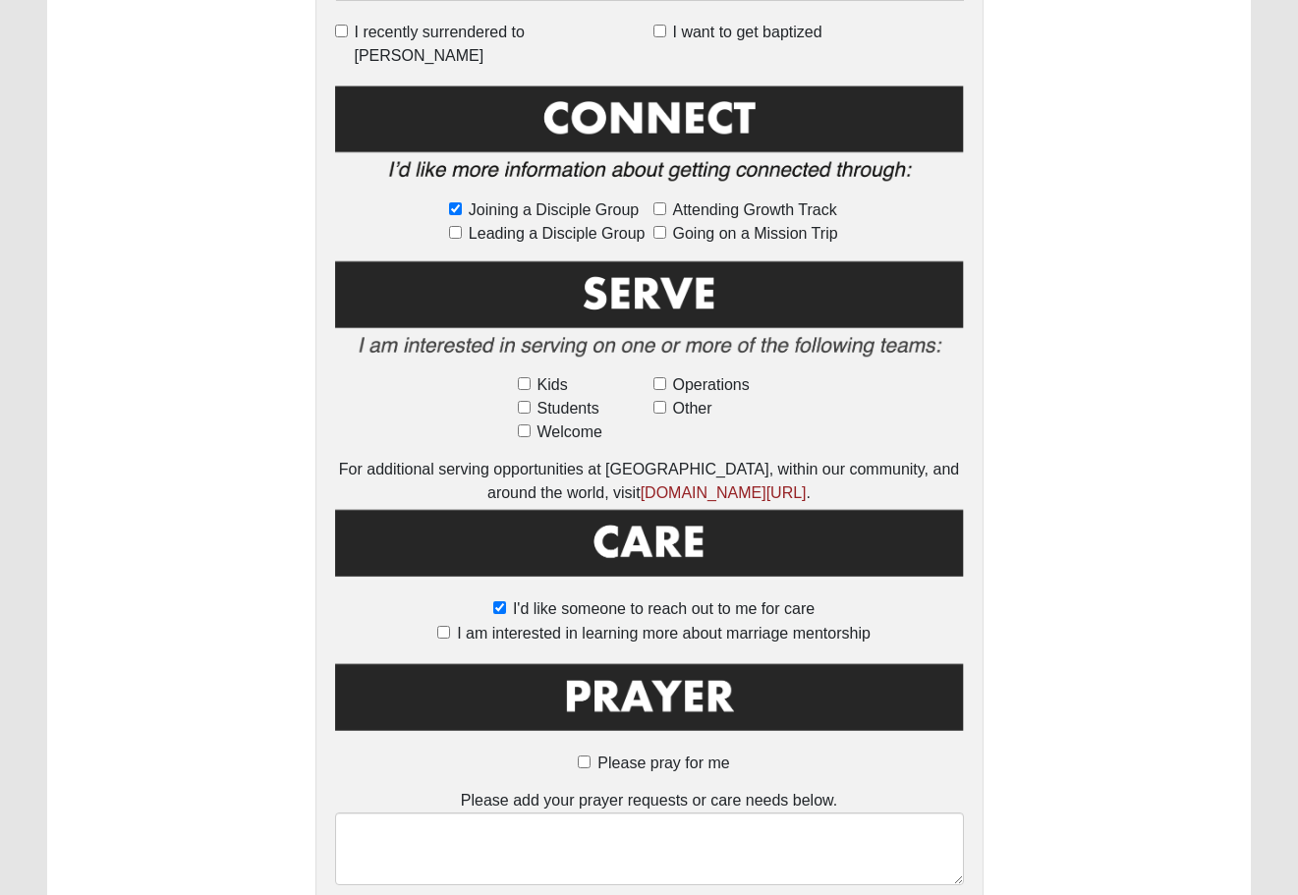
click at [586, 755] on input "Please pray for me" at bounding box center [584, 761] width 13 height 13
checkbox input "true"
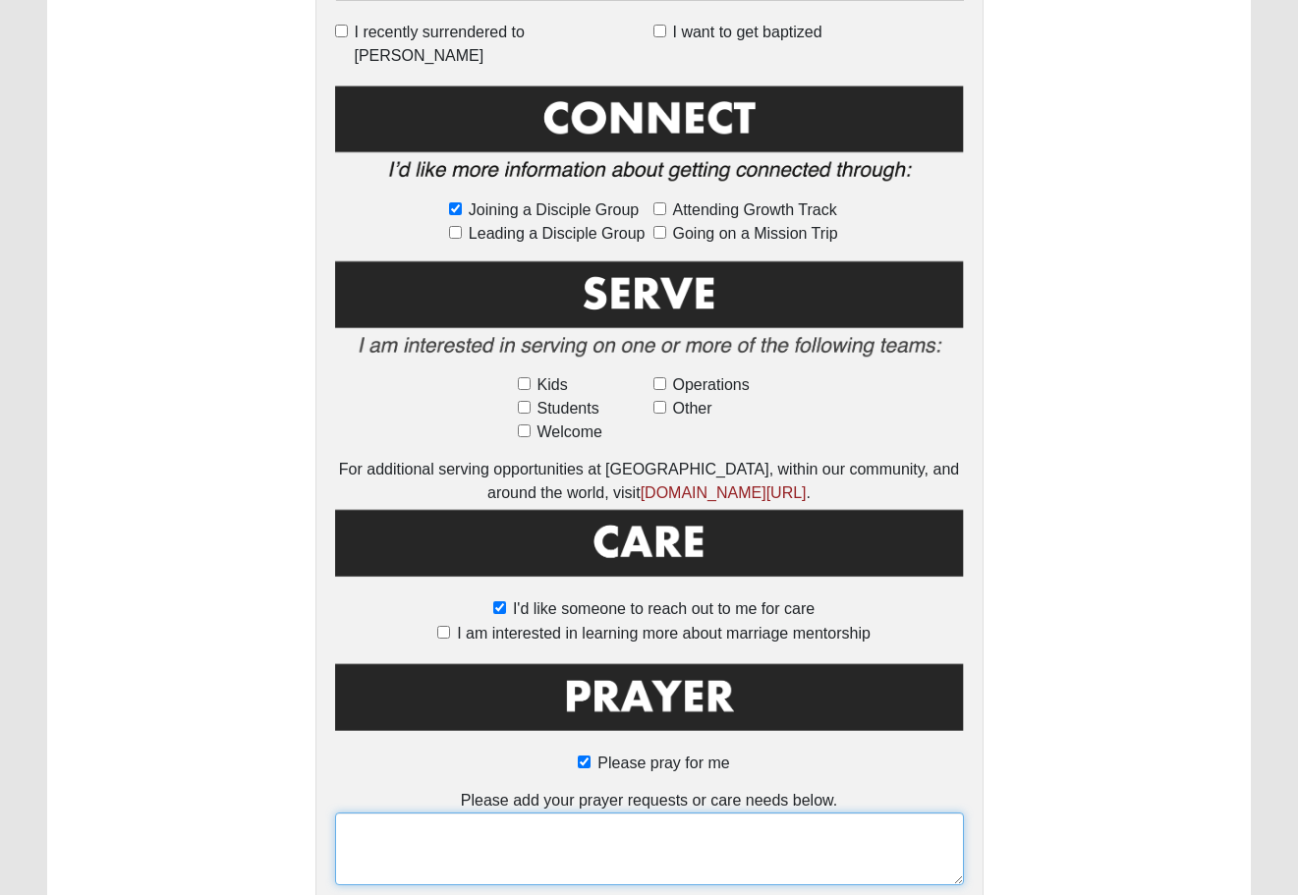
click at [546, 812] on textarea at bounding box center [649, 848] width 629 height 73
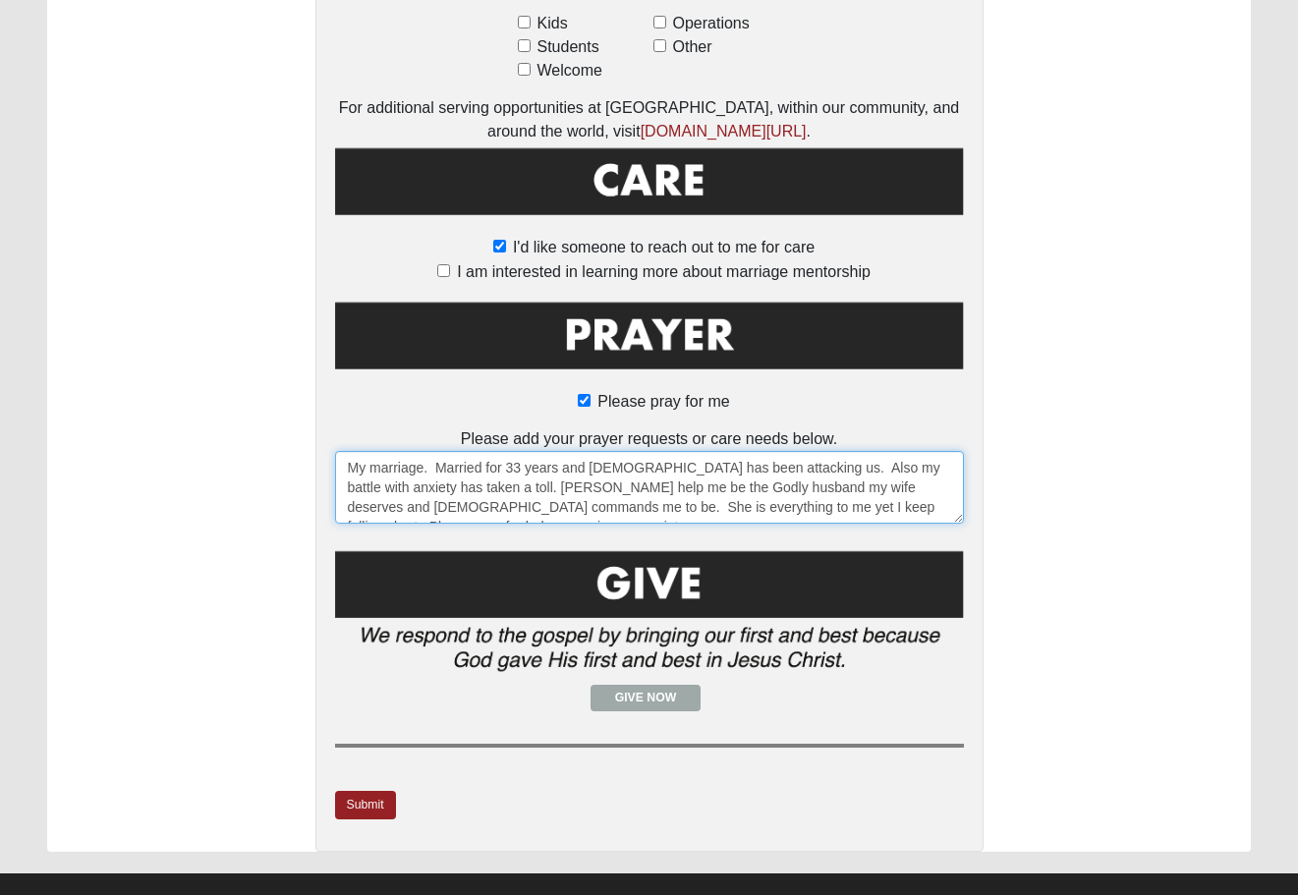
scroll to position [1342, 0]
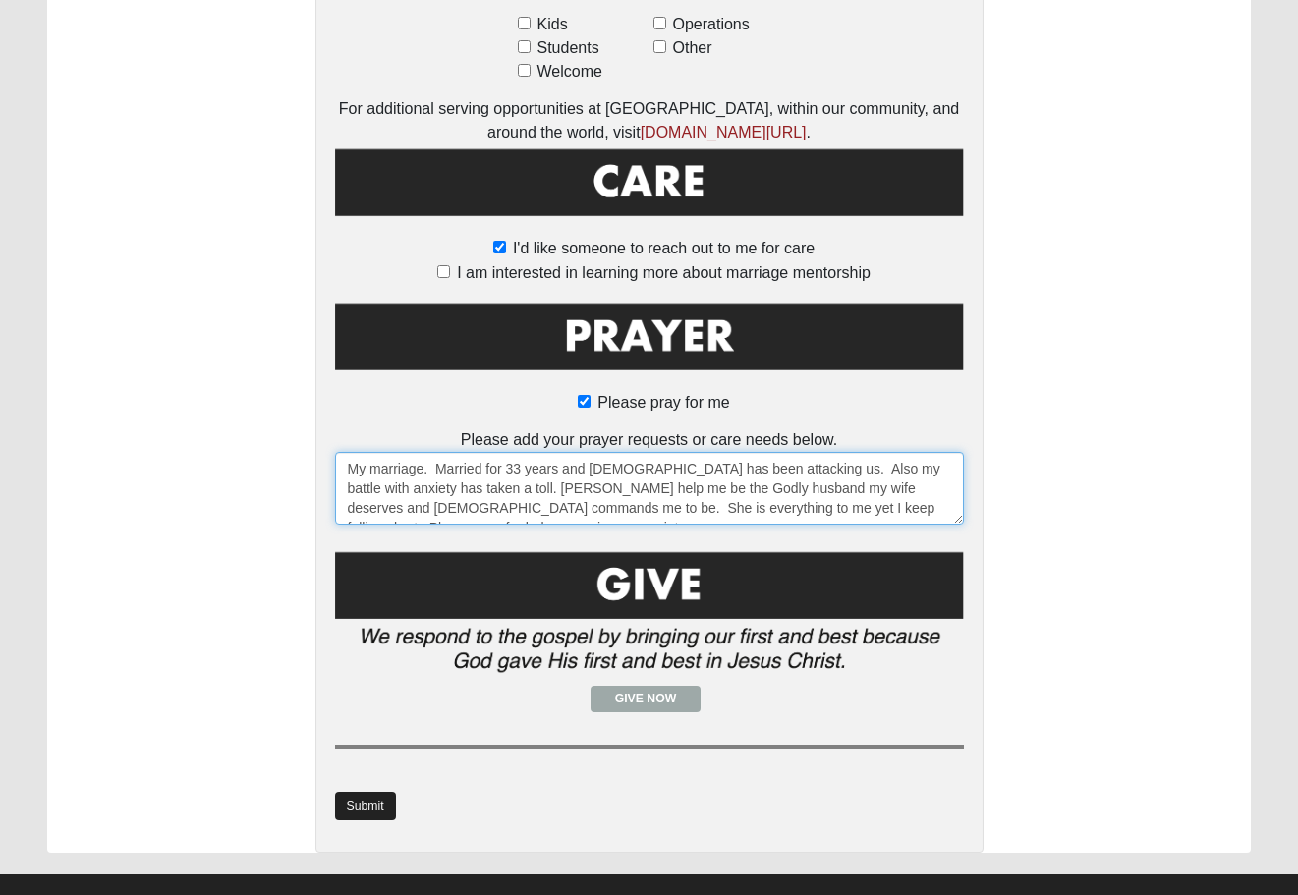
type textarea "My marriage. Married for 33 years and Satan has been attacking us. Also my batt…"
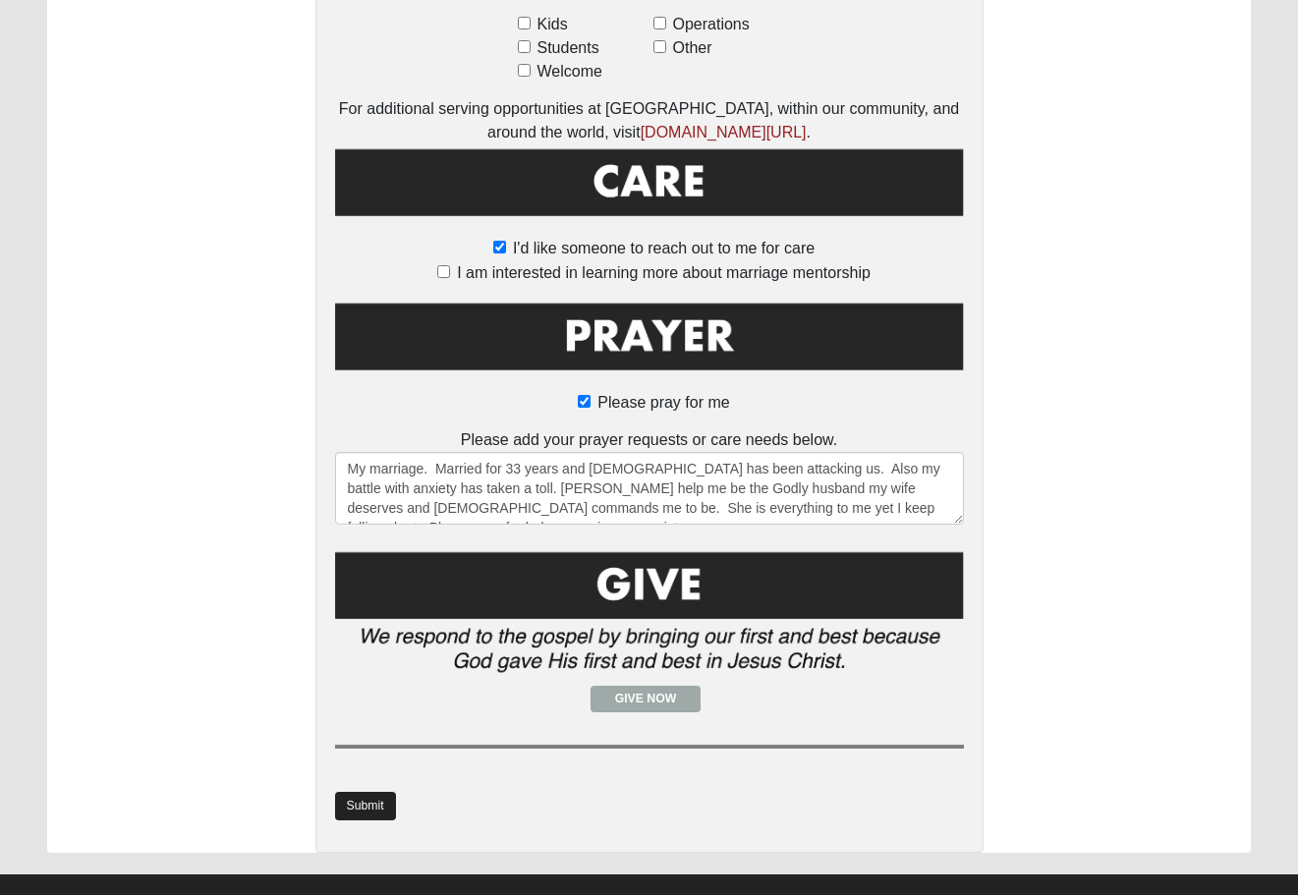
click at [379, 792] on link "Submit" at bounding box center [365, 806] width 61 height 28
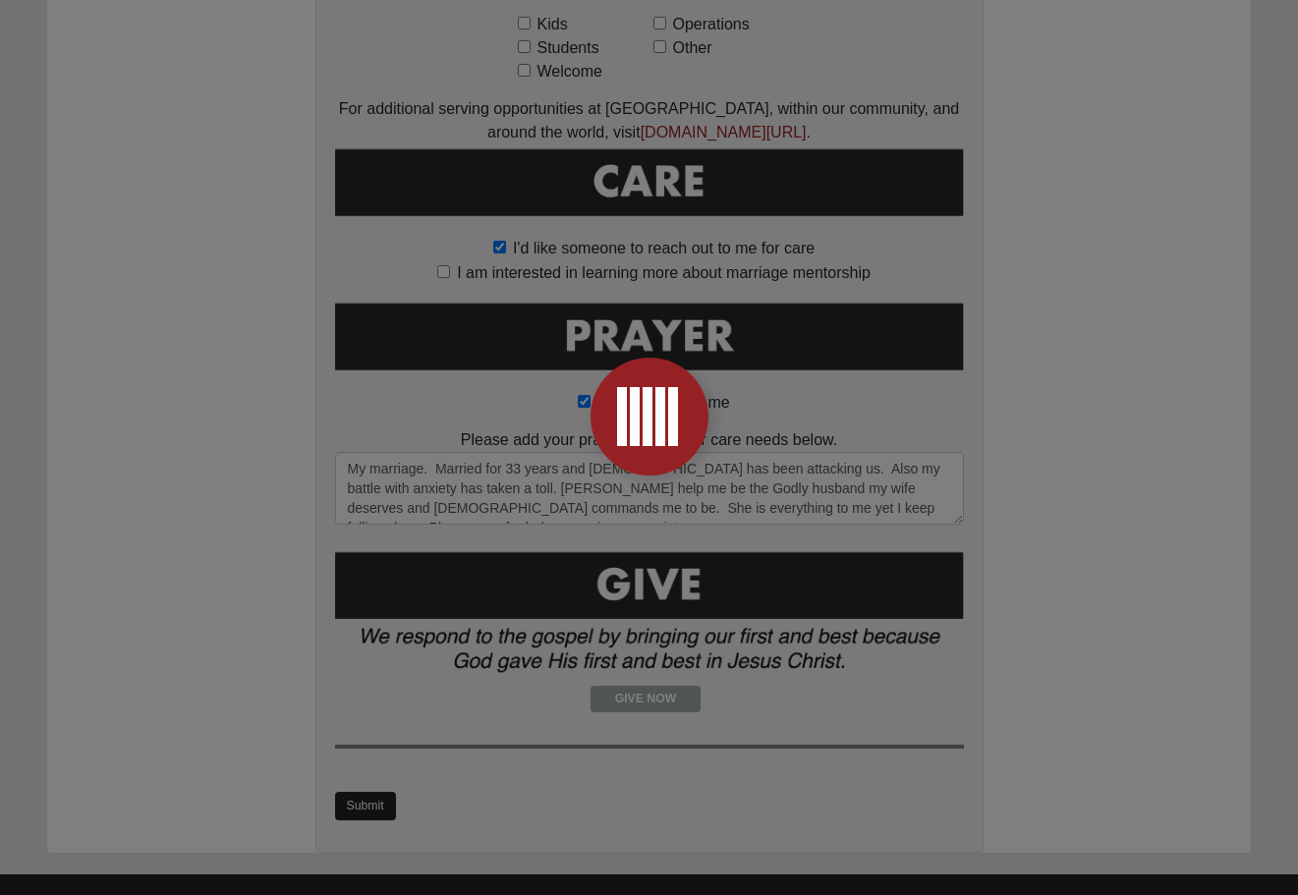
scroll to position [0, 0]
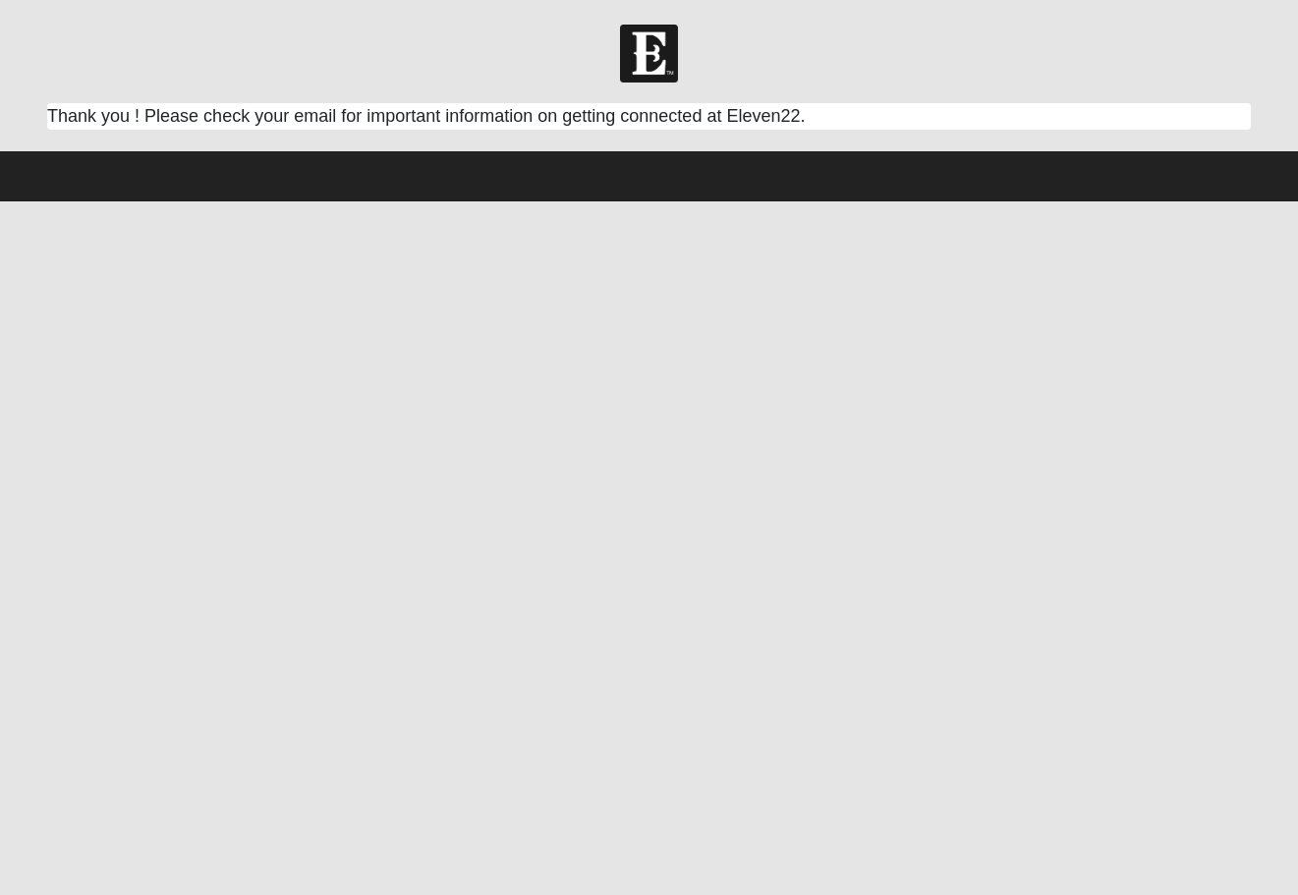
click at [379, 201] on html "Log In Respond Card Error Work Entry 06274" at bounding box center [649, 100] width 1298 height 201
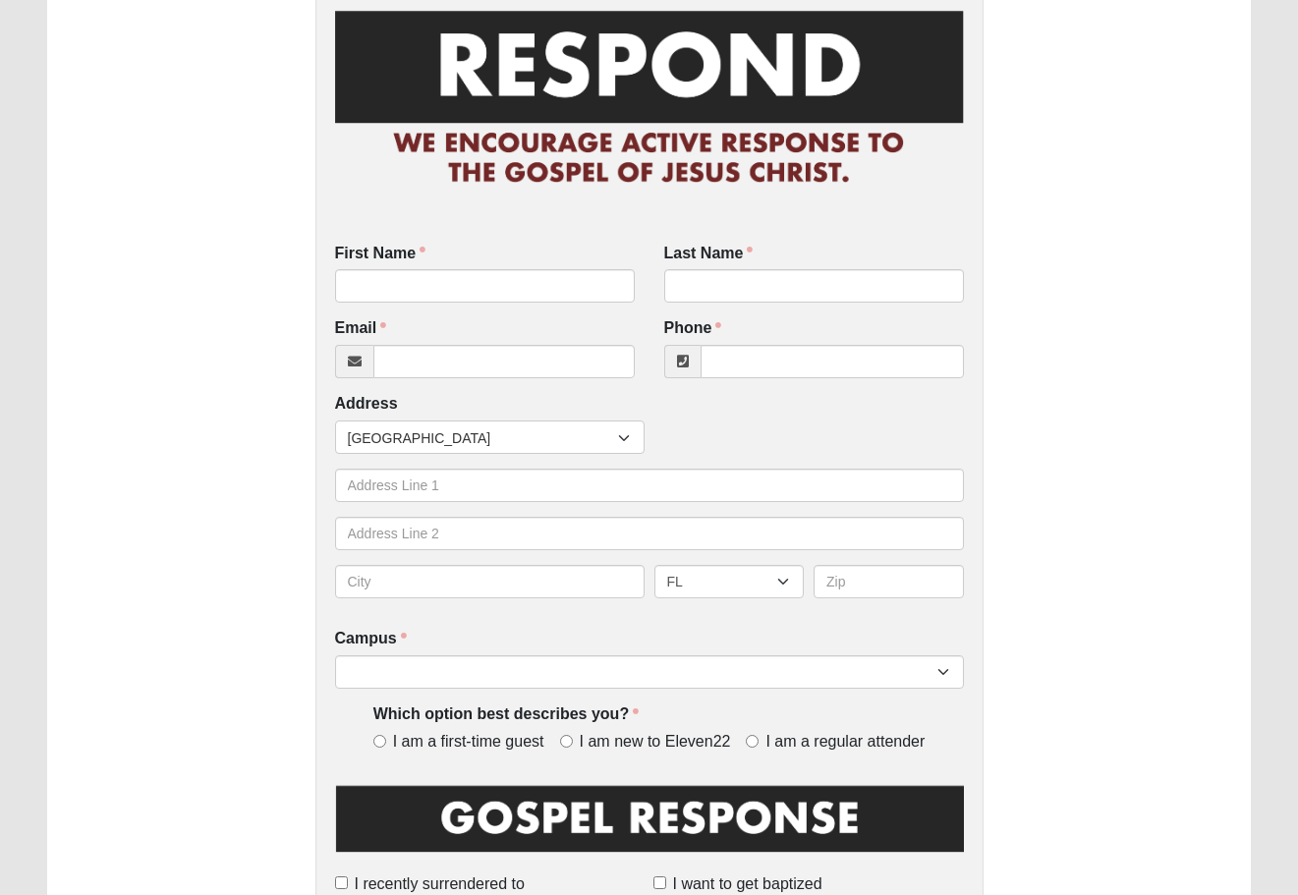
scroll to position [143, 0]
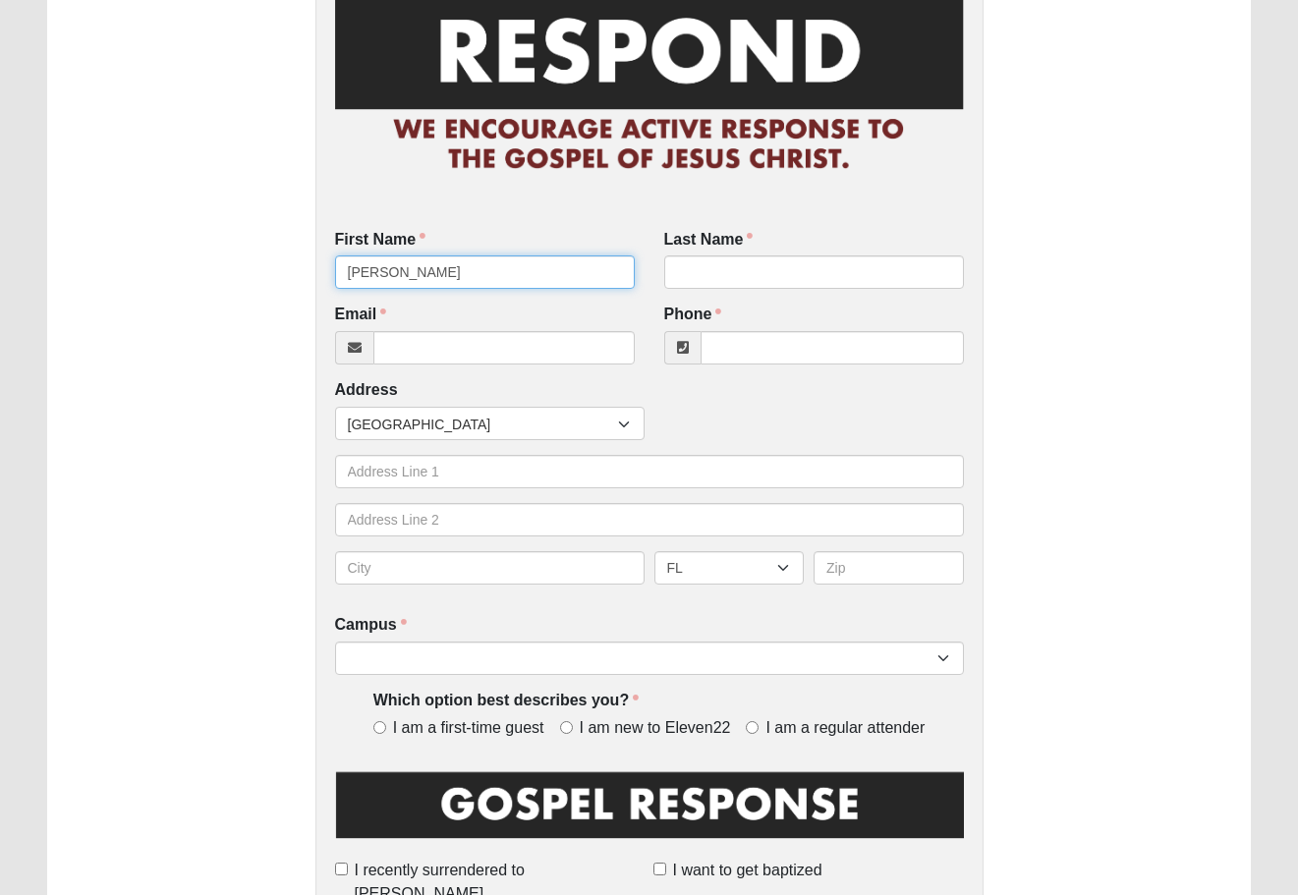
type input "Brian"
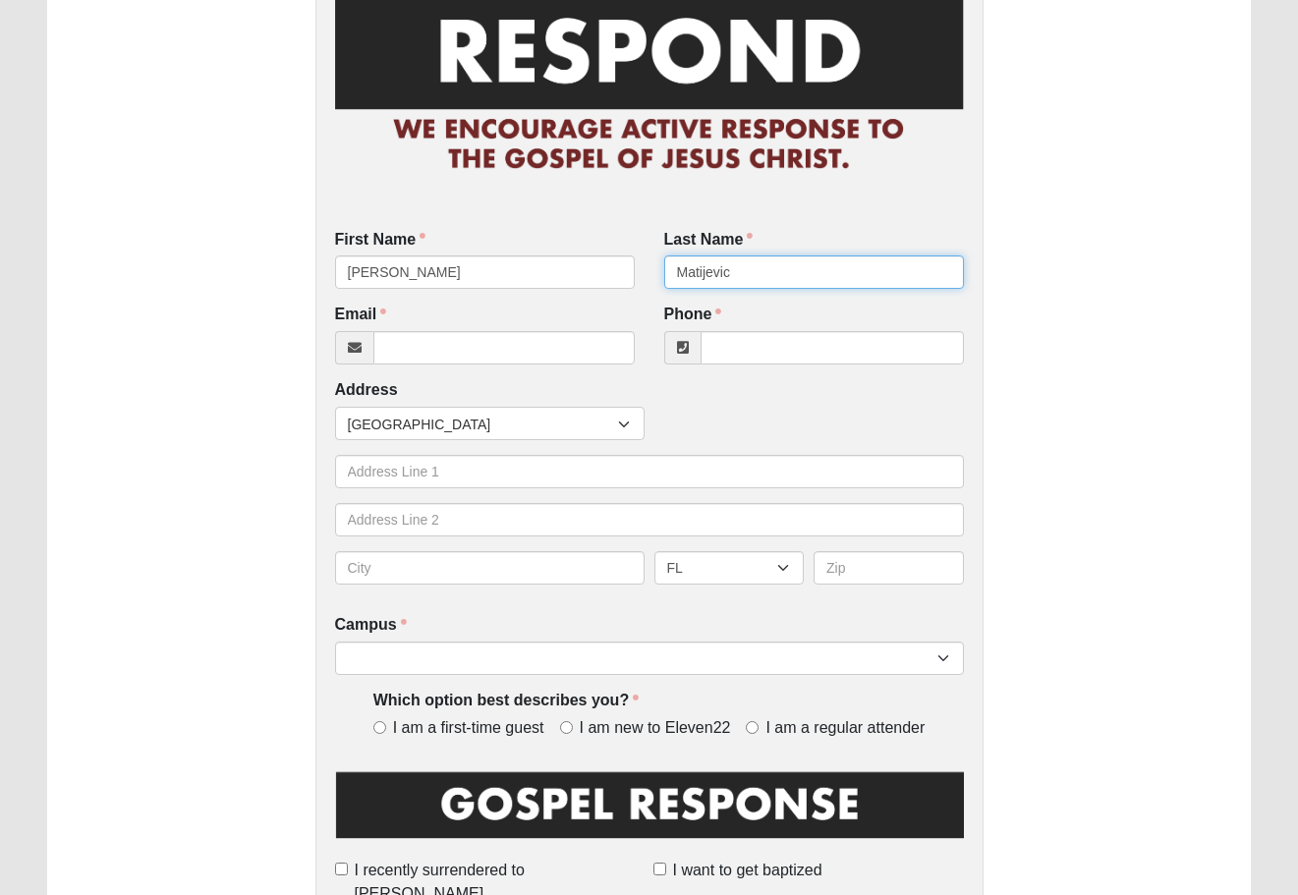
type input "Matijevic"
type input "b"
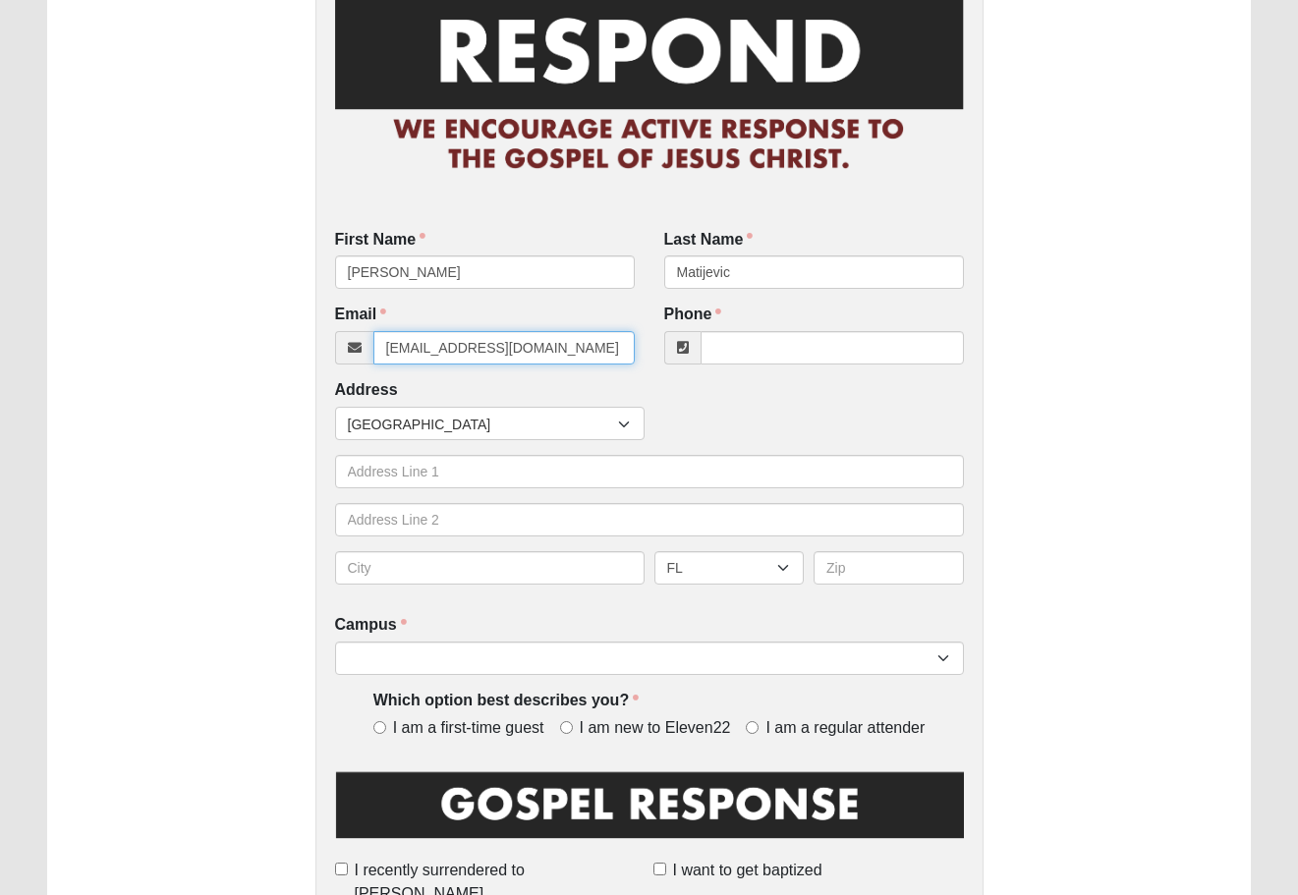
type input "bmat5893@yahoo.com"
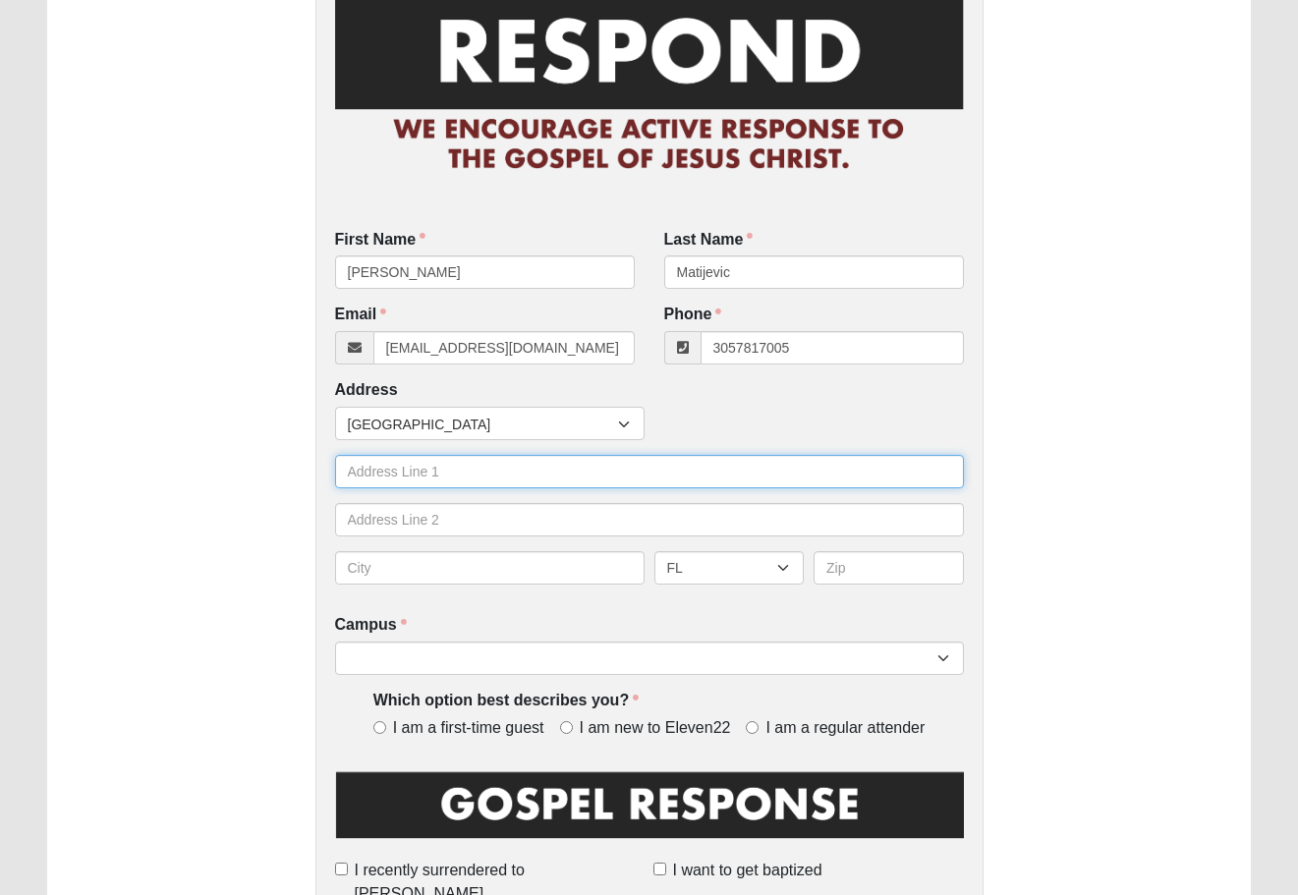
type input "(305) 781-7005"
click at [378, 460] on input "text" at bounding box center [649, 471] width 629 height 33
type input "67 Pathway Ct."
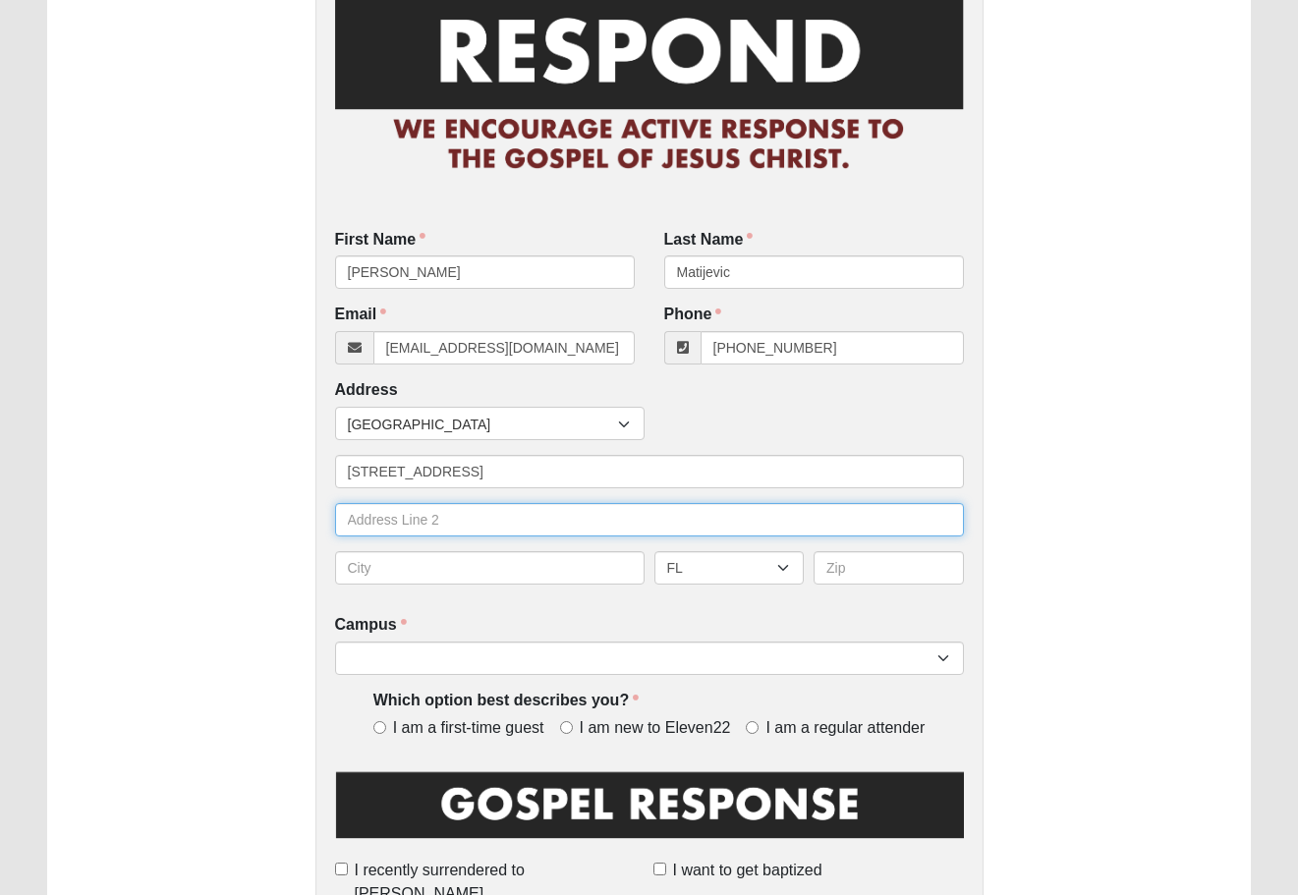
type input "S"
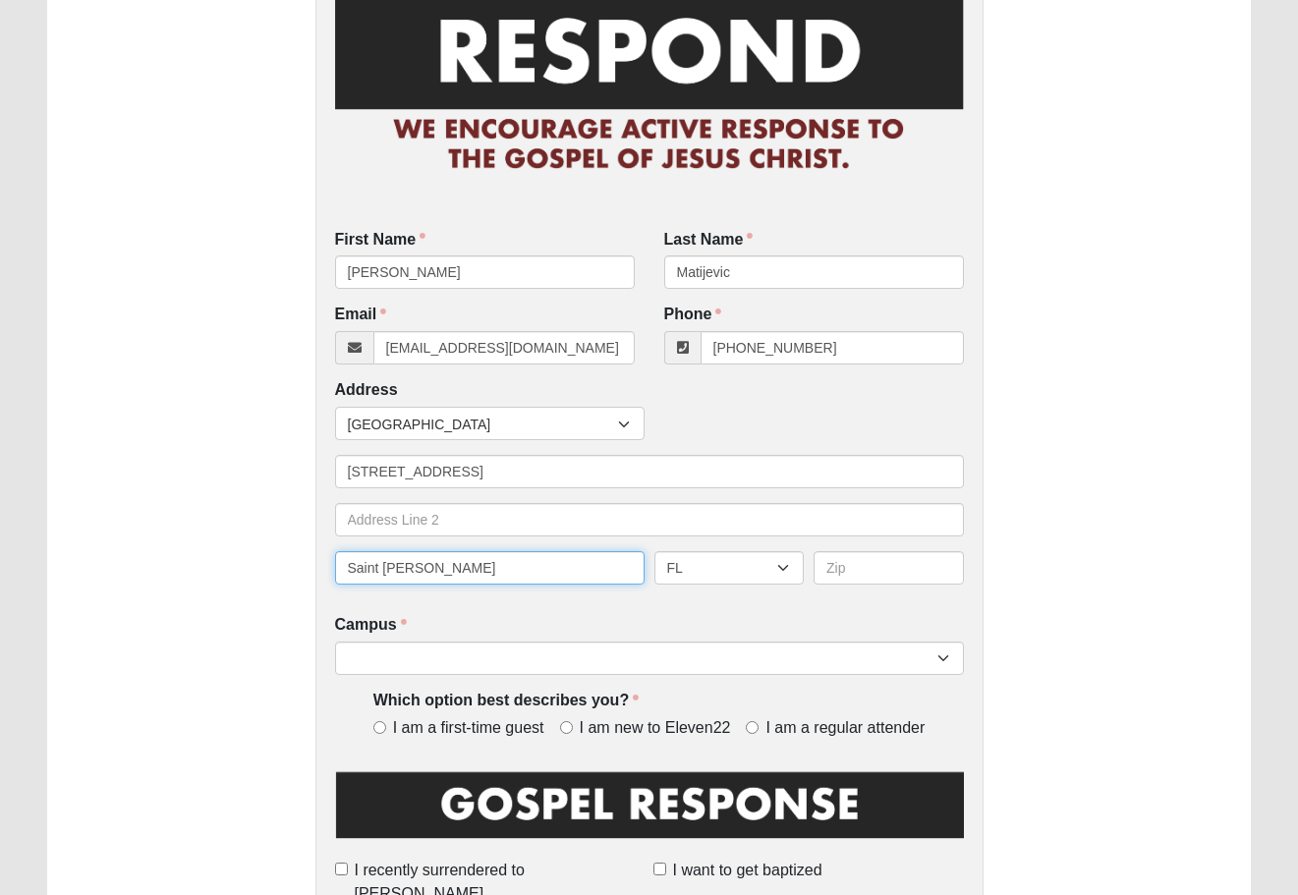
type input "Saint Johns"
type input "32259"
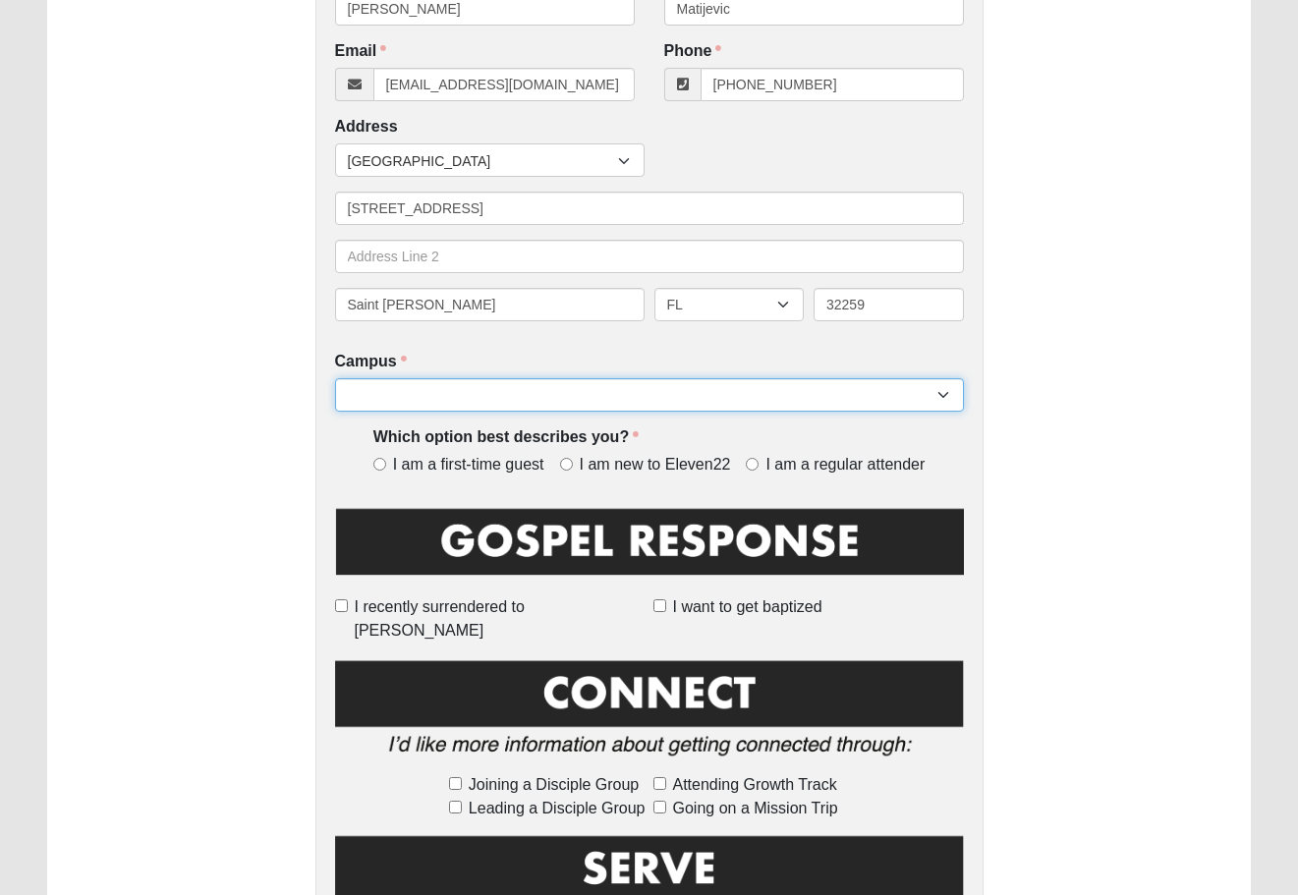
scroll to position [426, 0]
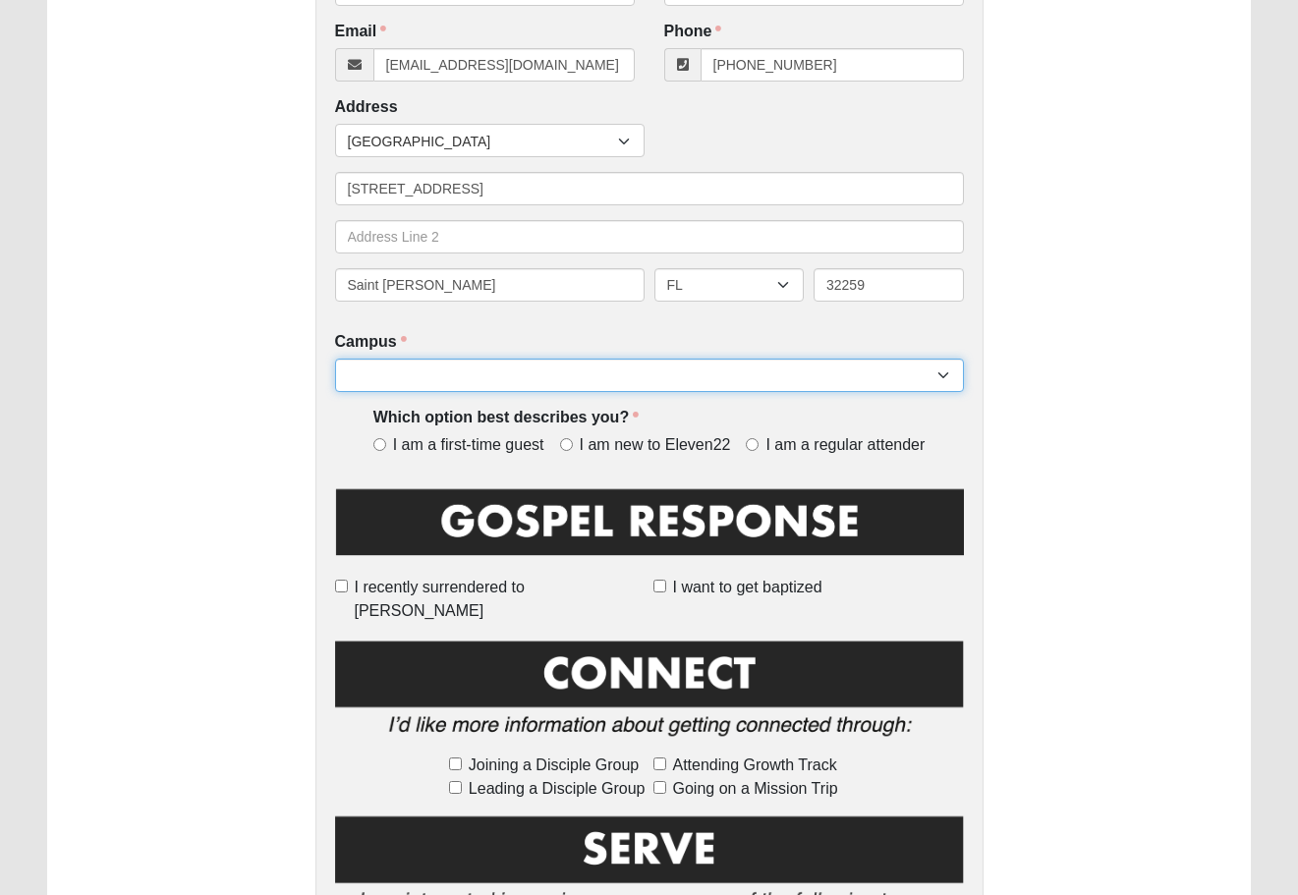
select select "11"
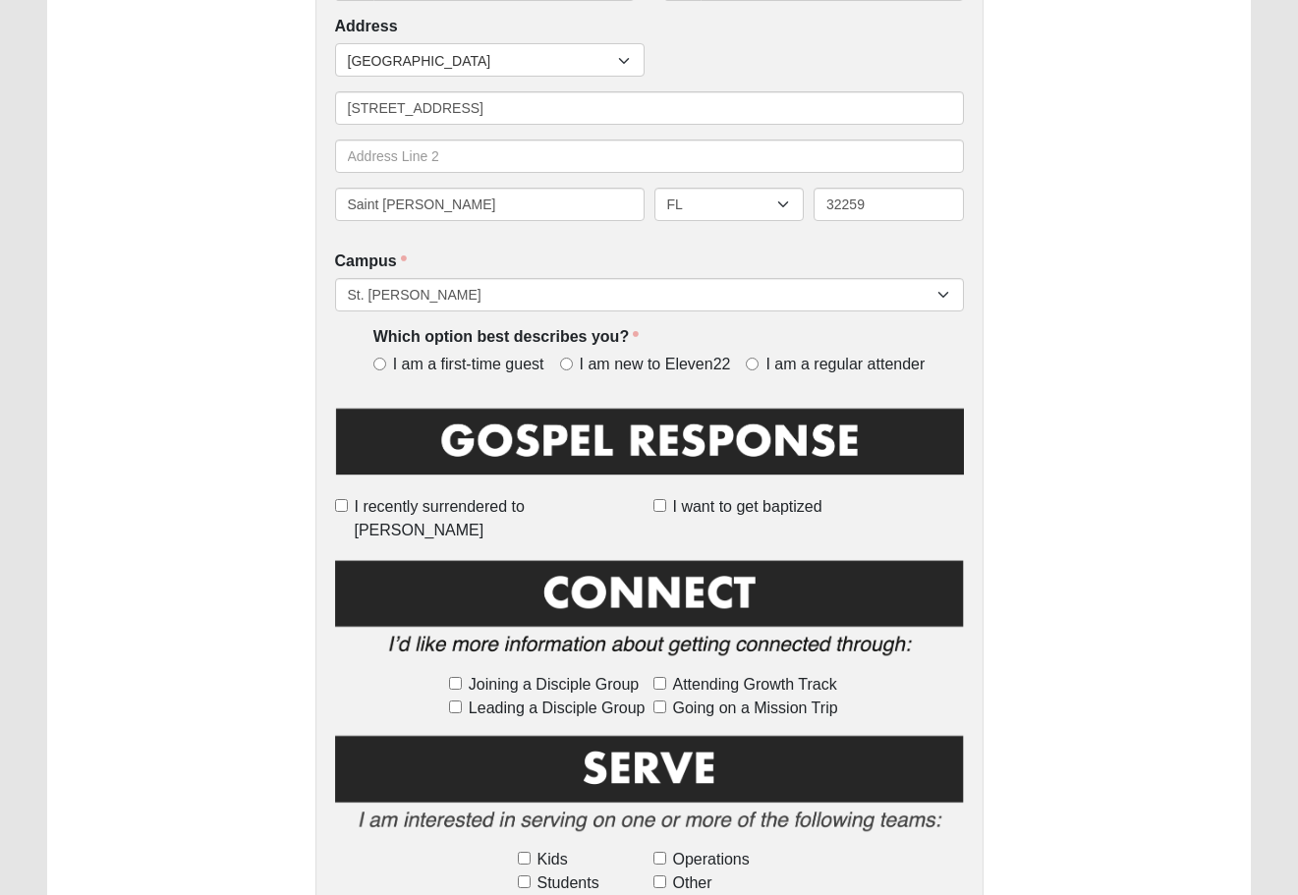
scroll to position [508, 0]
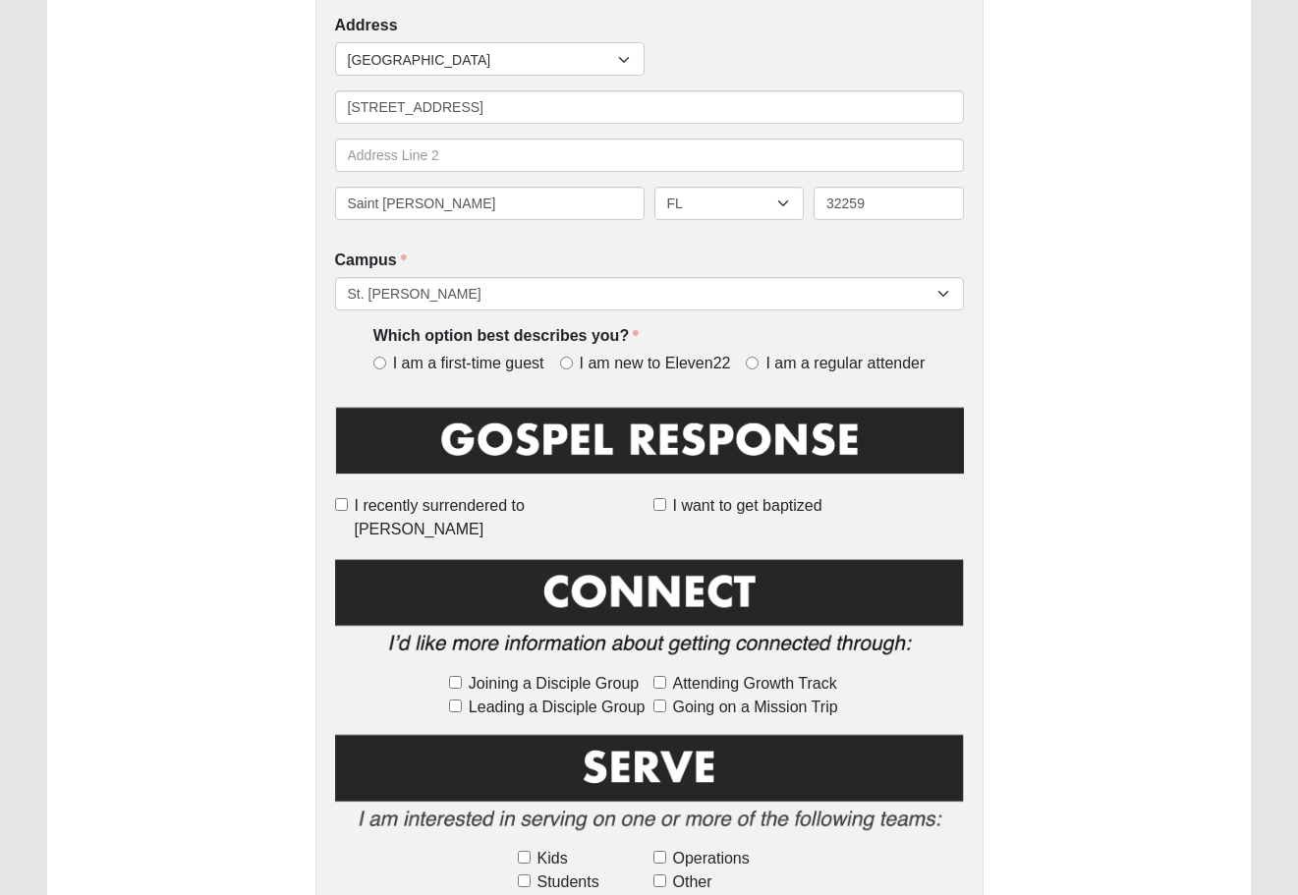
click at [668, 366] on span "I am new to Eleven22" at bounding box center [655, 364] width 151 height 23
click at [573, 366] on input "I am new to Eleven22" at bounding box center [566, 363] width 13 height 13
radio input "true"
click at [800, 363] on span "I am a regular attender" at bounding box center [844, 364] width 159 height 23
click at [758, 363] on input "I am a regular attender" at bounding box center [752, 363] width 13 height 13
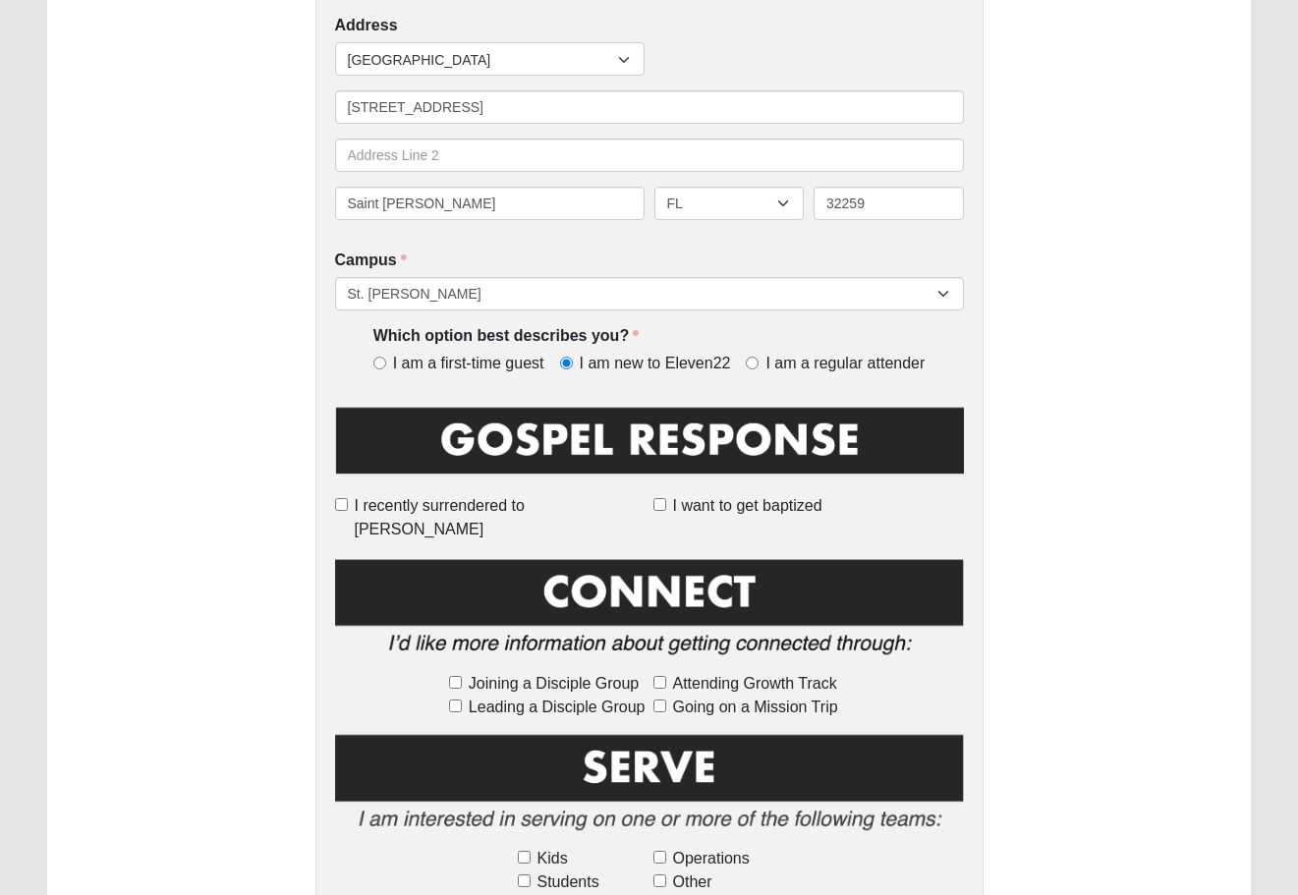
radio input "true"
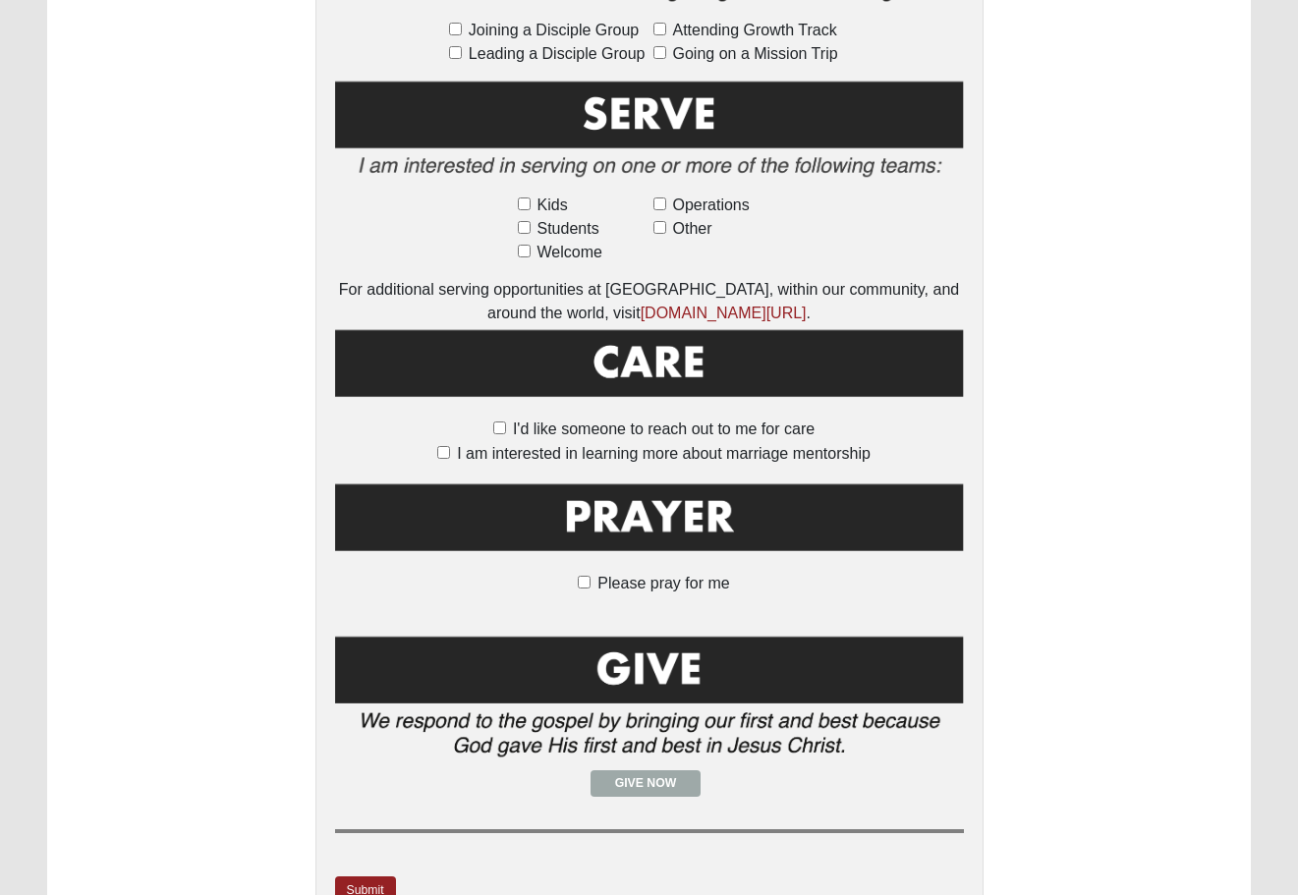
scroll to position [1212, 0]
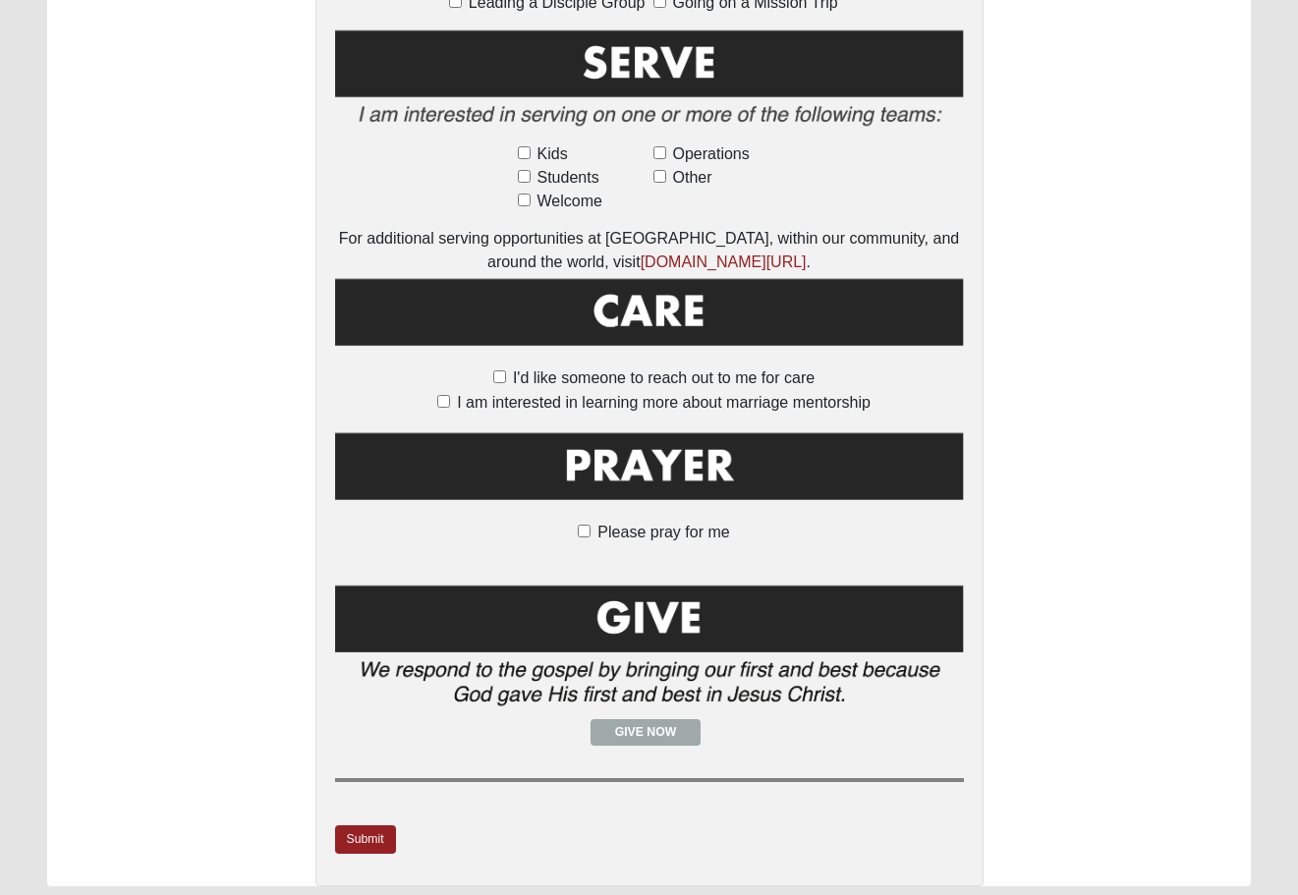
click at [590, 521] on label "Please pray for me" at bounding box center [648, 533] width 161 height 24
click at [590, 525] on input "Please pray for me" at bounding box center [584, 531] width 13 height 13
checkbox input "true"
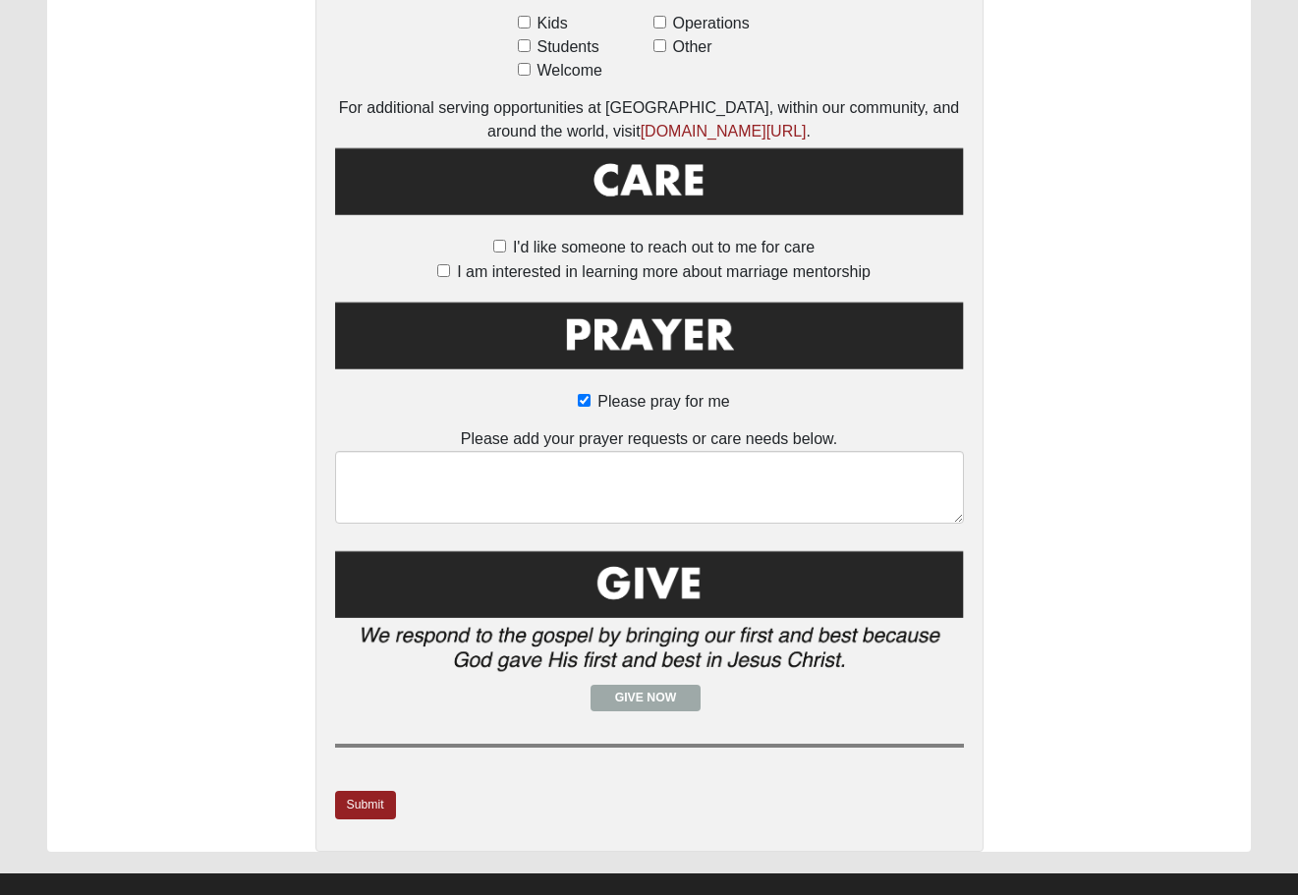
scroll to position [1342, 0]
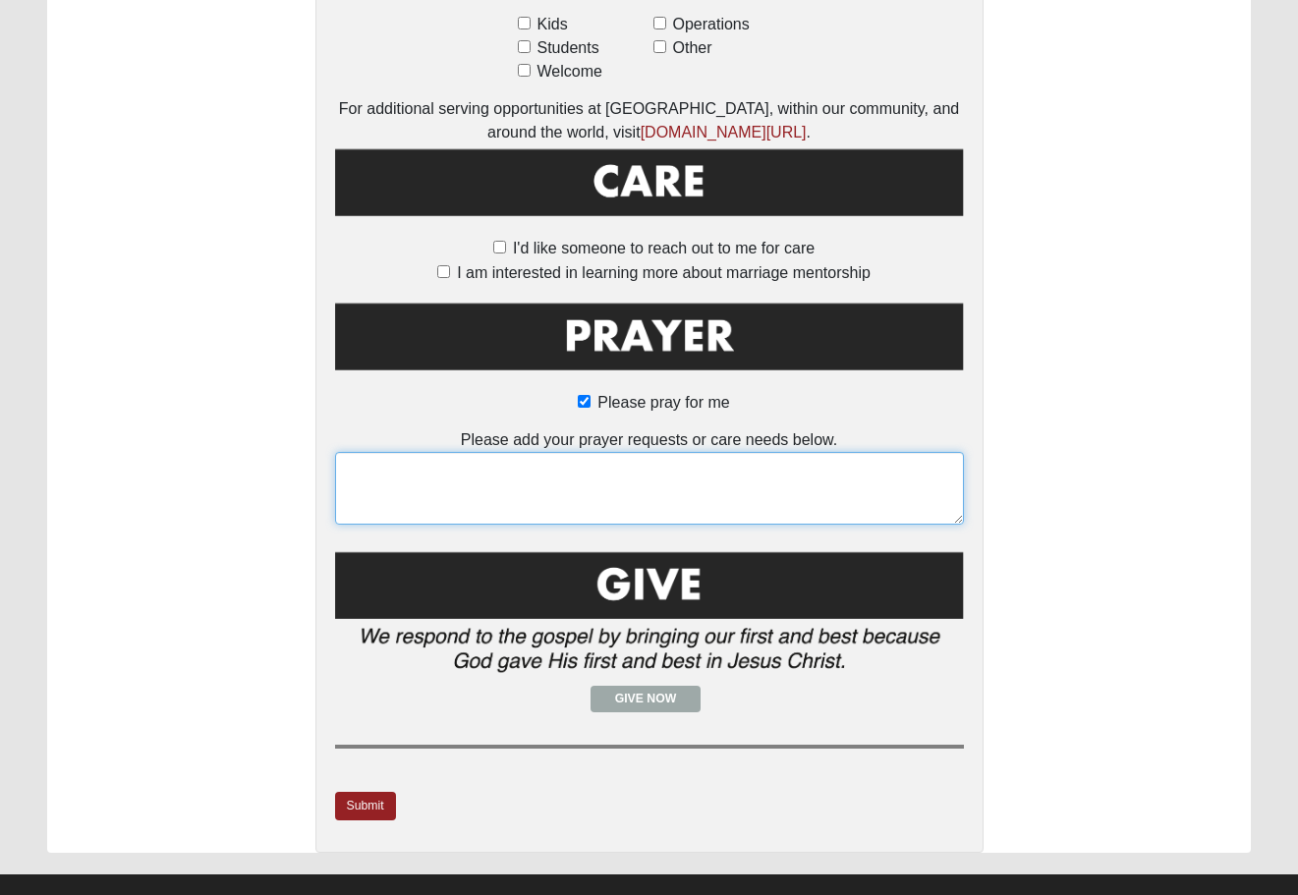
click at [597, 452] on textarea at bounding box center [649, 488] width 629 height 73
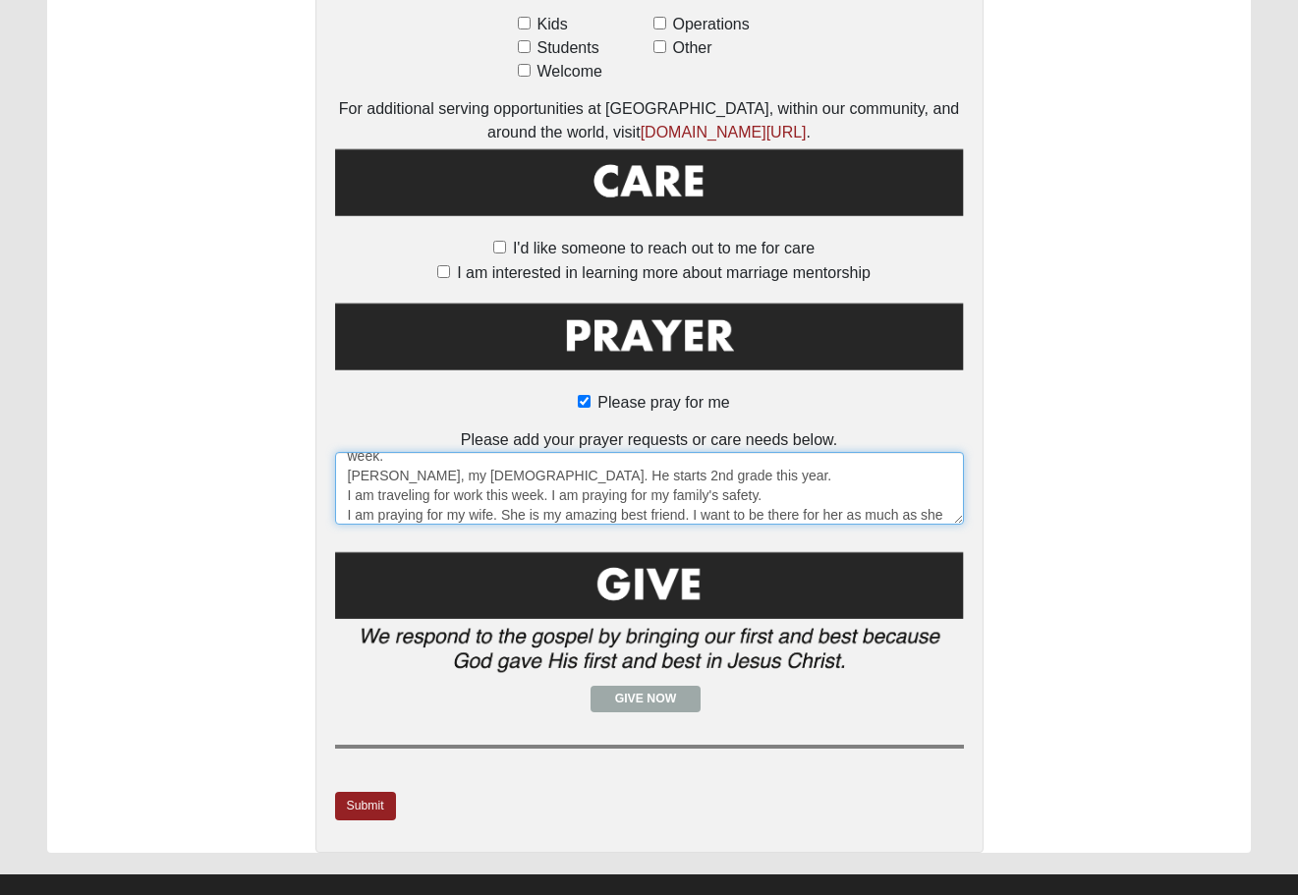
scroll to position [52, 0]
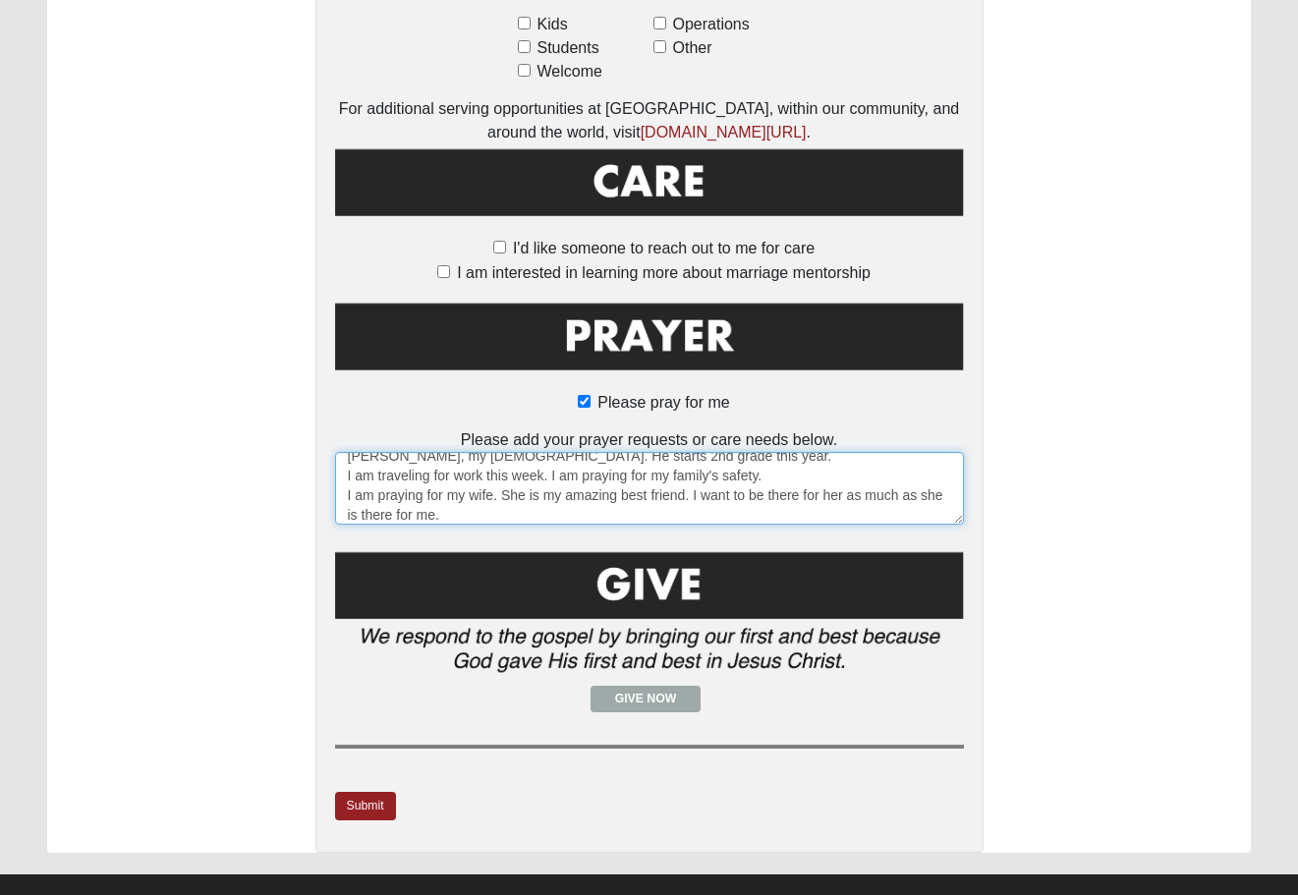
drag, startPoint x: 731, startPoint y: 485, endPoint x: 650, endPoint y: 480, distance: 80.7
click at [650, 480] on textarea "Ethan my soon to be 17 year old a junior in high school. He starts this week. L…" at bounding box center [649, 488] width 629 height 73
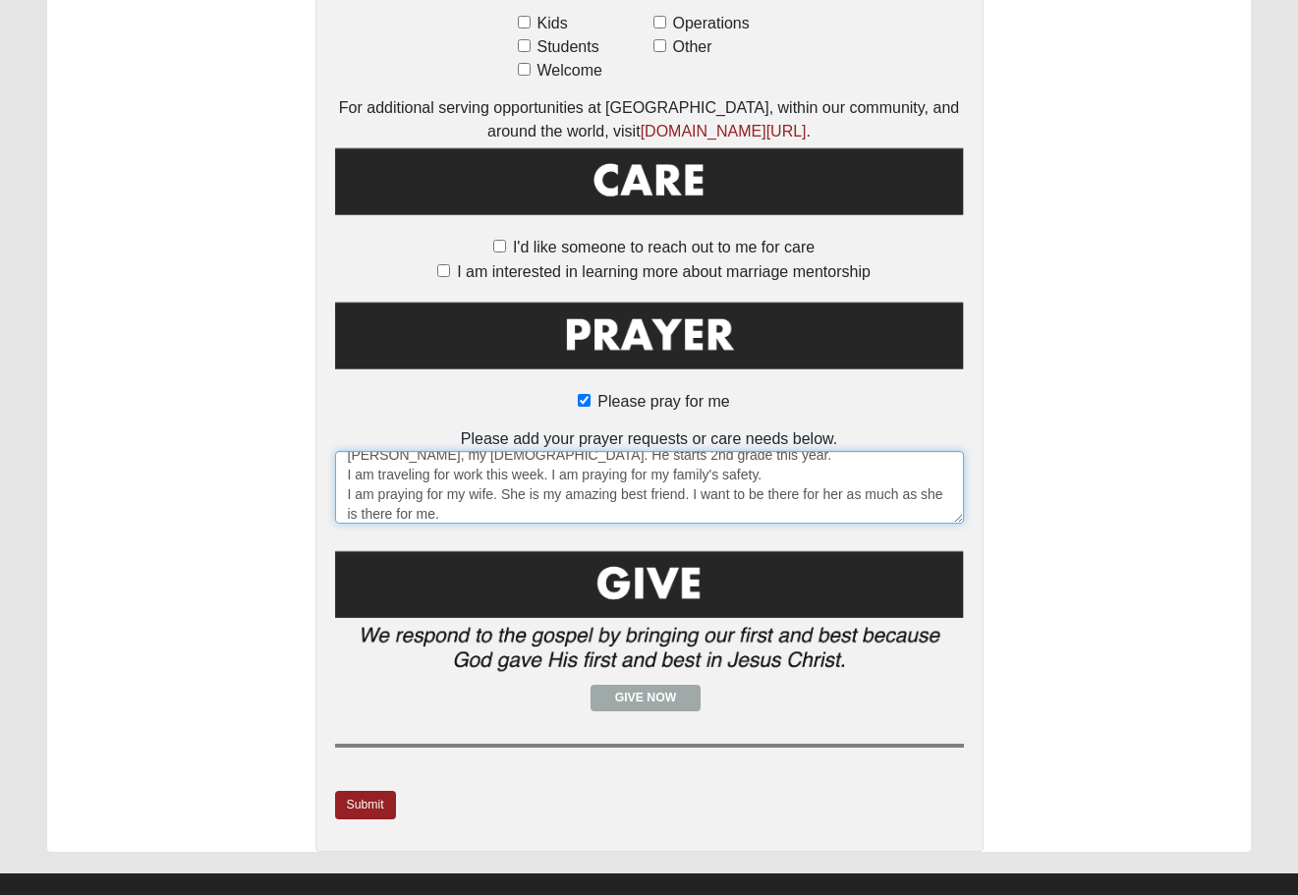
scroll to position [1342, 0]
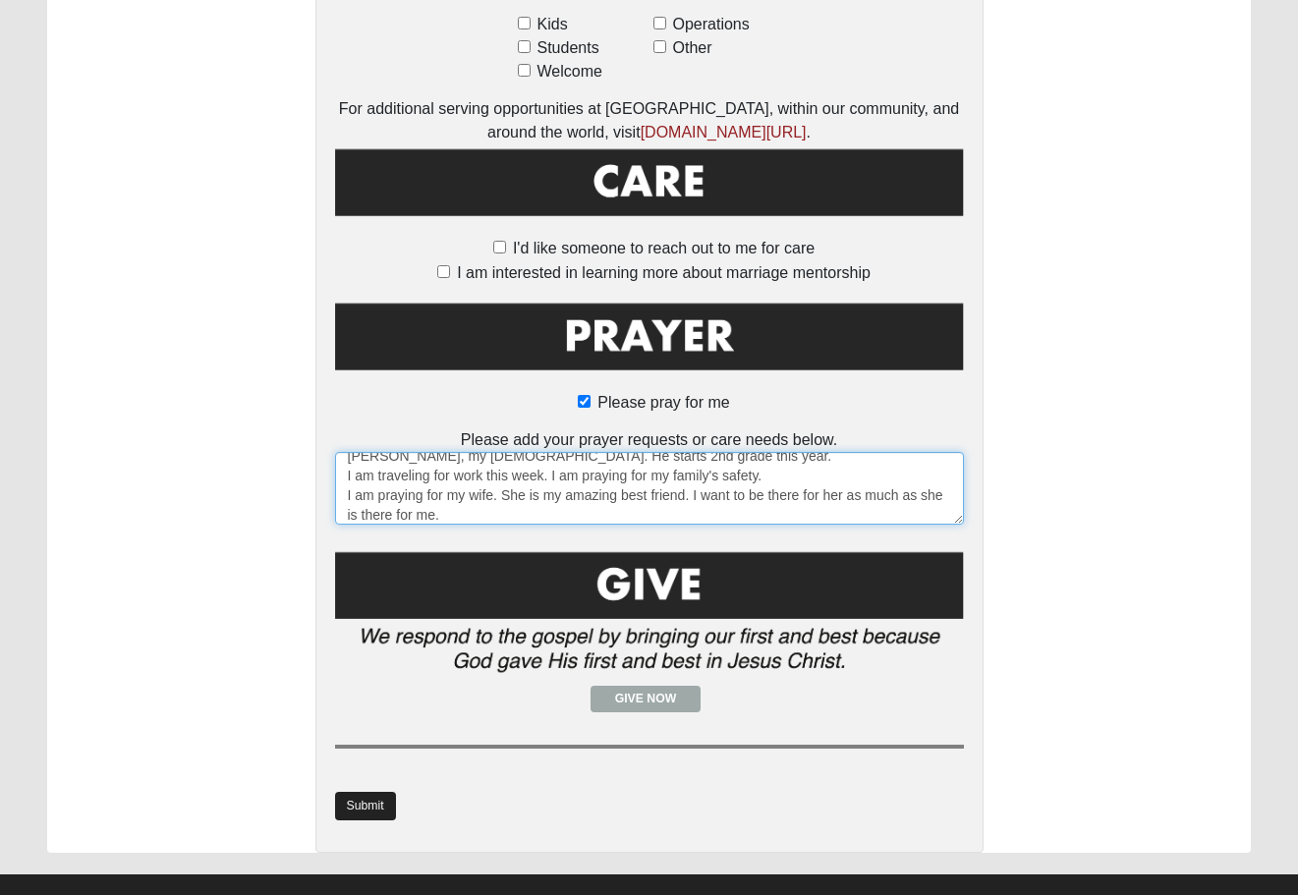
type textarea "Ethan my soon to be 17 year old a junior in high school. He starts this week. L…"
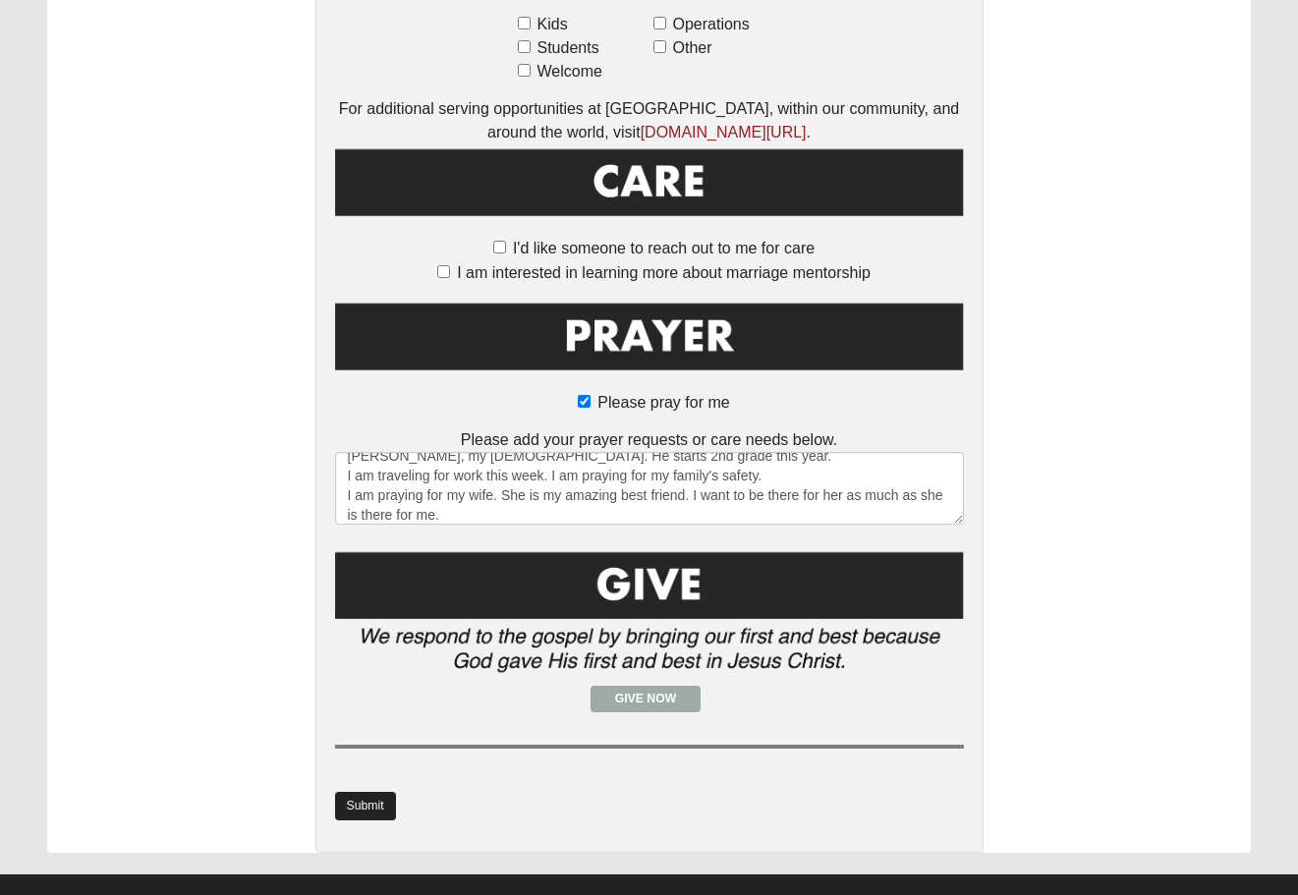
click at [364, 792] on link "Submit" at bounding box center [365, 806] width 61 height 28
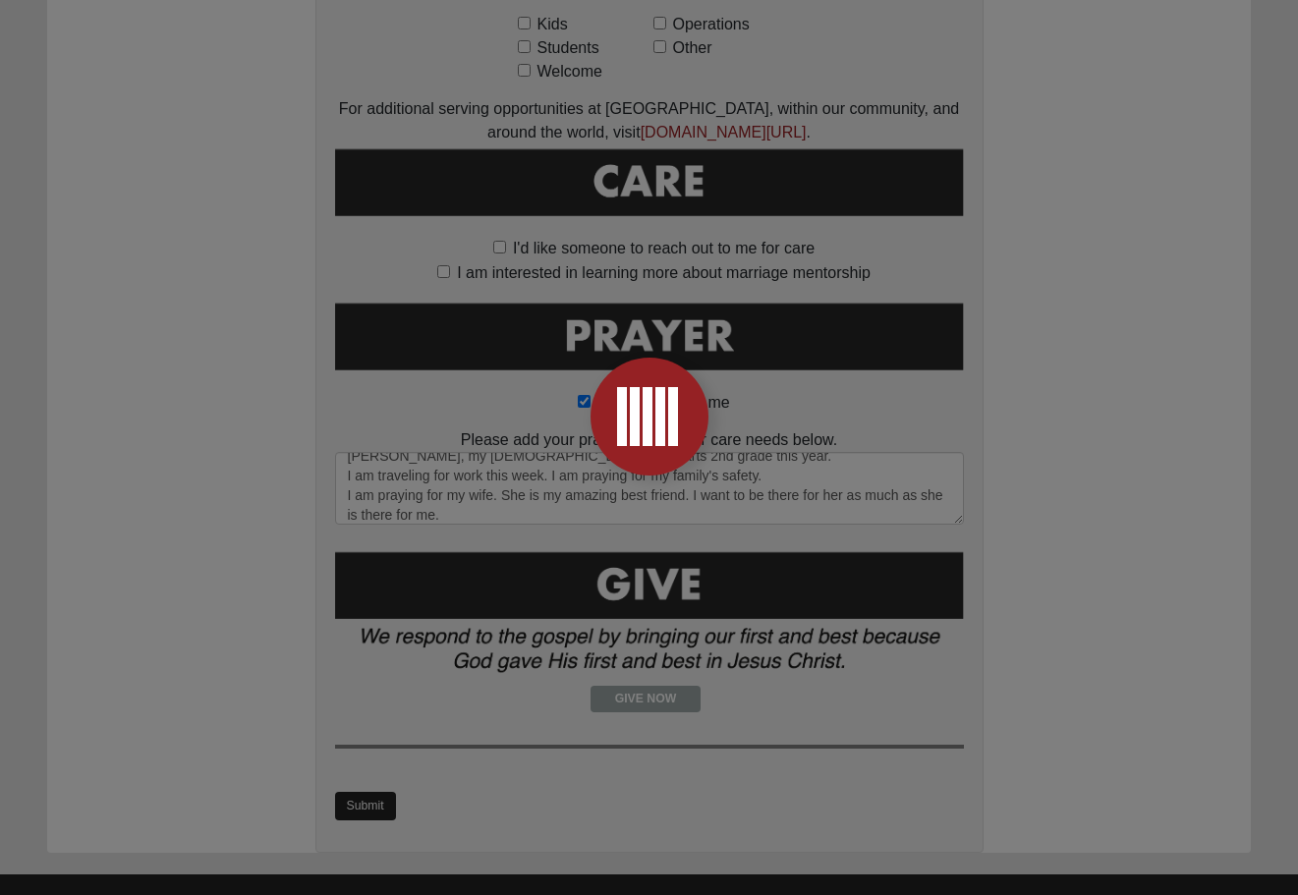
scroll to position [0, 0]
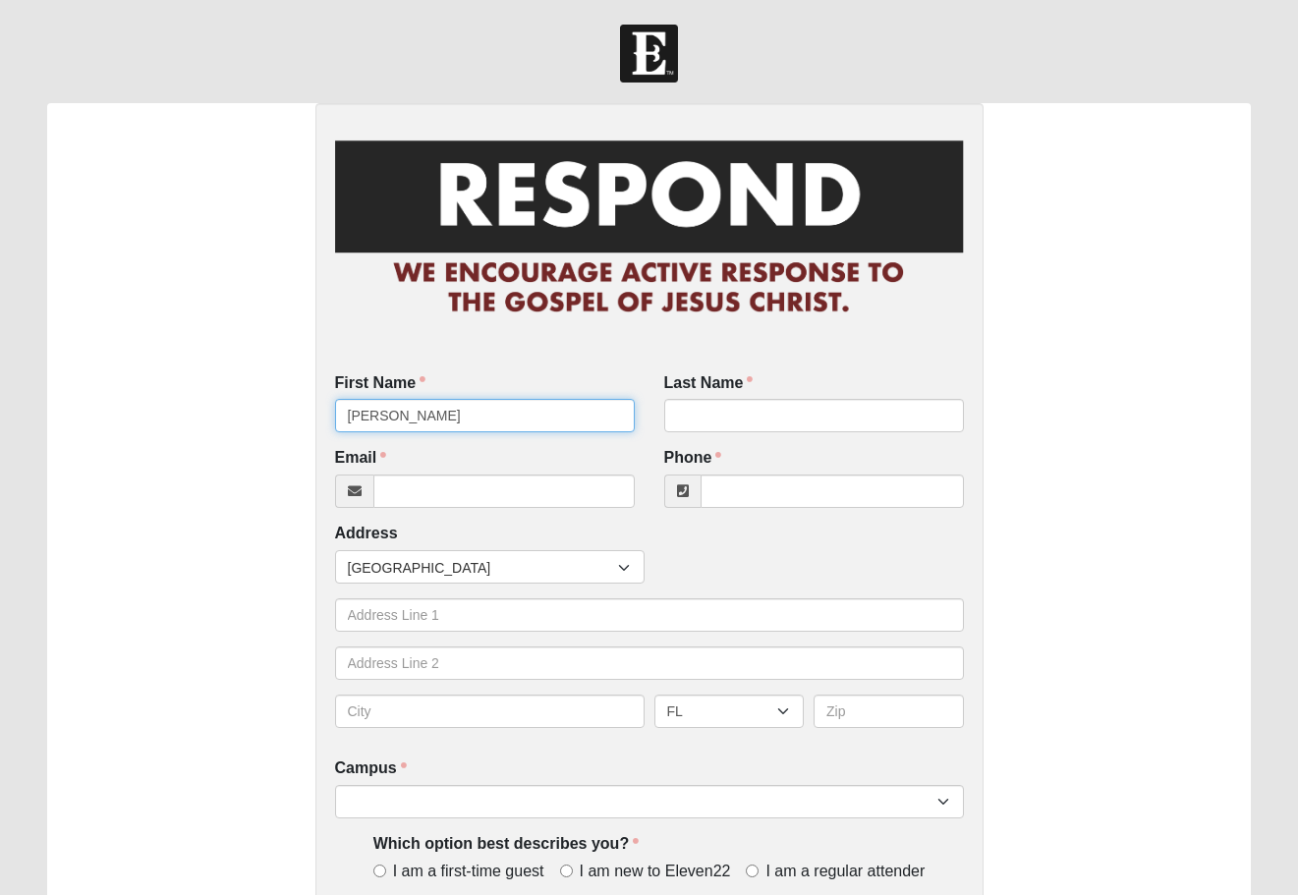
type input "[PERSON_NAME]"
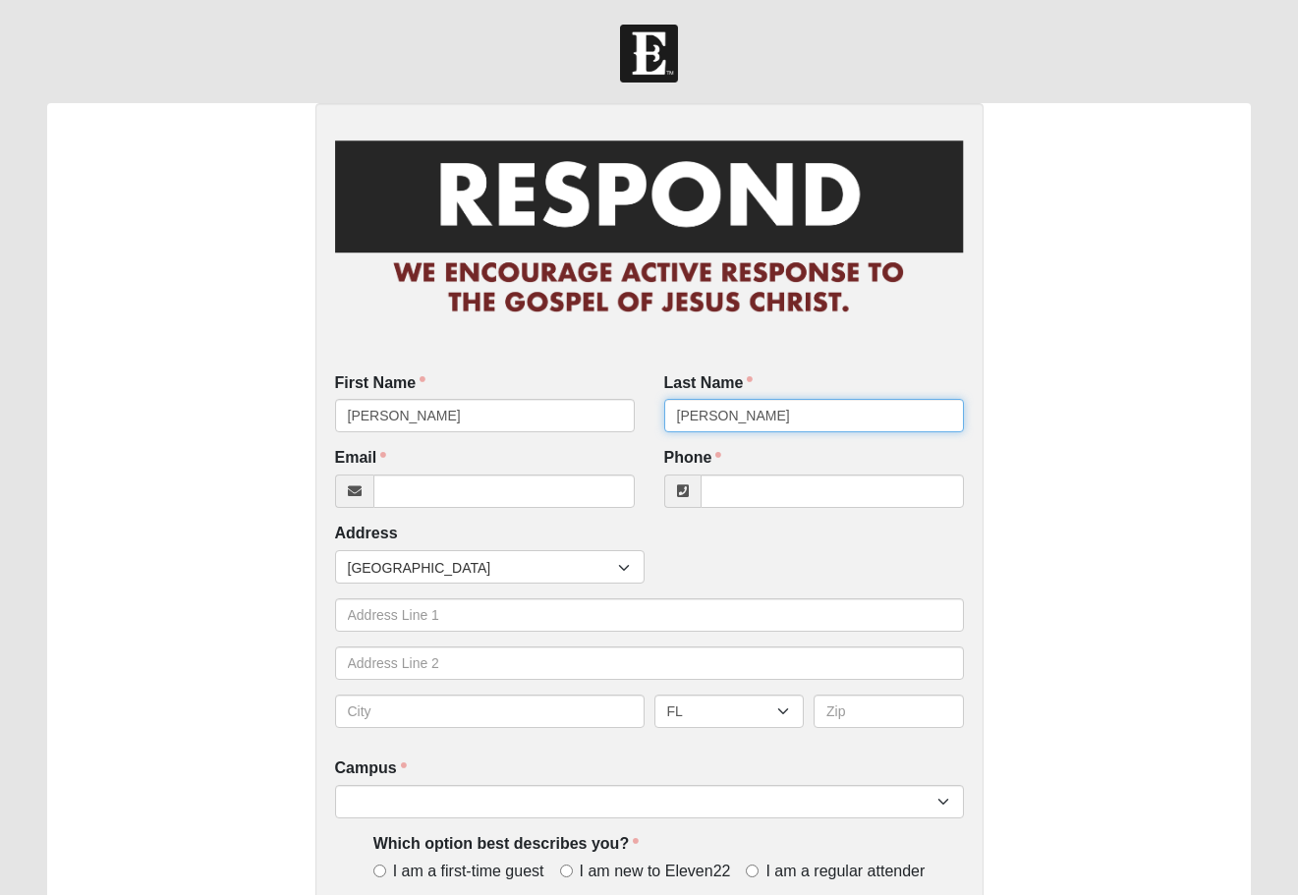
type input "[PERSON_NAME]"
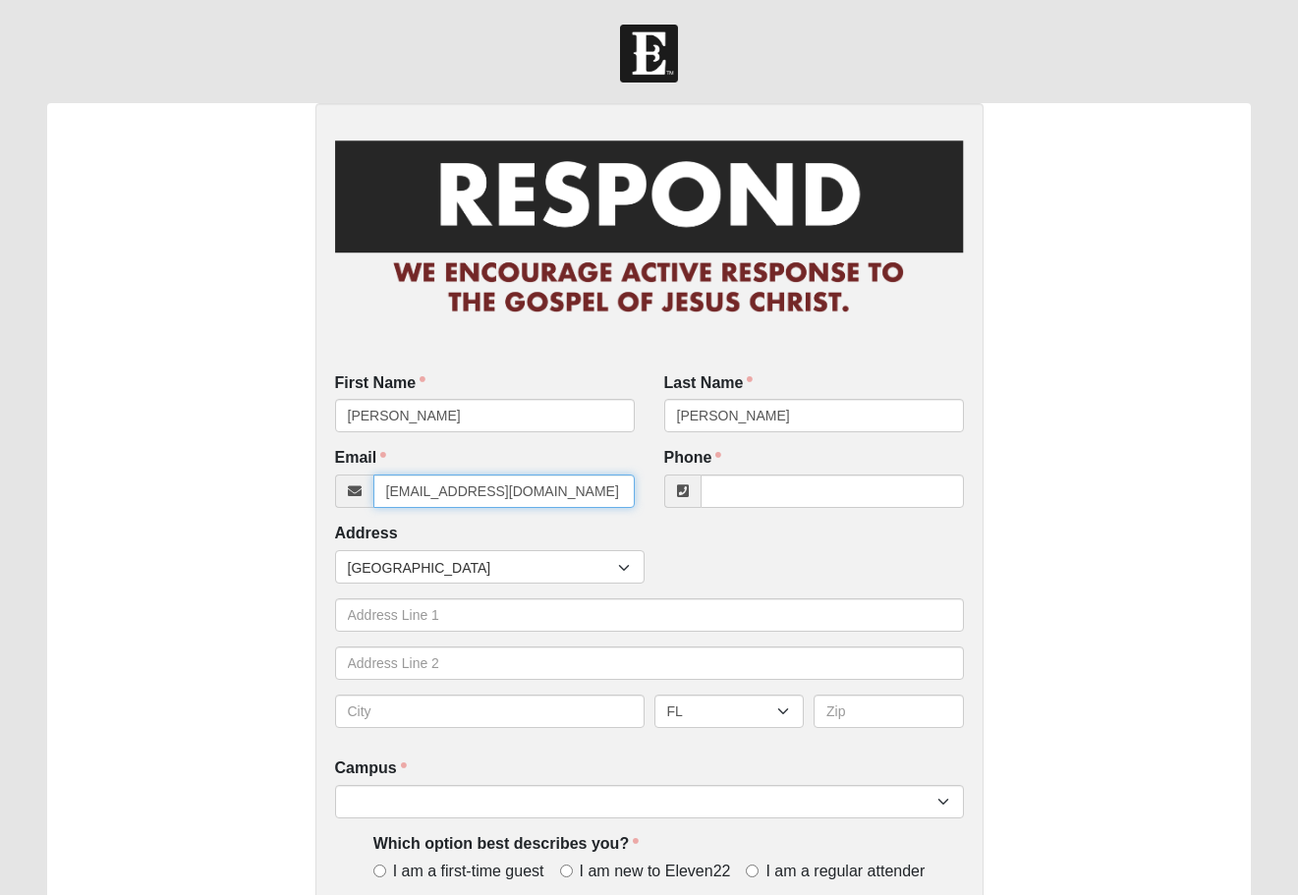
type input "[EMAIL_ADDRESS][DOMAIN_NAME]"
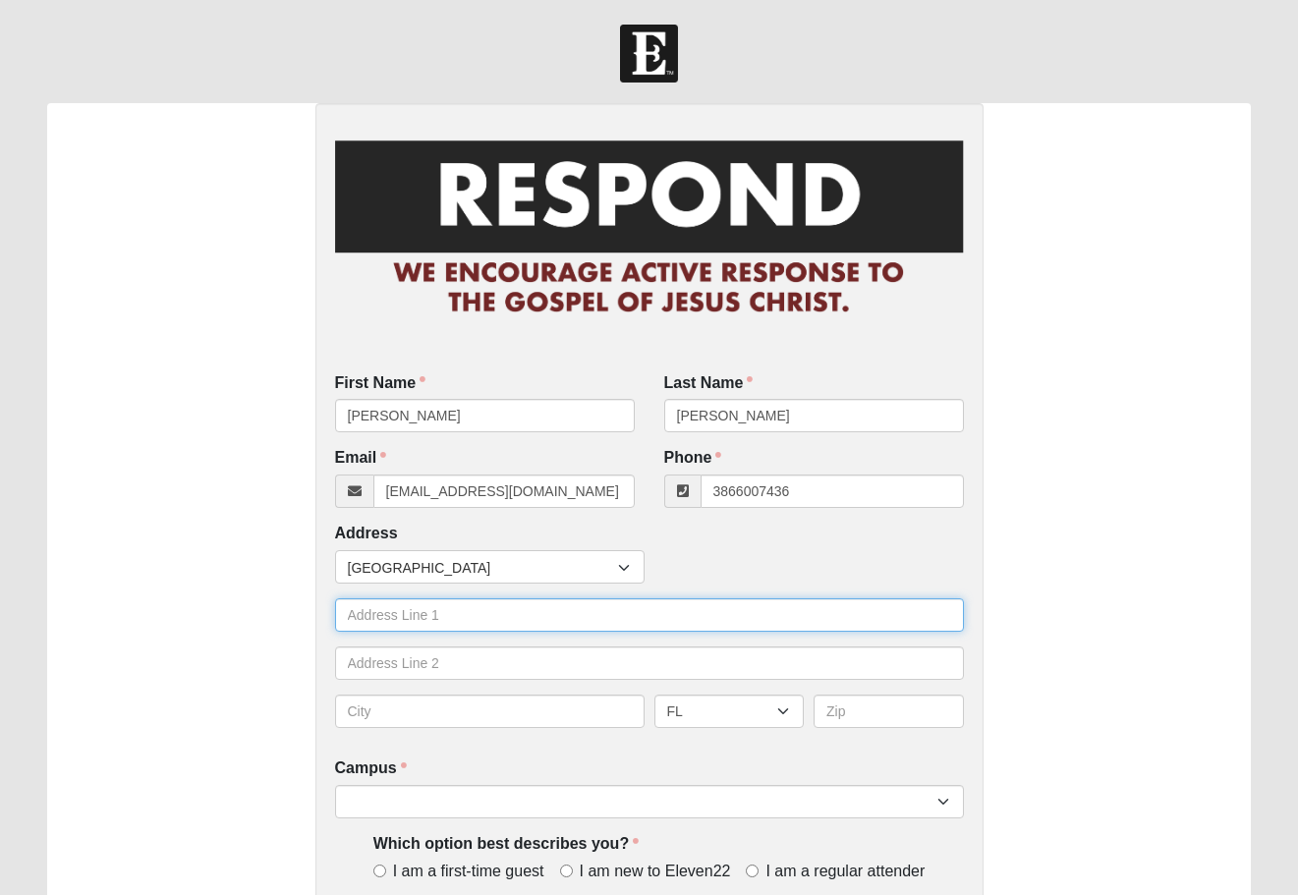
type input "[PHONE_NUMBER]"
type input "[STREET_ADDRESS]"
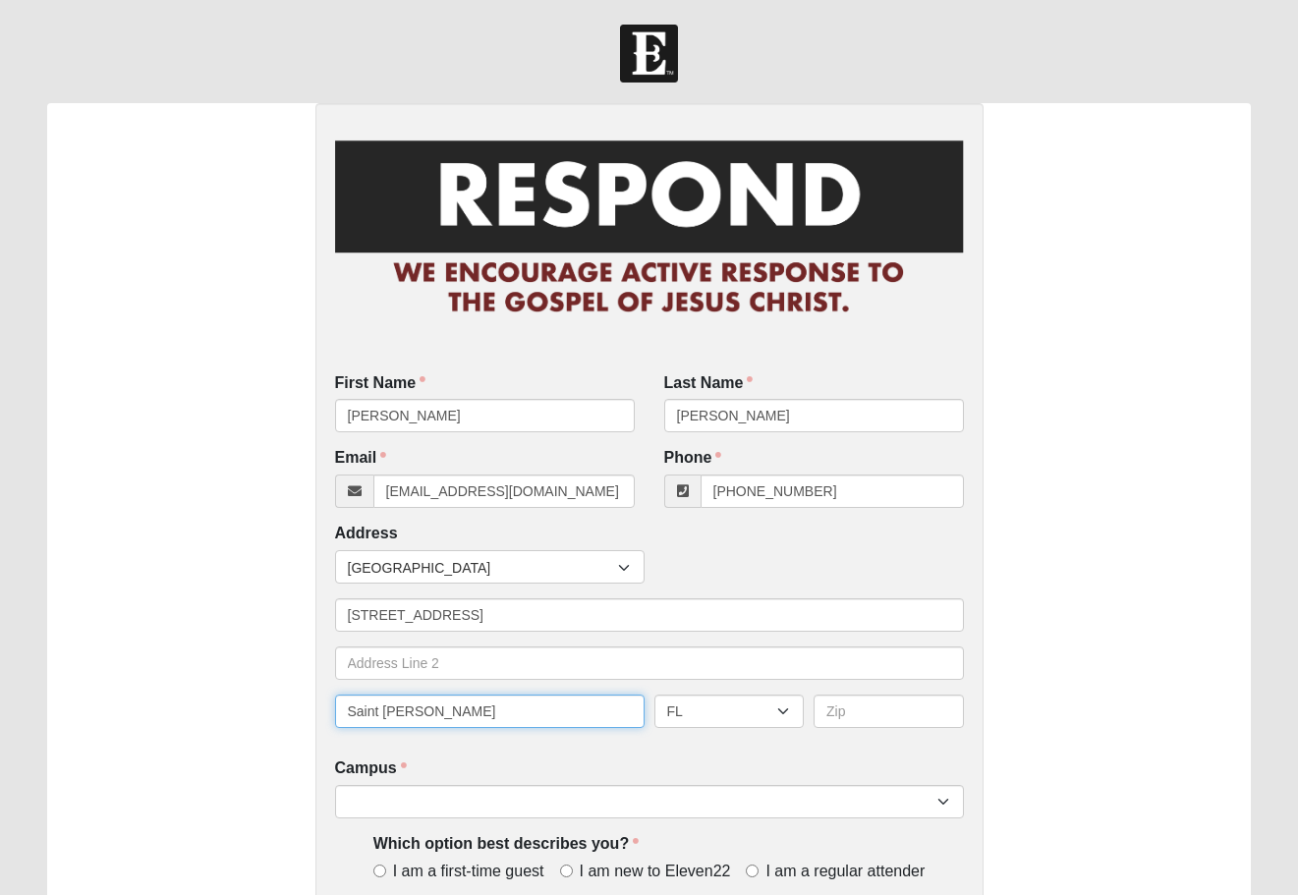
type input "Saint [PERSON_NAME]"
select select "FL"
click at [855, 706] on input "text" at bounding box center [888, 711] width 150 height 33
click at [896, 712] on input "text" at bounding box center [888, 711] width 150 height 33
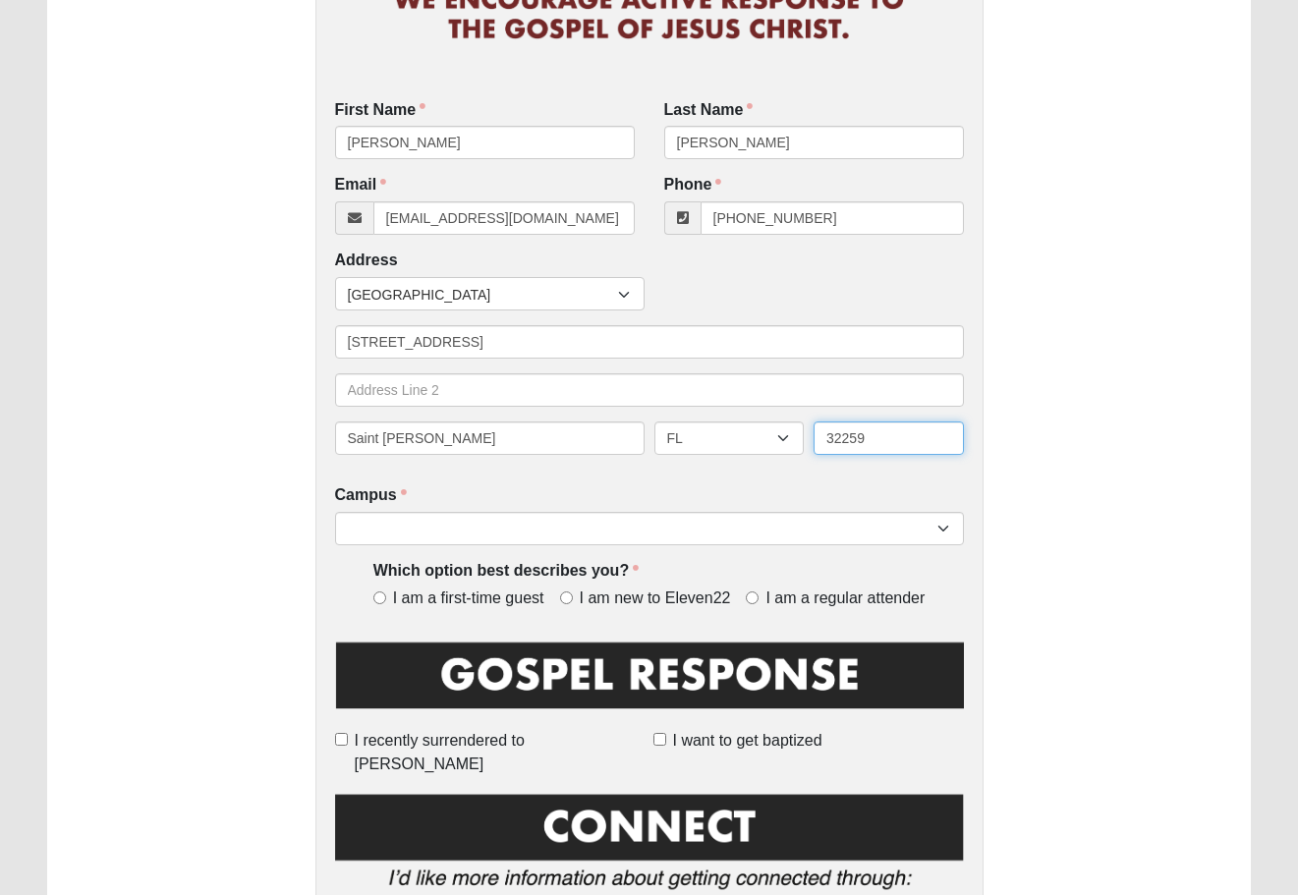
scroll to position [298, 0]
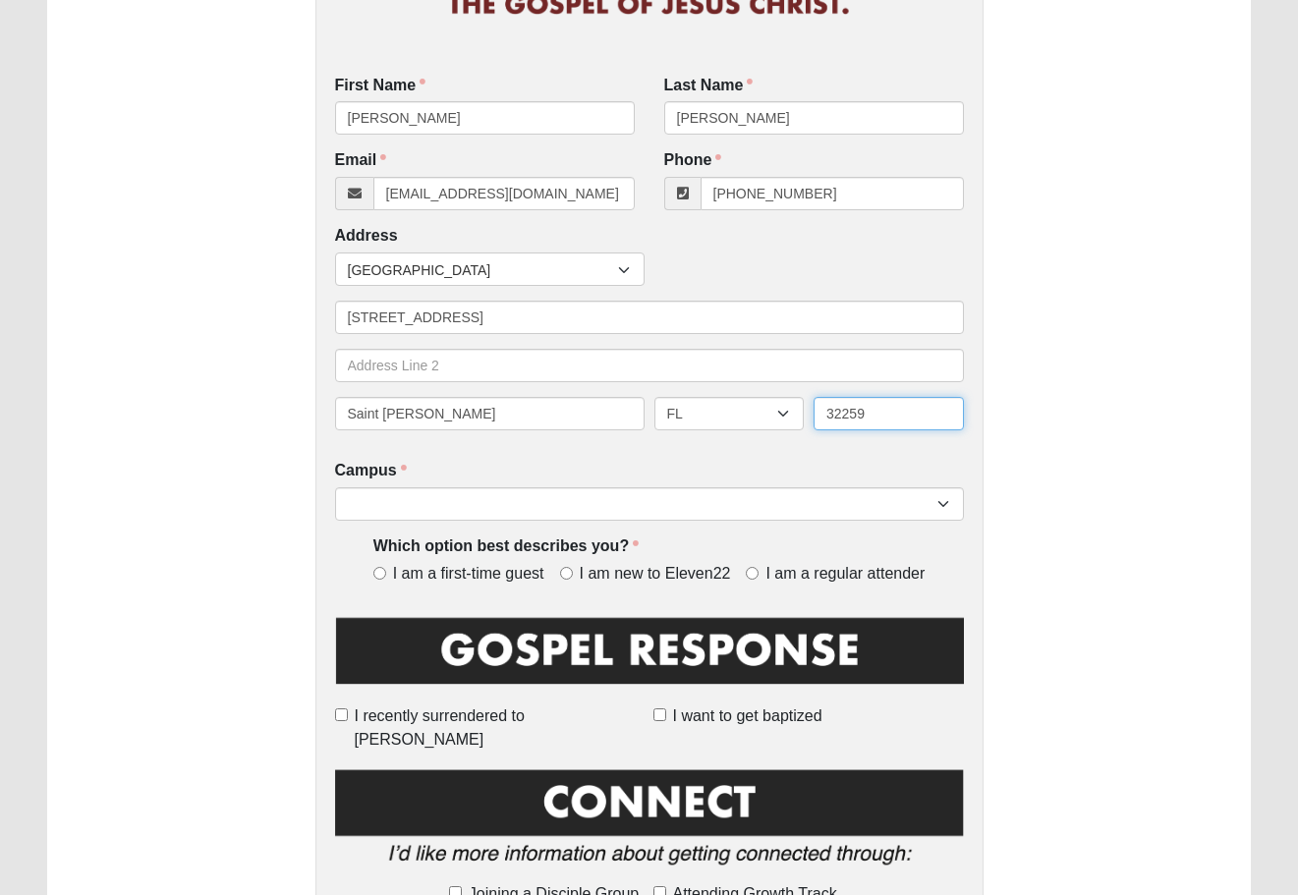
type input "32259"
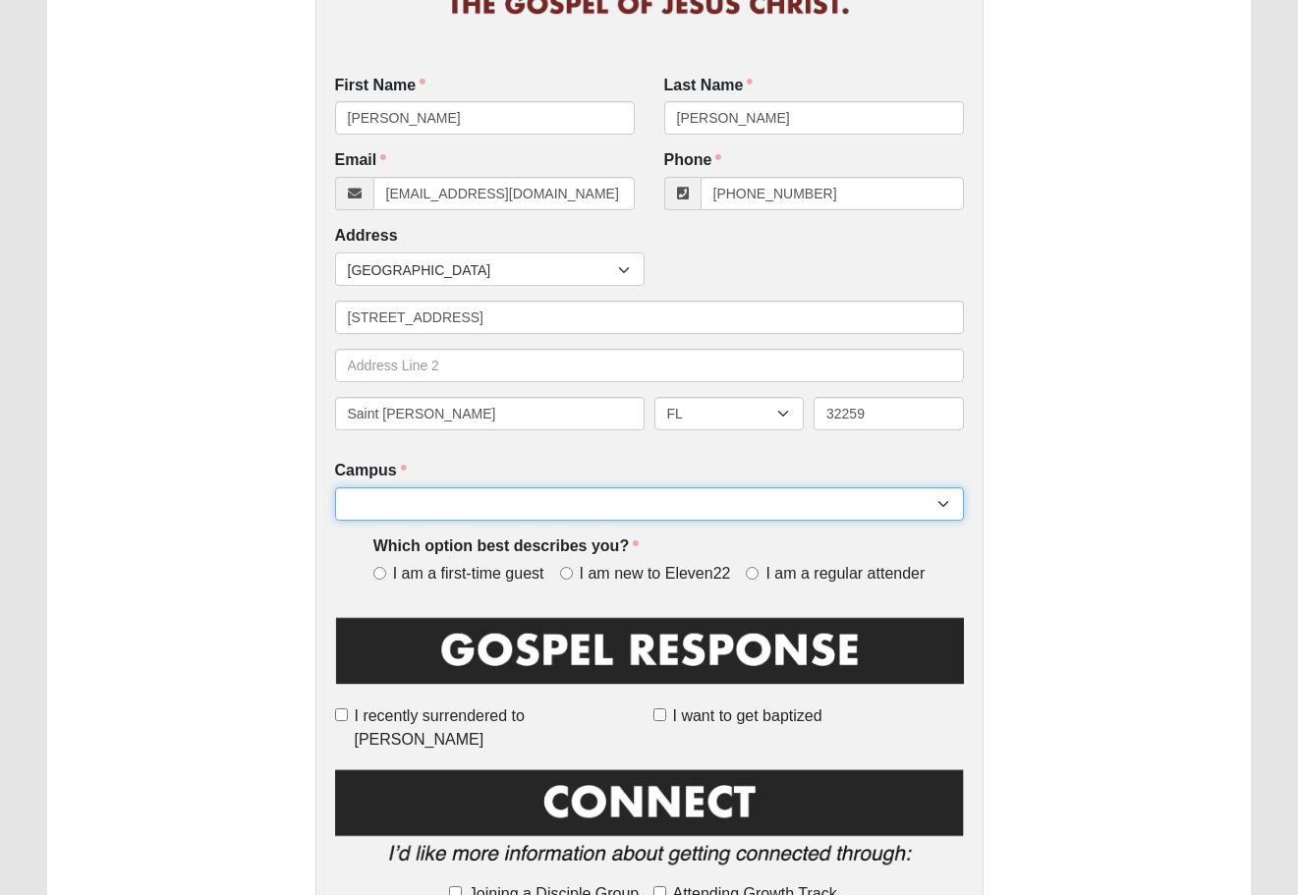
select select "11"
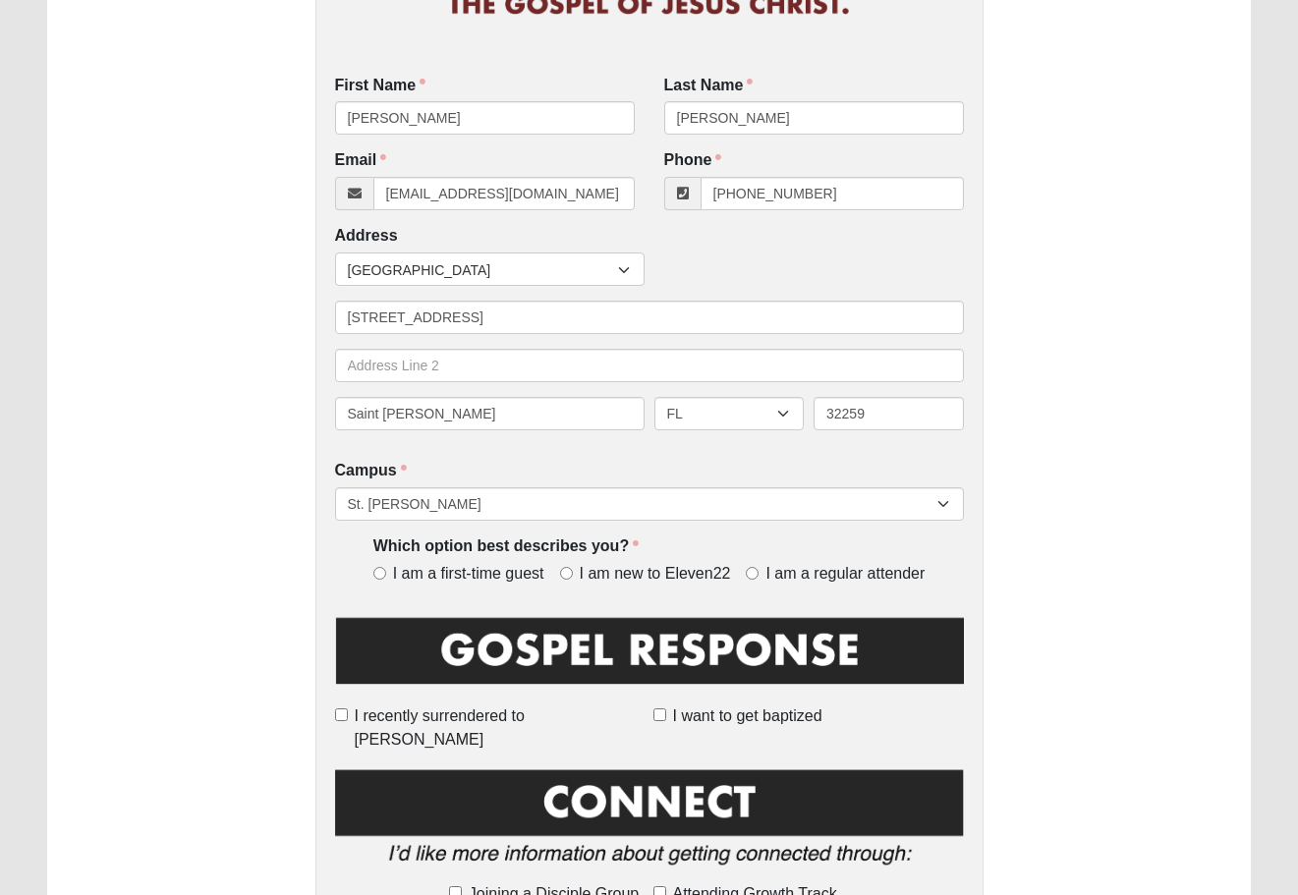
click at [403, 568] on span "I am a first-time guest" at bounding box center [468, 574] width 151 height 23
click at [386, 568] on input "I am a first-time guest" at bounding box center [379, 573] width 13 height 13
radio input "true"
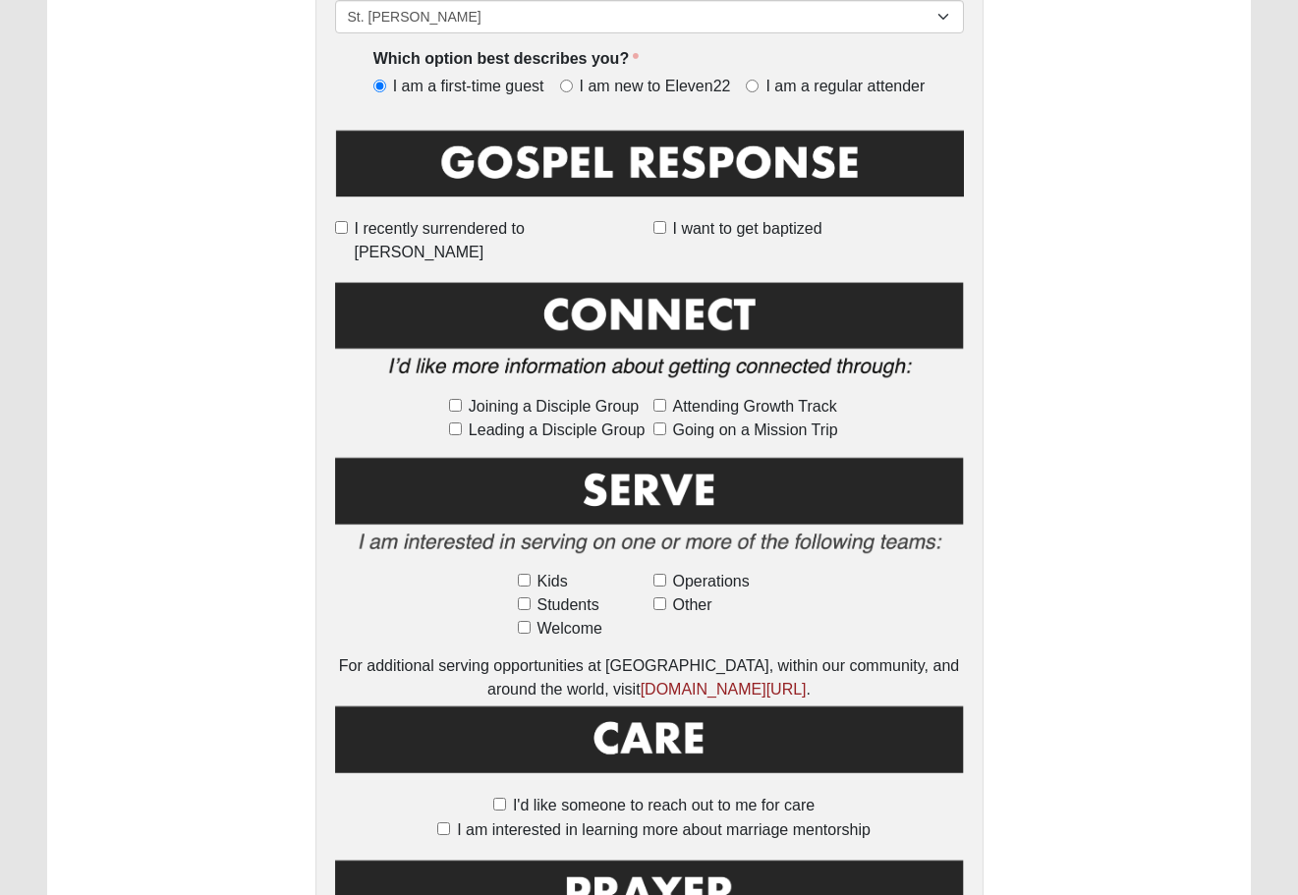
scroll to position [789, 0]
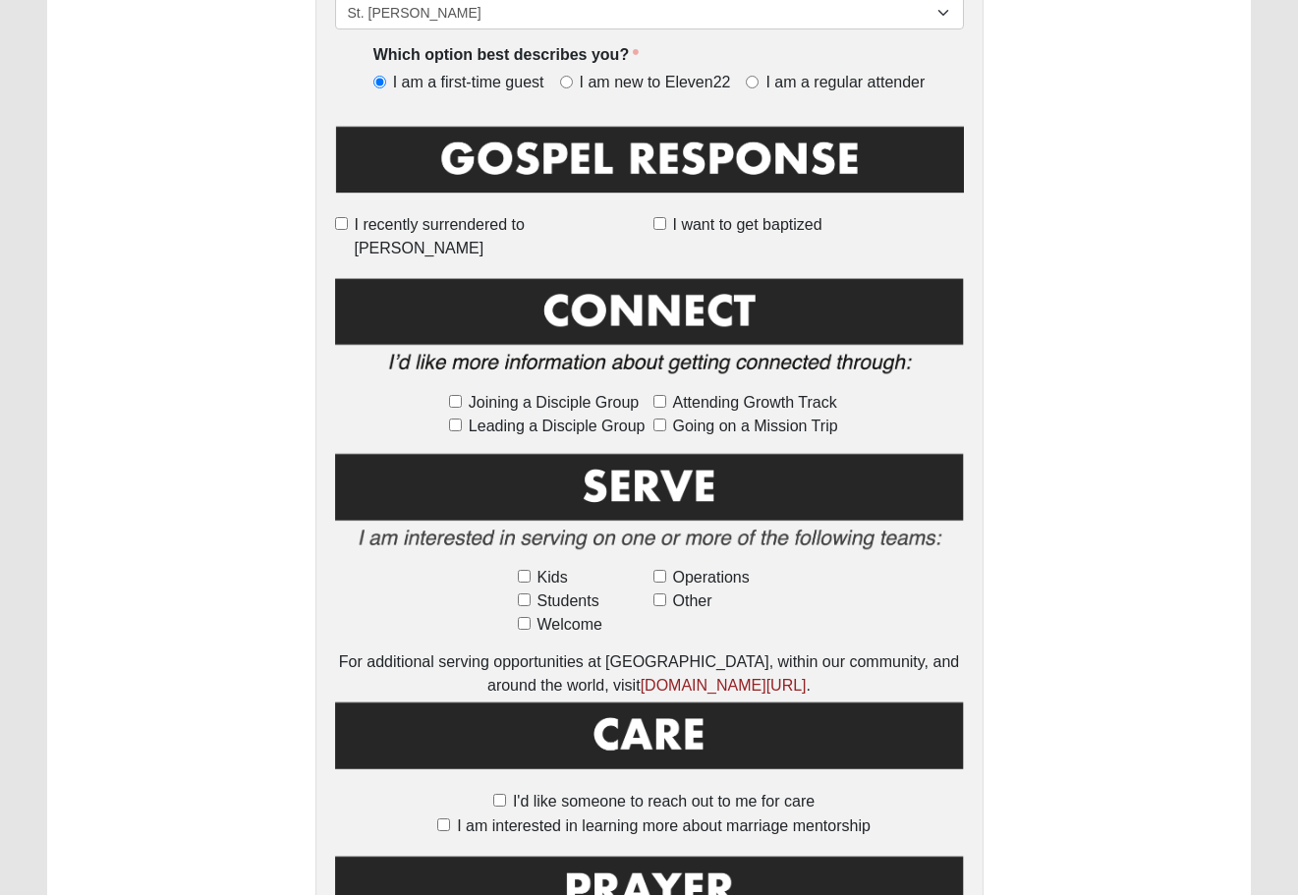
click at [473, 391] on span "Joining a Disciple Group" at bounding box center [554, 403] width 170 height 24
click at [462, 395] on input "Joining a Disciple Group" at bounding box center [455, 401] width 13 height 13
checkbox input "true"
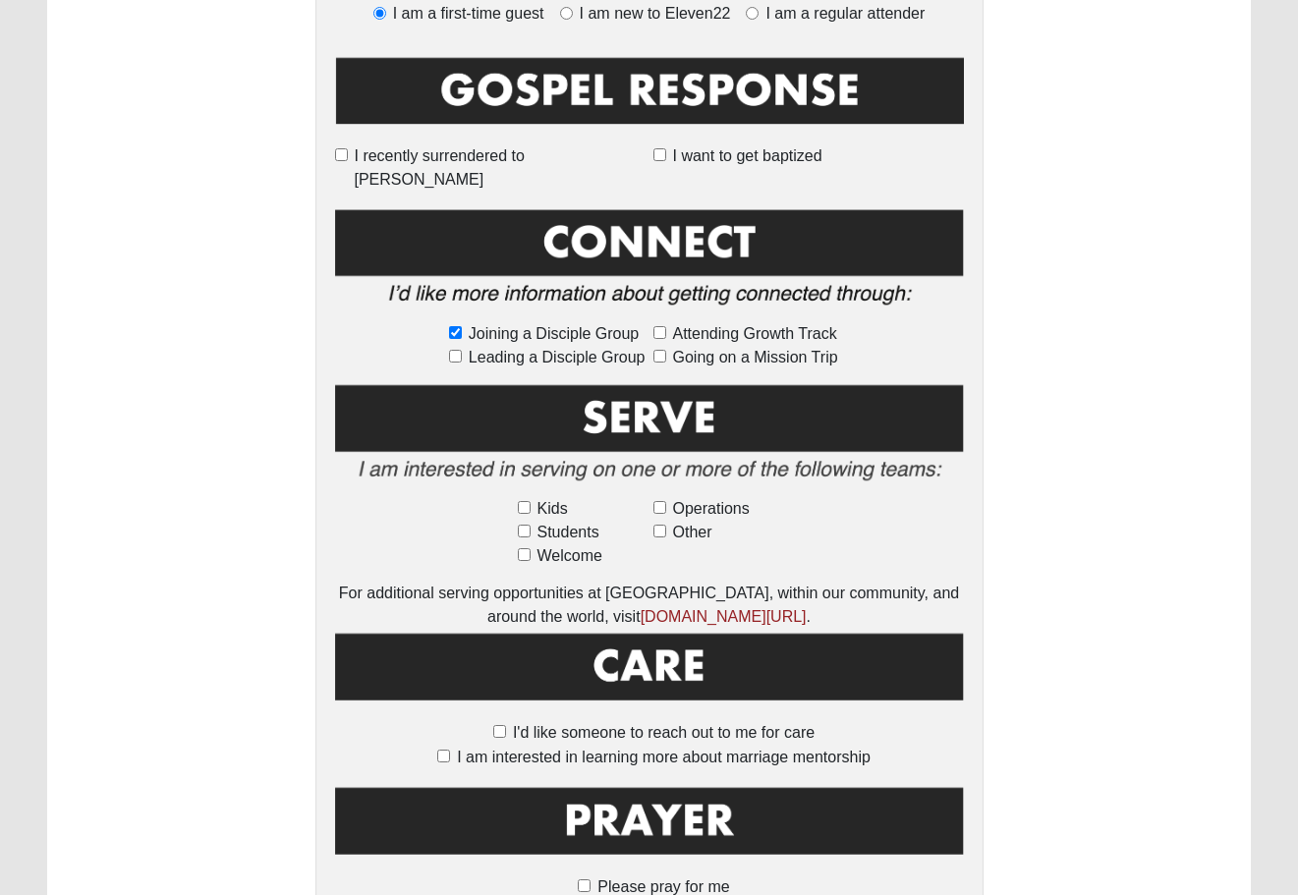
scroll to position [858, 0]
click at [574, 544] on span "Welcome" at bounding box center [569, 556] width 65 height 24
click at [530, 548] on input "Welcome" at bounding box center [524, 554] width 13 height 13
checkbox input "true"
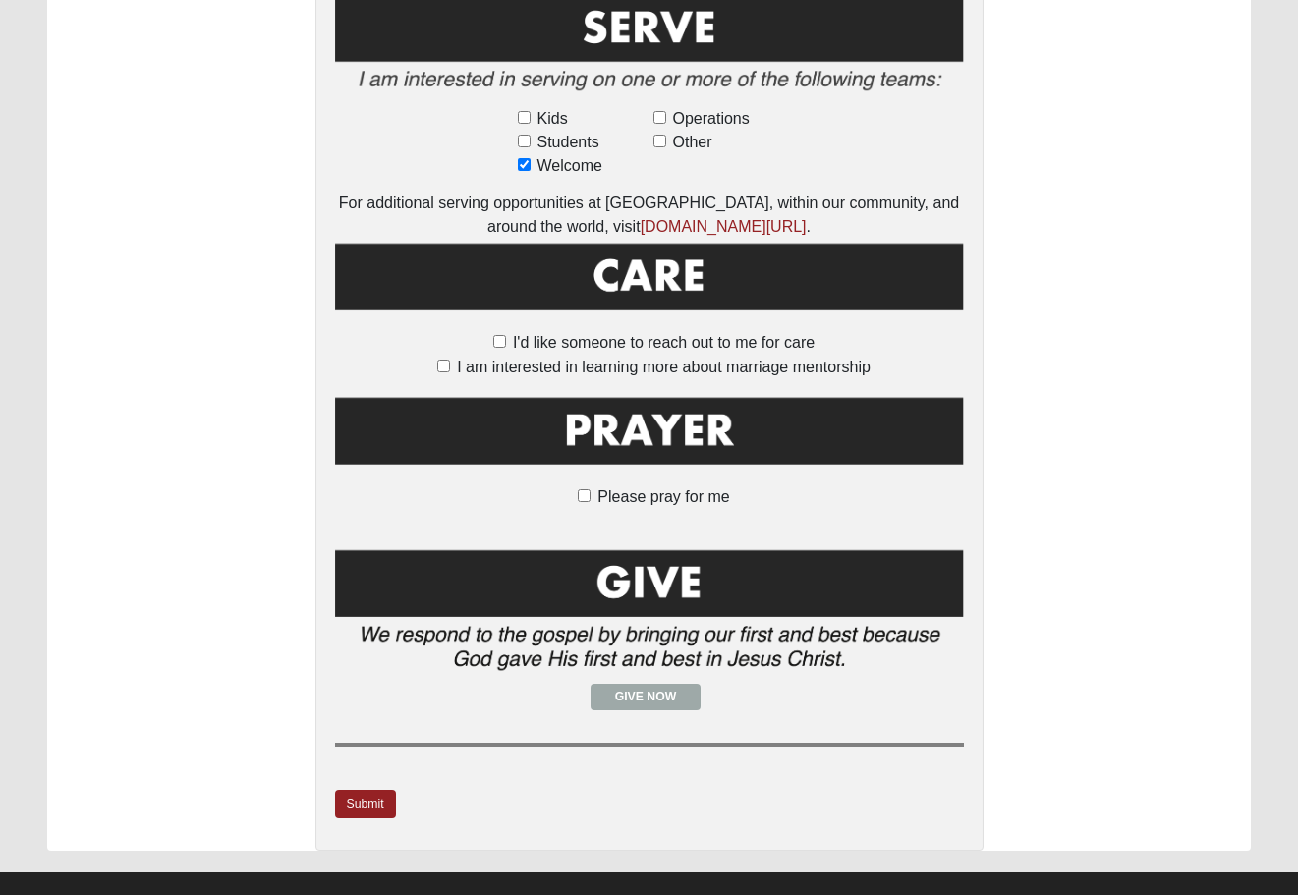
scroll to position [1246, 0]
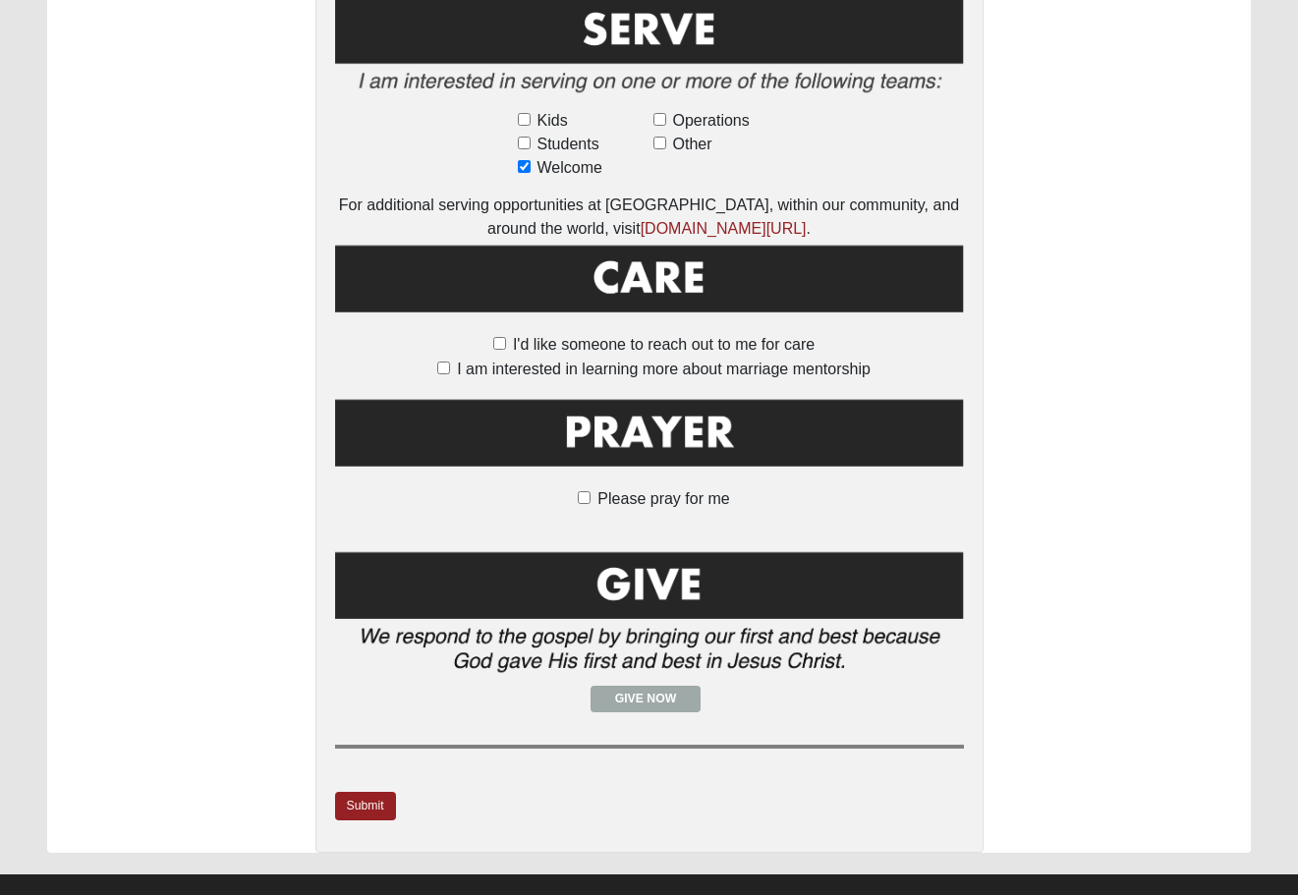
click at [611, 490] on span "Please pray for me" at bounding box center [663, 498] width 132 height 17
click at [590, 491] on input "Please pray for me" at bounding box center [584, 497] width 13 height 13
checkbox input "true"
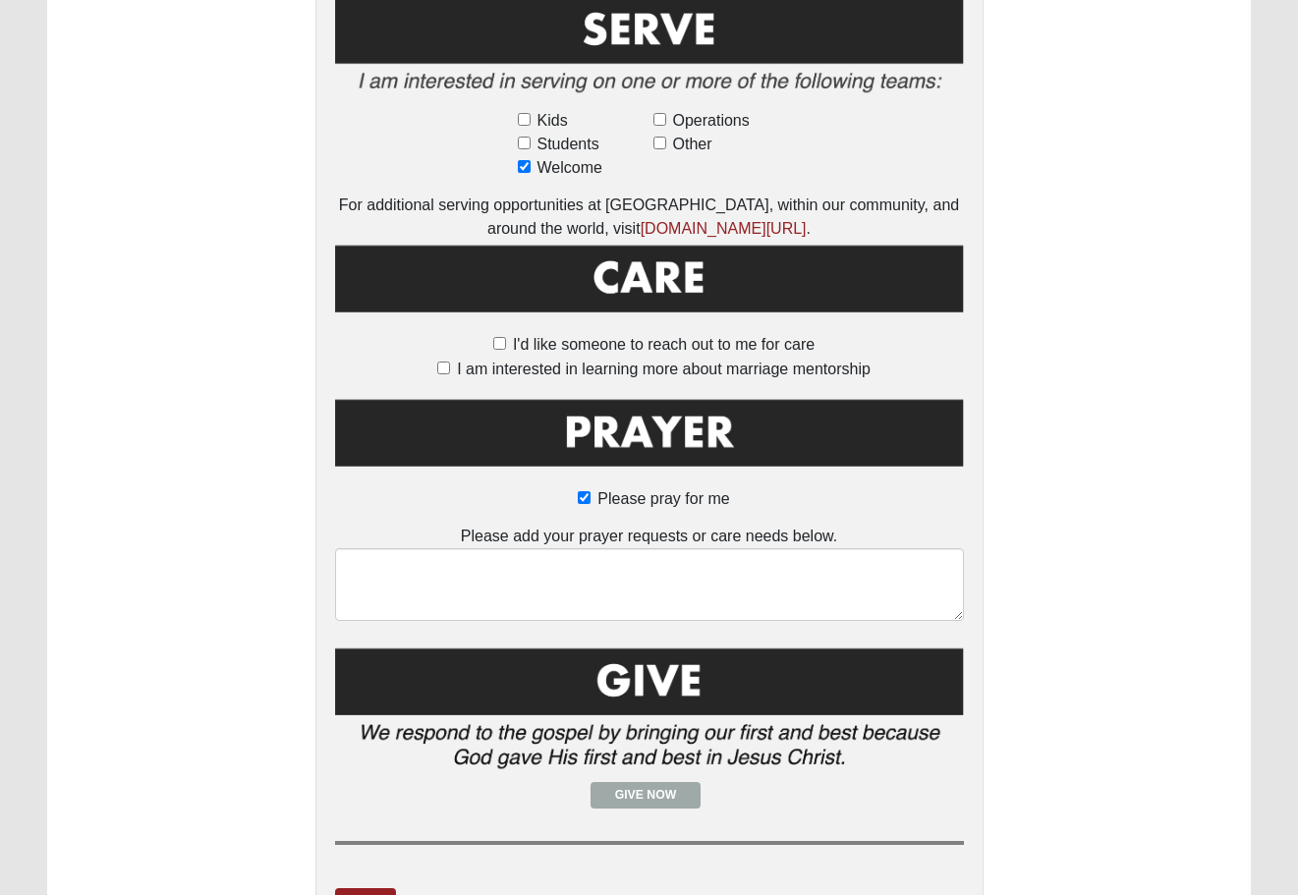
scroll to position [1123, 0]
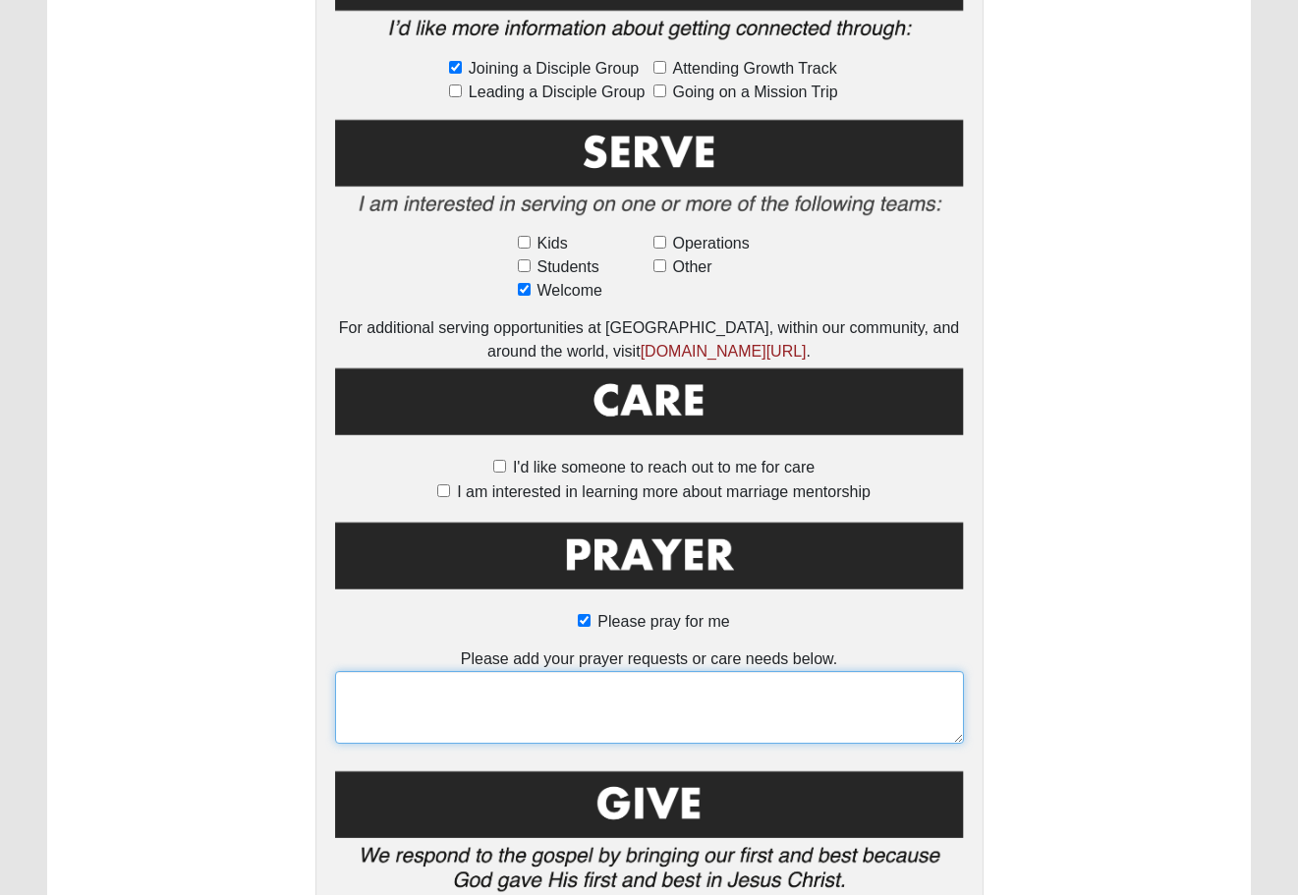
click at [541, 699] on textarea at bounding box center [649, 707] width 629 height 73
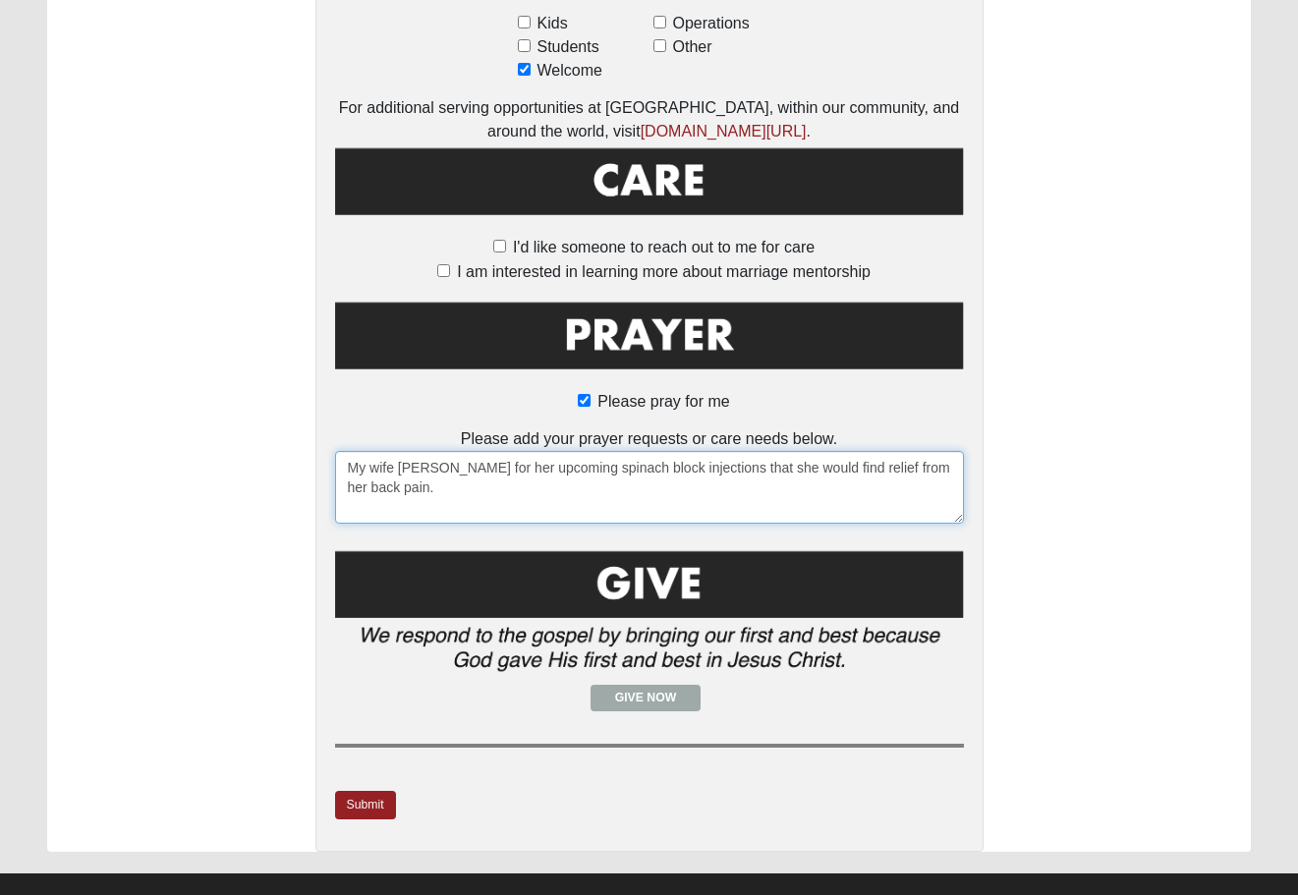
scroll to position [1342, 0]
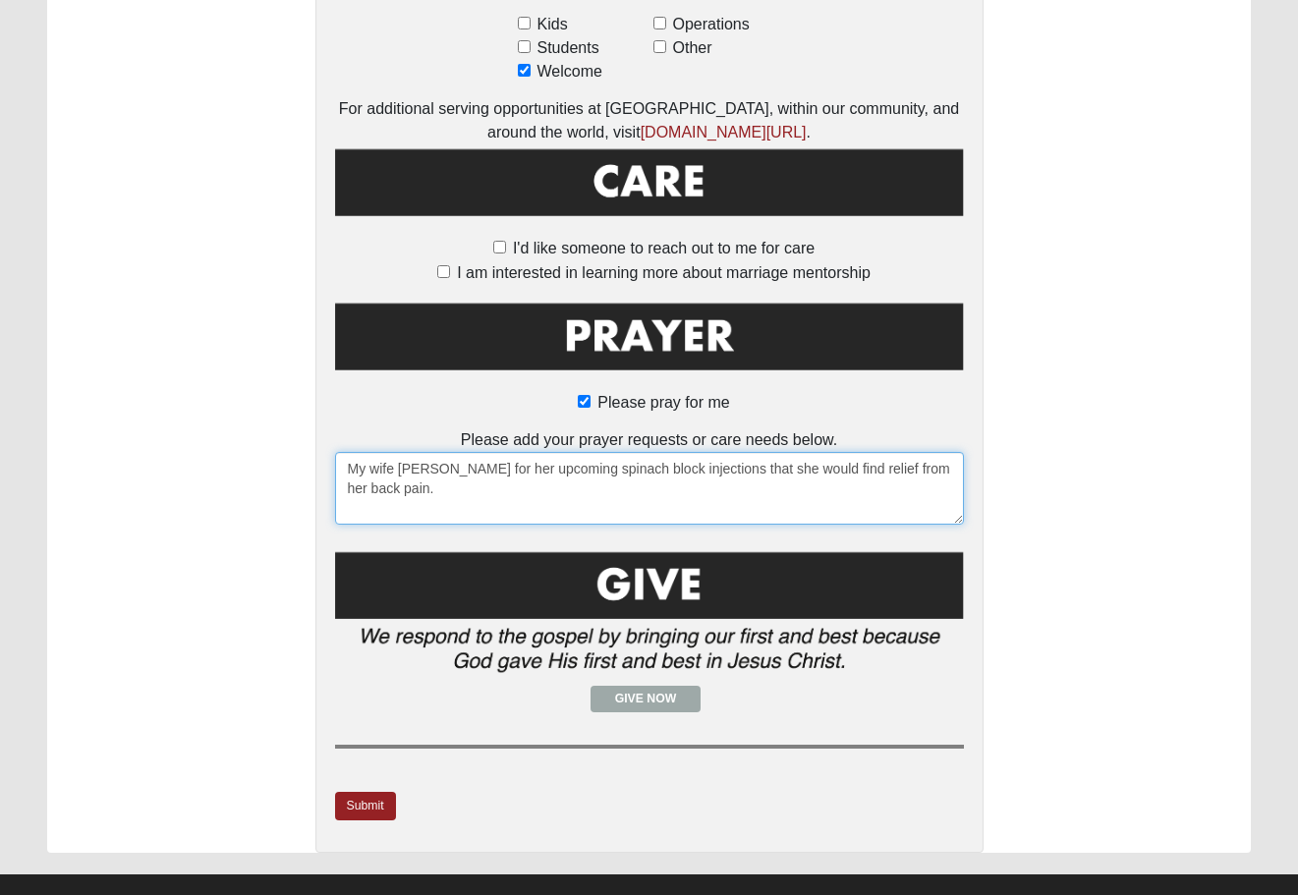
drag, startPoint x: 593, startPoint y: 441, endPoint x: 582, endPoint y: 441, distance: 11.8
click at [582, 452] on textarea "My wife Susan for her upcoming spinach block injections that she would find rel…" at bounding box center [649, 488] width 629 height 73
type textarea "My wife Susan for her upcoming spinal block injections that she would find reli…"
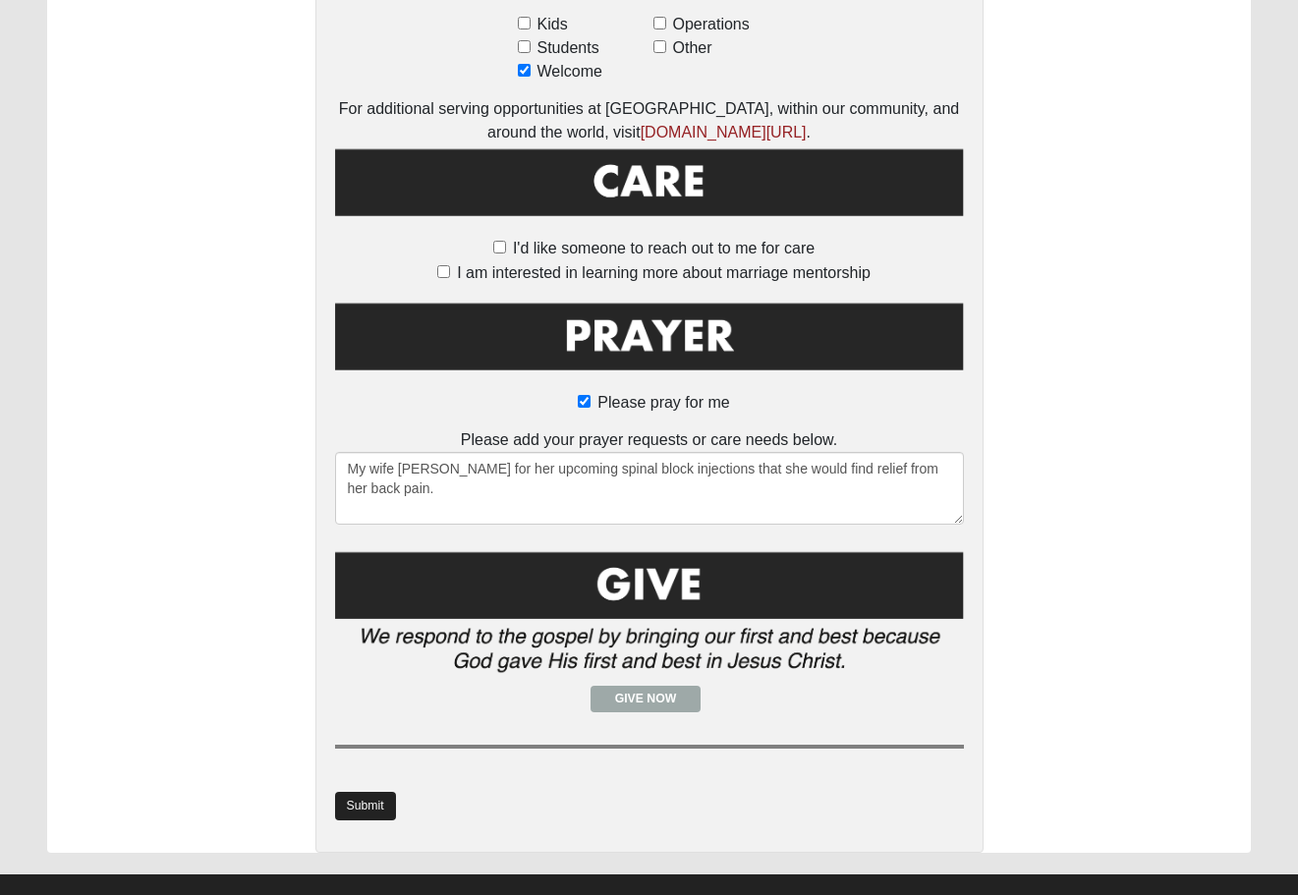
click at [357, 792] on link "Submit" at bounding box center [365, 806] width 61 height 28
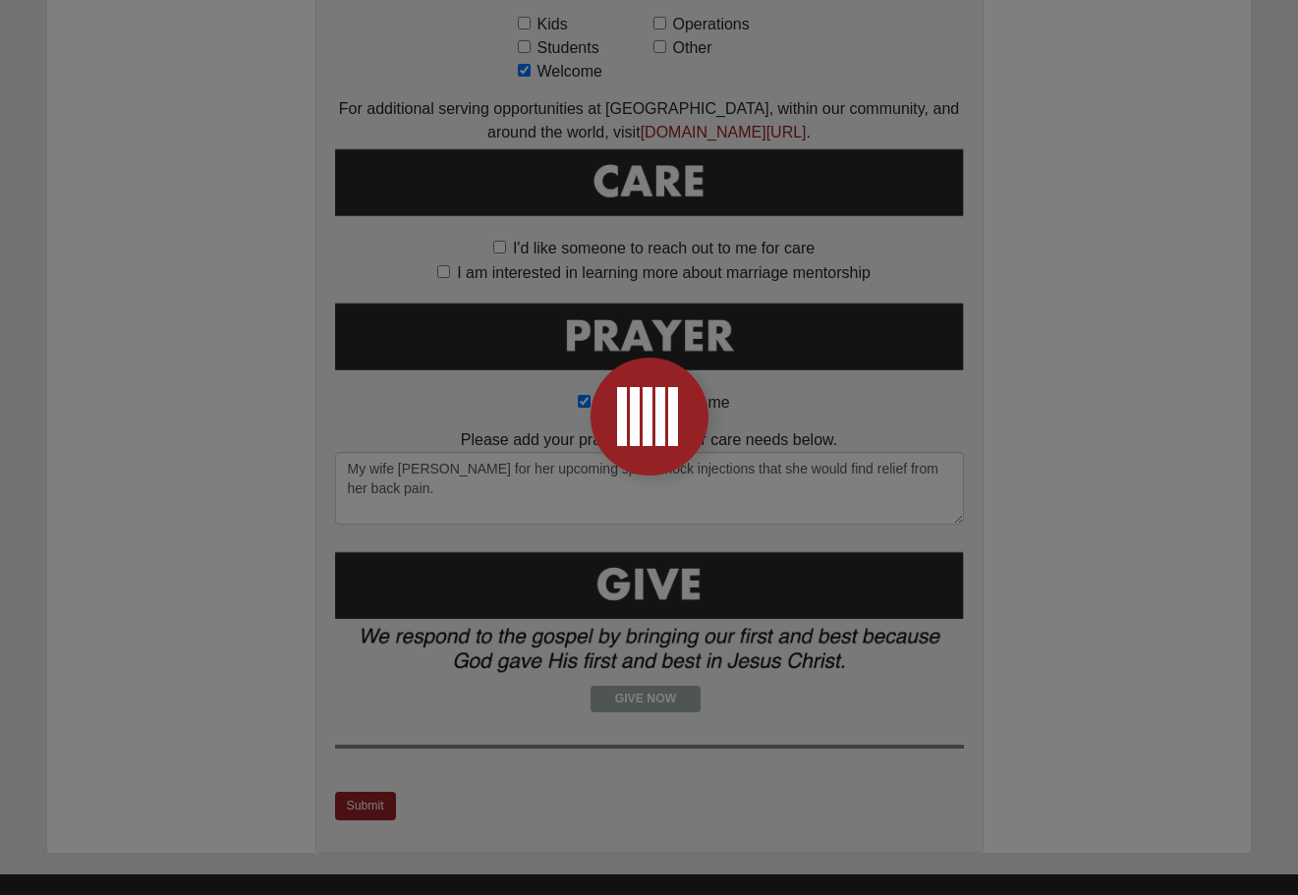
scroll to position [0, 0]
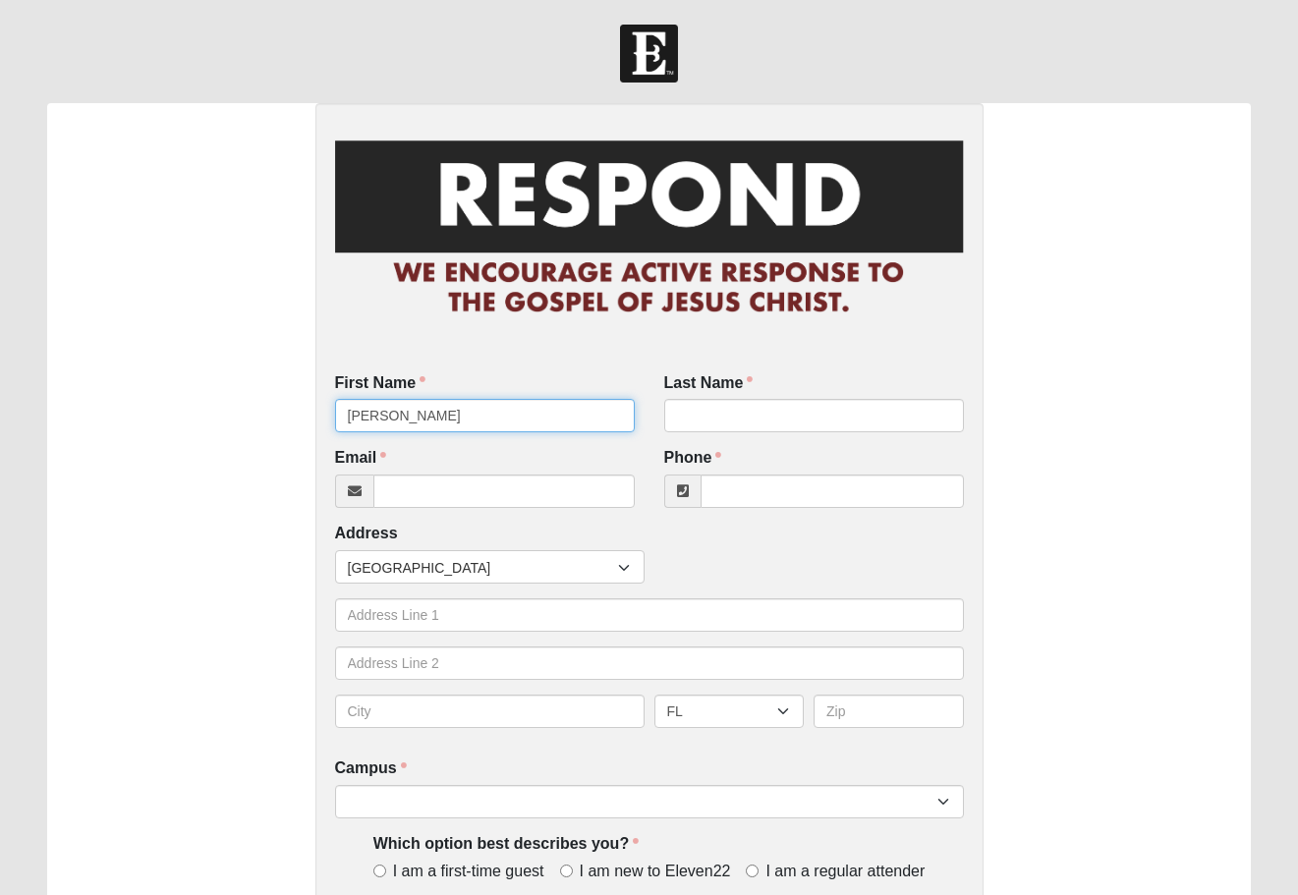
type input "[PERSON_NAME]"
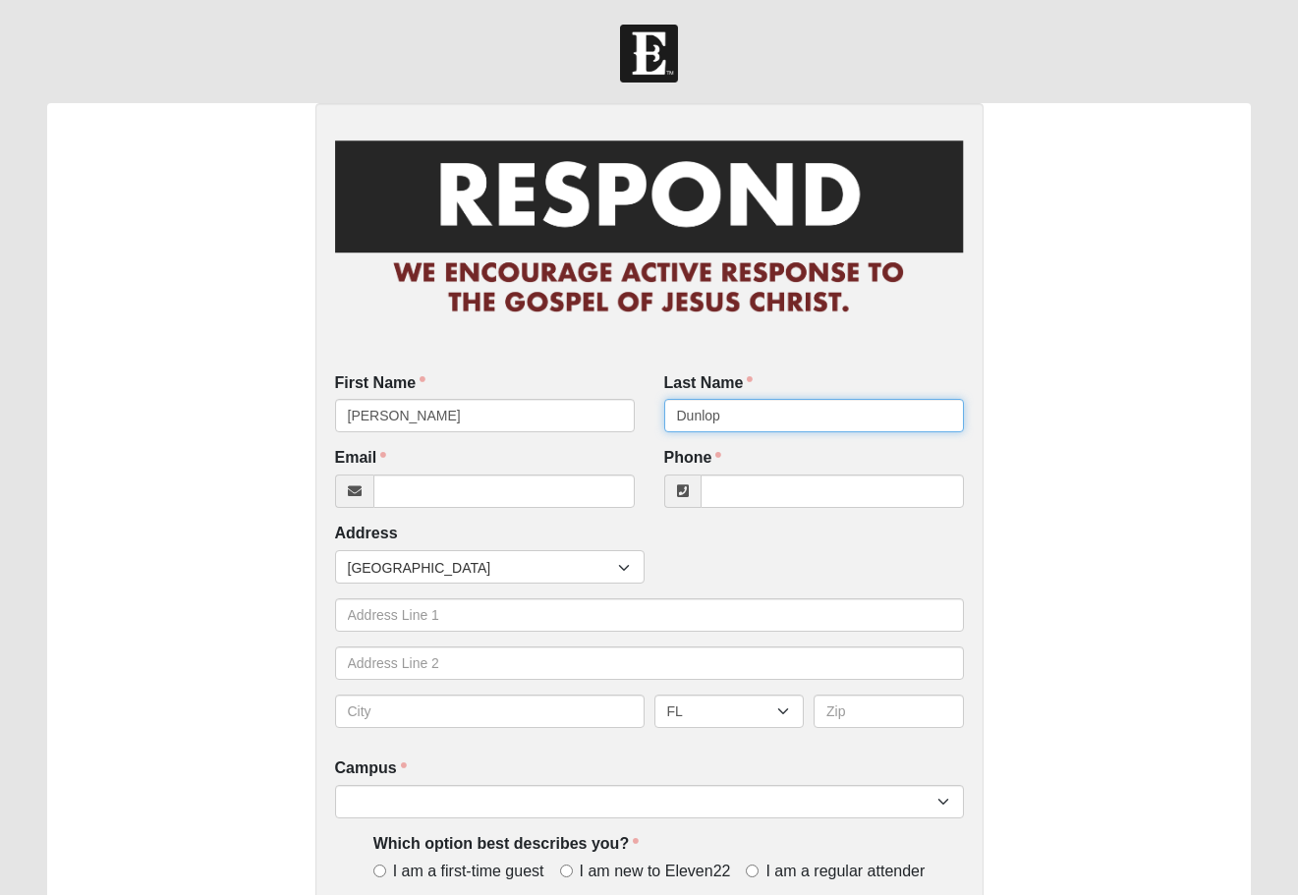
type input "Dunlop"
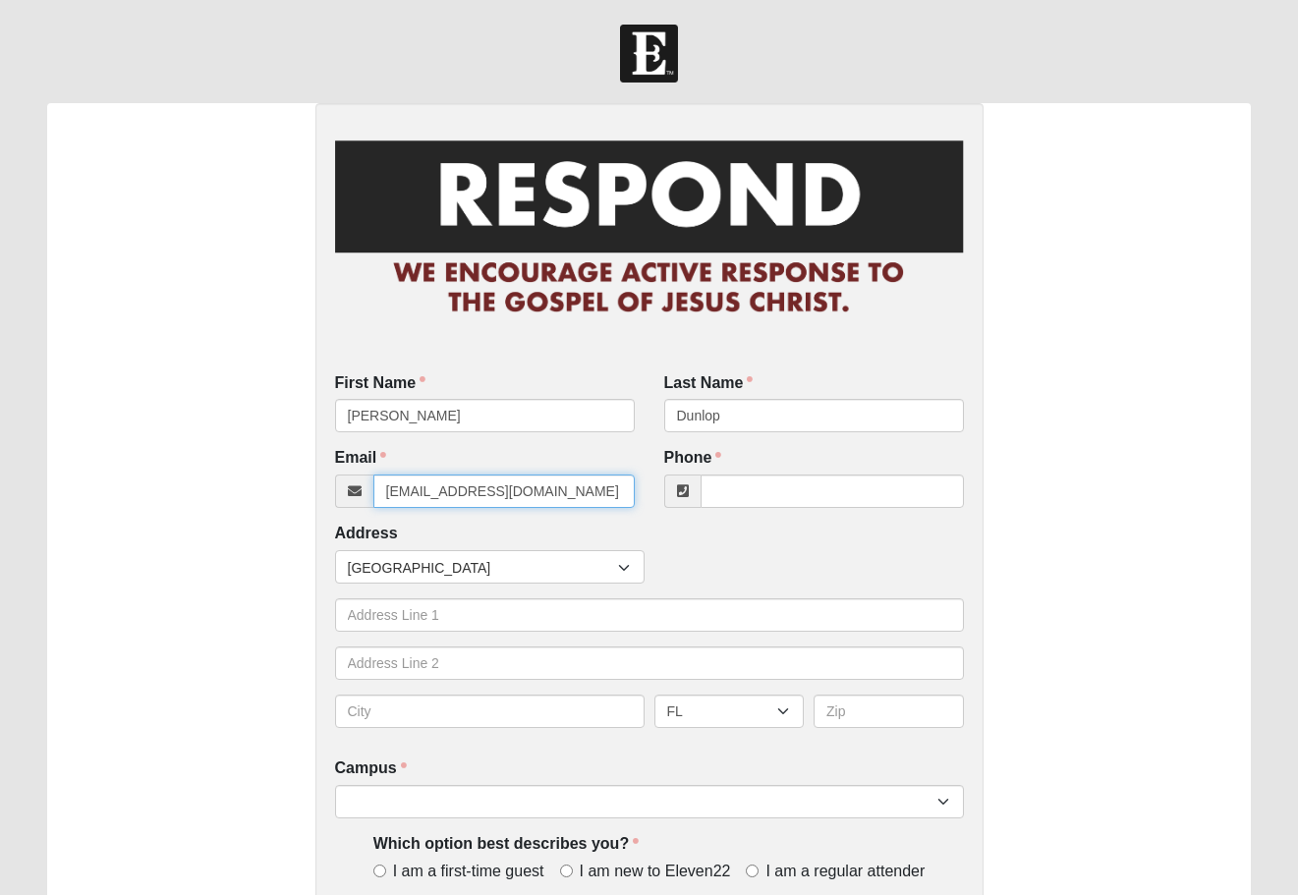
type input "[EMAIL_ADDRESS][DOMAIN_NAME]"
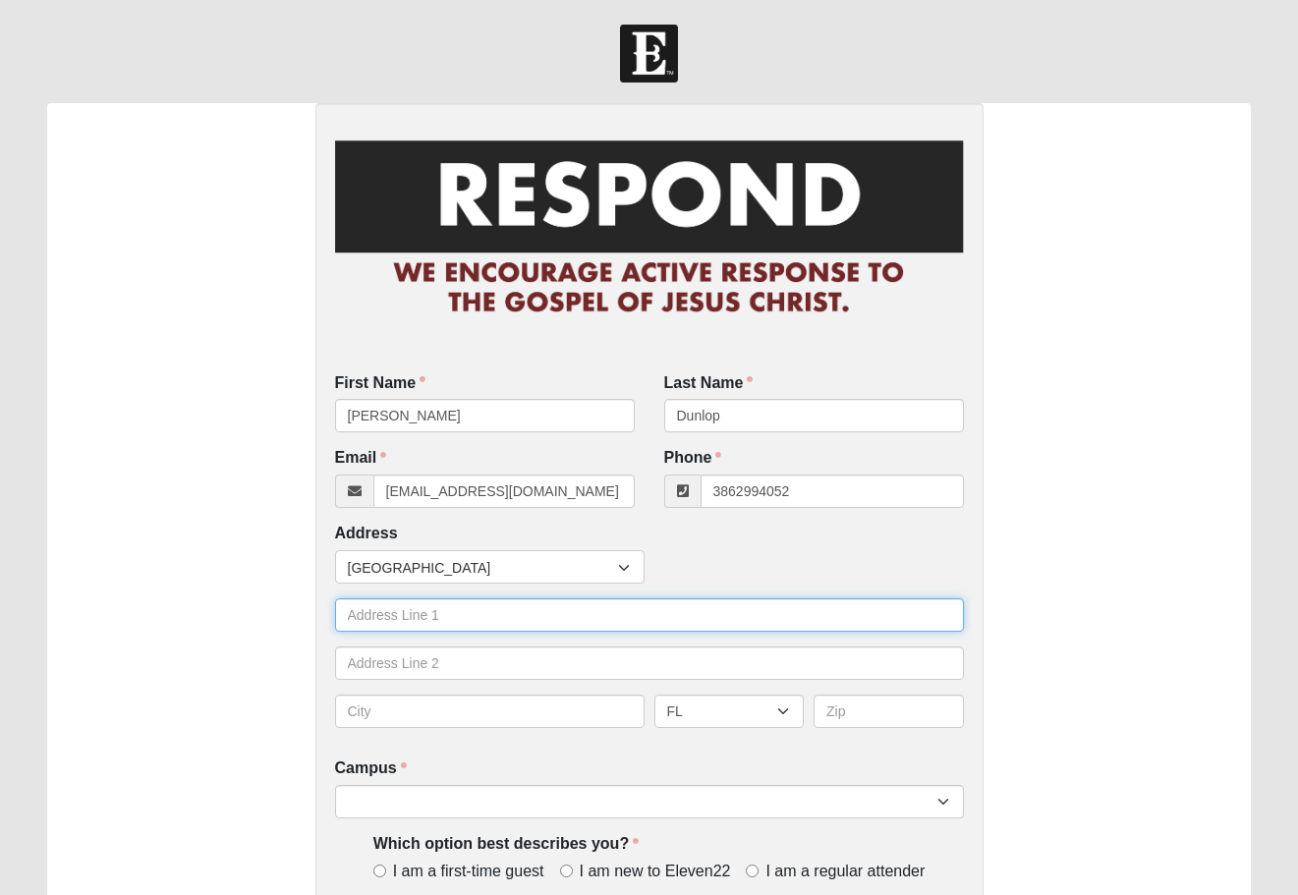
type input "[PHONE_NUMBER]"
type input "[STREET_ADDRESS][PERSON_NAME]"
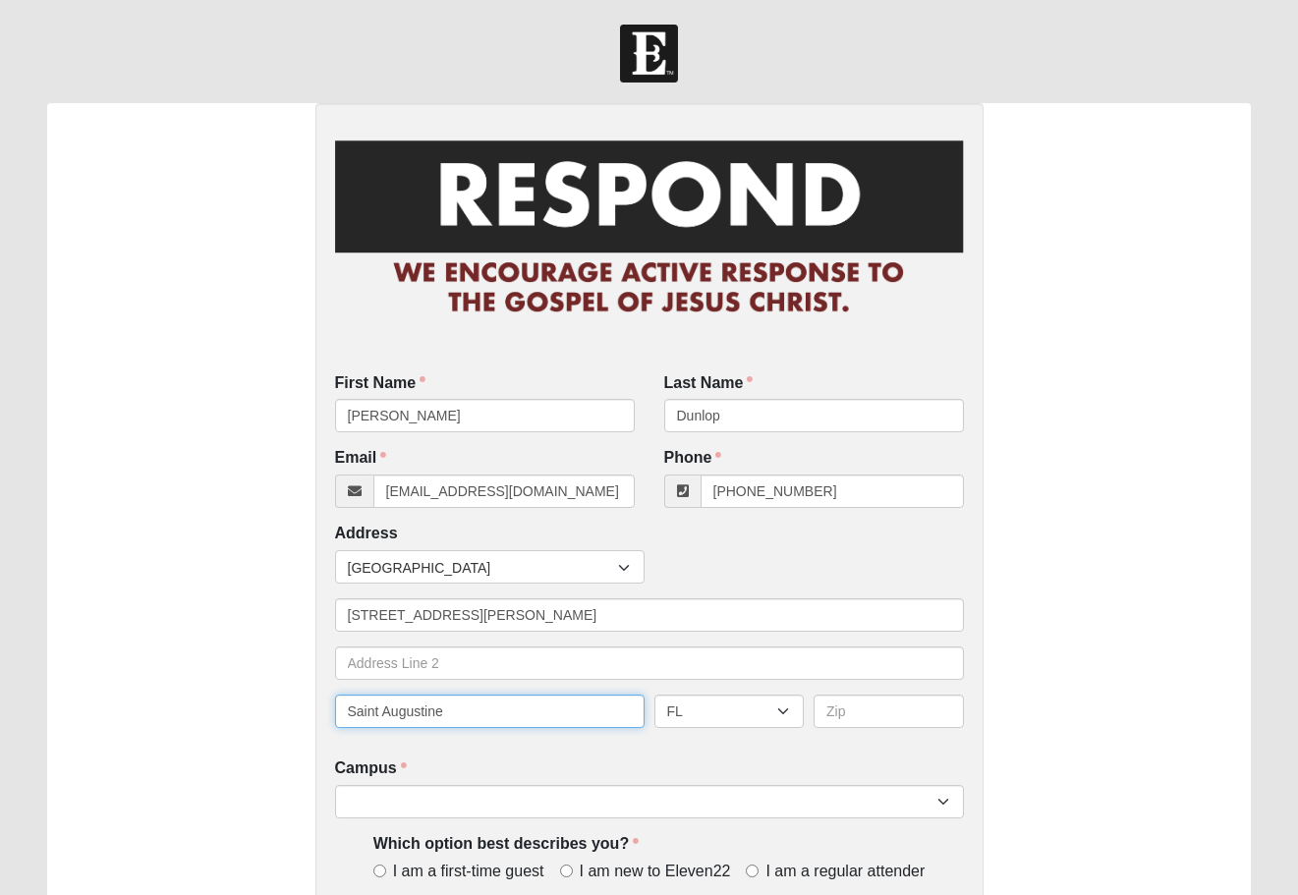
type input "Saint Augustine"
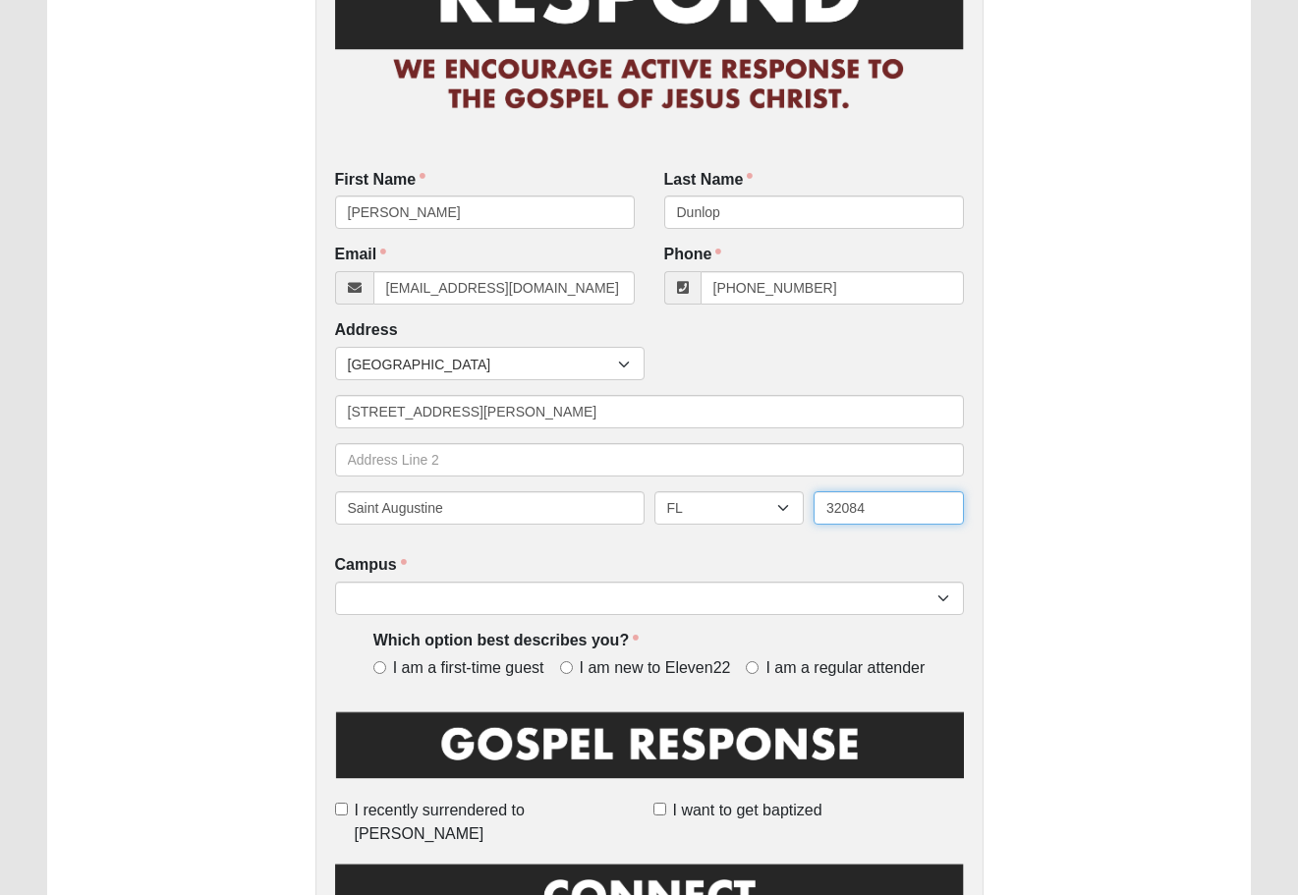
scroll to position [259, 0]
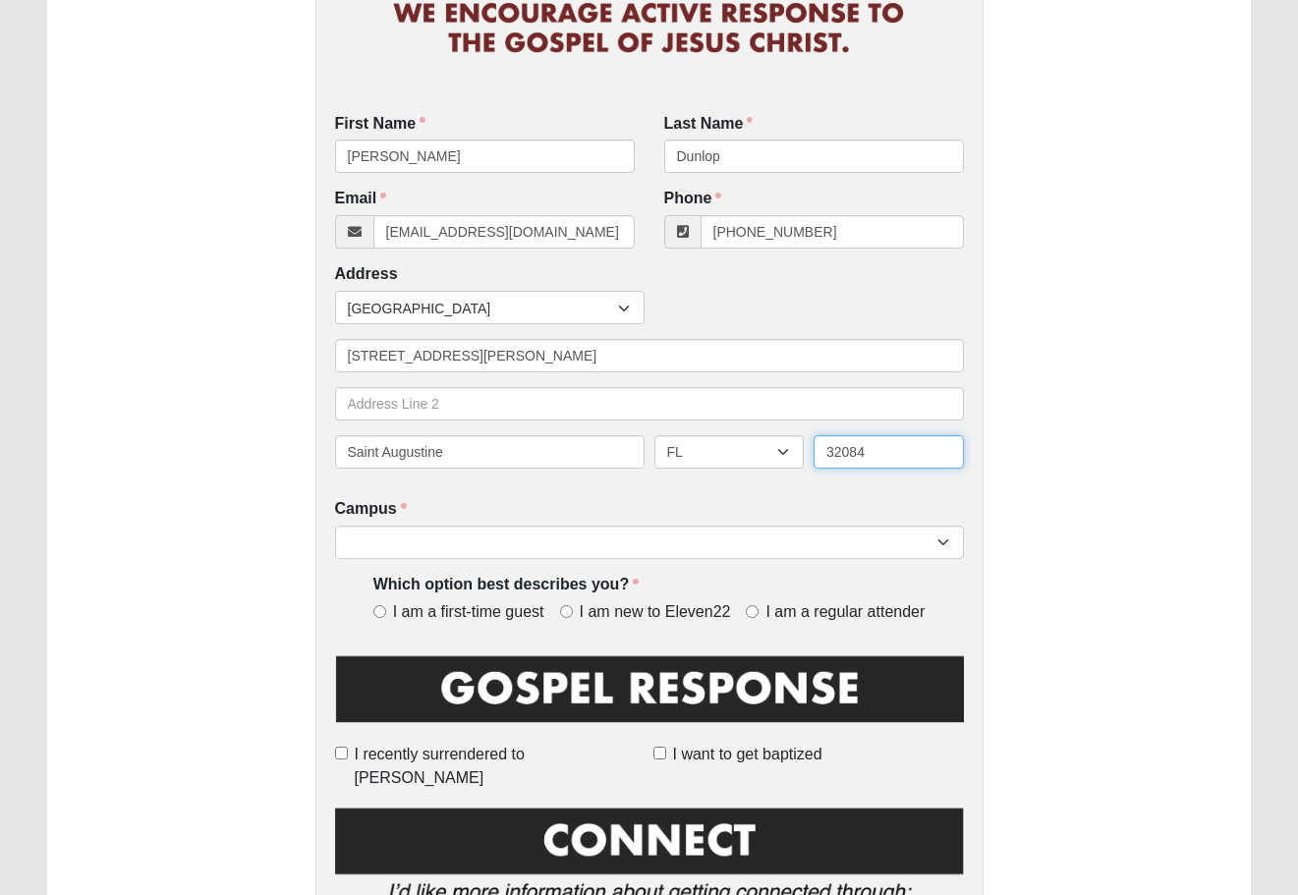
type input "32084"
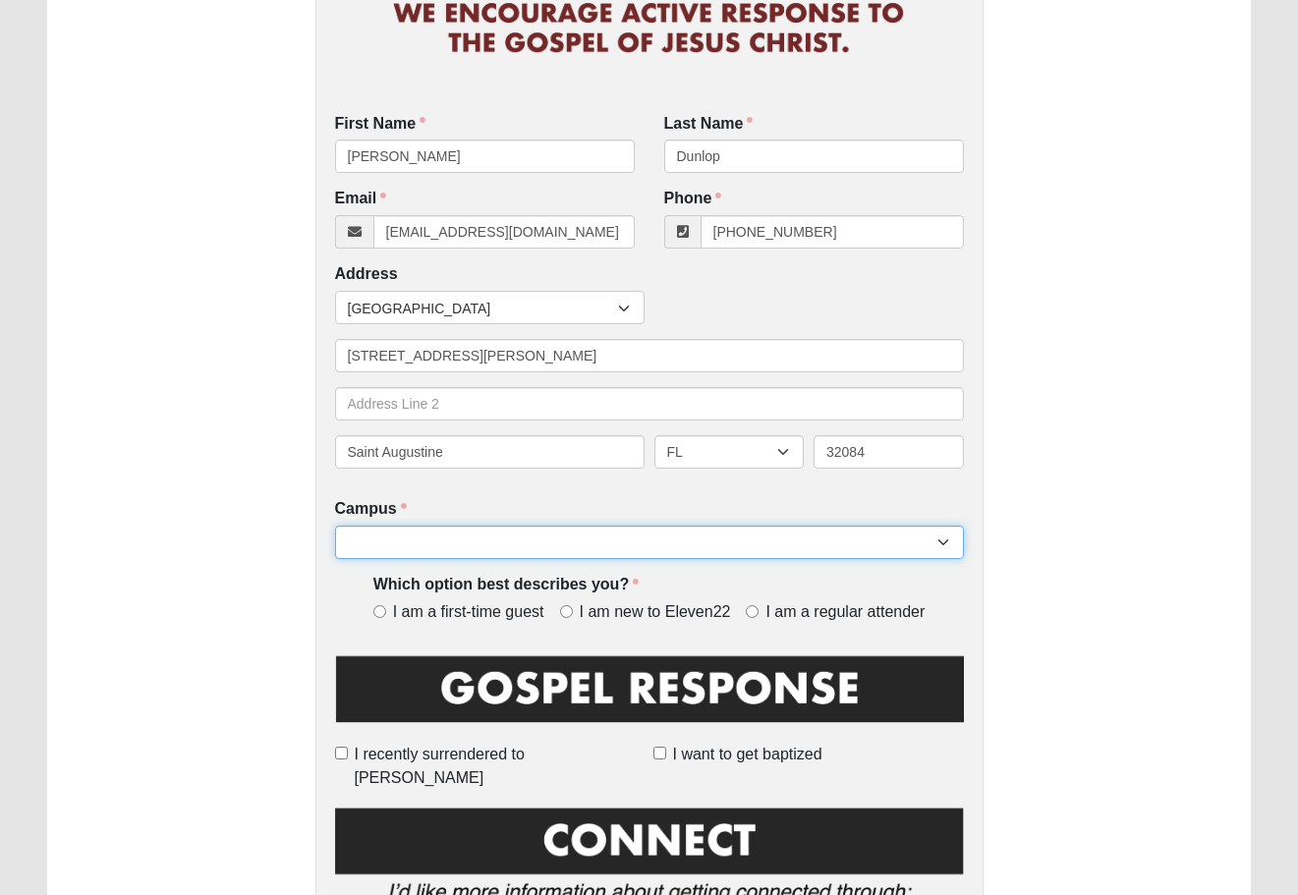
select select "11"
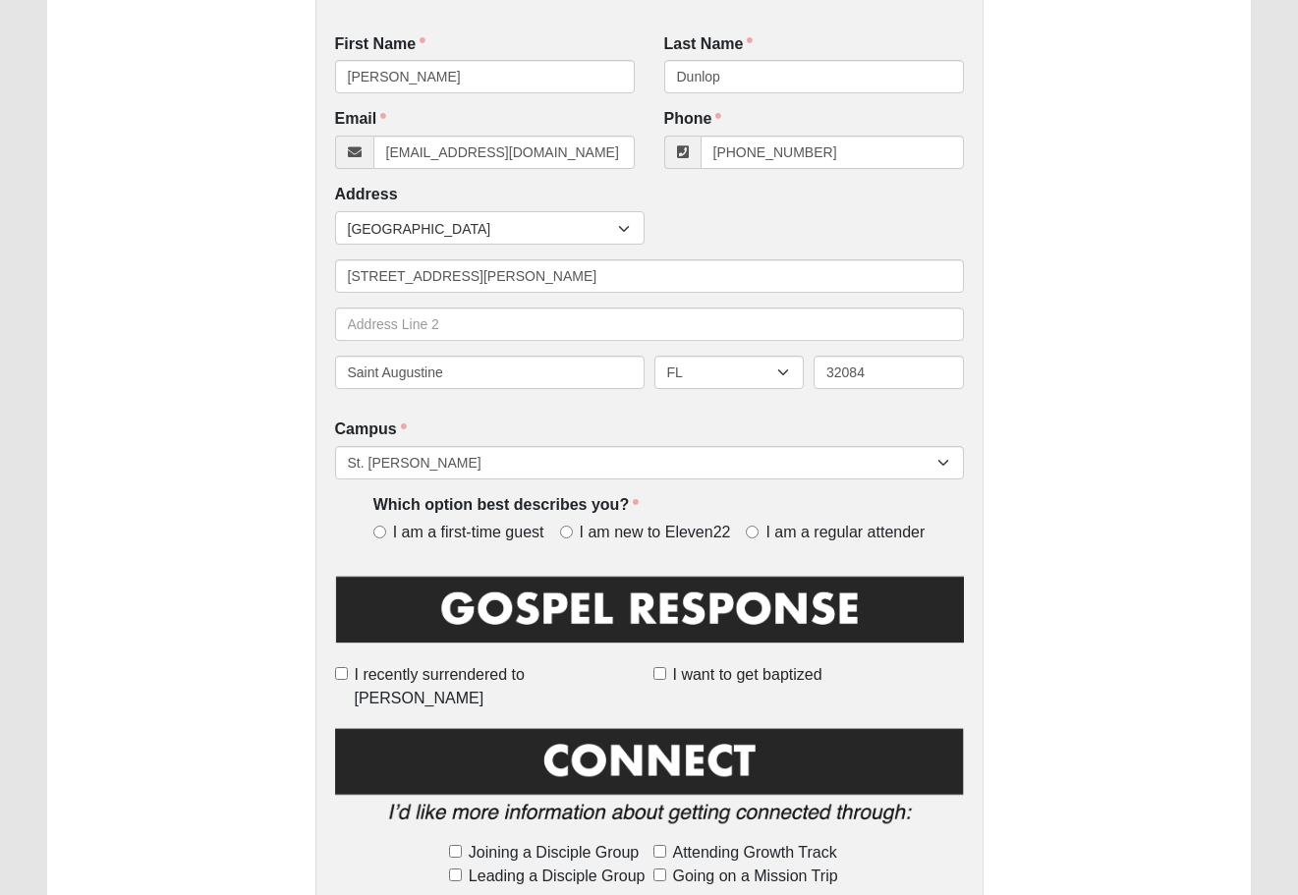
scroll to position [370, 0]
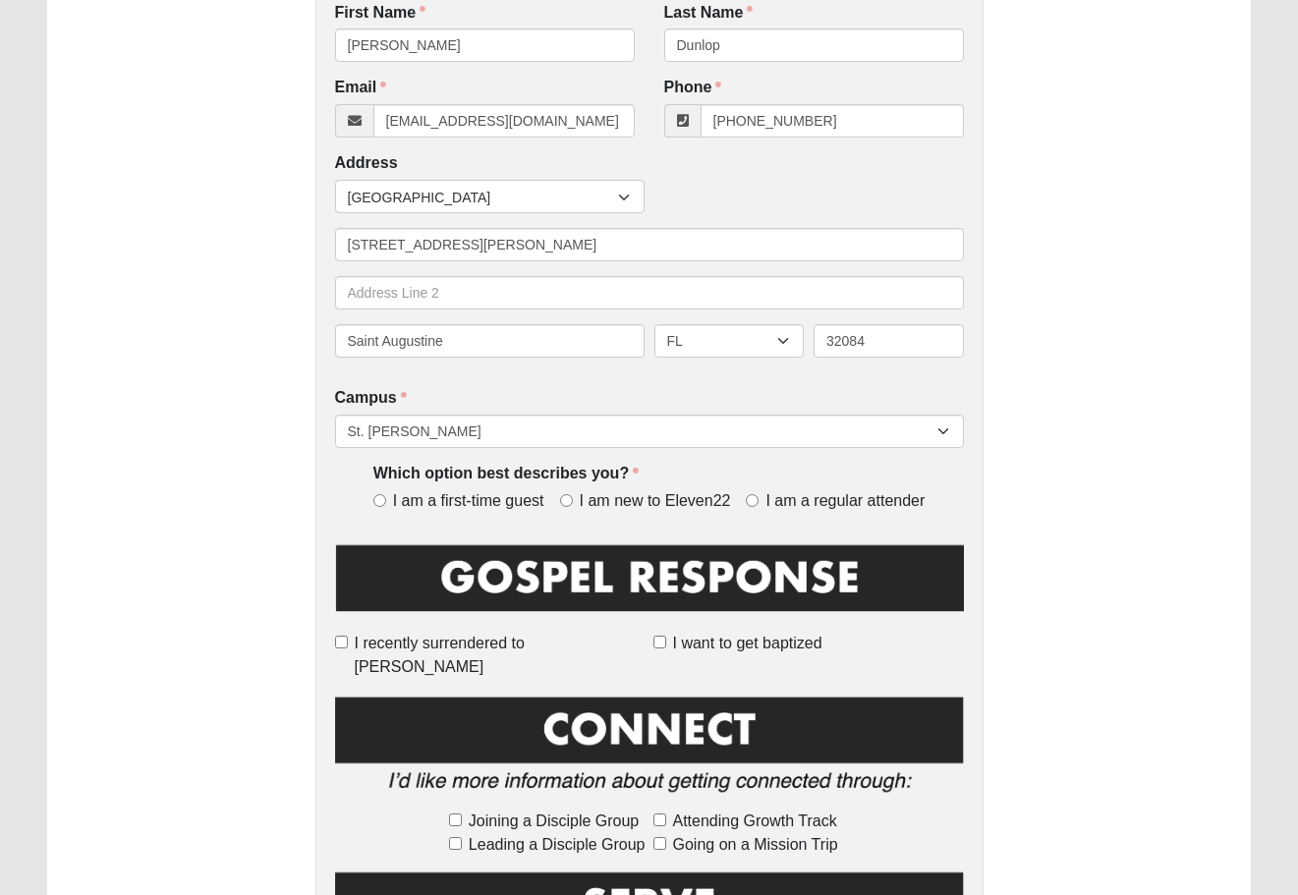
click at [615, 502] on span "I am new to Eleven22" at bounding box center [655, 501] width 151 height 23
click at [573, 502] on input "I am new to Eleven22" at bounding box center [566, 500] width 13 height 13
radio input "true"
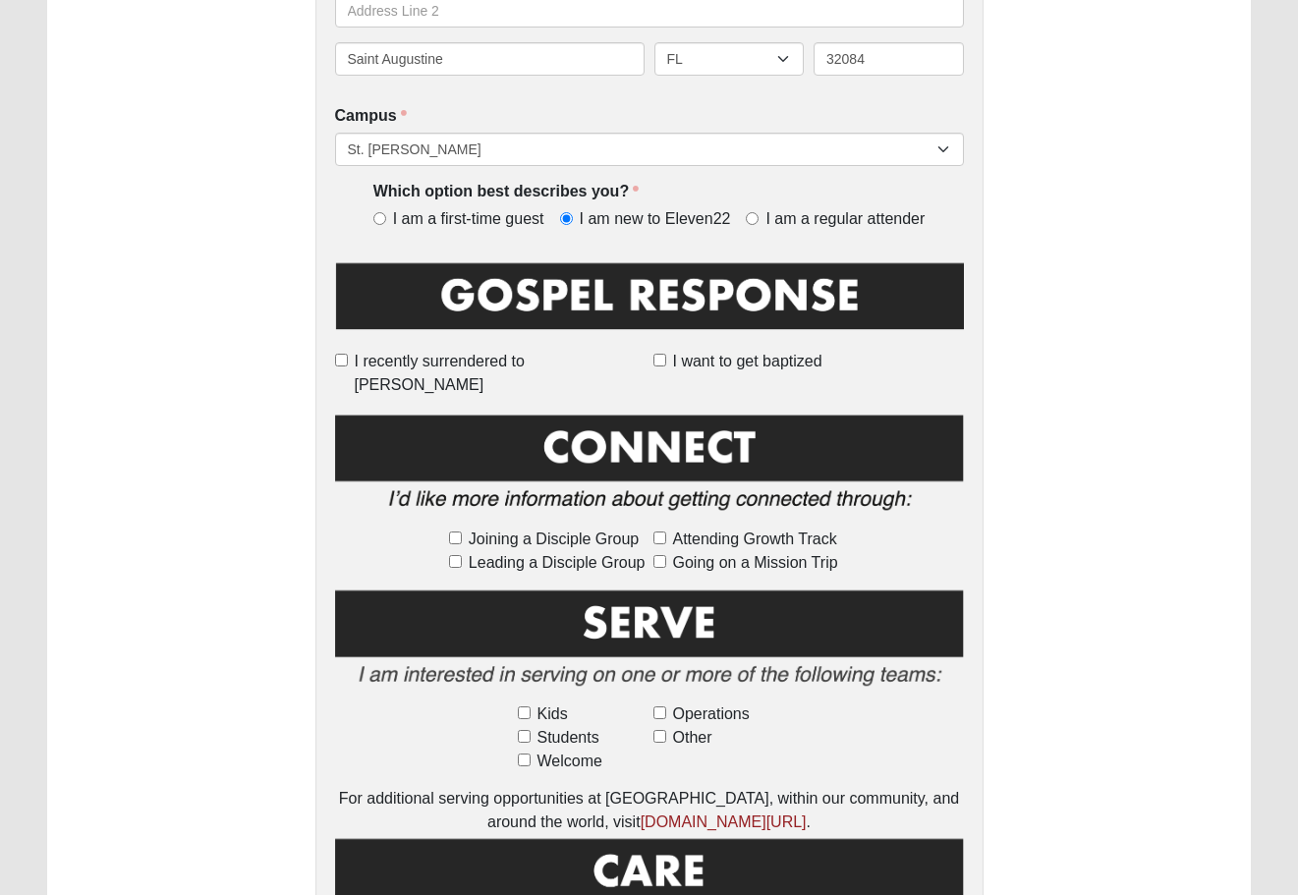
scroll to position [715, 0]
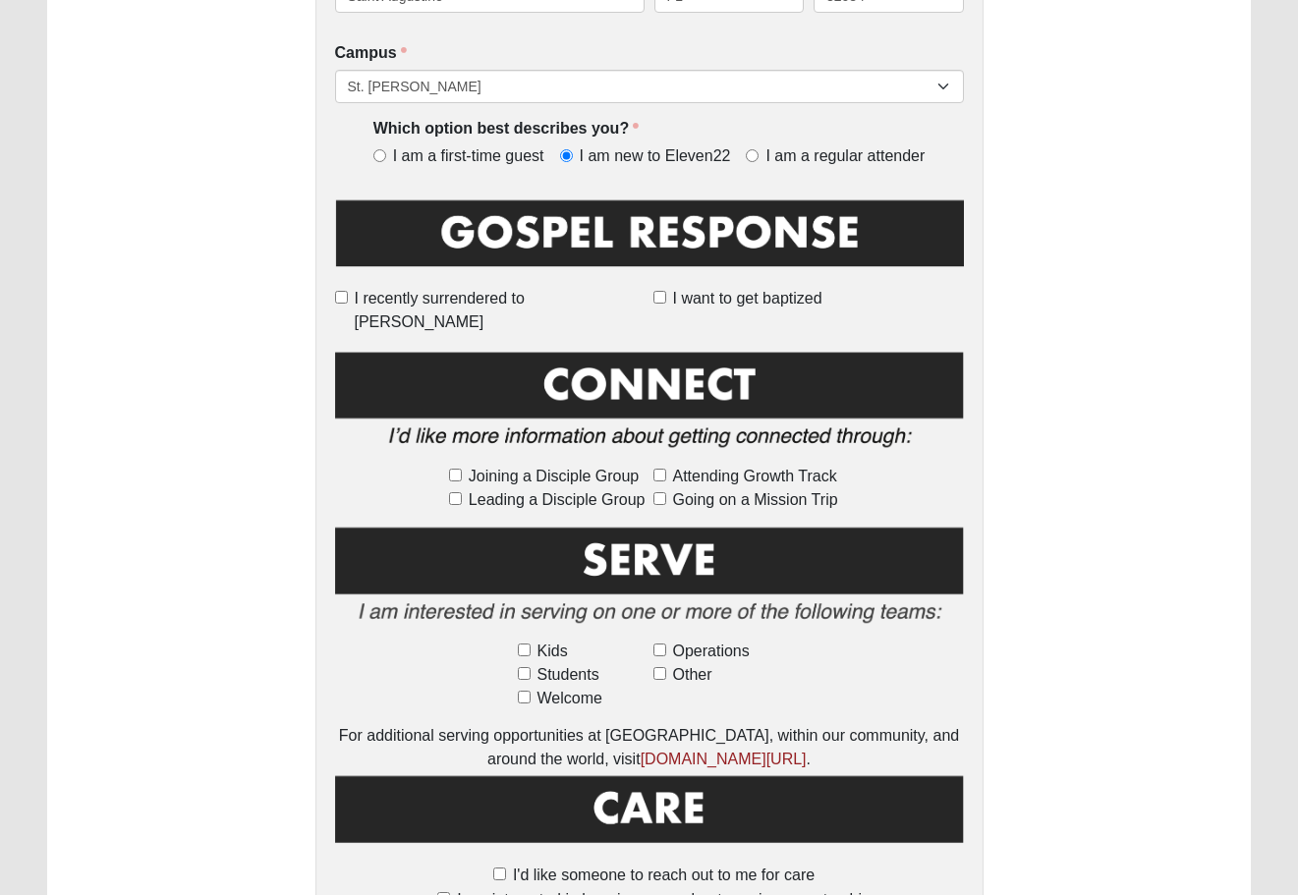
click at [505, 465] on span "Joining a Disciple Group" at bounding box center [554, 477] width 170 height 24
click at [462, 469] on input "Joining a Disciple Group" at bounding box center [455, 475] width 13 height 13
checkbox input "true"
click at [511, 488] on span "Leading a Disciple Group" at bounding box center [557, 500] width 177 height 24
click at [462, 492] on input "Leading a Disciple Group" at bounding box center [455, 498] width 13 height 13
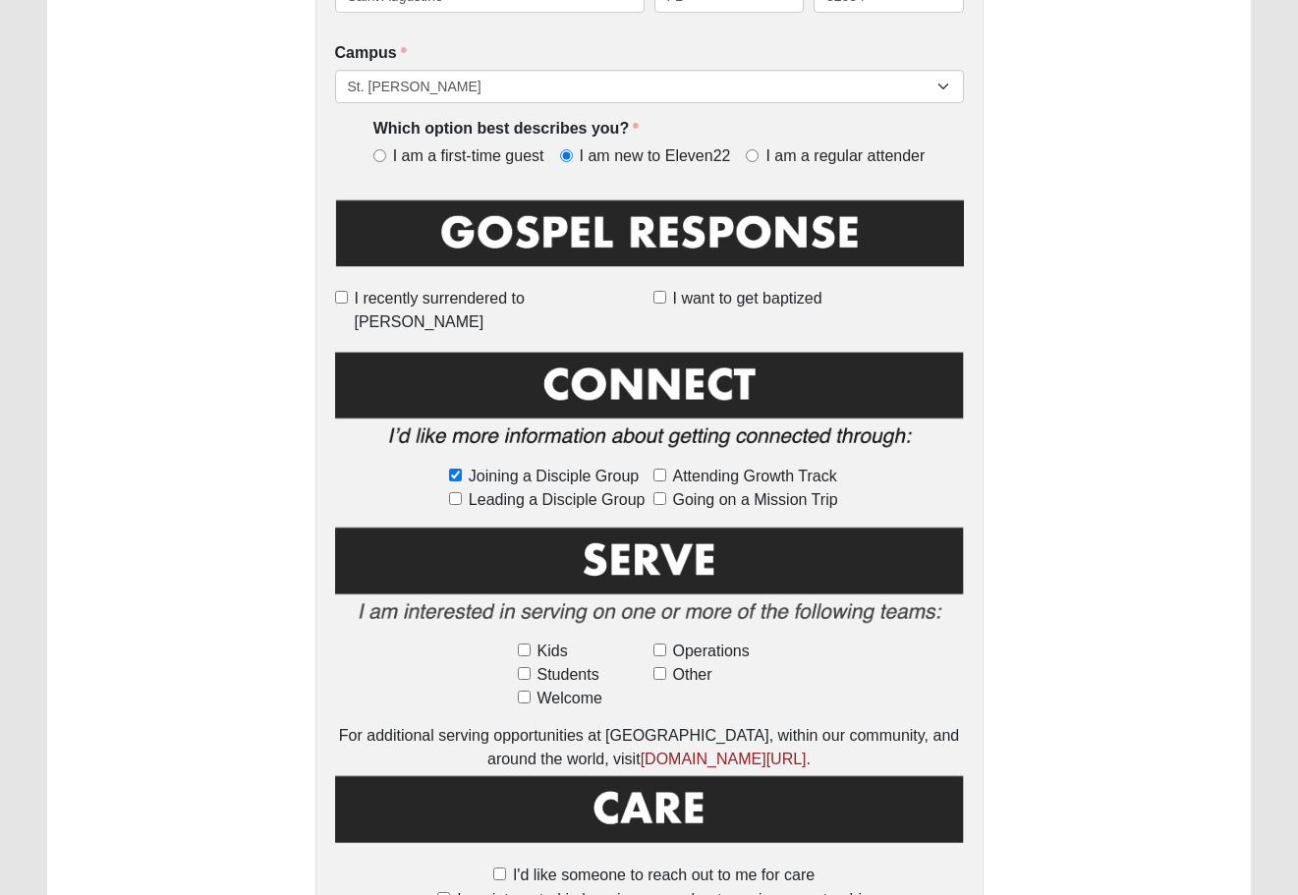
checkbox input "true"
click at [709, 465] on span "Attending Growth Track" at bounding box center [755, 477] width 164 height 24
click at [666, 469] on input "Attending Growth Track" at bounding box center [659, 475] width 13 height 13
checkbox input "true"
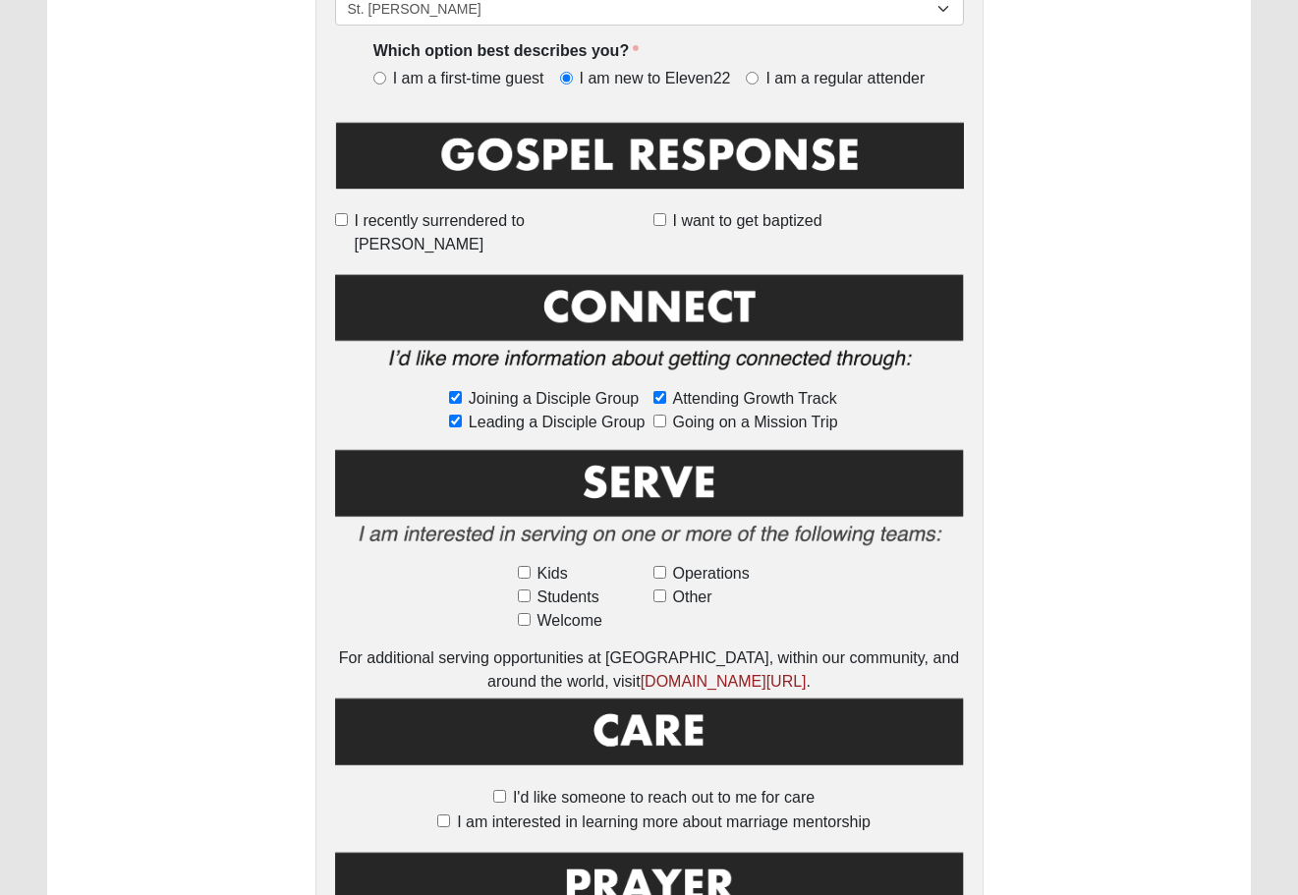
scroll to position [797, 0]
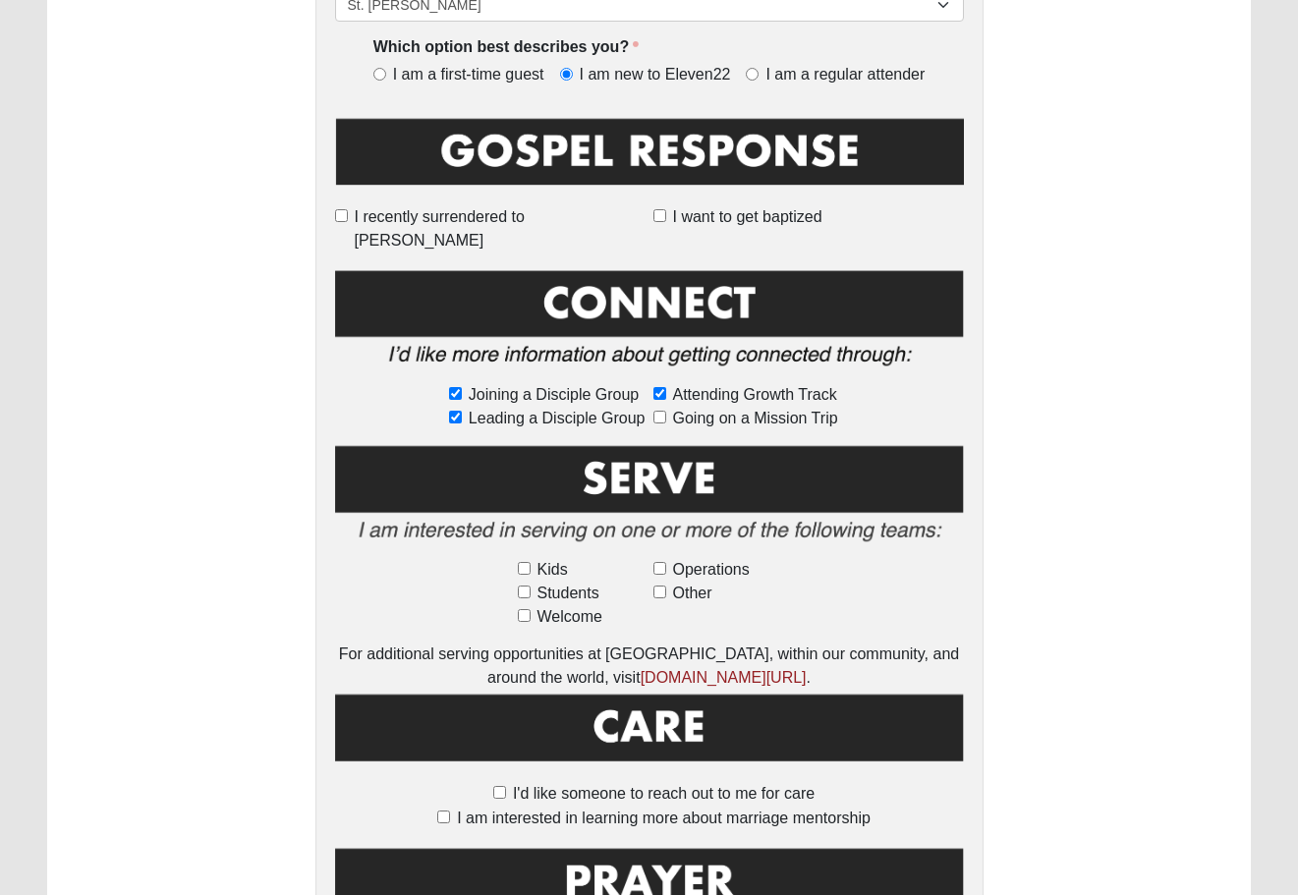
click at [661, 562] on input "Operations" at bounding box center [659, 568] width 13 height 13
checkbox input "true"
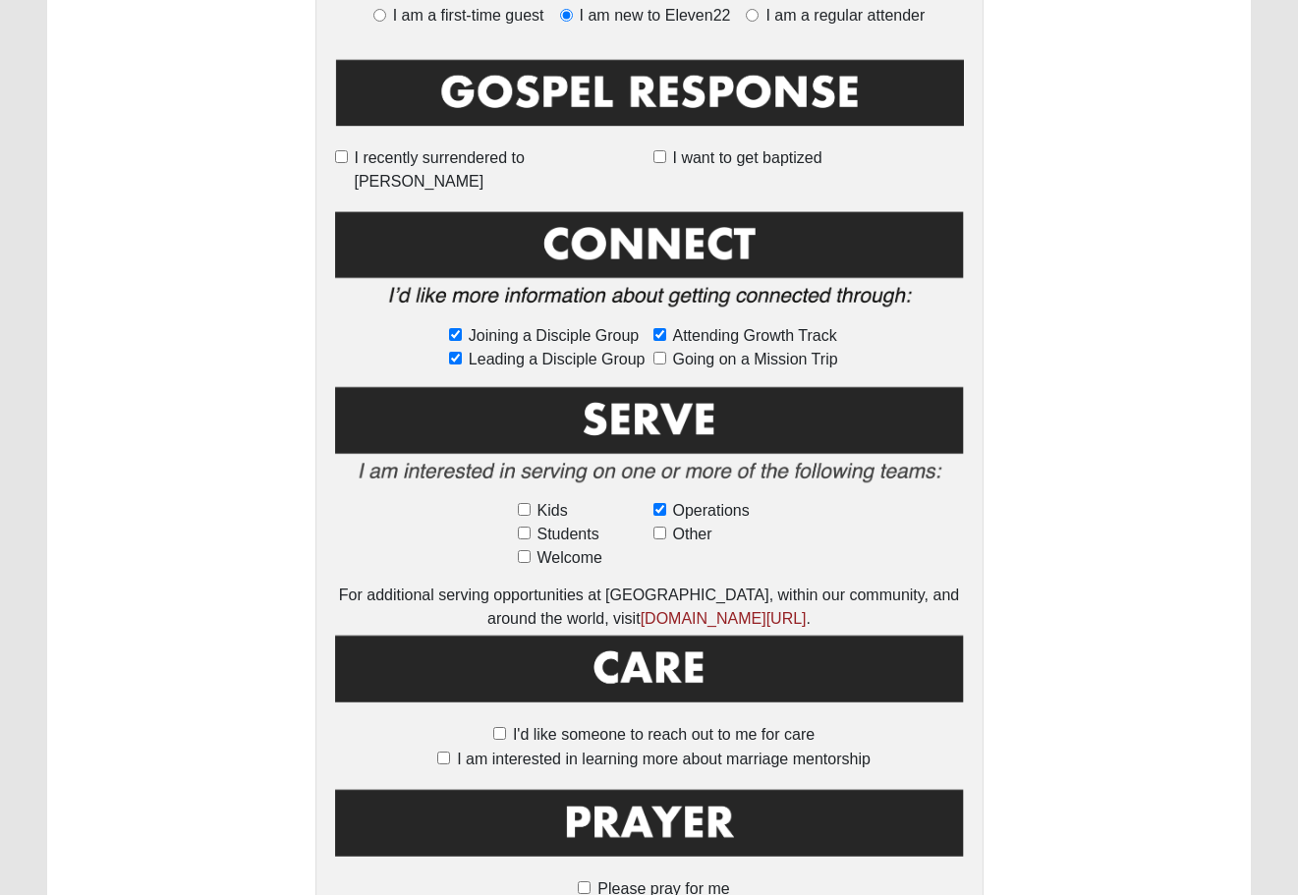
scroll to position [865, 0]
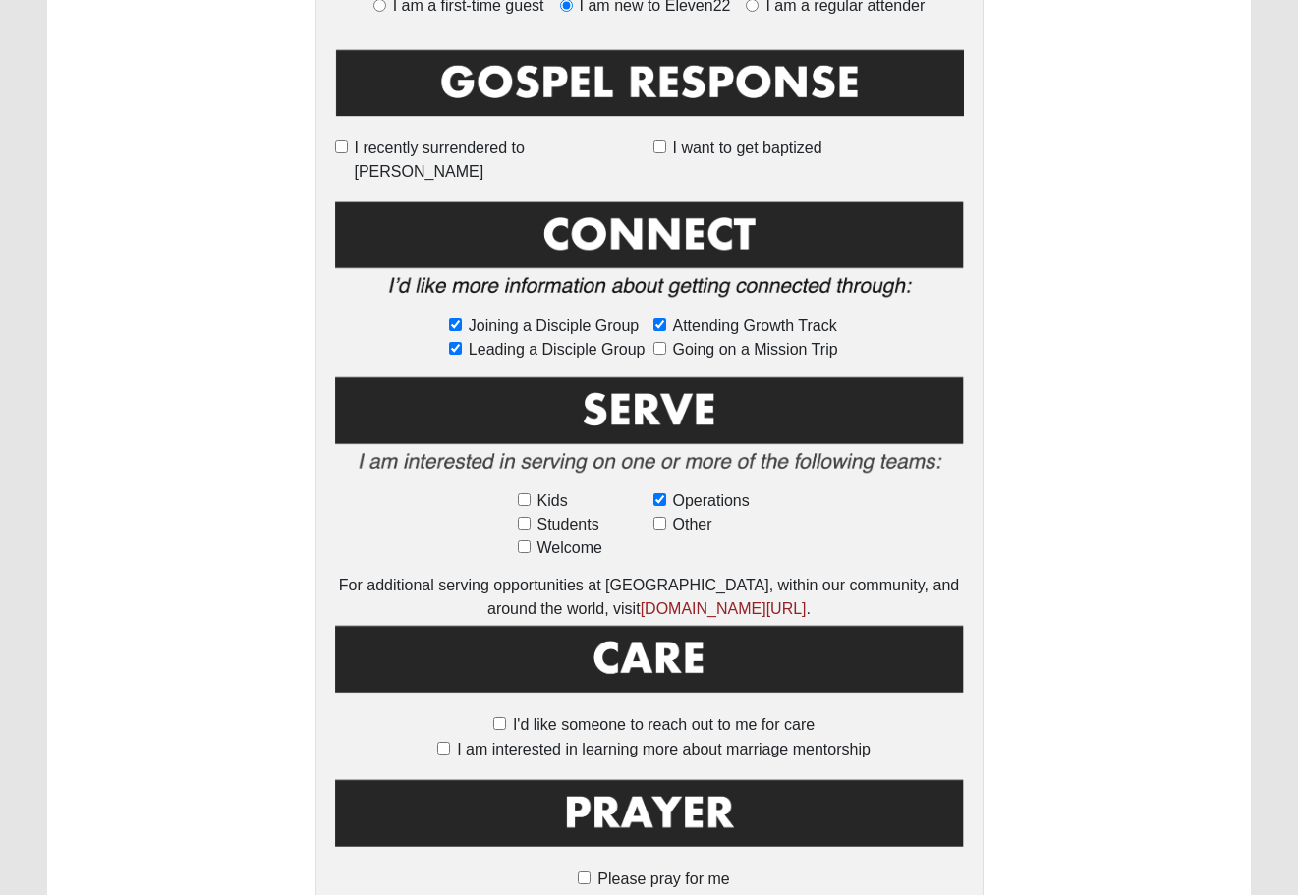
click at [574, 536] on span "Welcome" at bounding box center [569, 548] width 65 height 24
click at [530, 540] on input "Welcome" at bounding box center [524, 546] width 13 height 13
checkbox input "true"
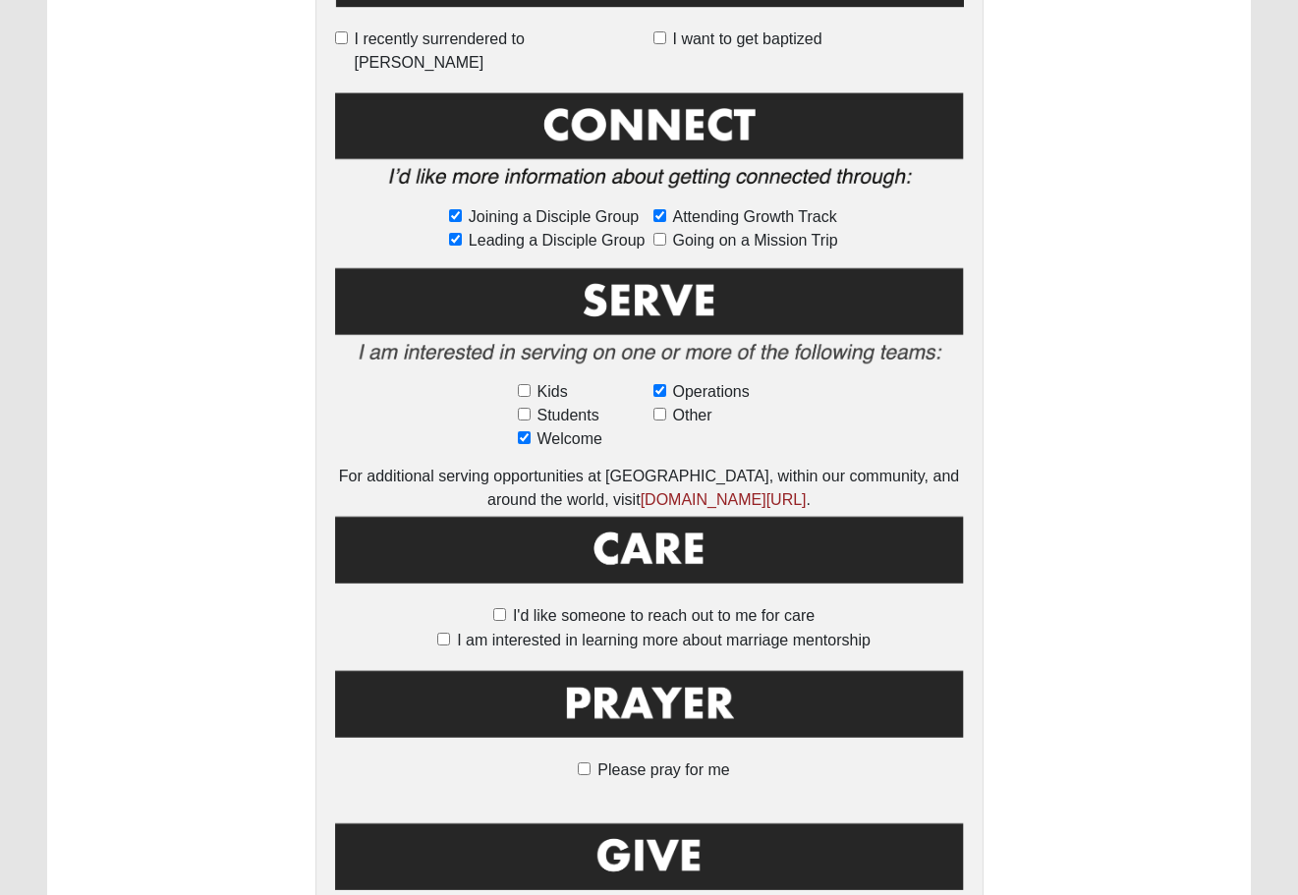
scroll to position [982, 0]
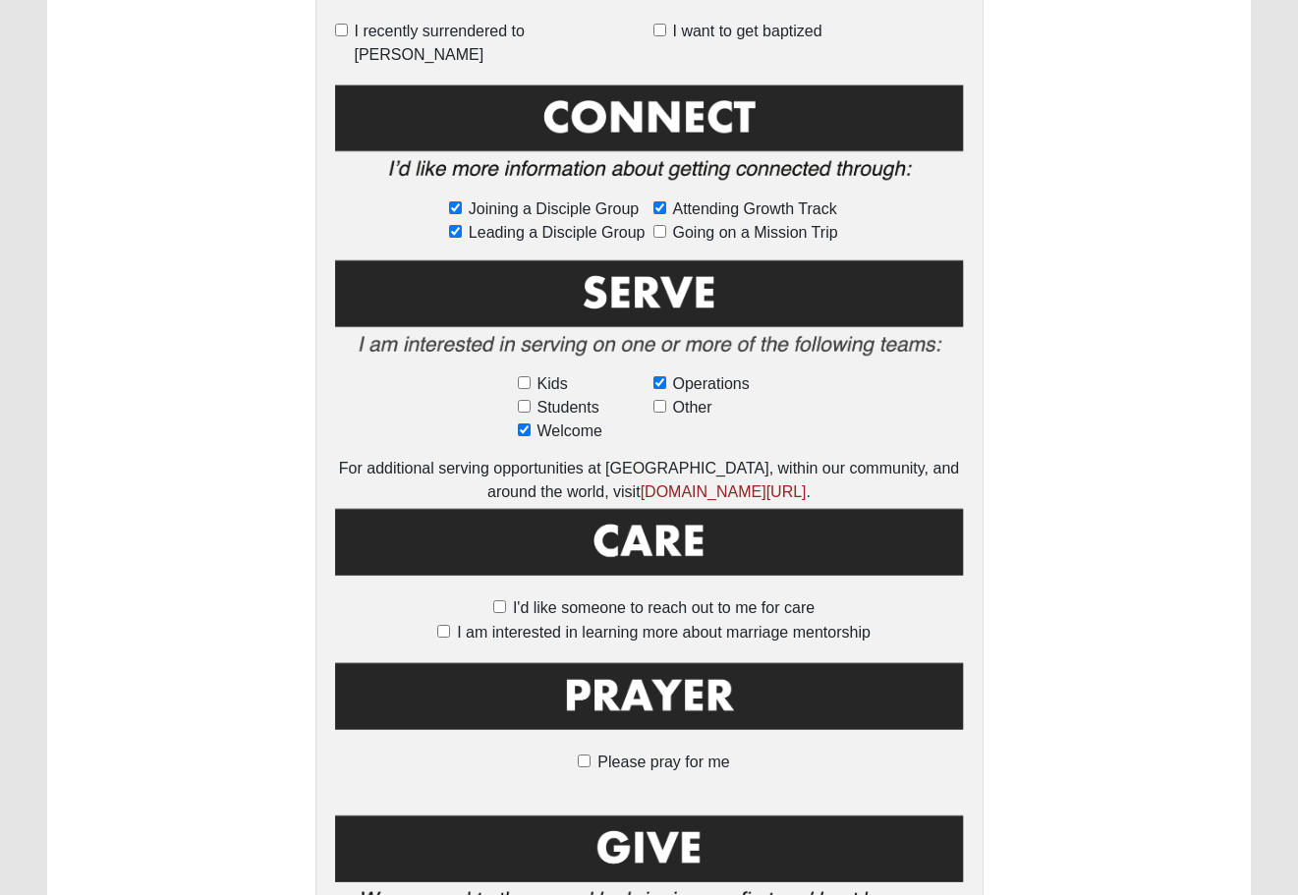
click at [549, 599] on span "I'd like someone to reach out to me for care" at bounding box center [664, 607] width 302 height 17
click at [506, 600] on input "I'd like someone to reach out to me for care" at bounding box center [499, 606] width 13 height 13
checkbox input "true"
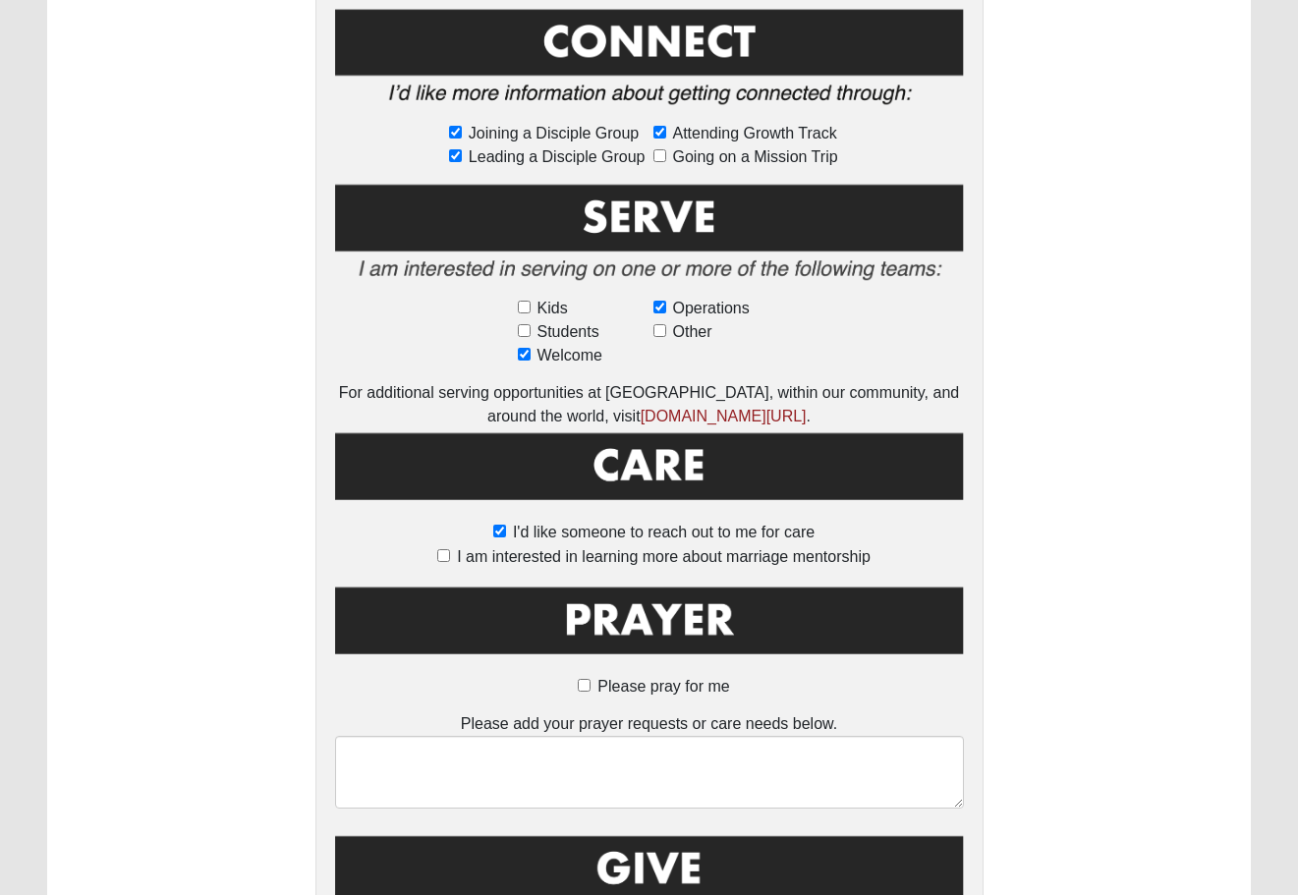
scroll to position [1164, 0]
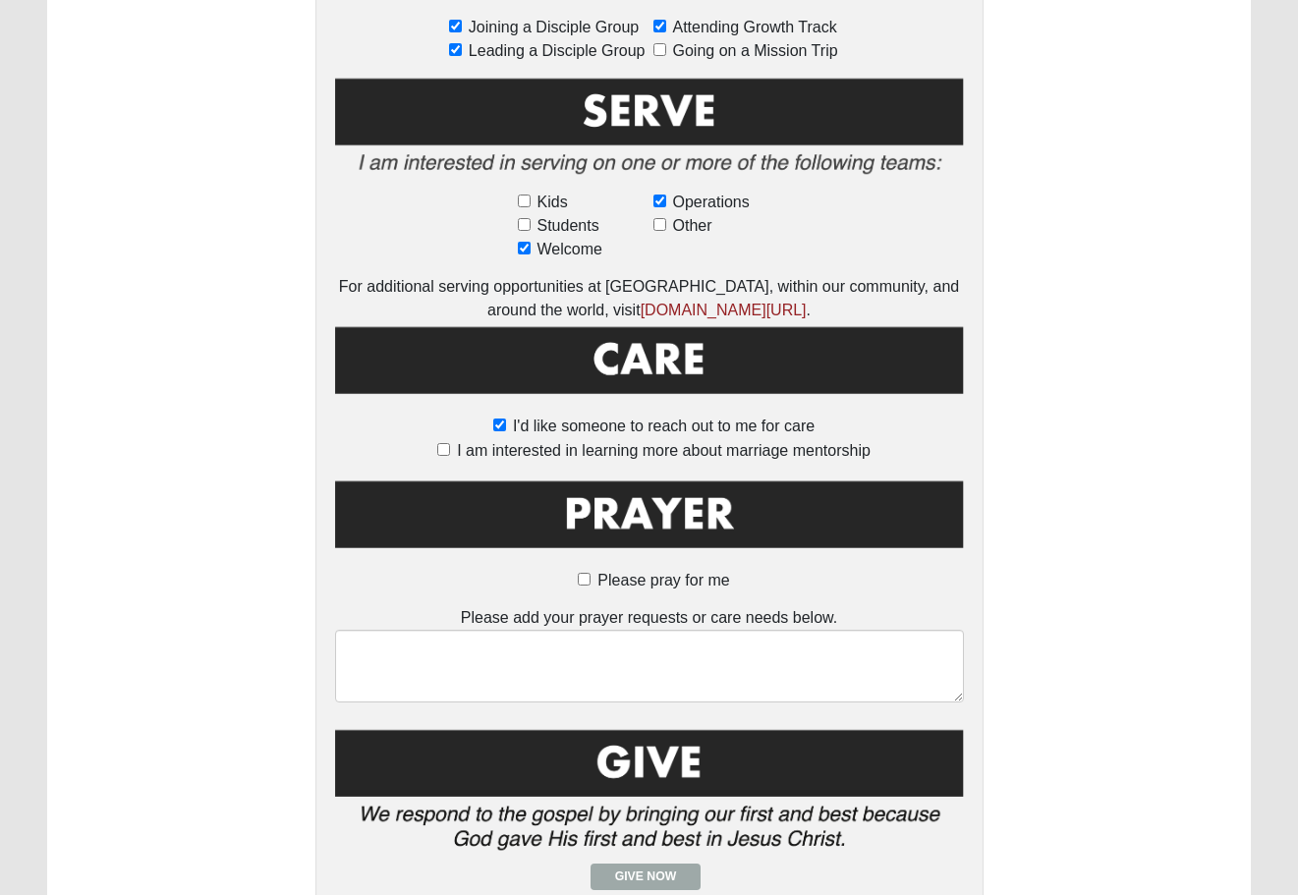
click at [608, 572] on span "Please pray for me" at bounding box center [663, 580] width 132 height 17
click at [590, 573] on input "Please pray for me" at bounding box center [584, 579] width 13 height 13
checkbox input "true"
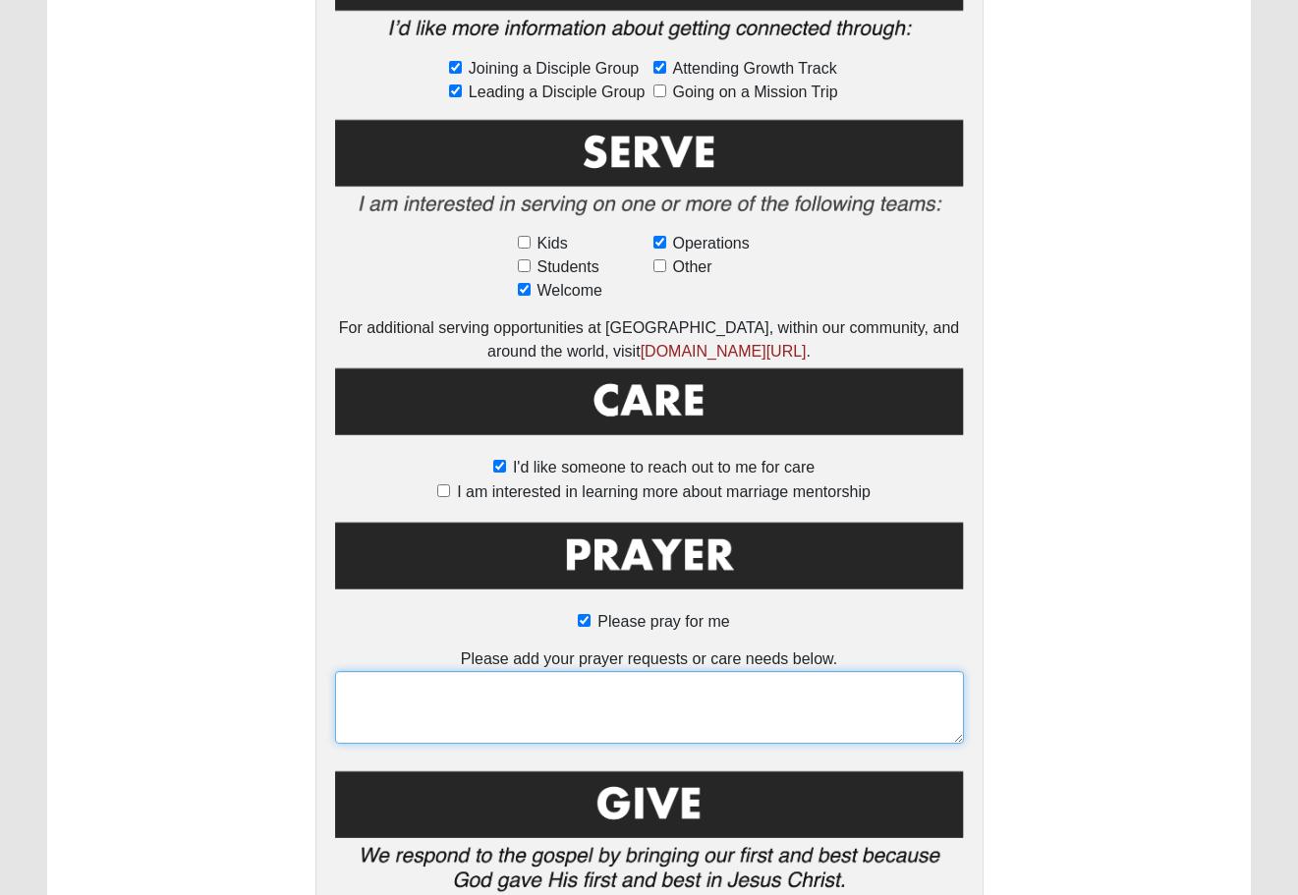
click at [510, 671] on textarea at bounding box center [649, 707] width 629 height 73
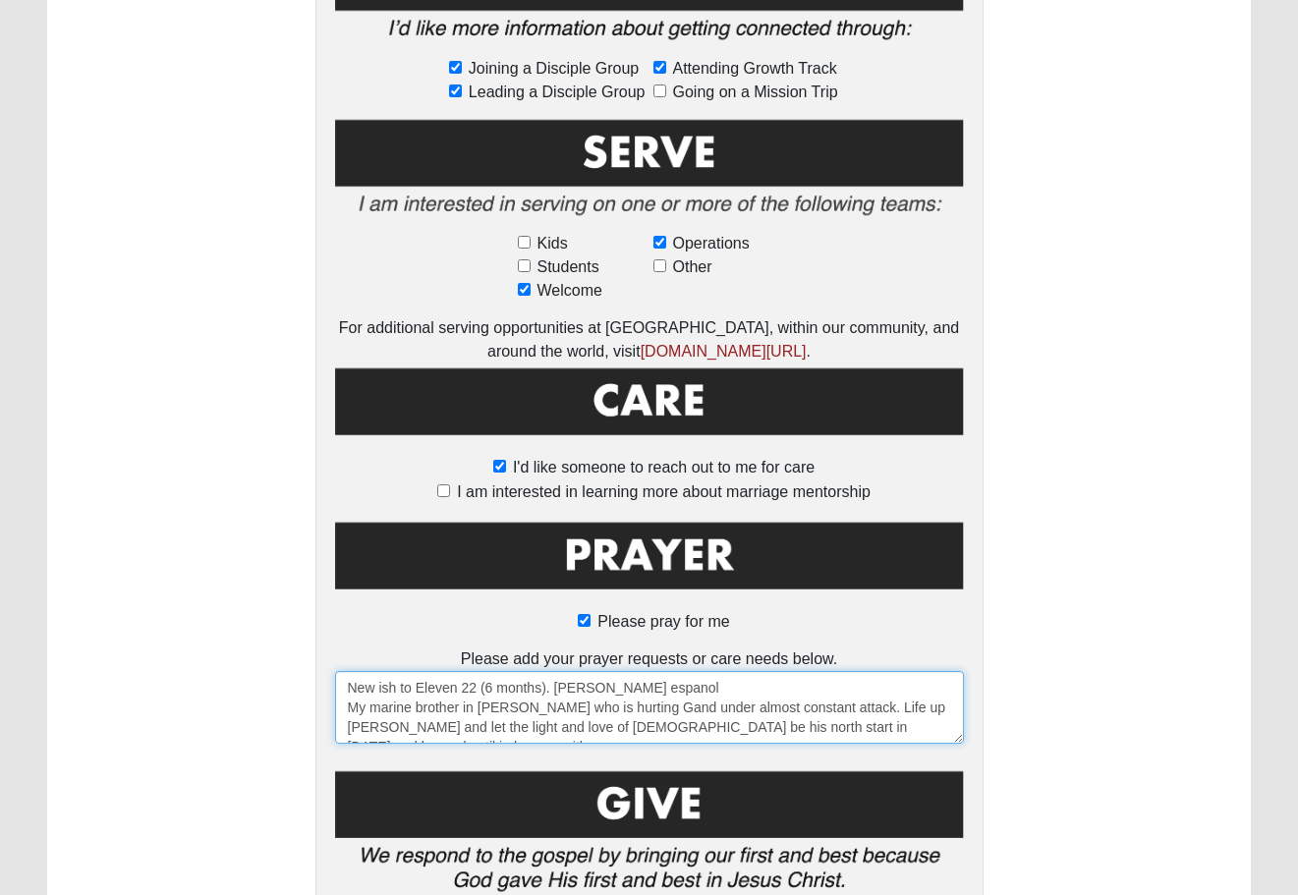
scroll to position [13, 0]
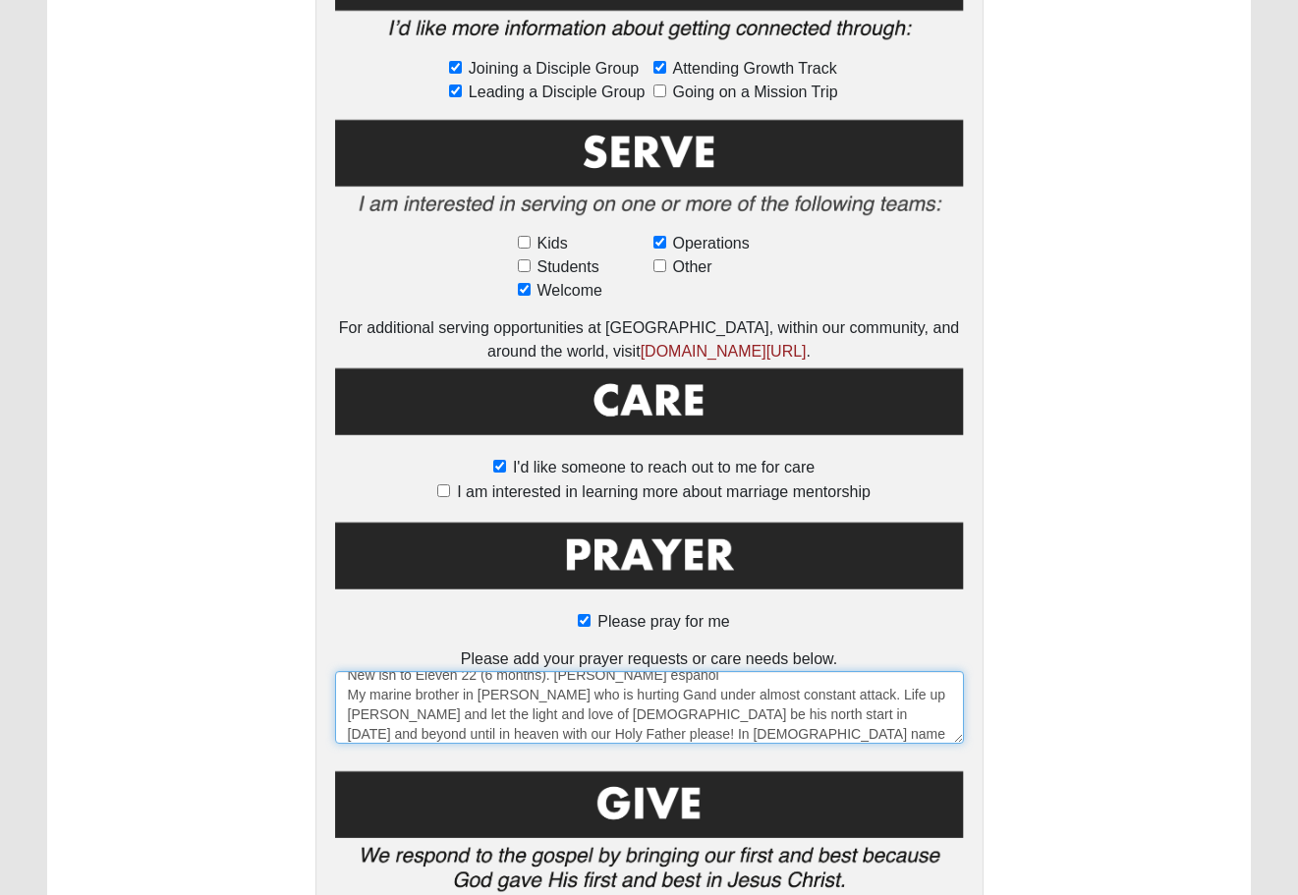
click at [688, 671] on textarea "New ish to Eleven 22 (6 months). [PERSON_NAME] espanol My marine brother in [PE…" at bounding box center [649, 707] width 629 height 73
click at [484, 671] on textarea "New ish to Eleven 22 (6 months). [PERSON_NAME] espanol My marine brother in [PE…" at bounding box center [649, 707] width 629 height 73
click at [887, 671] on textarea "New ish to Eleven 22 (6 months). [PERSON_NAME] espanol My marine brother in [PE…" at bounding box center [649, 707] width 629 height 73
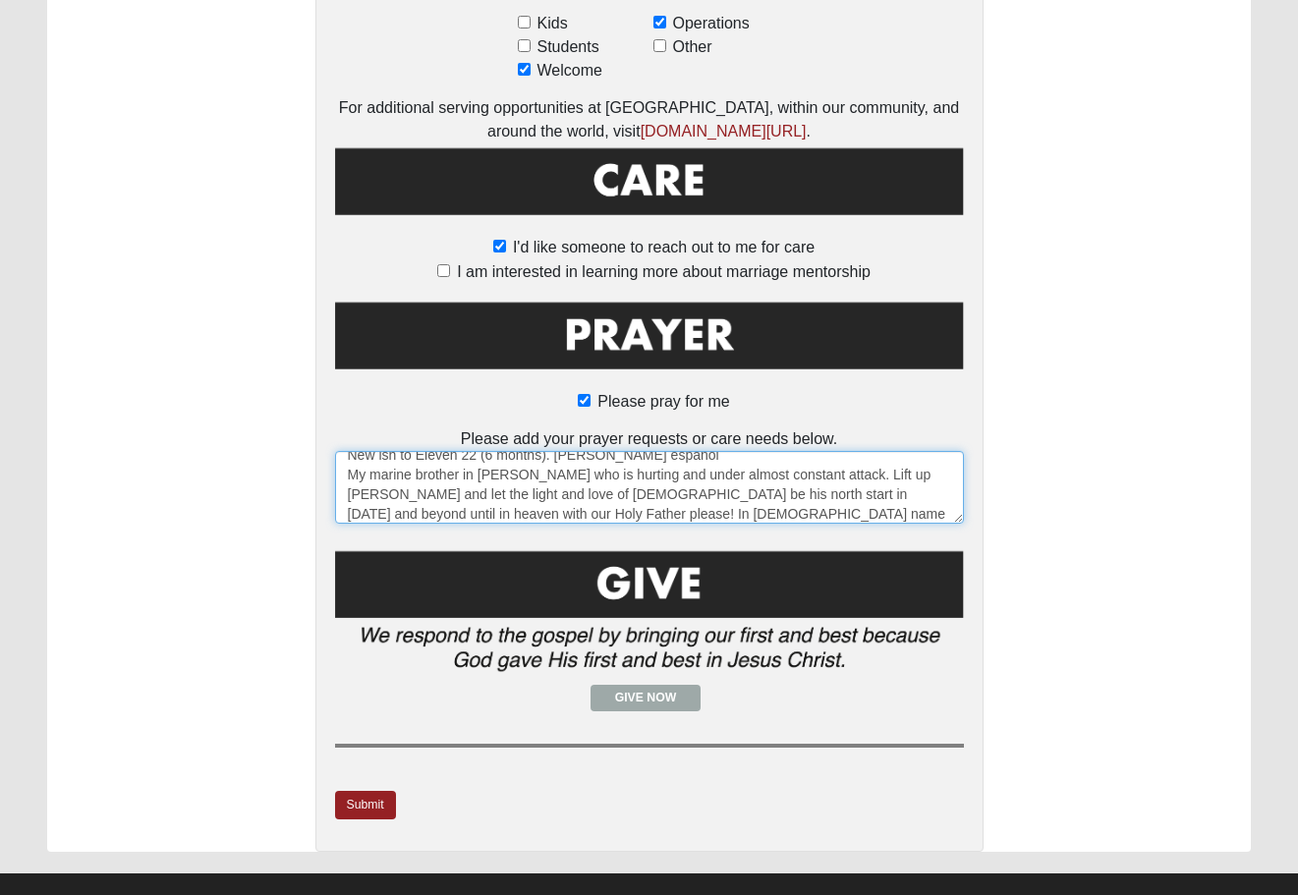
scroll to position [1342, 0]
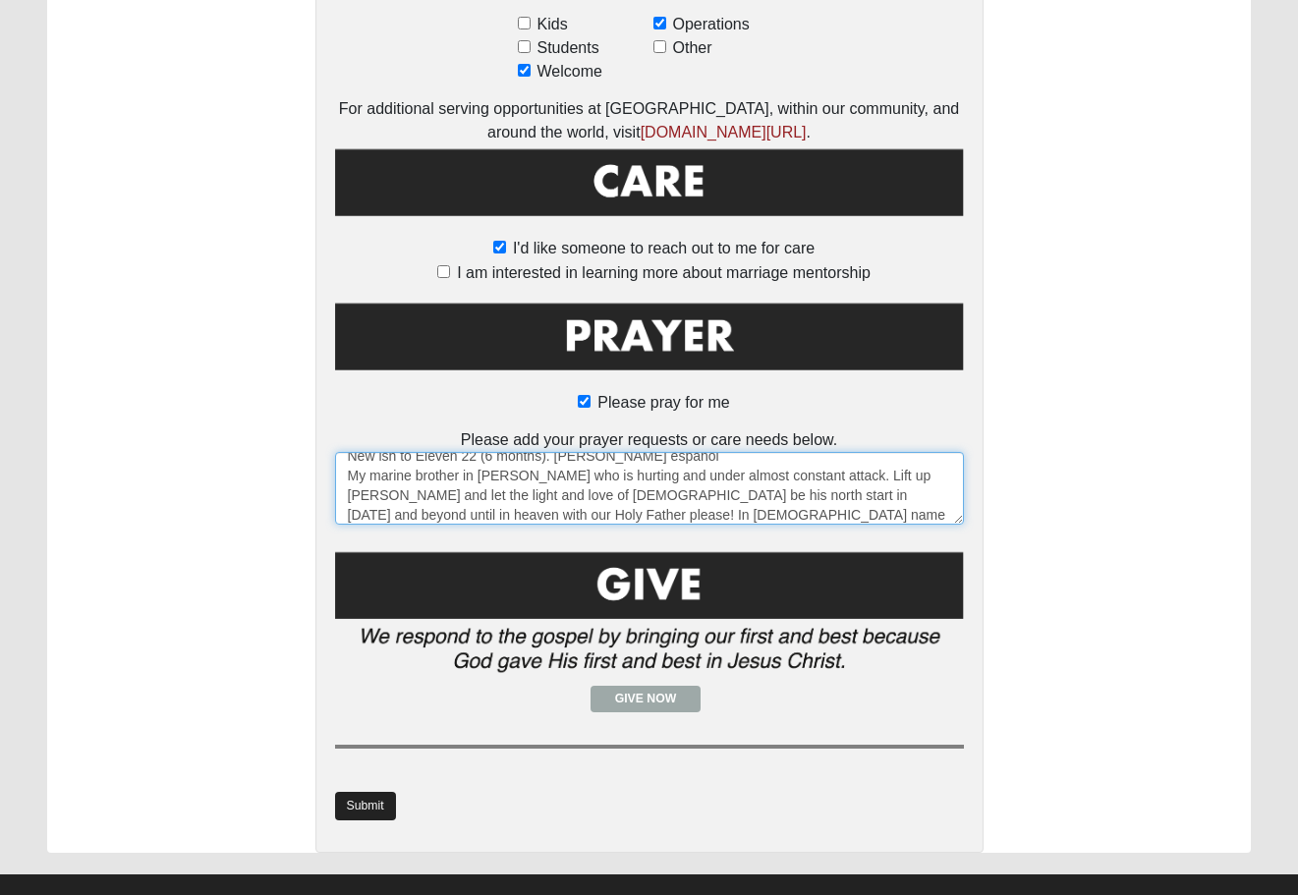
type textarea "New ish to Eleven 22 (6 months). [PERSON_NAME] espanol My marine brother in [PE…"
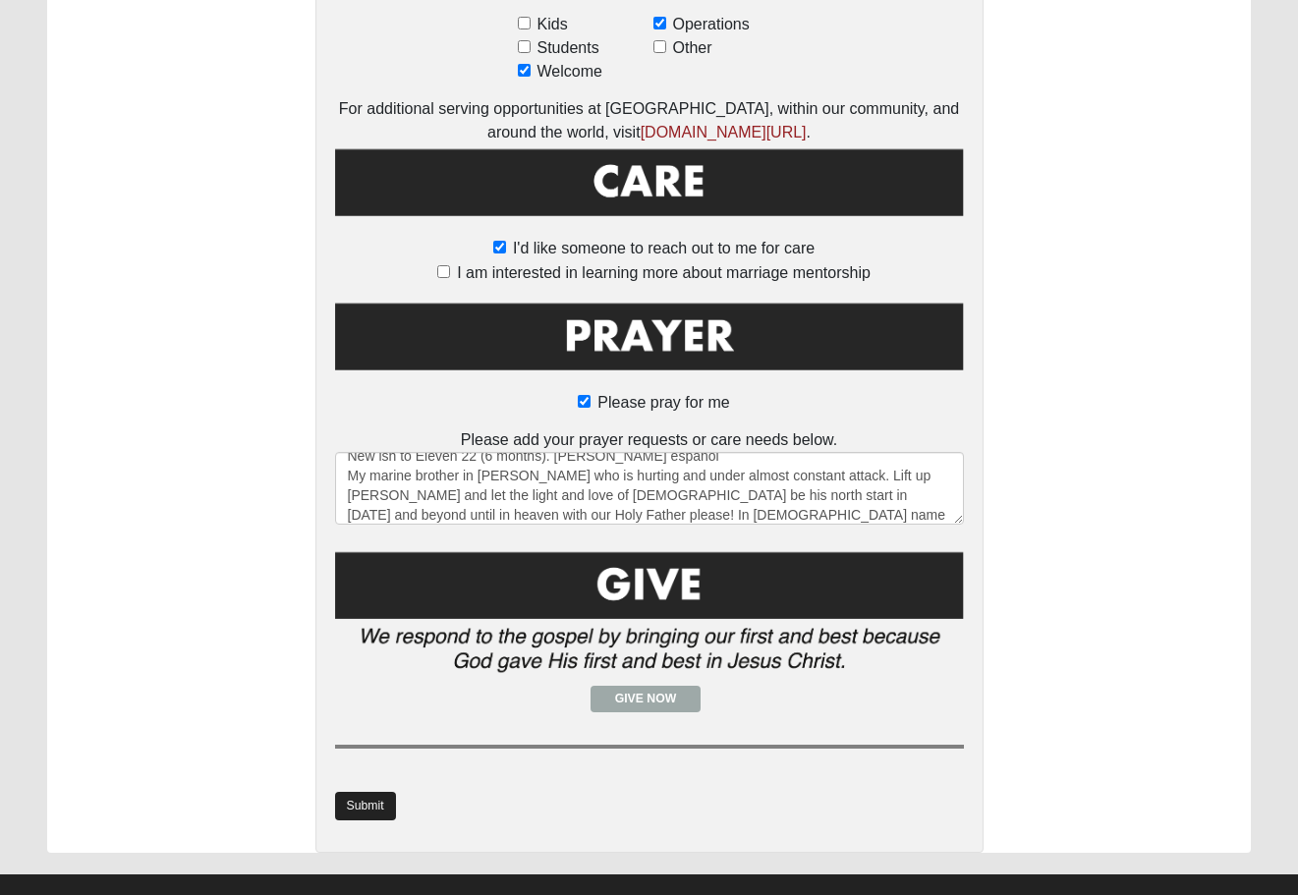
click at [363, 792] on link "Submit" at bounding box center [365, 806] width 61 height 28
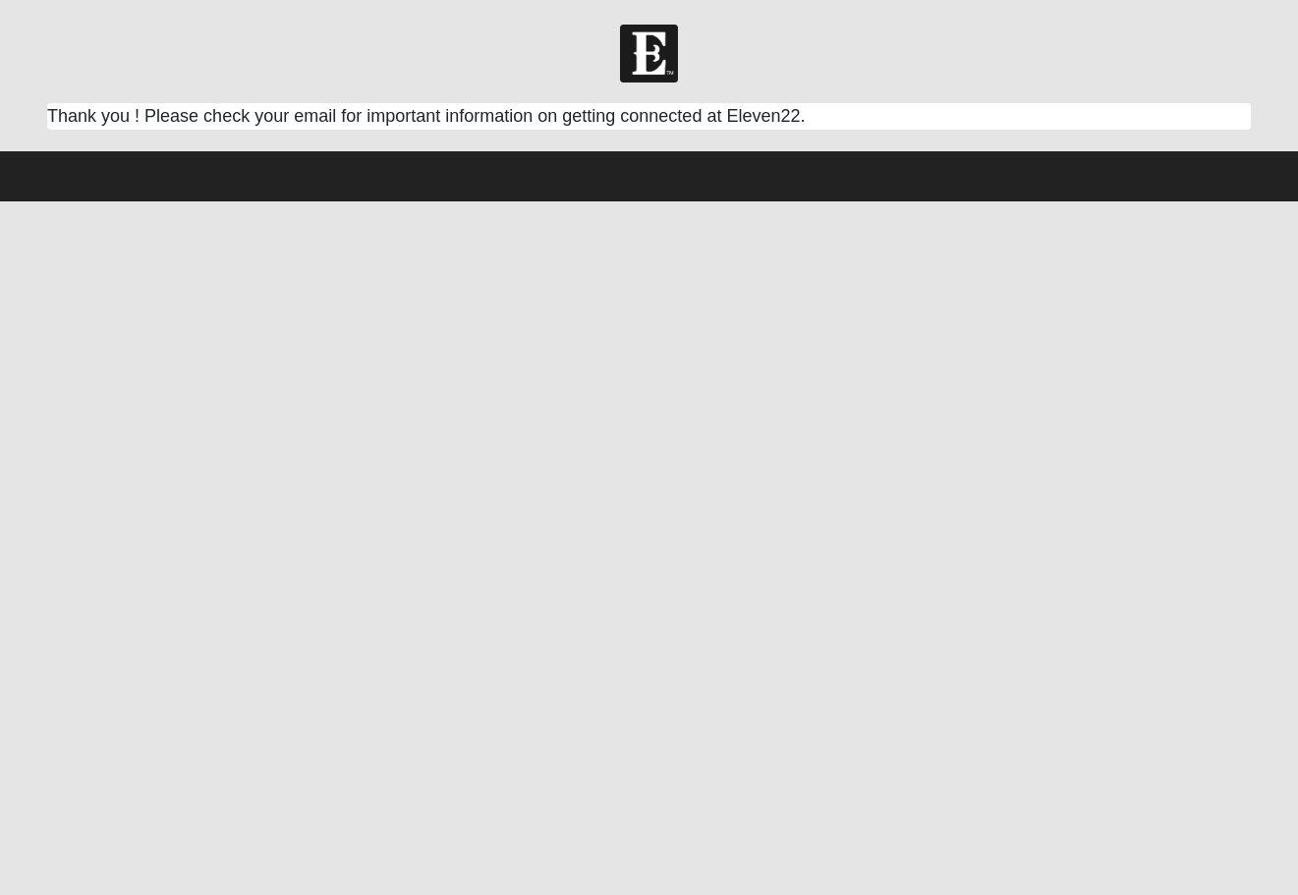
scroll to position [0, 0]
